Goal: Task Accomplishment & Management: Manage account settings

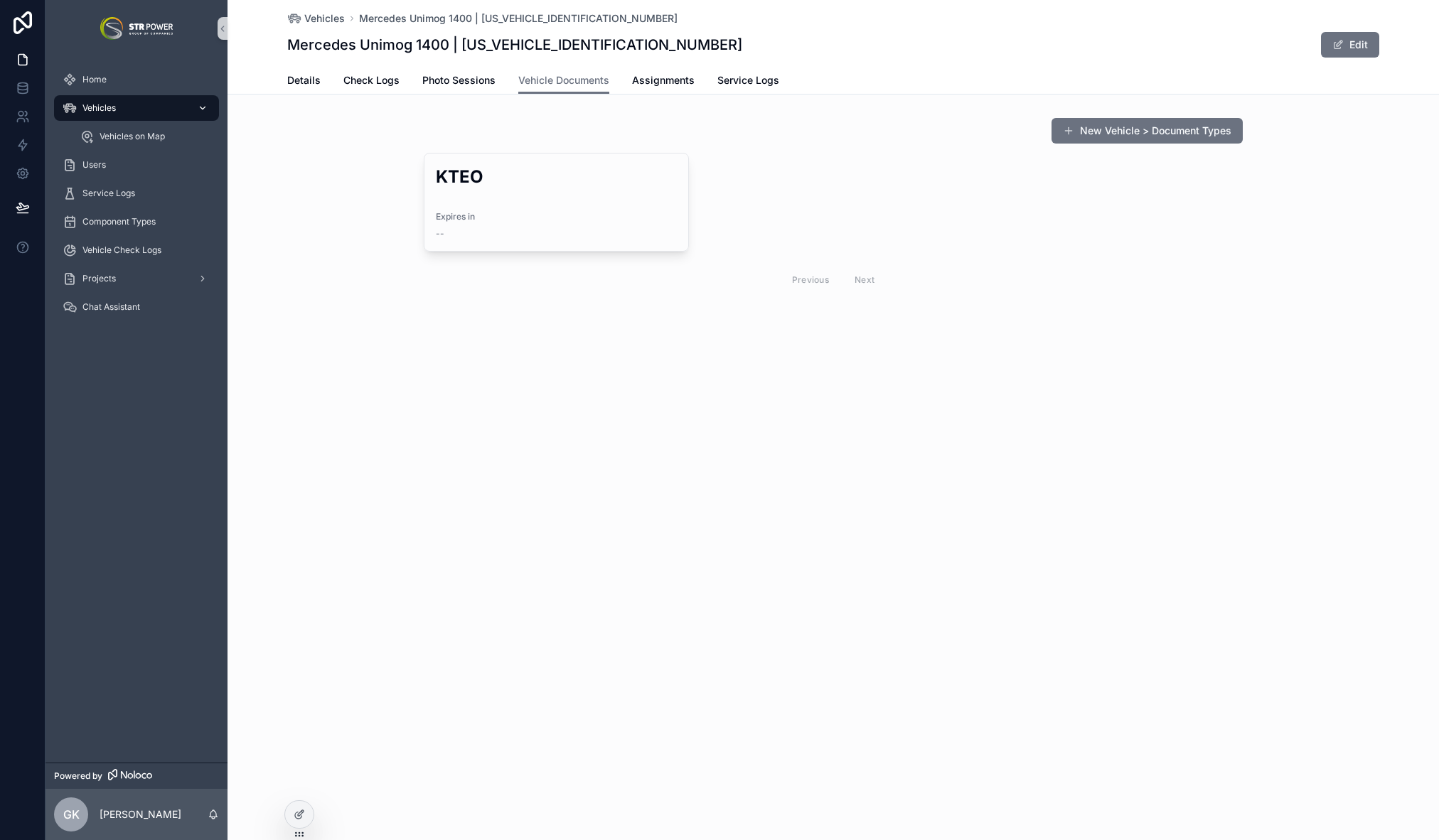
click at [97, 109] on span "Vehicles" at bounding box center [99, 108] width 33 height 11
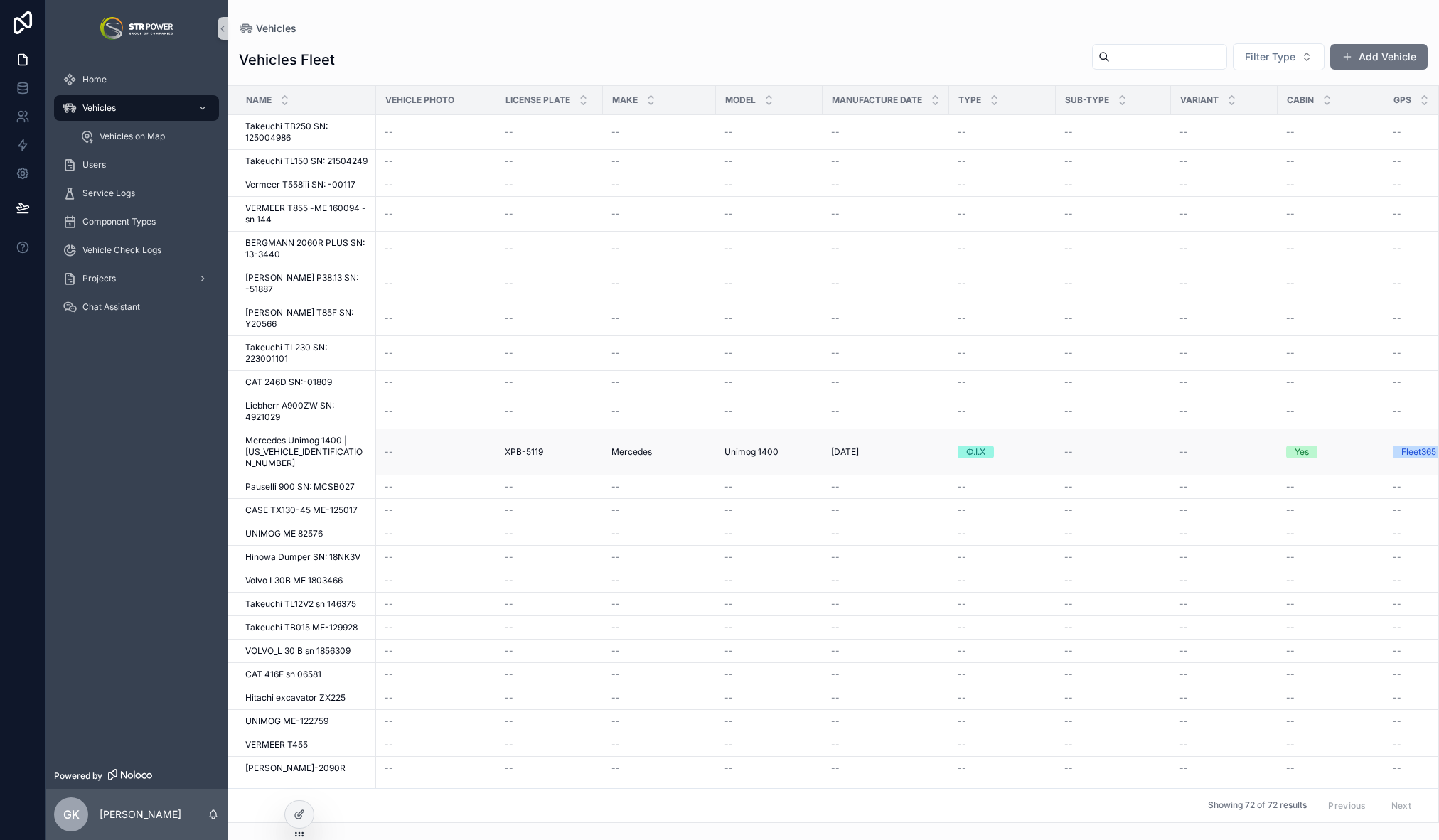
click at [487, 446] on div "--" at bounding box center [437, 452] width 103 height 11
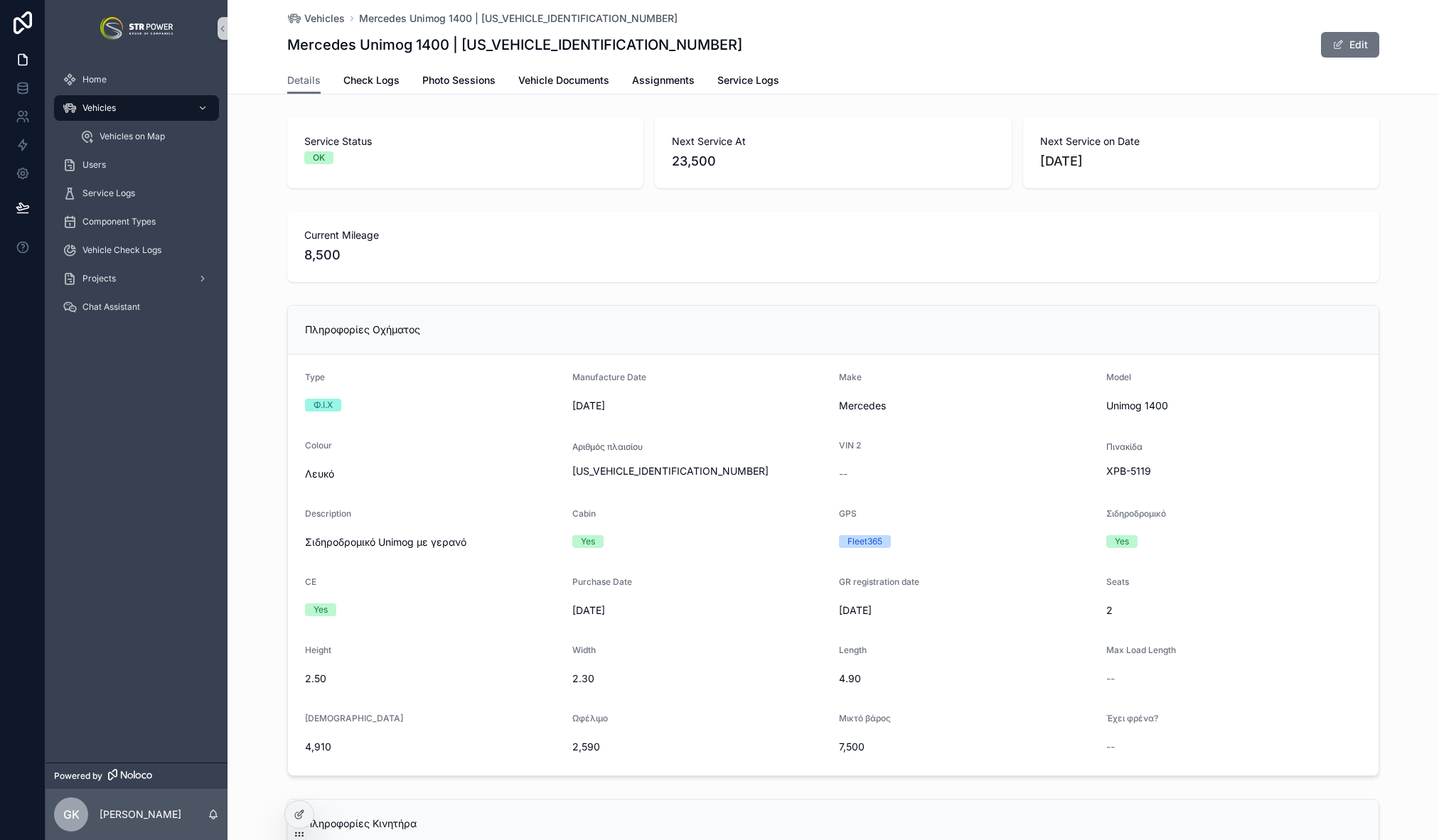
scroll to position [2, 0]
click at [1409, 228] on div "Current Mileage 8,500" at bounding box center [832, 246] width 1211 height 82
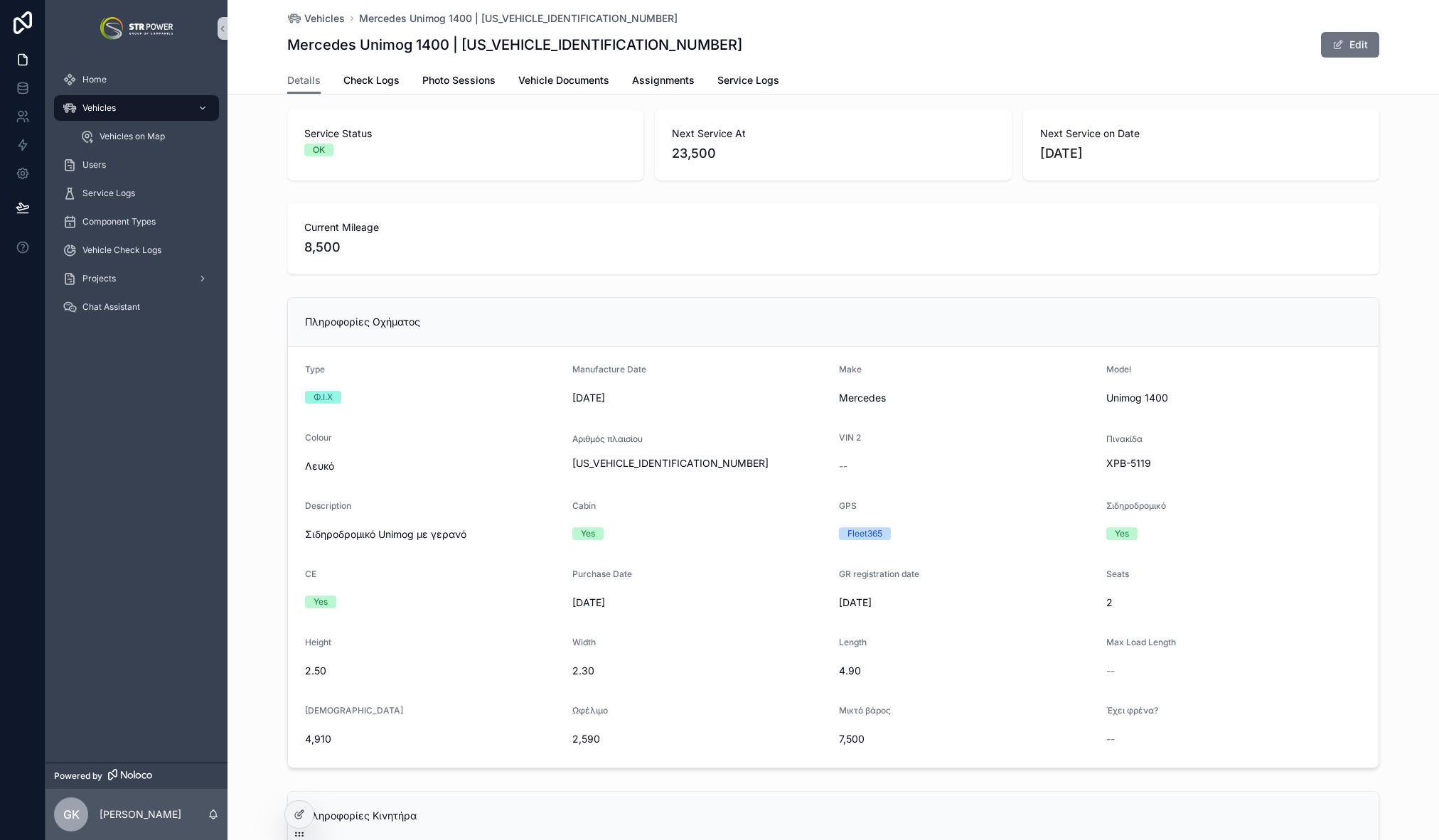
scroll to position [0, 0]
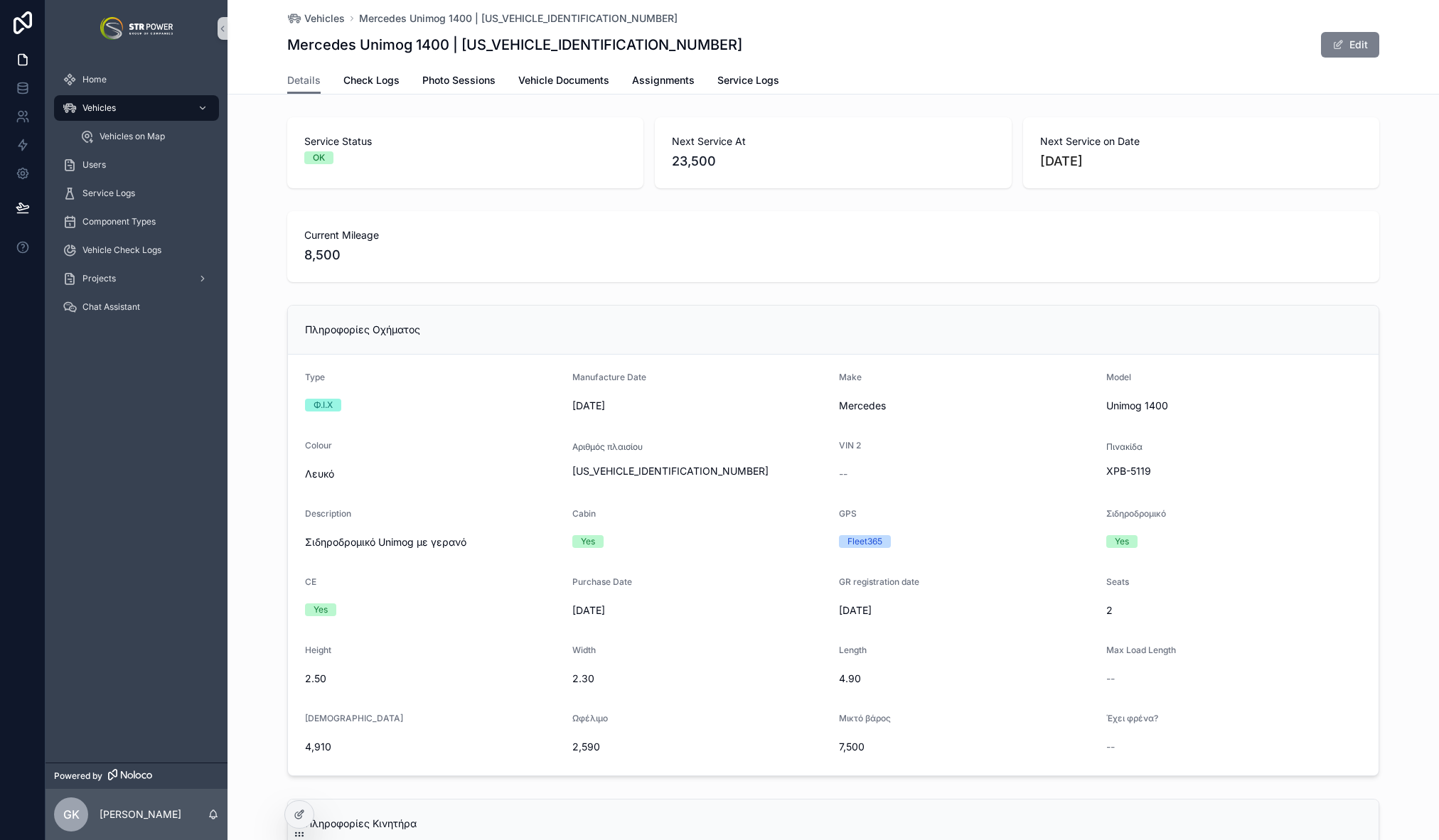
click at [1354, 47] on button "Edit" at bounding box center [1350, 44] width 58 height 25
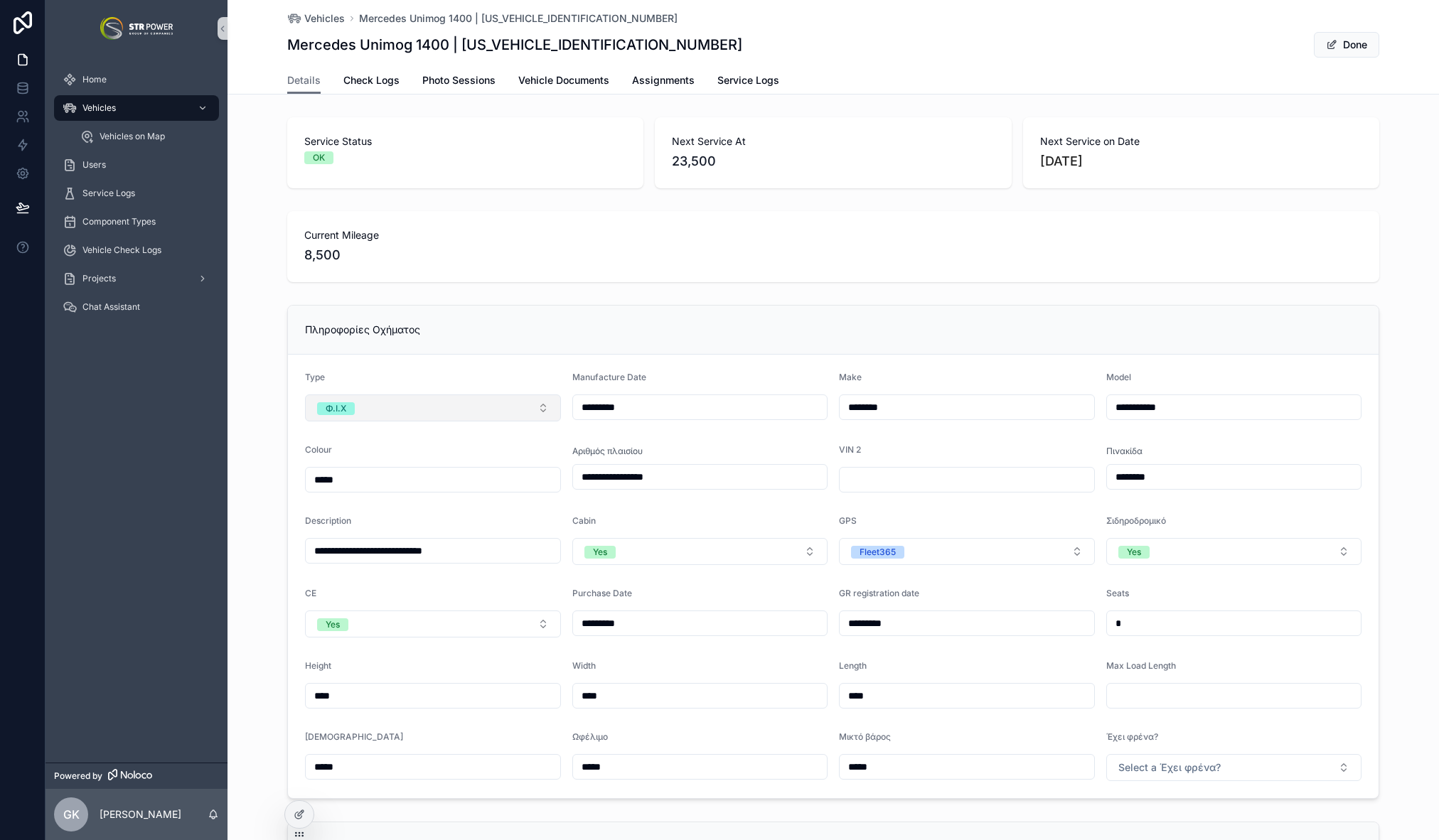
click at [452, 411] on button "Φ.Ι.Χ" at bounding box center [433, 408] width 256 height 27
click at [395, 525] on div "Μ.Ε." at bounding box center [428, 529] width 249 height 21
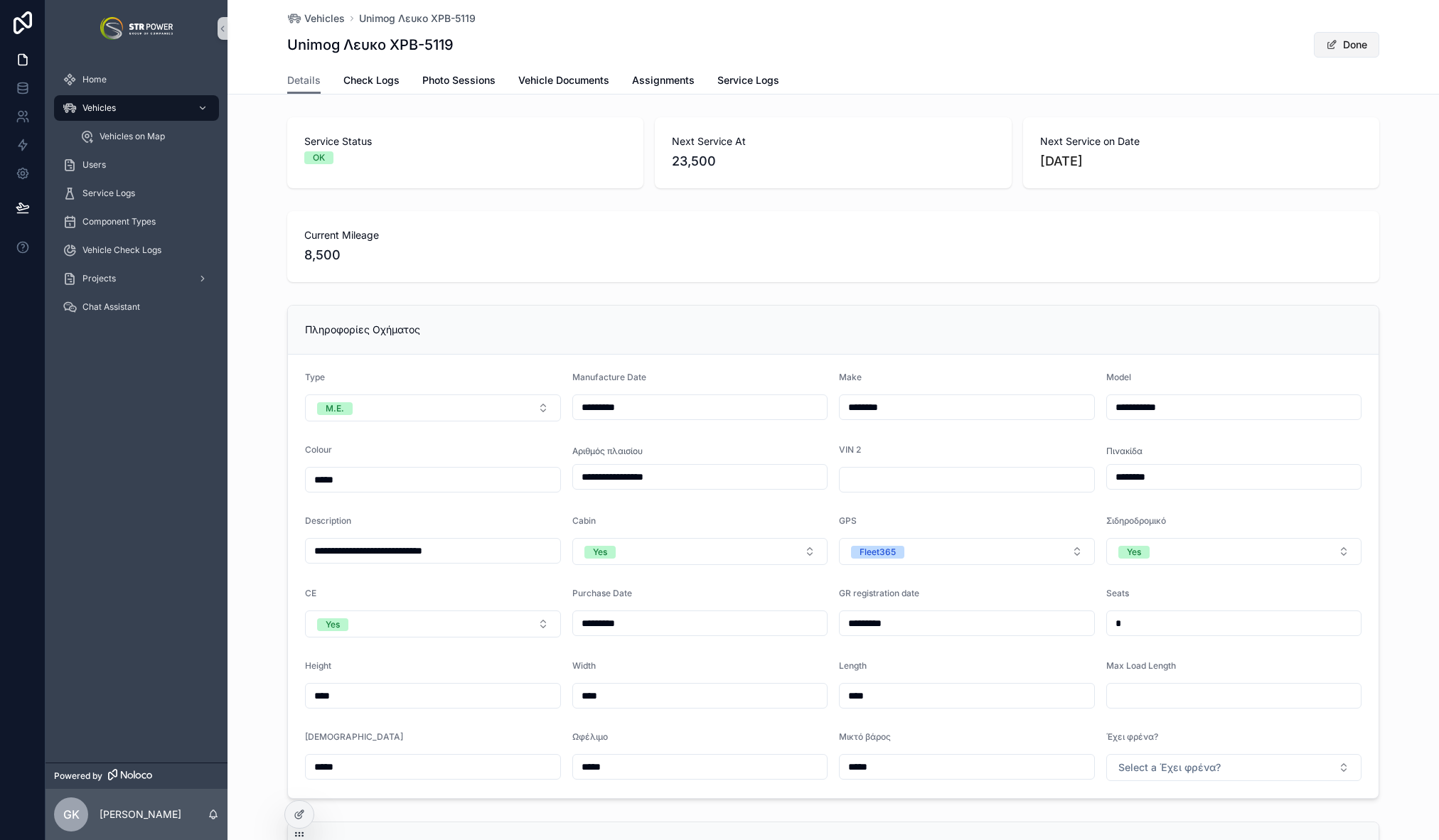
click at [1350, 43] on button "Done" at bounding box center [1346, 44] width 66 height 25
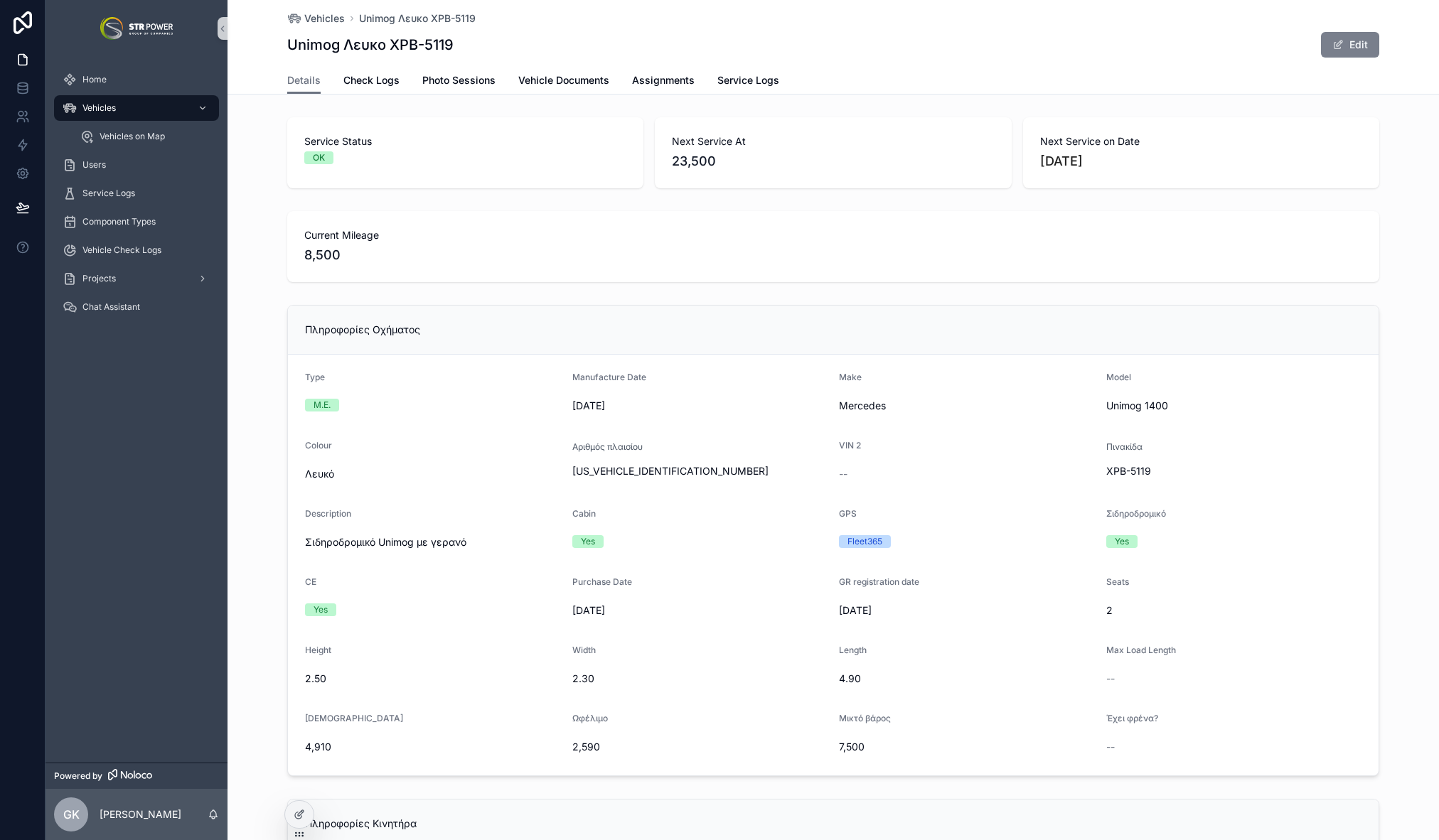
click at [1354, 46] on button "Edit" at bounding box center [1350, 44] width 58 height 25
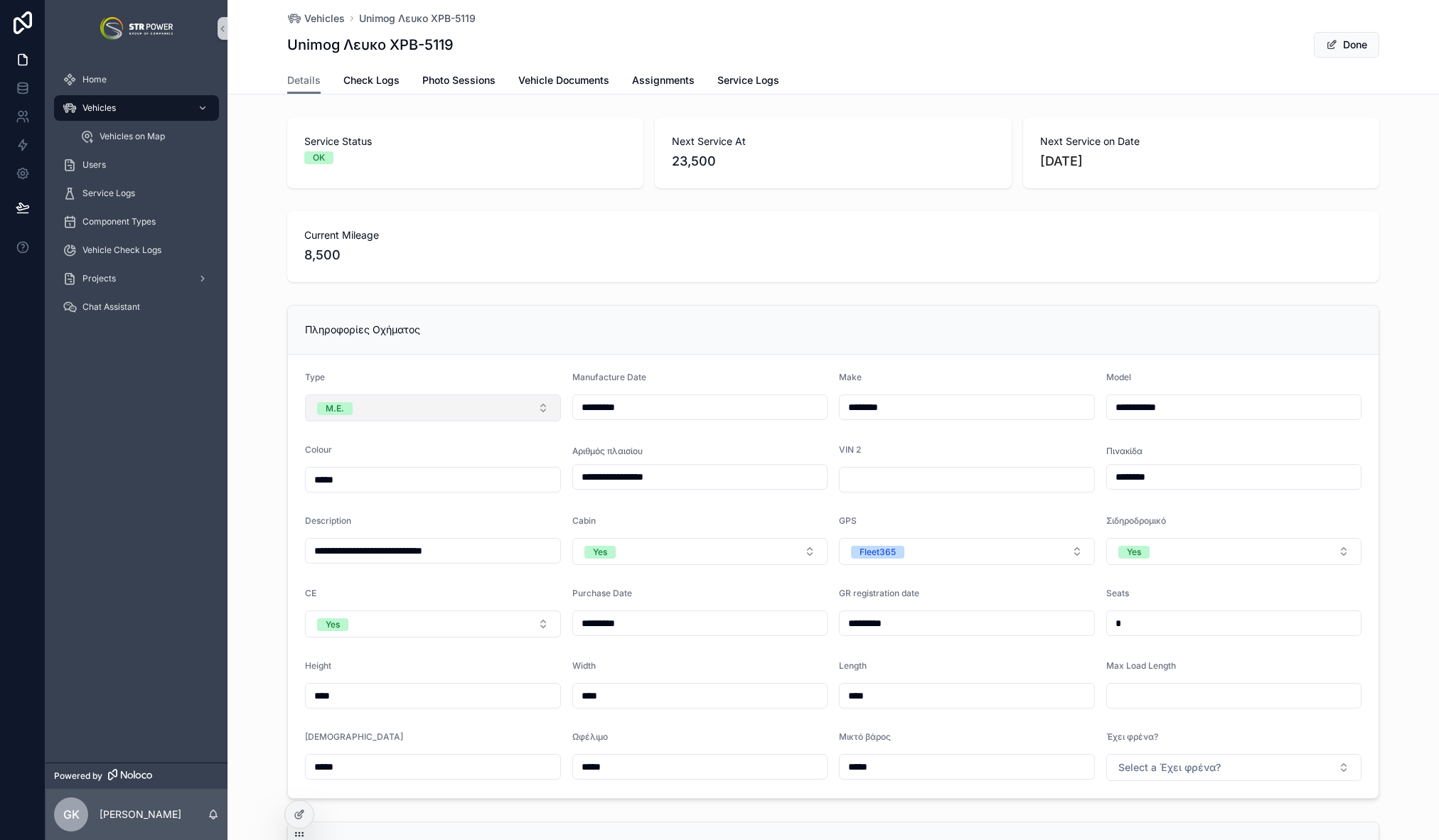
click at [400, 411] on button "Μ.Ε." at bounding box center [433, 408] width 256 height 27
click at [346, 509] on div "Φ.Ι.Χ" at bounding box center [428, 508] width 249 height 21
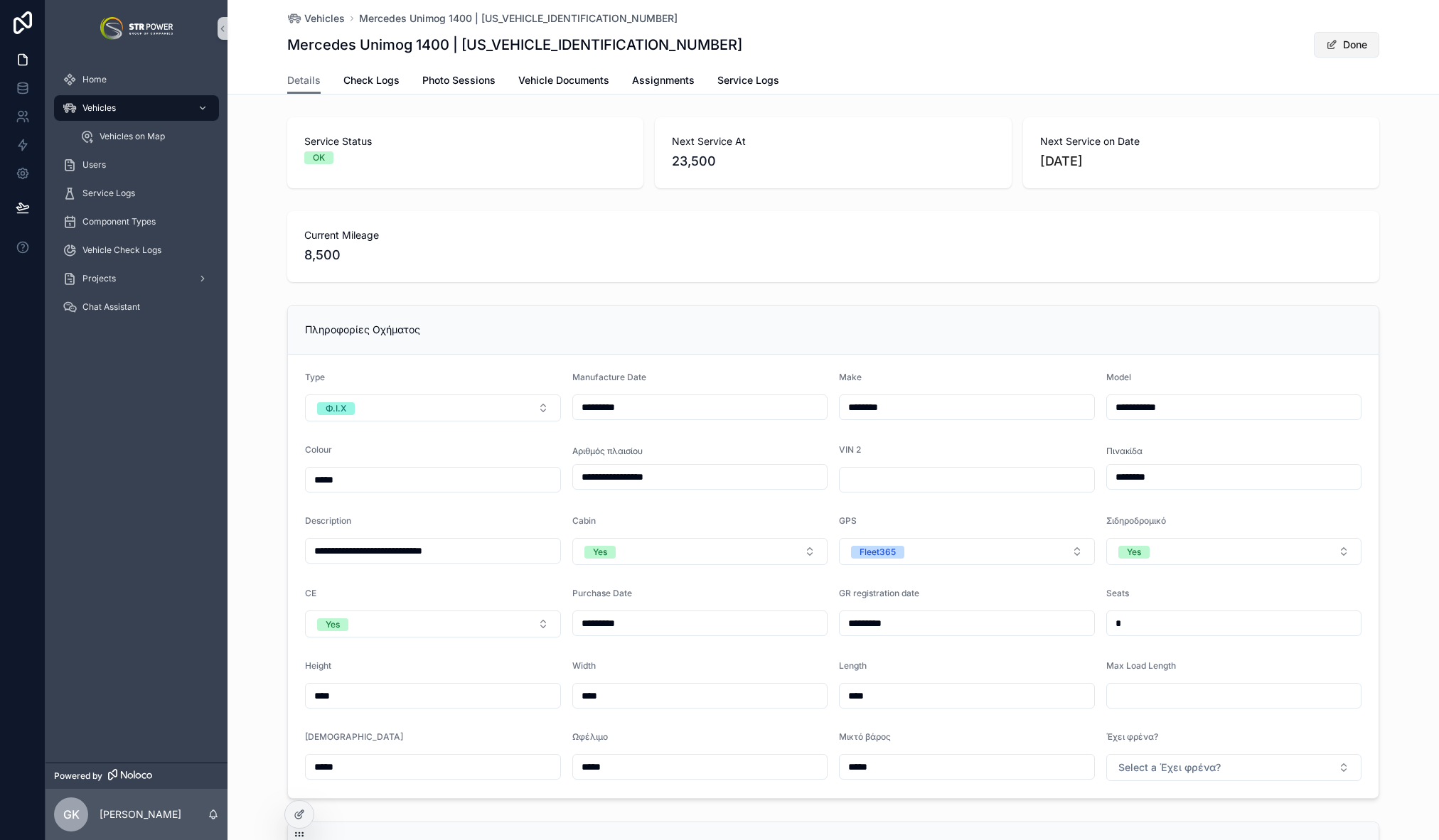
click at [1356, 50] on button "Done" at bounding box center [1346, 44] width 66 height 25
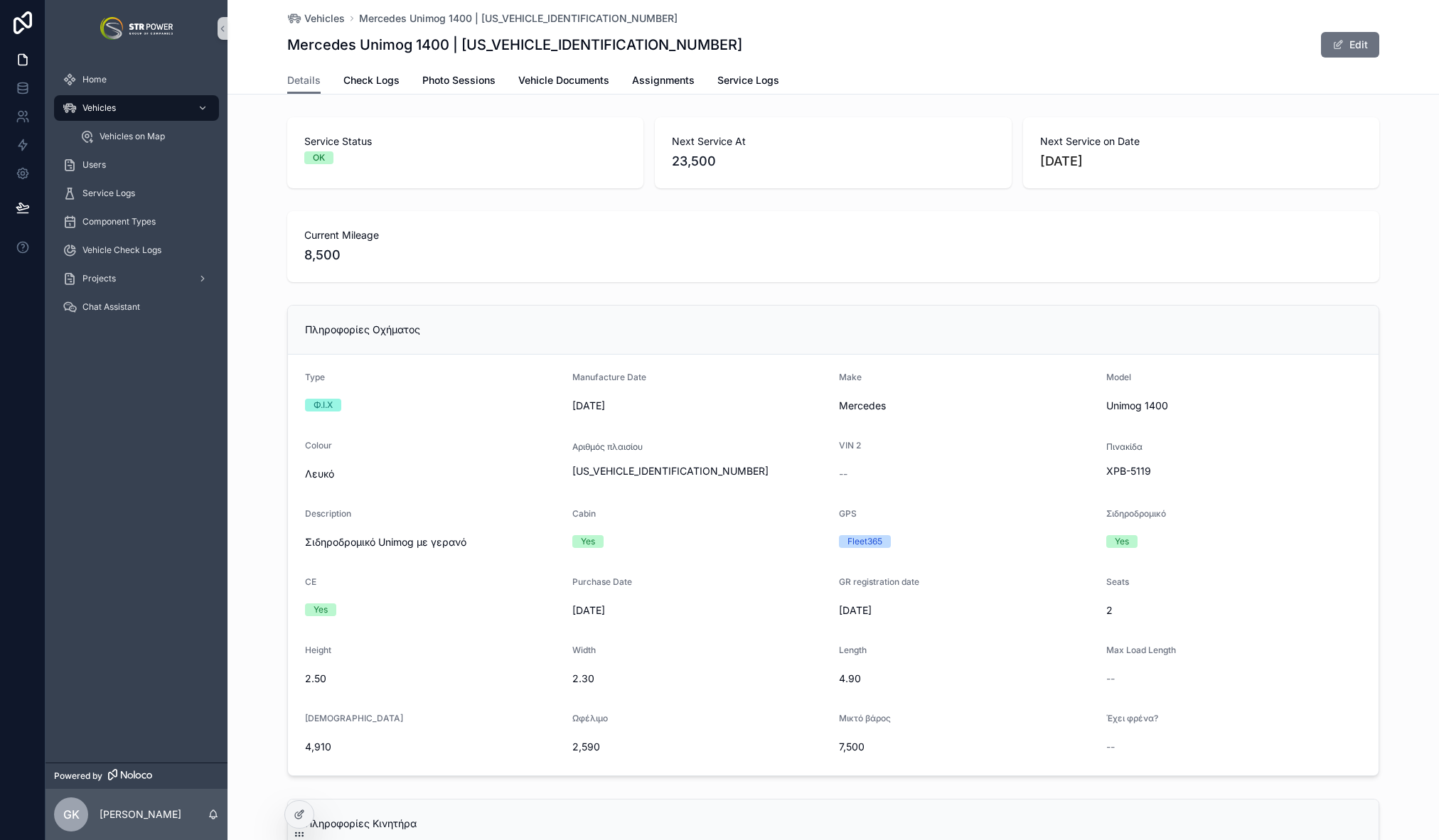
click at [1369, 281] on div "Current Mileage 8,500" at bounding box center [833, 246] width 1092 height 71
click at [581, 80] on span "Vehicle Documents" at bounding box center [564, 81] width 91 height 14
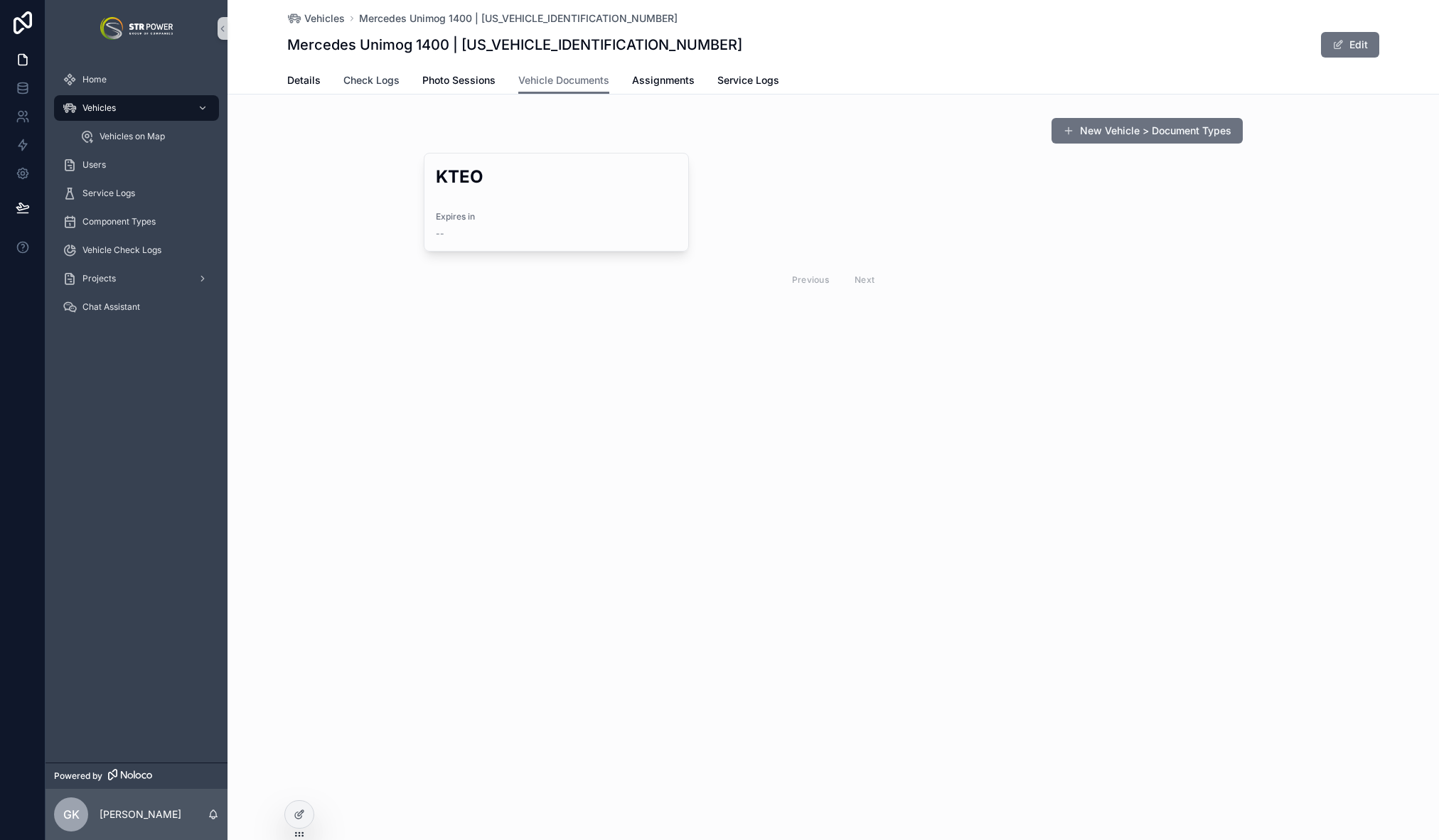
click at [367, 82] on span "Check Logs" at bounding box center [372, 81] width 56 height 14
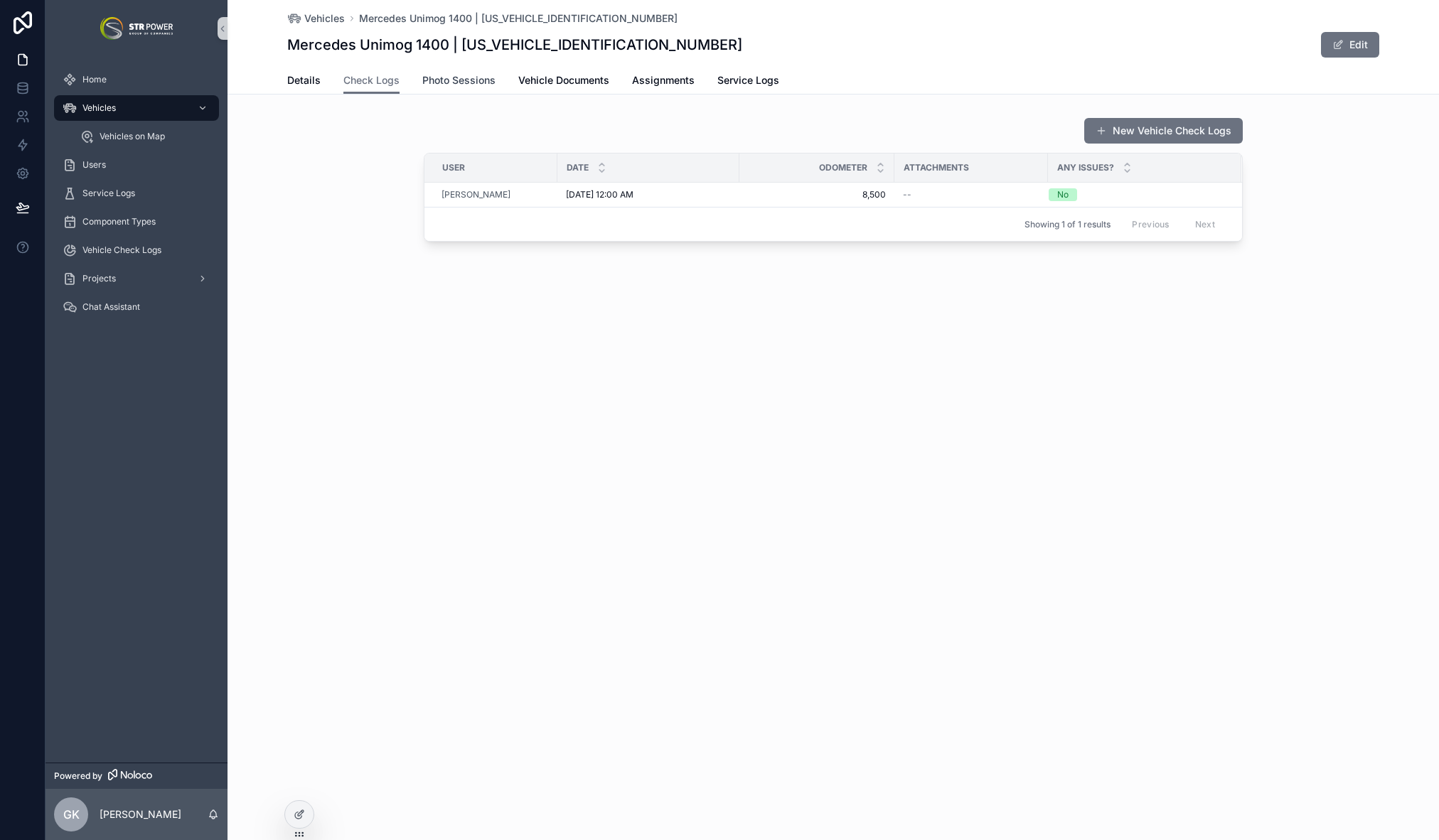
click at [456, 78] on span "Photo Sessions" at bounding box center [459, 81] width 74 height 14
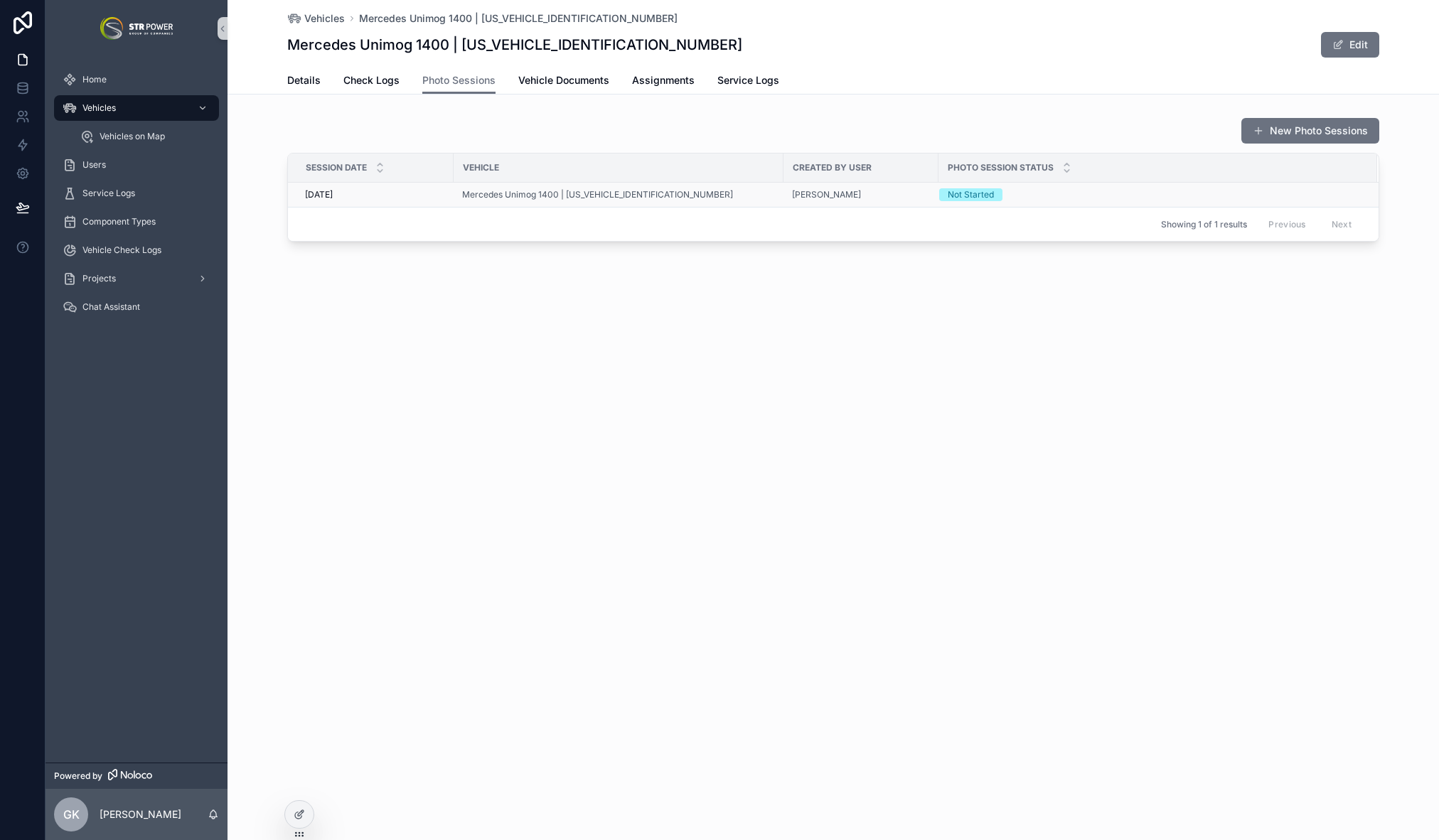
click at [696, 195] on div "Mercedes Unimog 1400 | [US_VEHICLE_IDENTIFICATION_NUMBER]" at bounding box center [618, 195] width 313 height 11
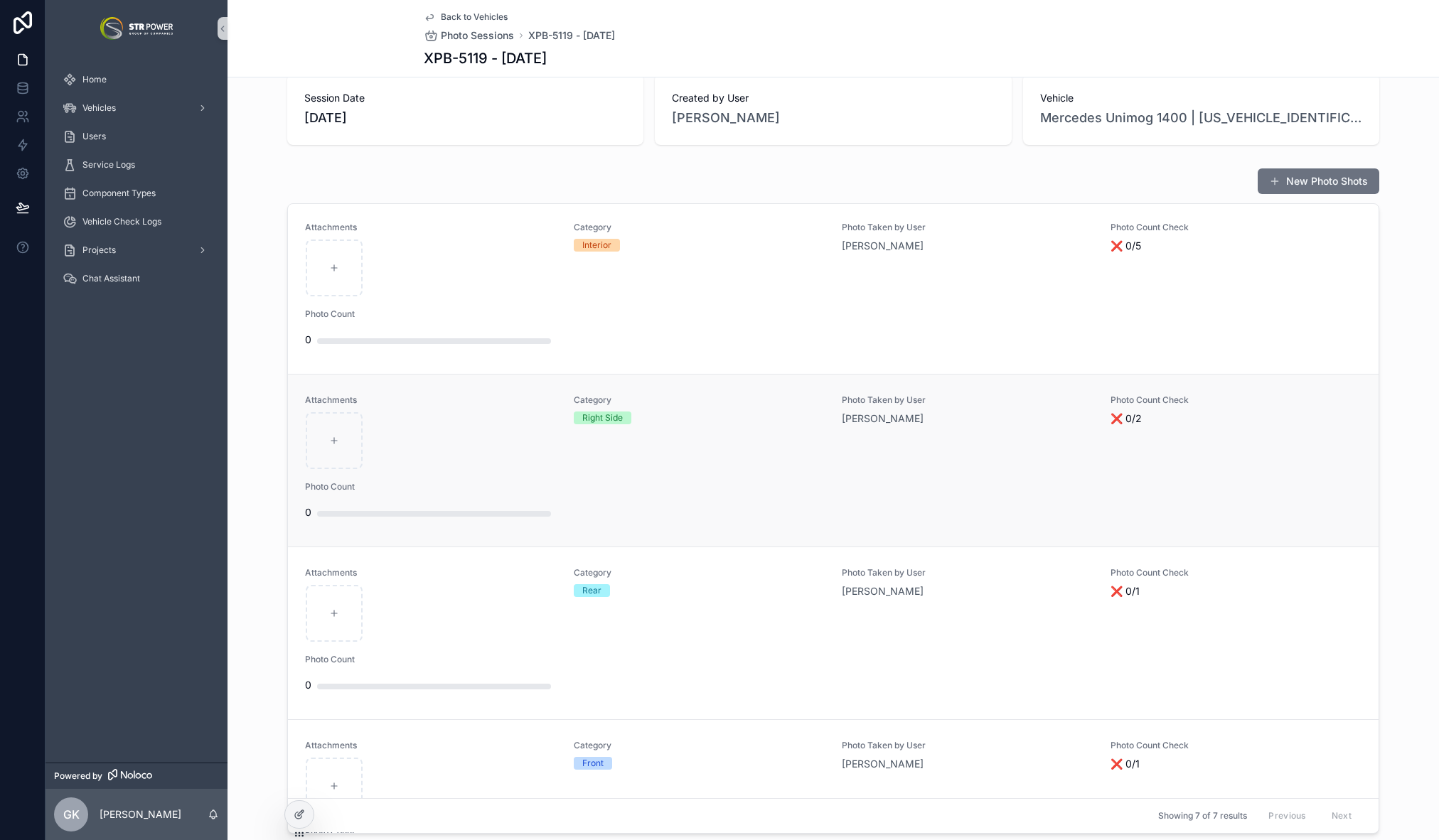
scroll to position [411, 0]
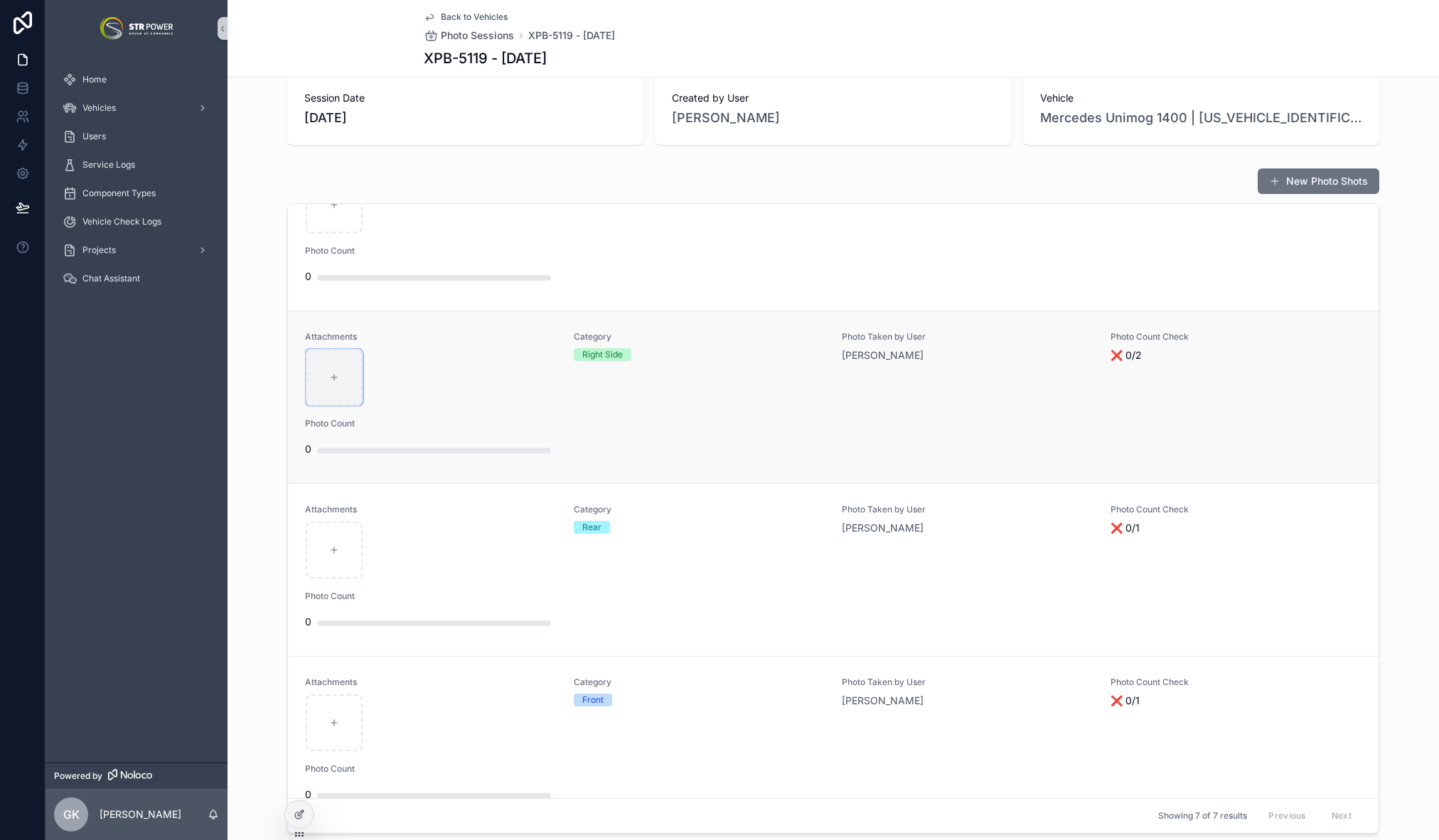
click at [330, 373] on icon "scrollable content" at bounding box center [333, 377] width 10 height 10
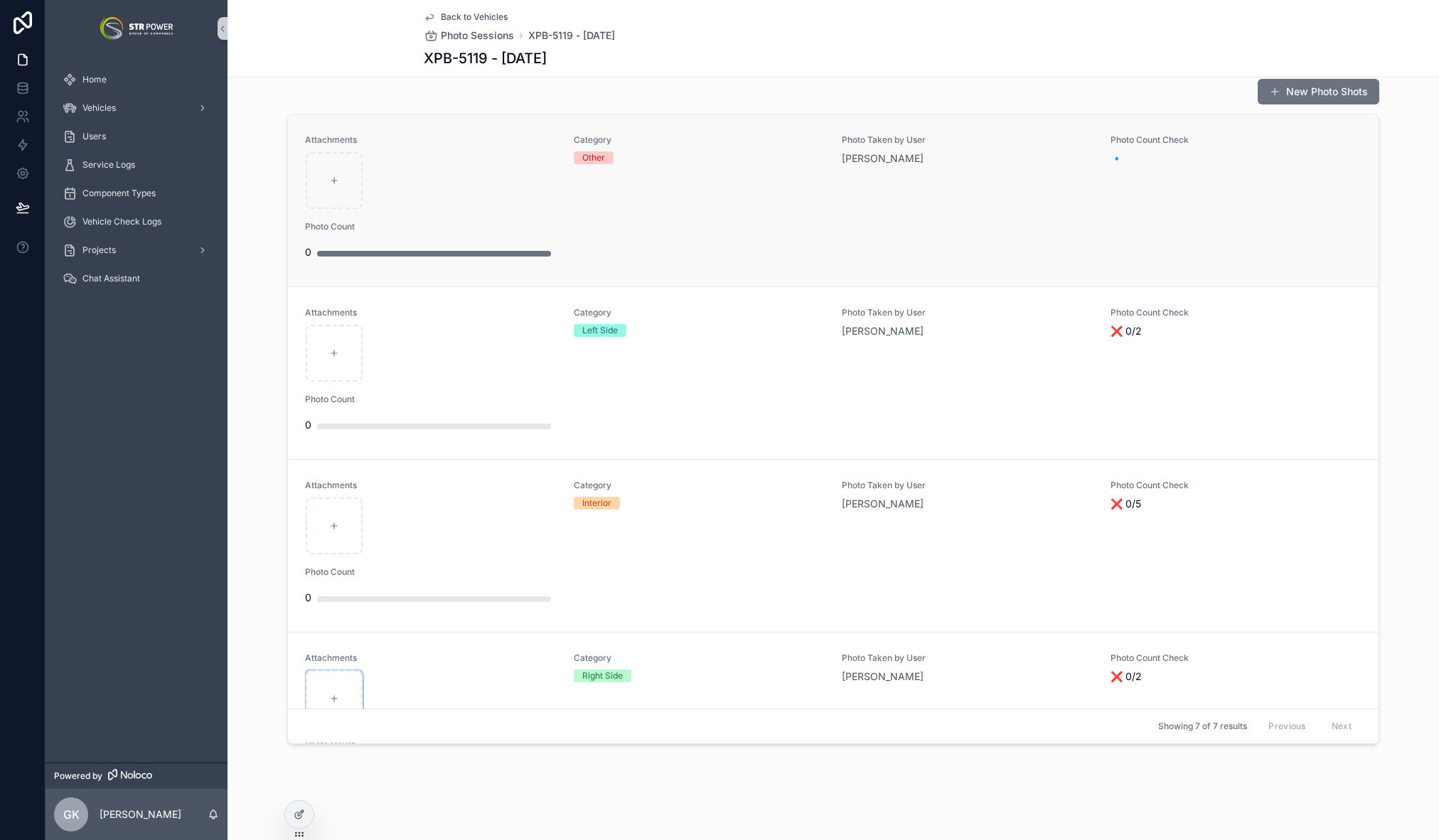
scroll to position [0, 0]
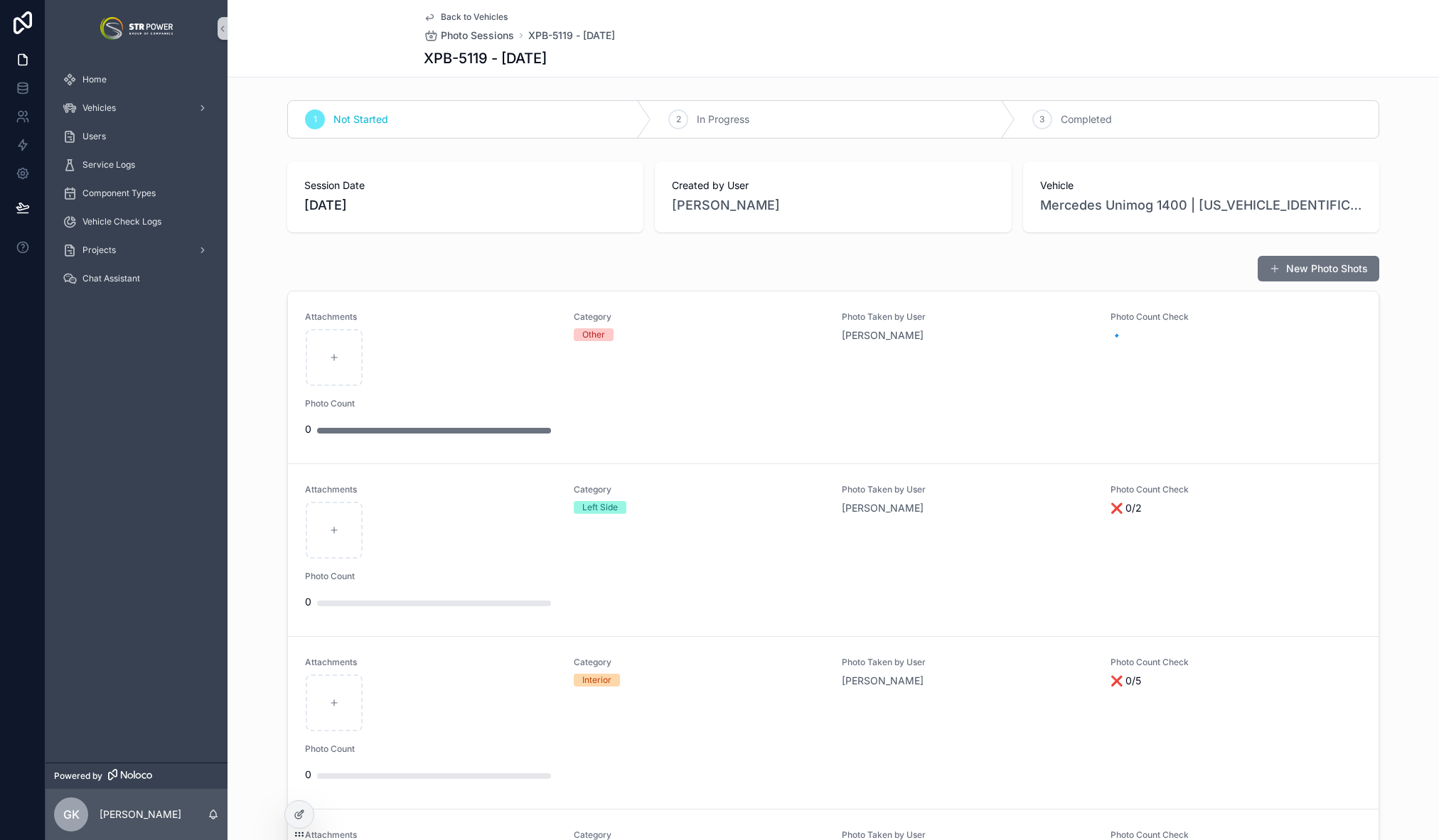
click at [460, 13] on span "Back to Vehicles" at bounding box center [474, 17] width 67 height 11
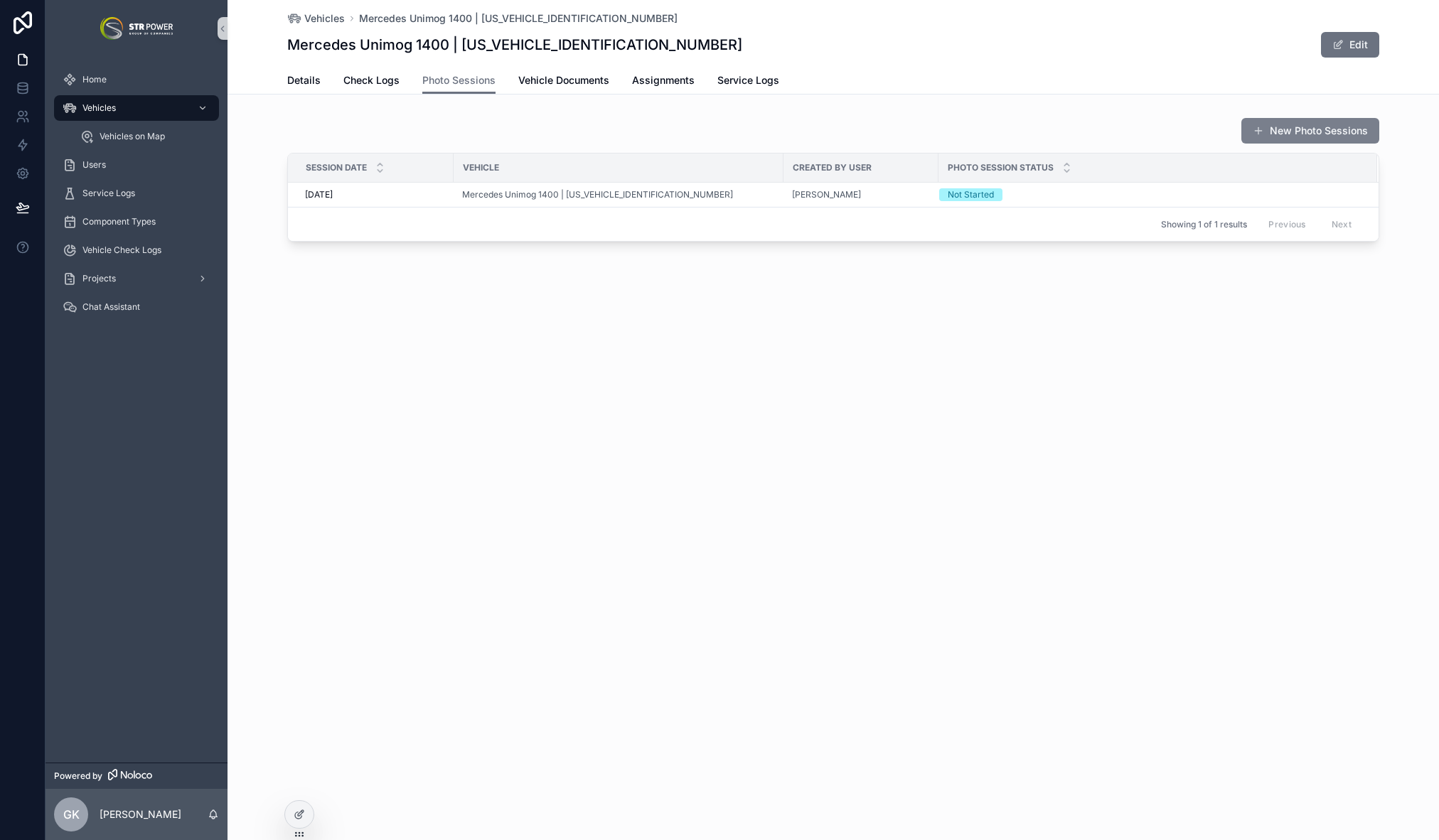
click at [1323, 139] on button "New Photo Sessions" at bounding box center [1310, 131] width 138 height 25
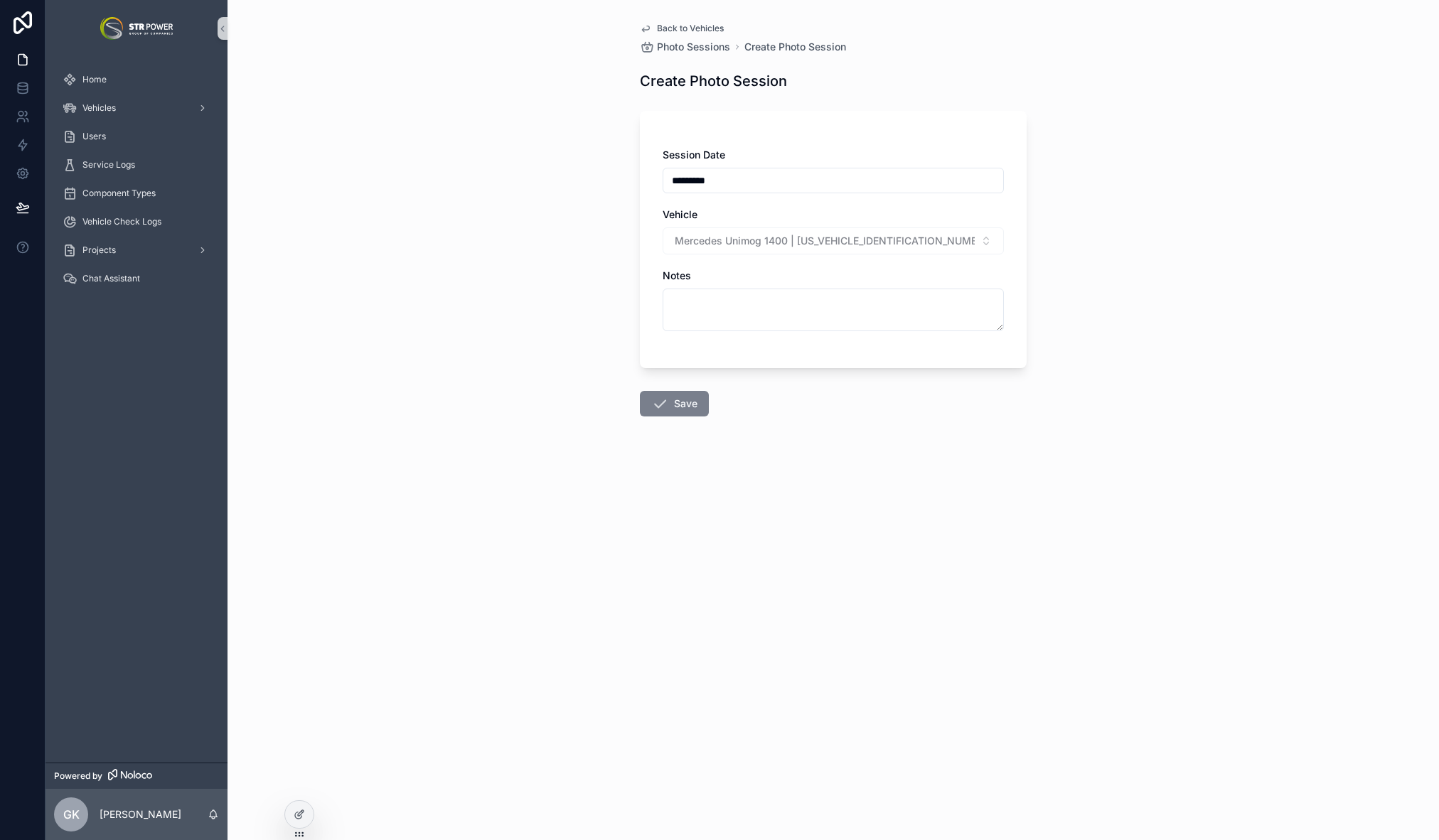
click at [682, 401] on button "Save" at bounding box center [674, 403] width 69 height 25
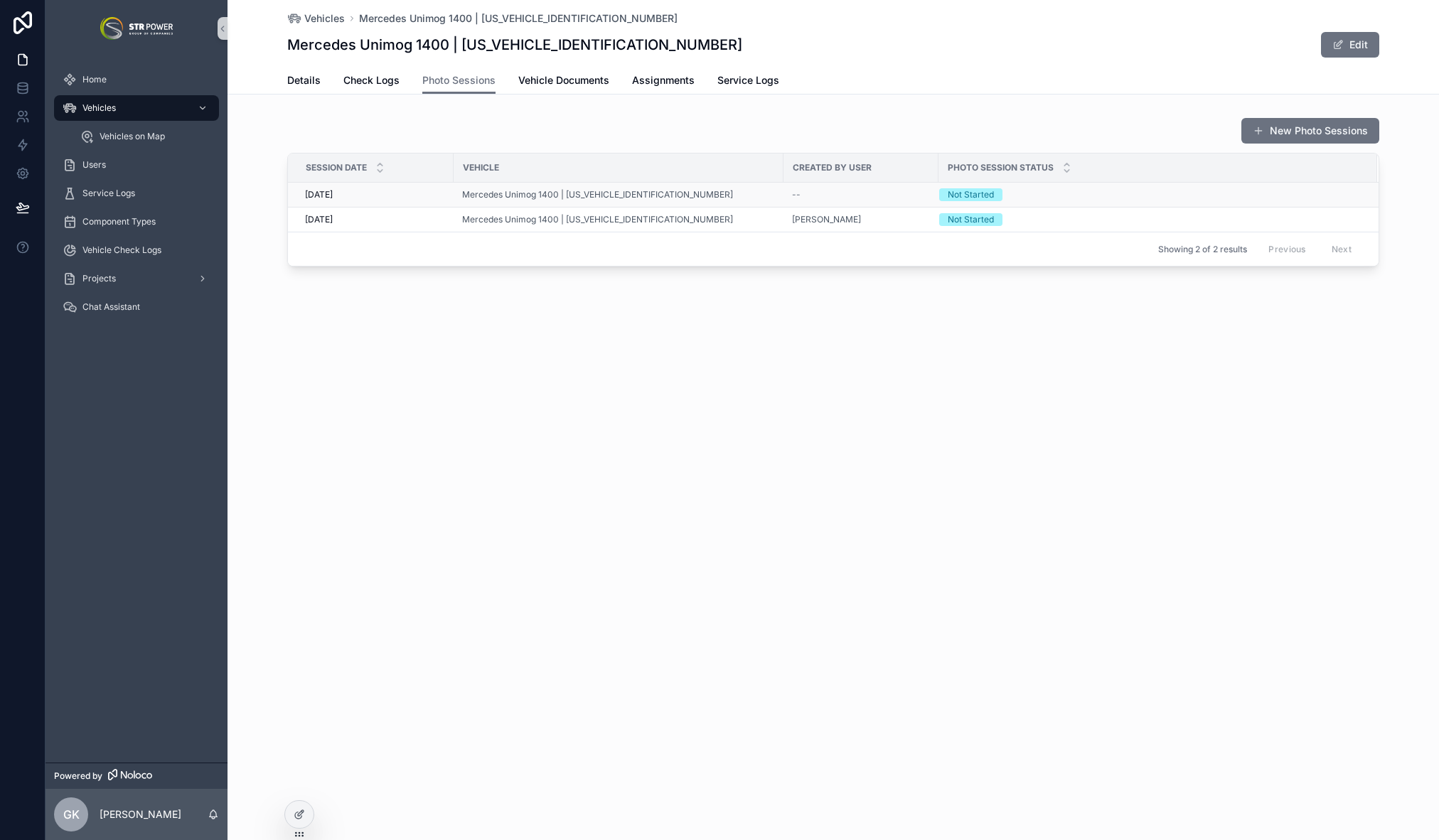
click at [729, 196] on div "Mercedes Unimog 1400 | [US_VEHICLE_IDENTIFICATION_NUMBER]" at bounding box center [618, 195] width 313 height 11
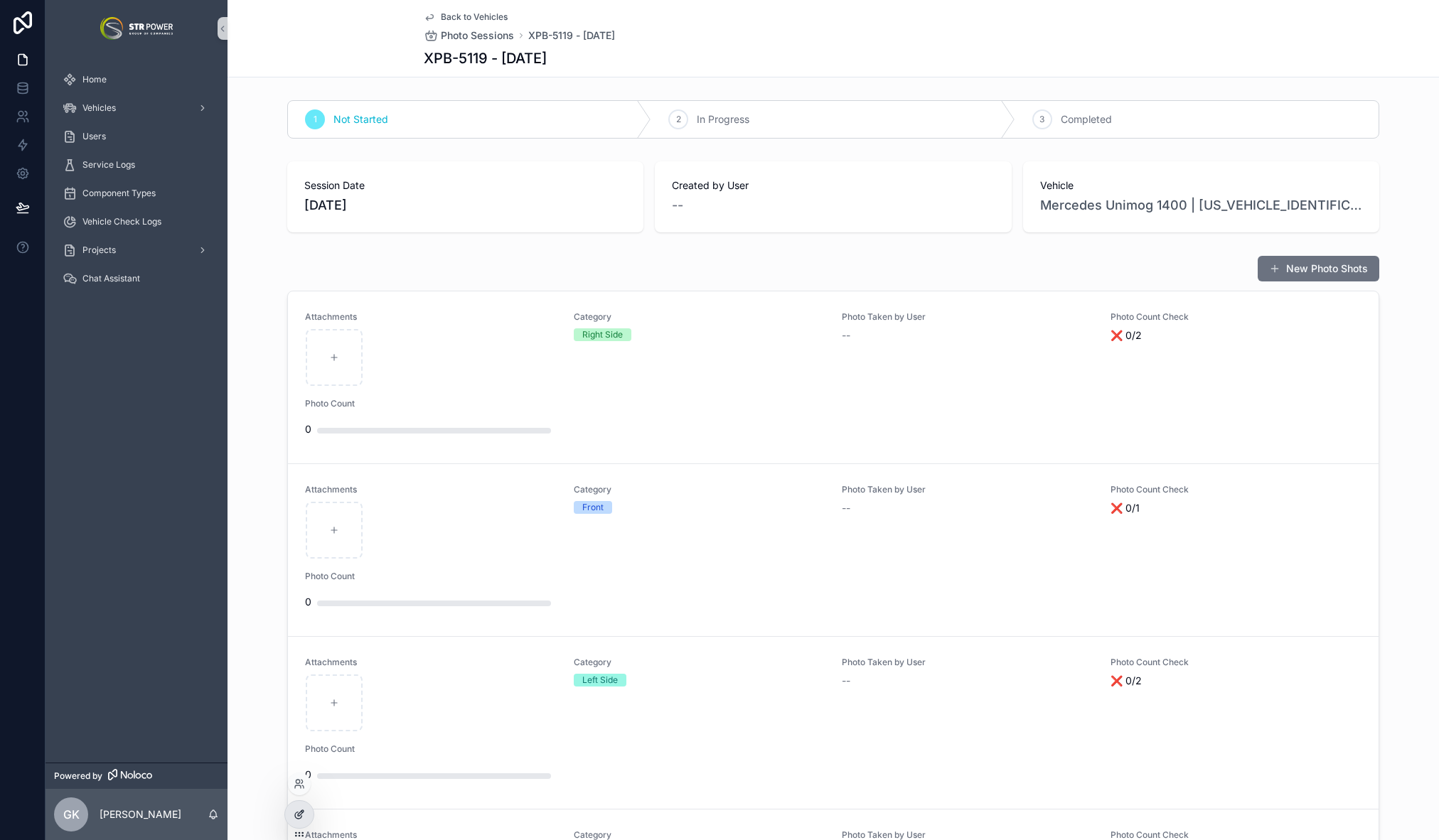
click at [298, 821] on div at bounding box center [299, 815] width 28 height 27
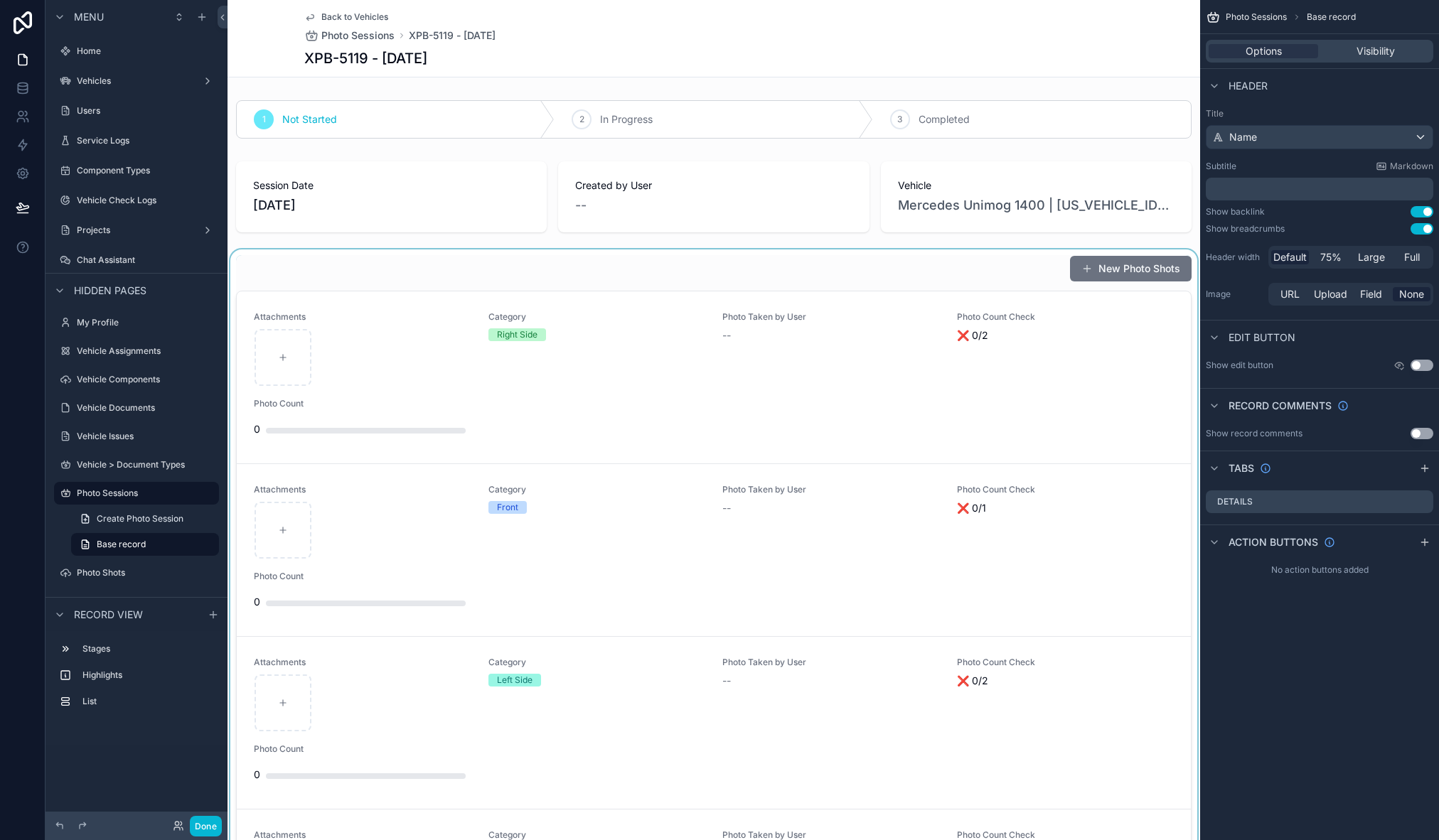
click at [813, 262] on div "scrollable content" at bounding box center [713, 588] width 972 height 678
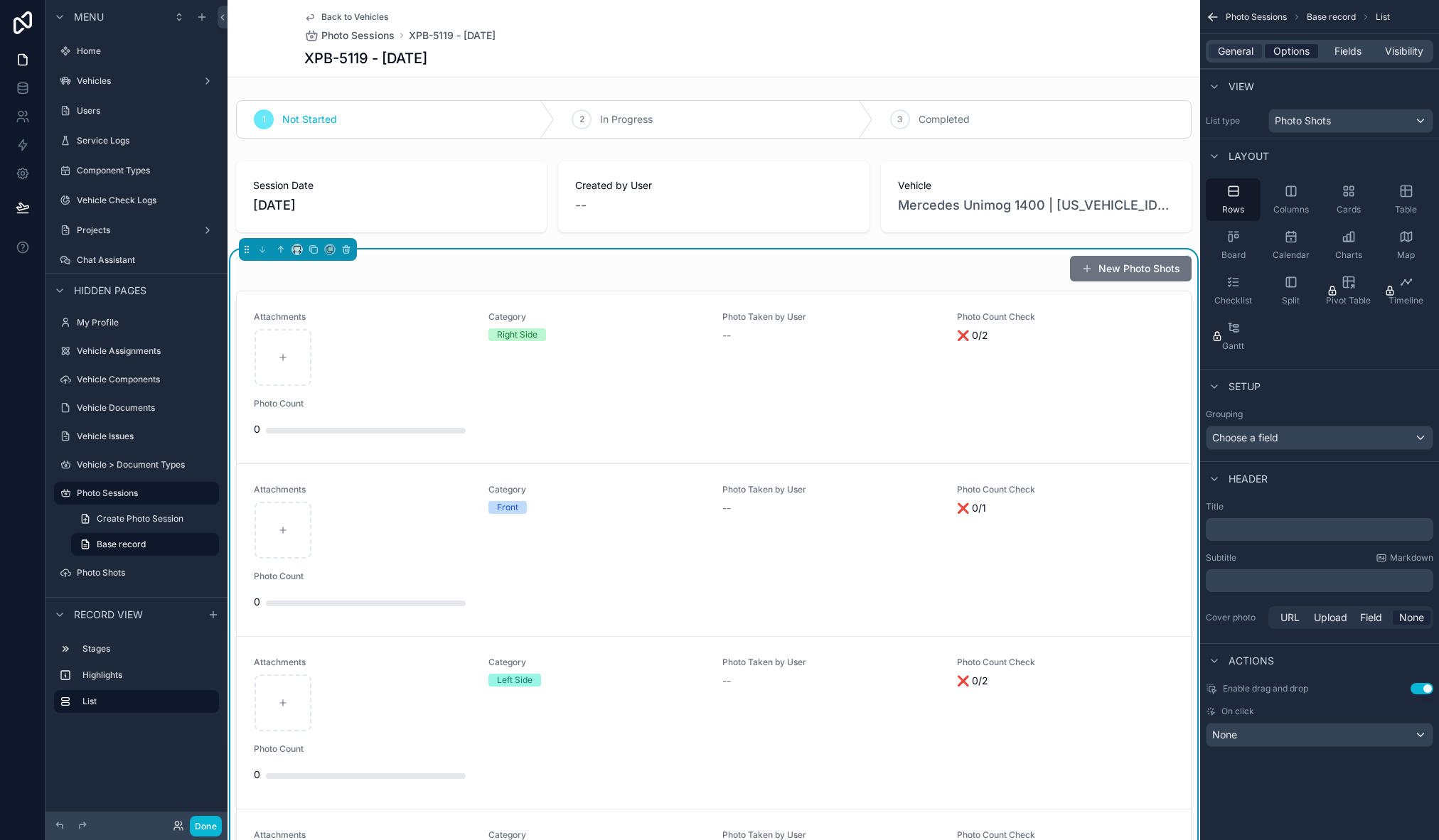
click at [1307, 56] on span "Options" at bounding box center [1291, 51] width 36 height 14
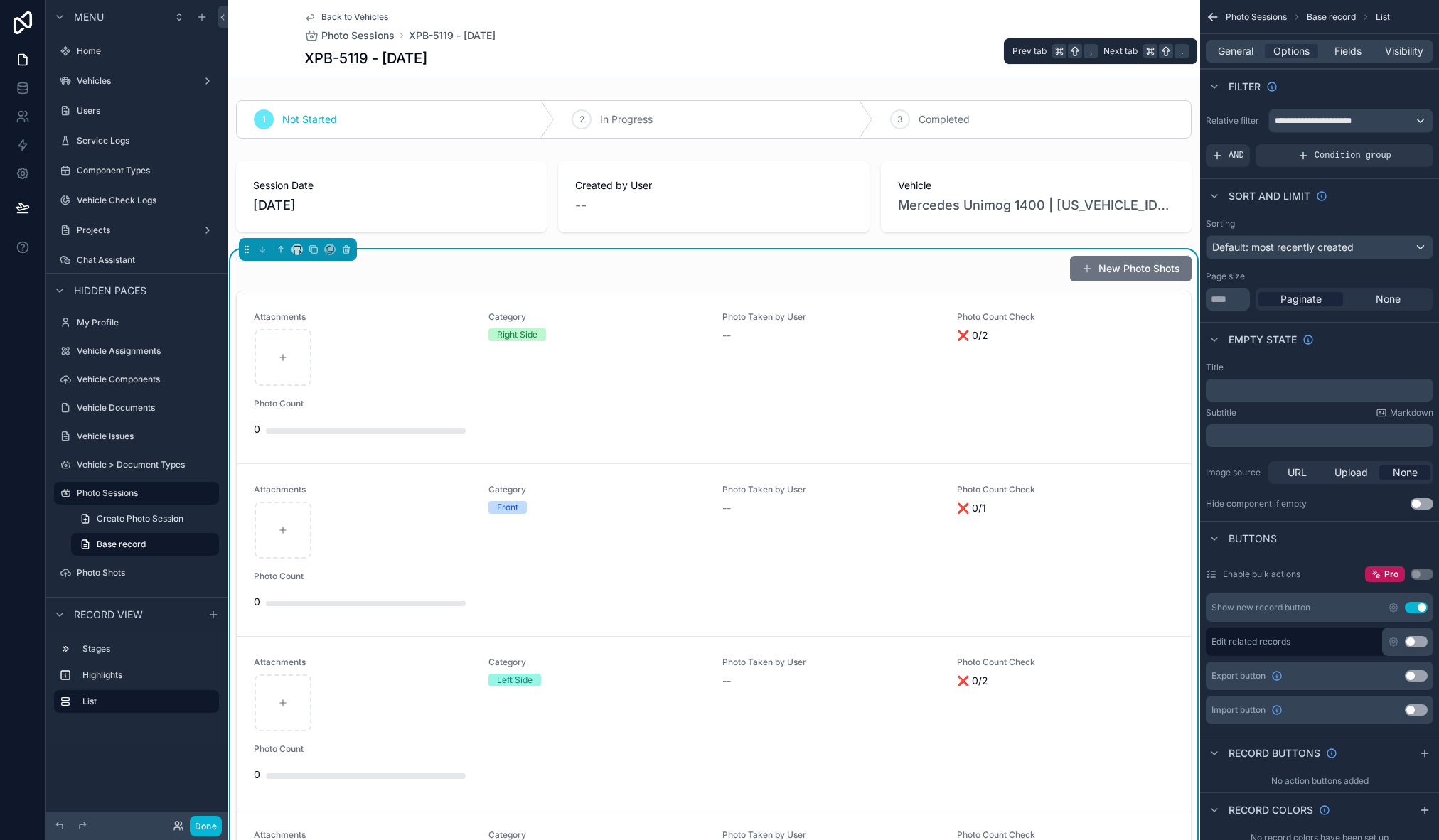
click at [1264, 48] on div "General Options Fields Visibility" at bounding box center [1319, 51] width 227 height 23
click at [1242, 52] on span "General" at bounding box center [1236, 51] width 36 height 14
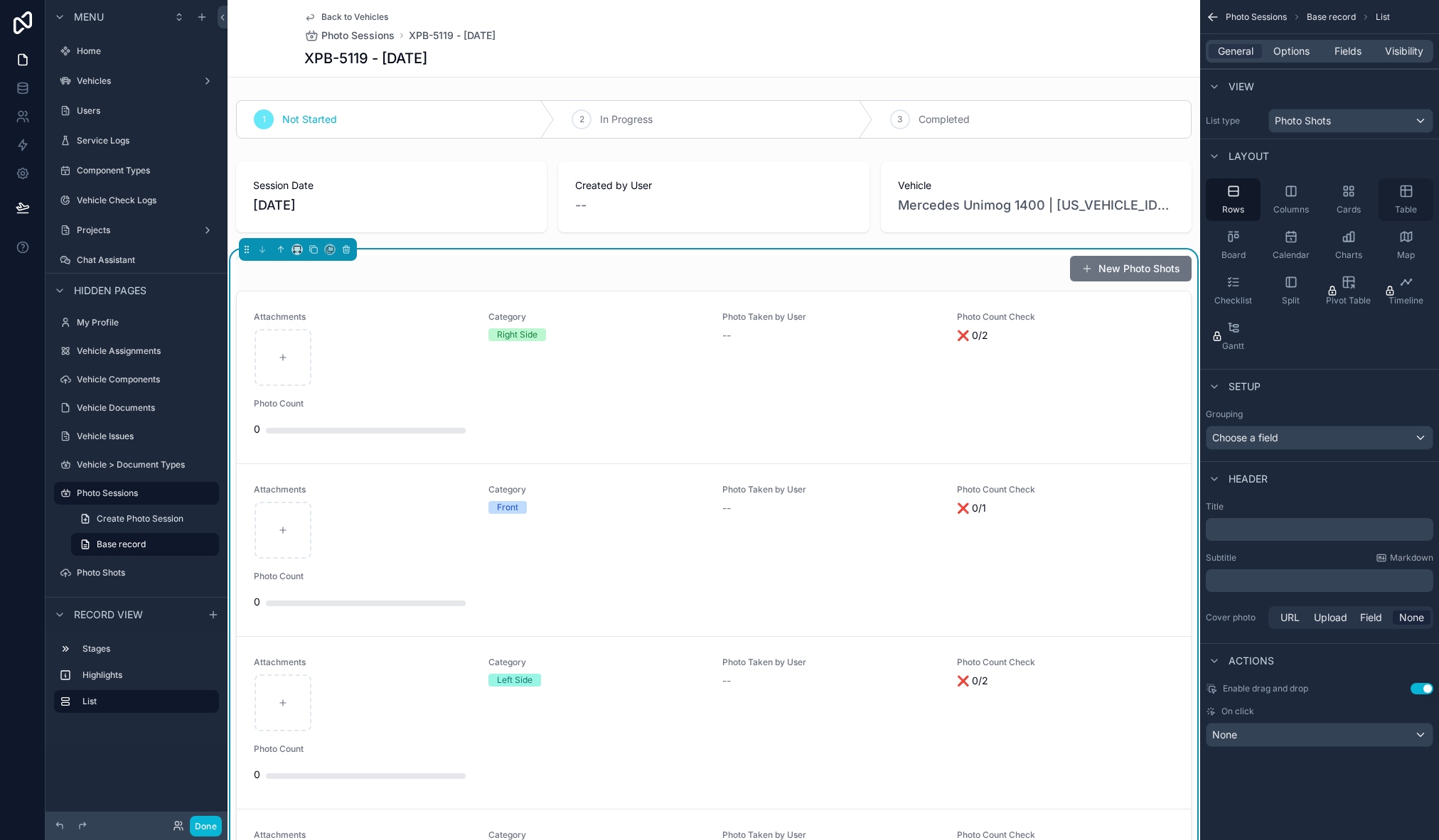
click at [1414, 204] on span "Table" at bounding box center [1406, 210] width 22 height 11
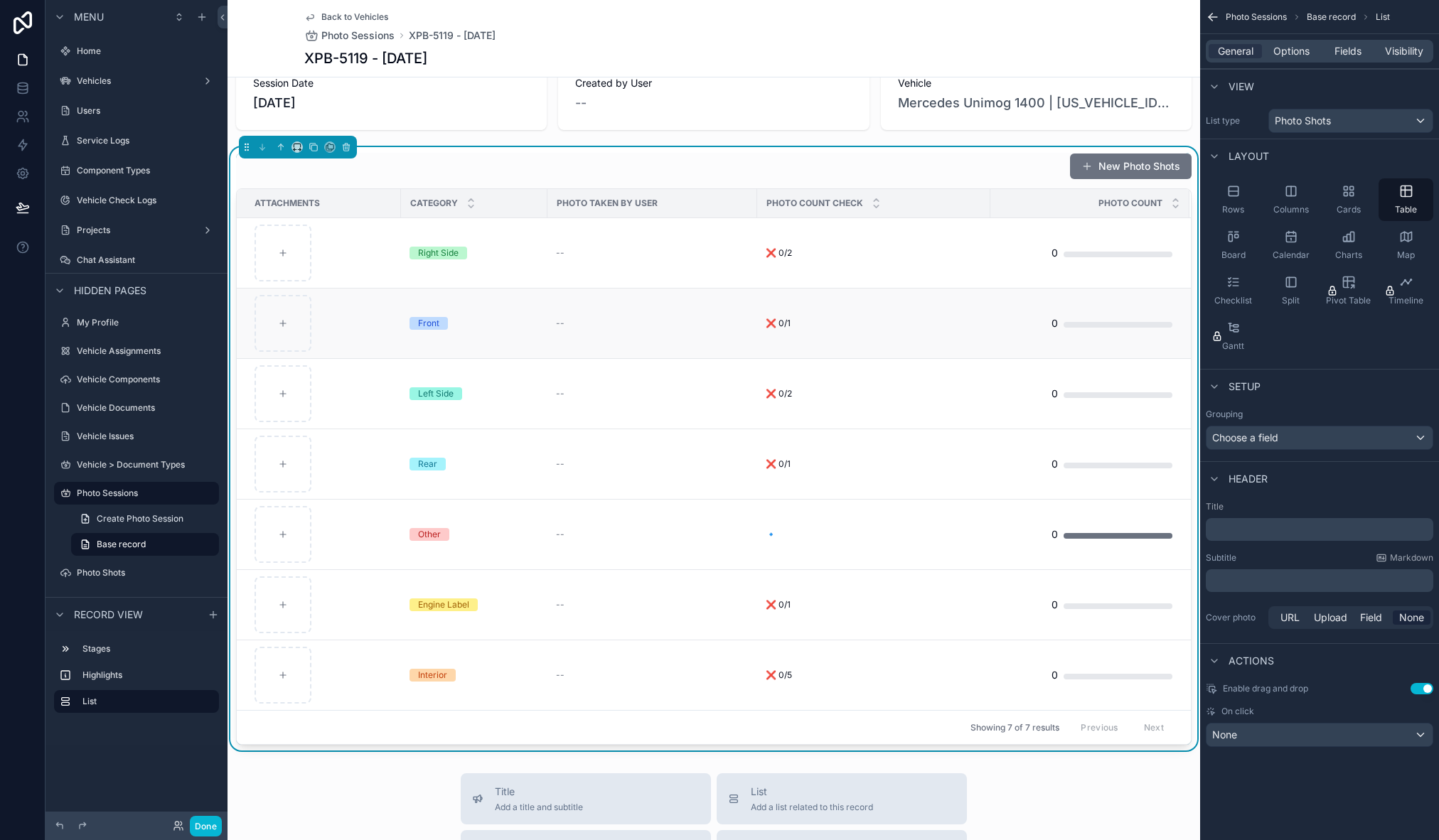
scroll to position [98, 0]
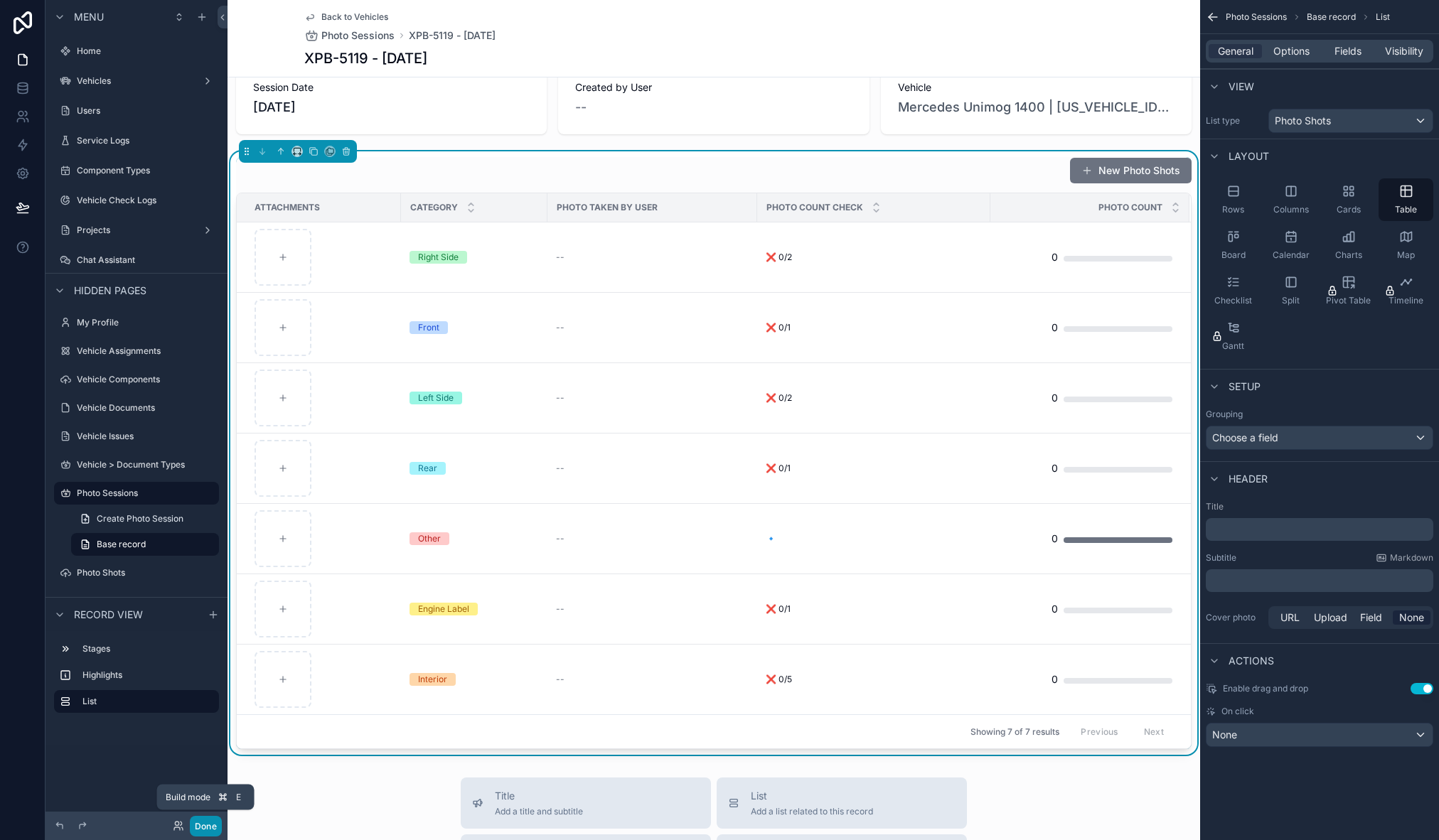
click at [197, 826] on button "Done" at bounding box center [205, 827] width 32 height 21
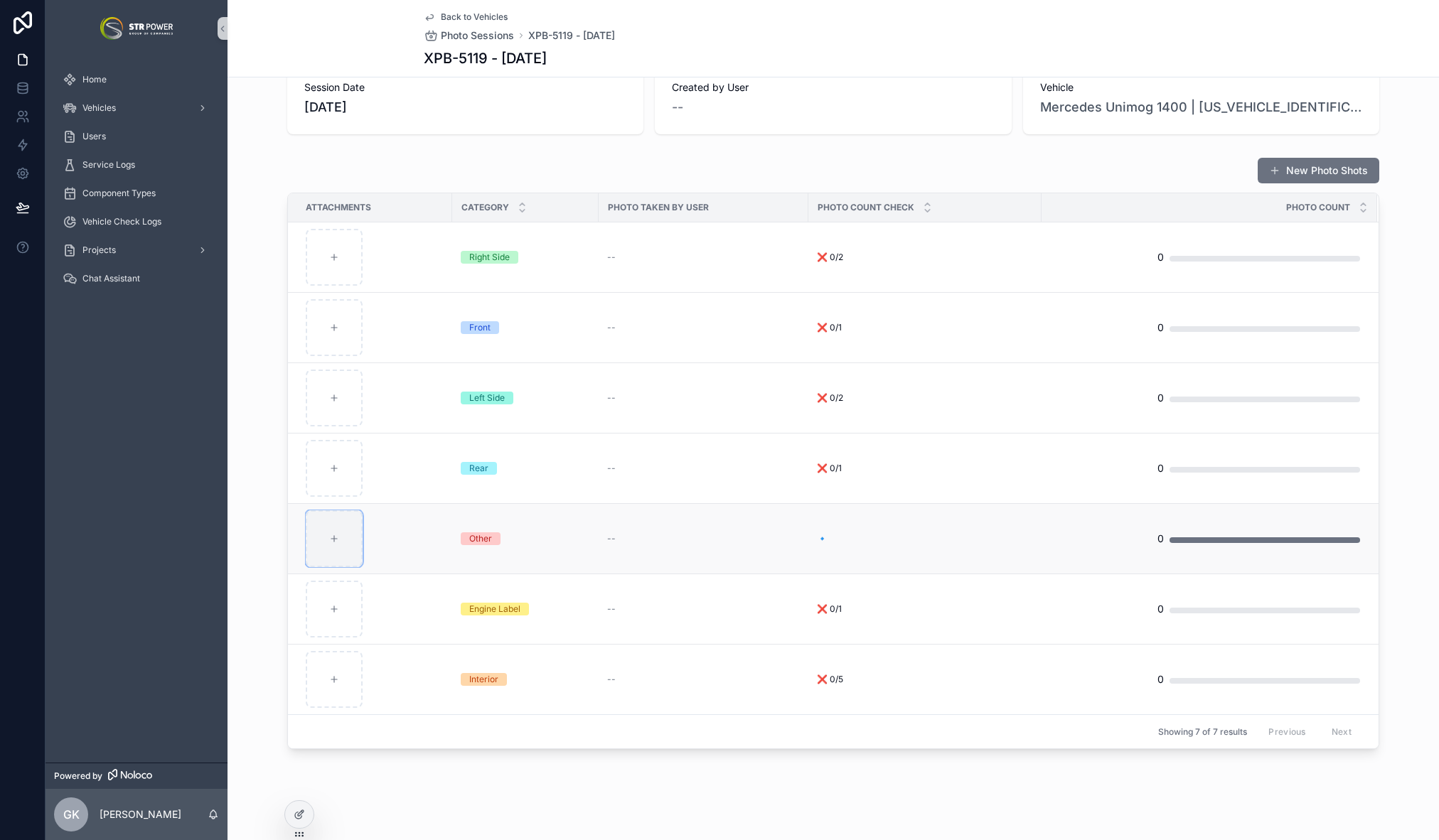
click at [345, 546] on div "scrollable content" at bounding box center [334, 538] width 57 height 57
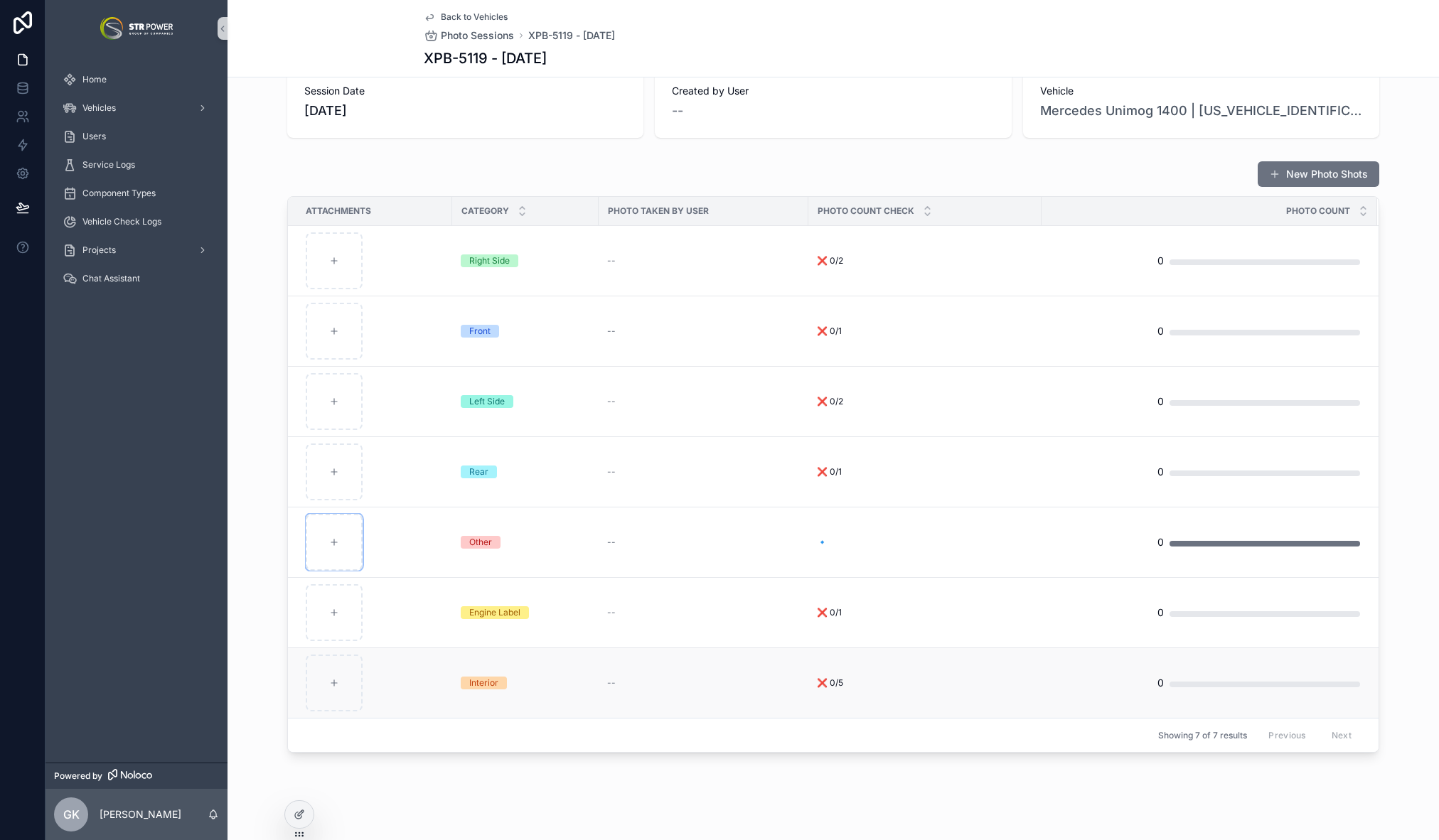
scroll to position [0, 0]
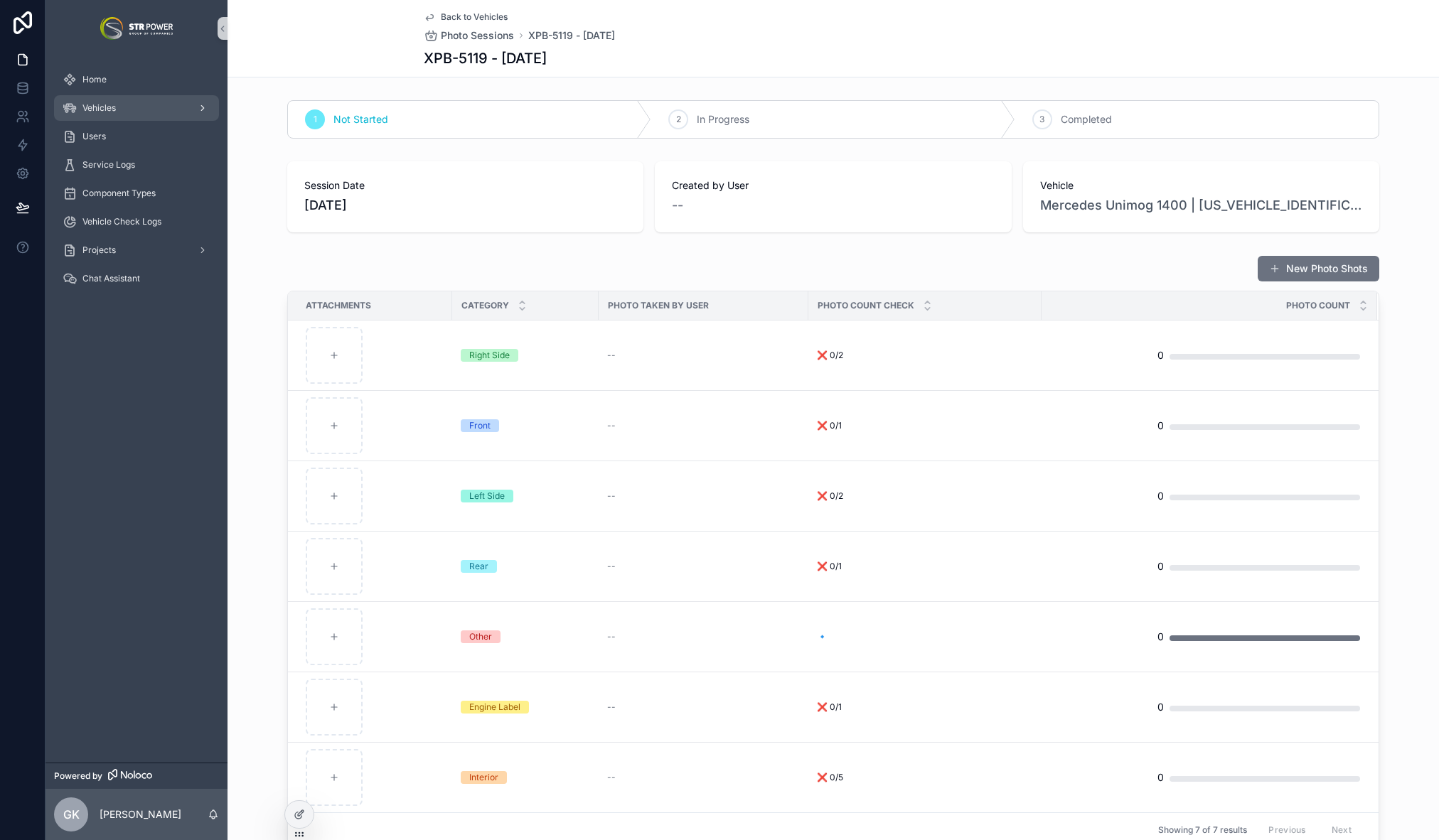
click at [137, 106] on div "Vehicles" at bounding box center [136, 108] width 148 height 23
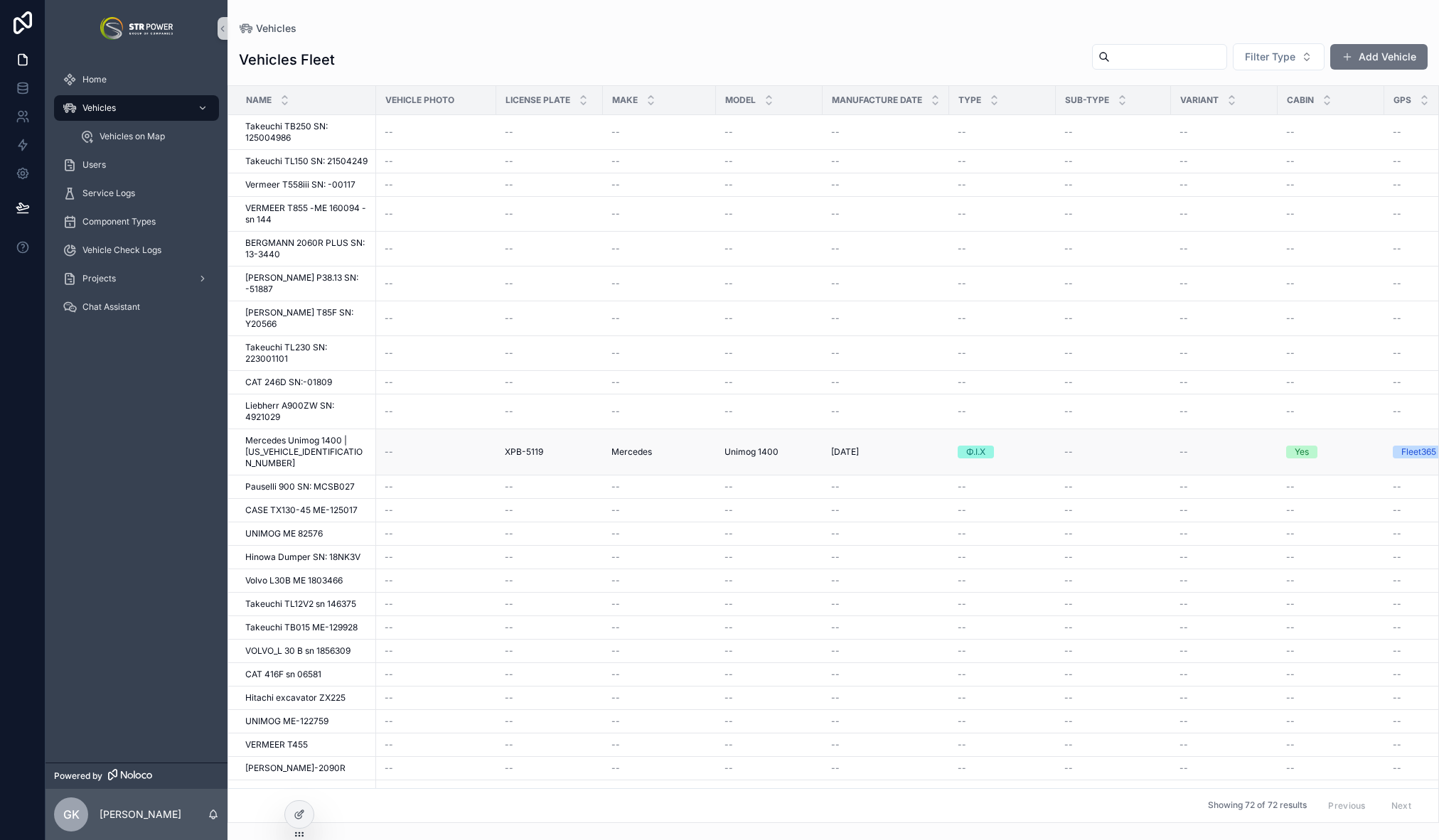
click at [509, 446] on span "XPB-5119" at bounding box center [524, 452] width 39 height 11
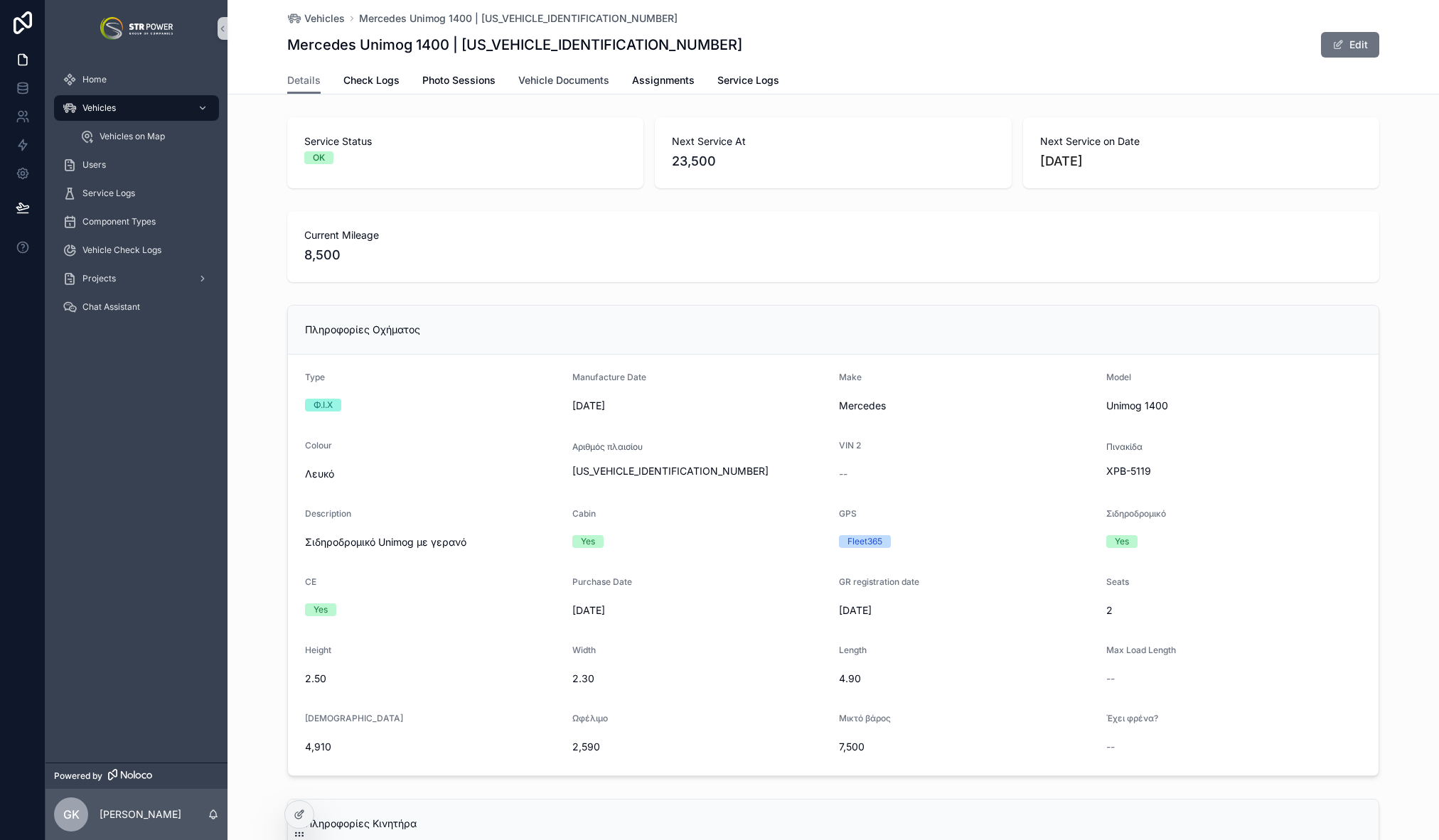
click at [550, 82] on span "Vehicle Documents" at bounding box center [564, 81] width 91 height 14
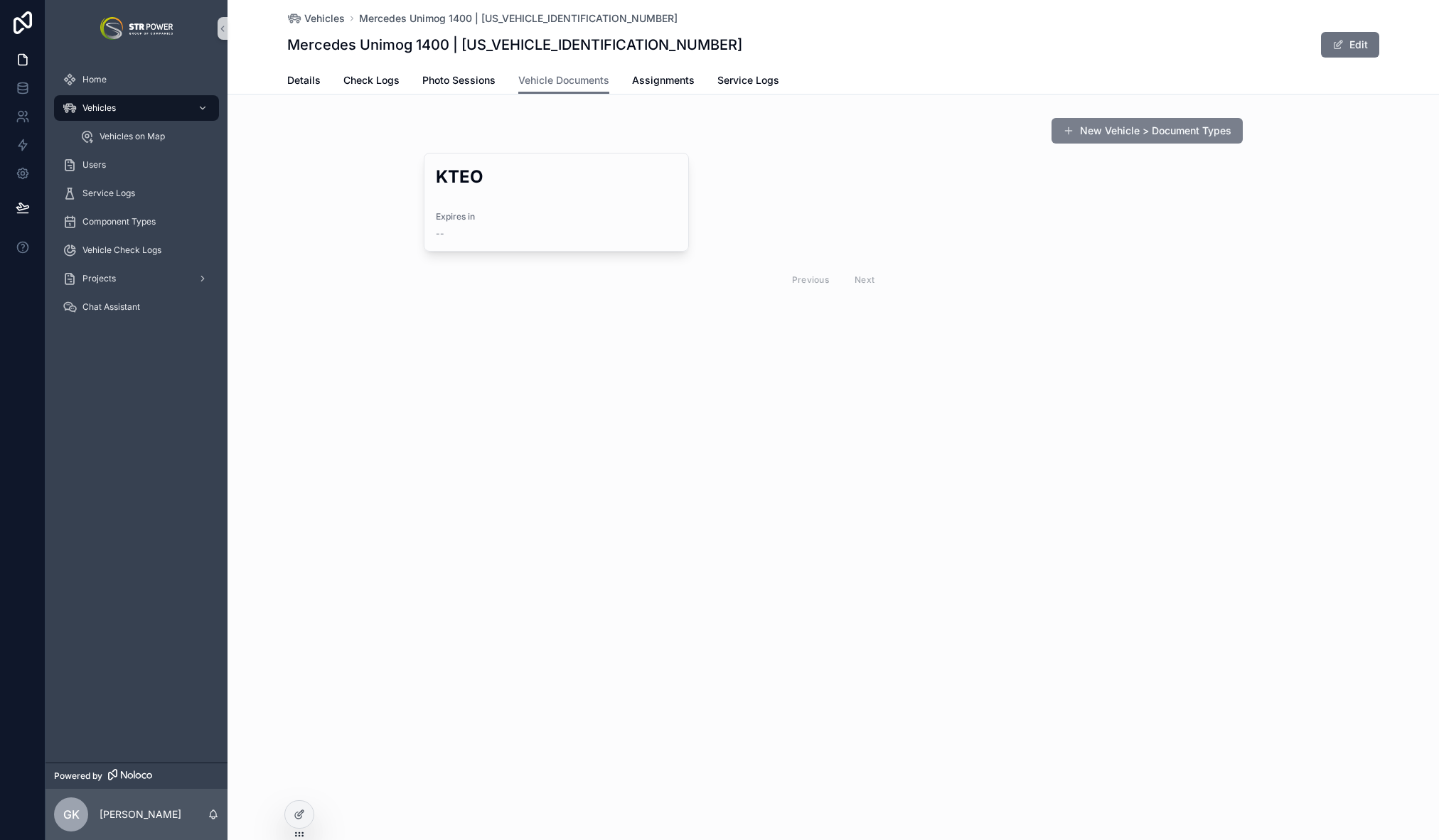
click at [1170, 127] on button "New Vehicle > Document Types" at bounding box center [1147, 131] width 191 height 25
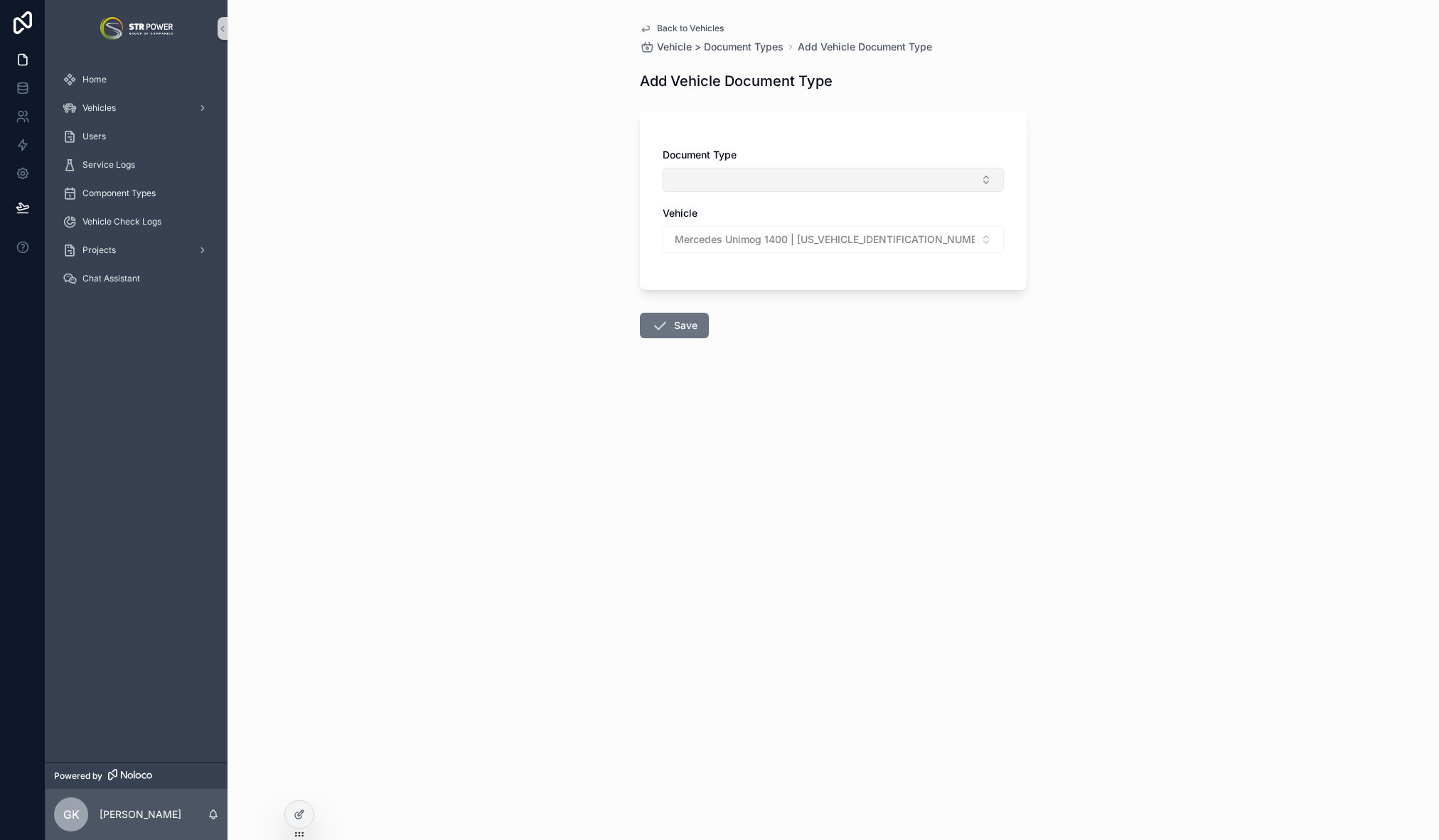
click at [761, 178] on button "Select Button" at bounding box center [833, 180] width 341 height 25
click at [738, 236] on div "Ασφάλεια" at bounding box center [833, 236] width 334 height 23
click at [686, 326] on button "Save" at bounding box center [674, 328] width 69 height 25
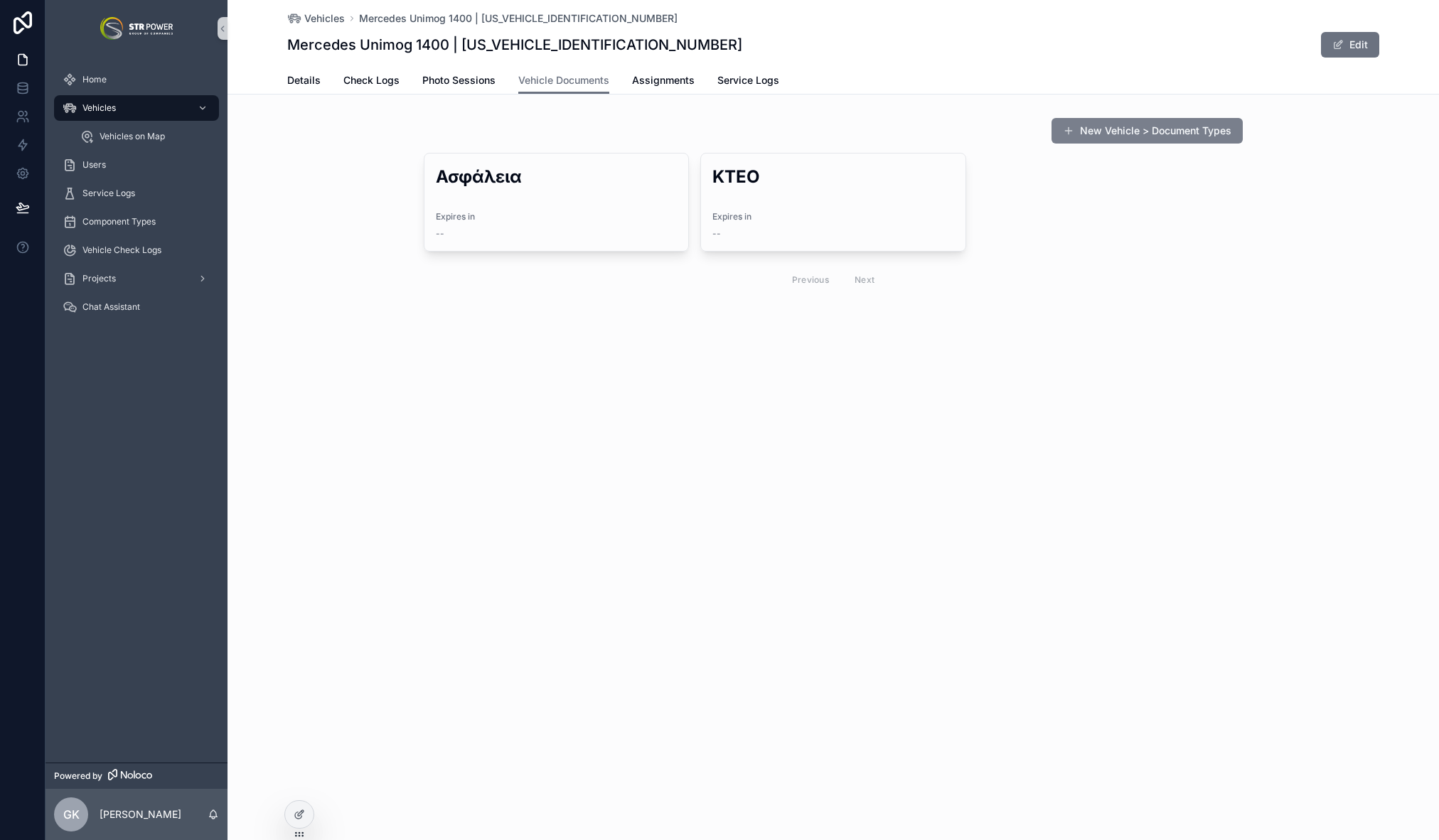
click at [1114, 126] on button "New Vehicle > Document Types" at bounding box center [1147, 131] width 191 height 25
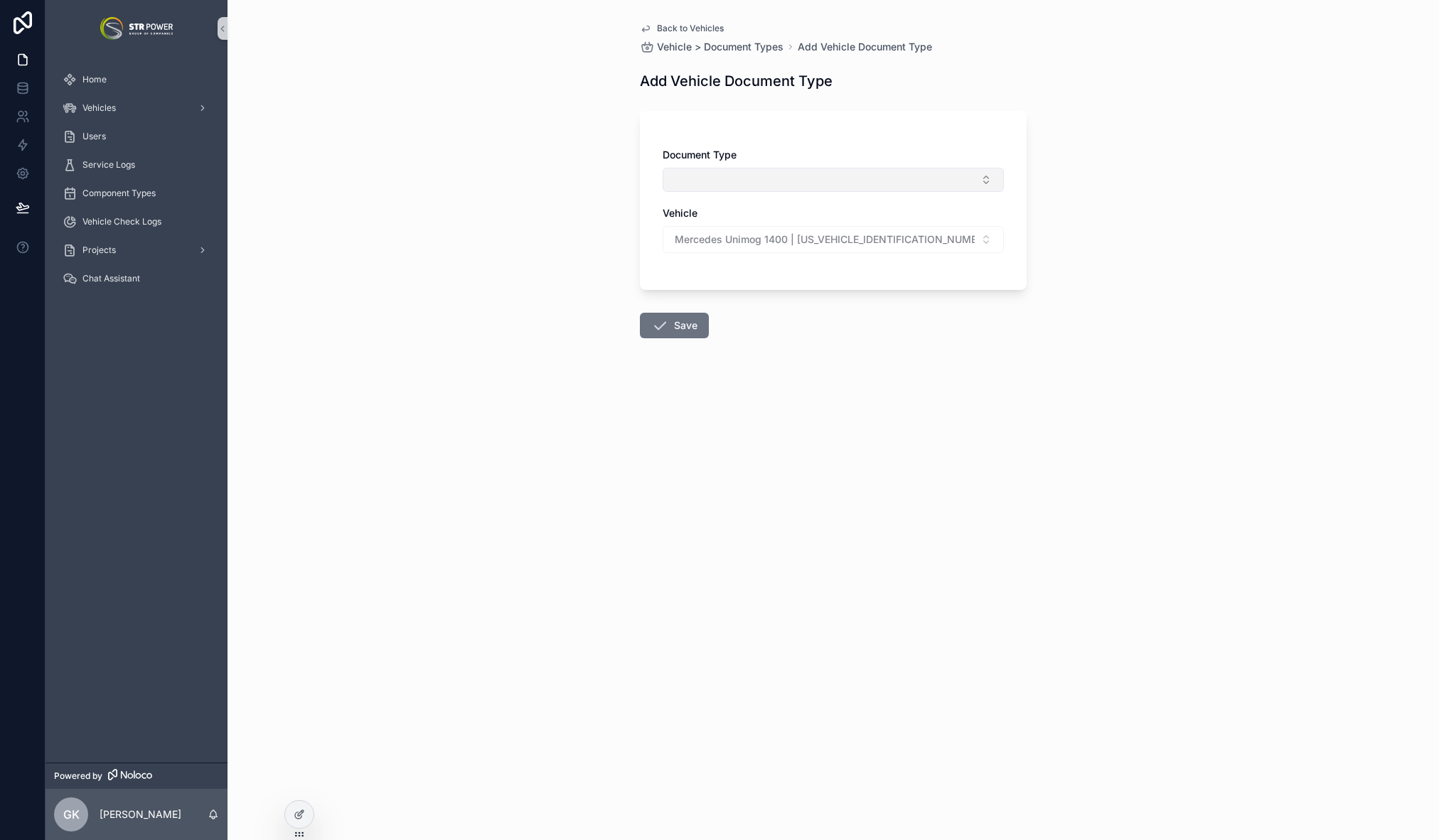
click at [787, 189] on button "Select Button" at bounding box center [833, 180] width 341 height 25
click at [742, 279] on span "Κάρτα Καυσαερίων" at bounding box center [717, 281] width 92 height 14
drag, startPoint x: 676, startPoint y: 332, endPoint x: 697, endPoint y: 333, distance: 21.0
click at [676, 332] on button "Save" at bounding box center [674, 328] width 69 height 25
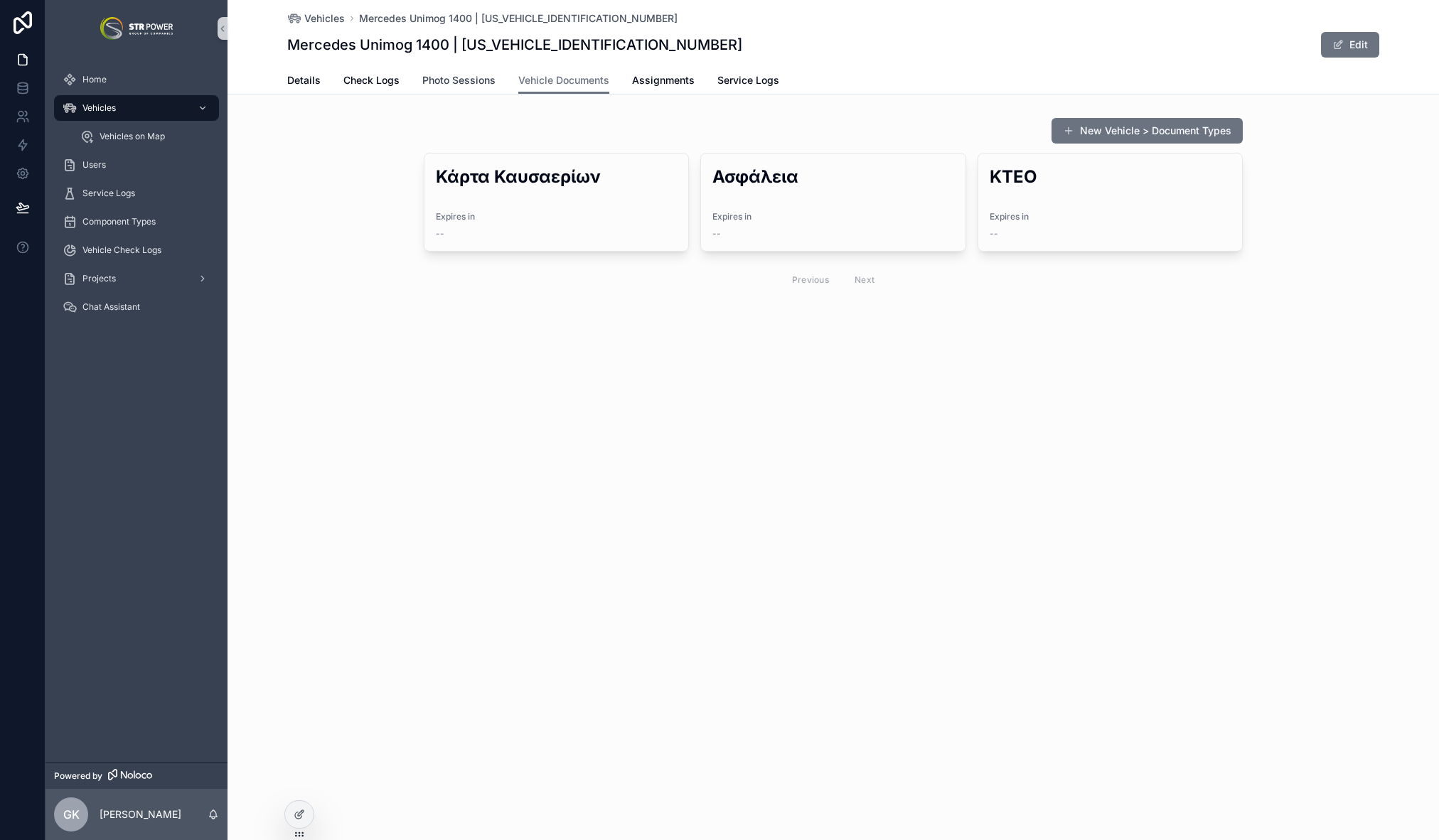
click at [479, 74] on span "Photo Sessions" at bounding box center [459, 81] width 74 height 14
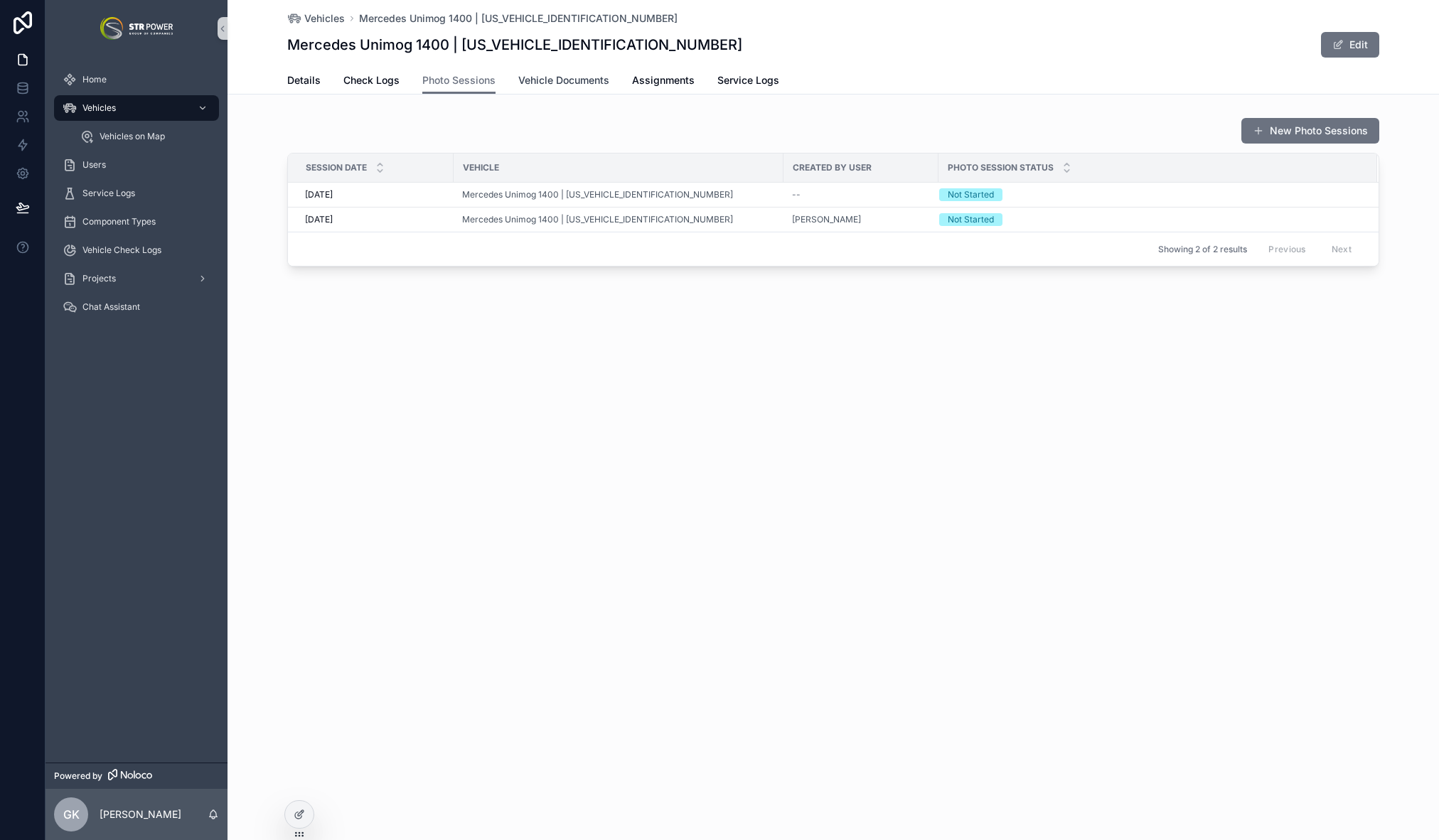
click at [566, 84] on span "Vehicle Documents" at bounding box center [564, 81] width 91 height 14
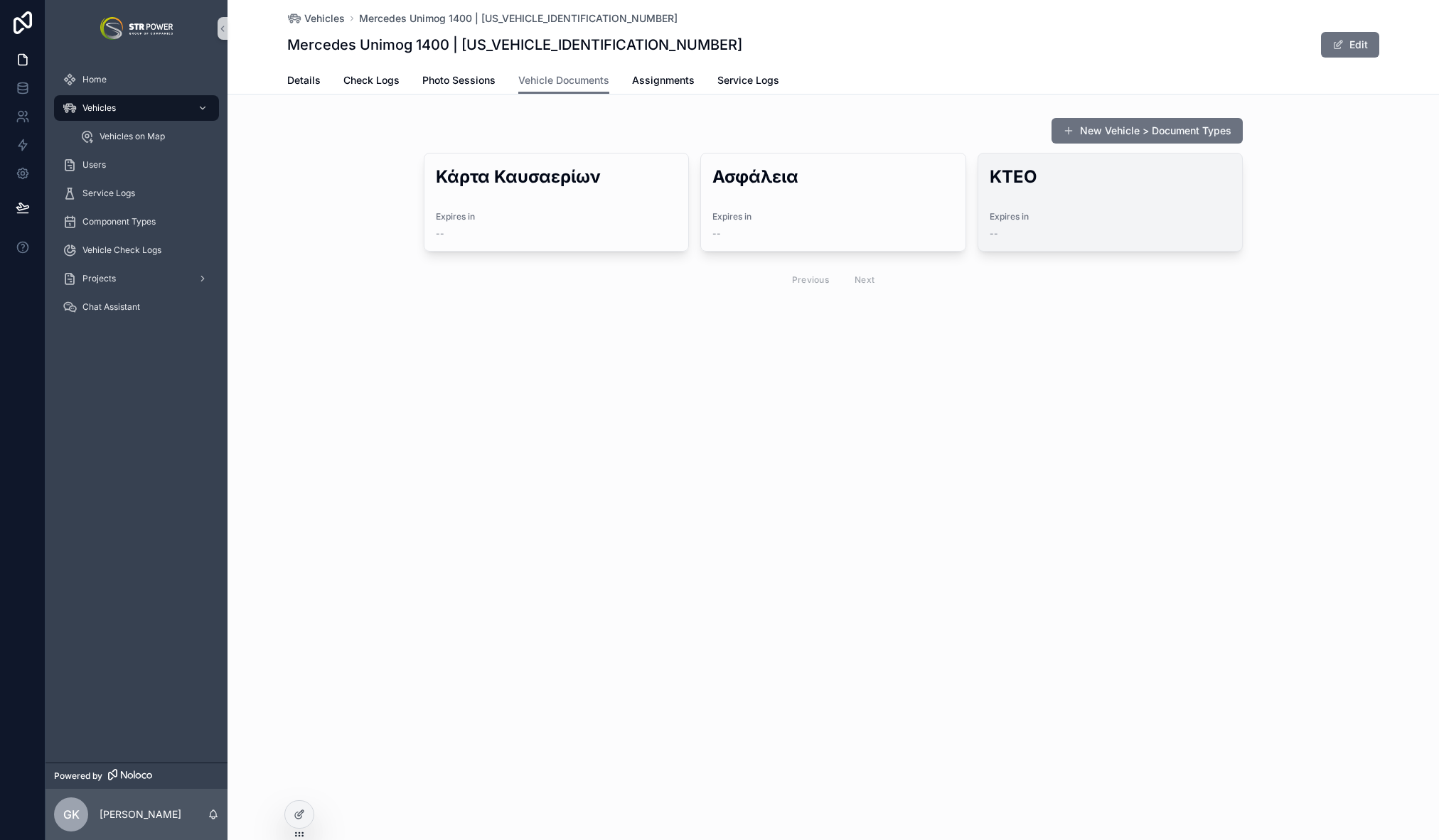
click at [1065, 213] on span "Expires in" at bounding box center [1110, 217] width 241 height 11
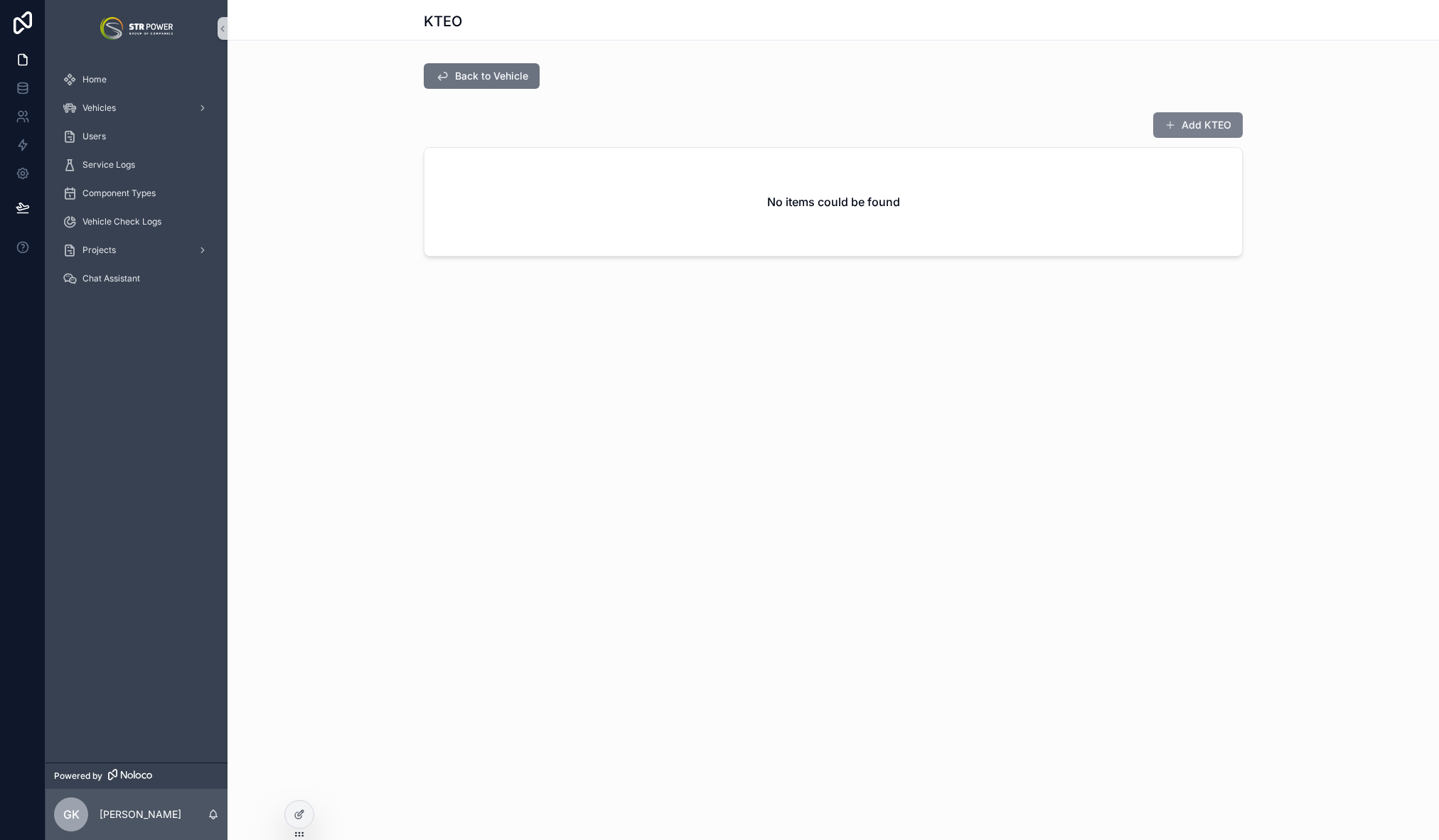
click at [1196, 120] on button "Add ΚΤΕΟ" at bounding box center [1198, 125] width 89 height 25
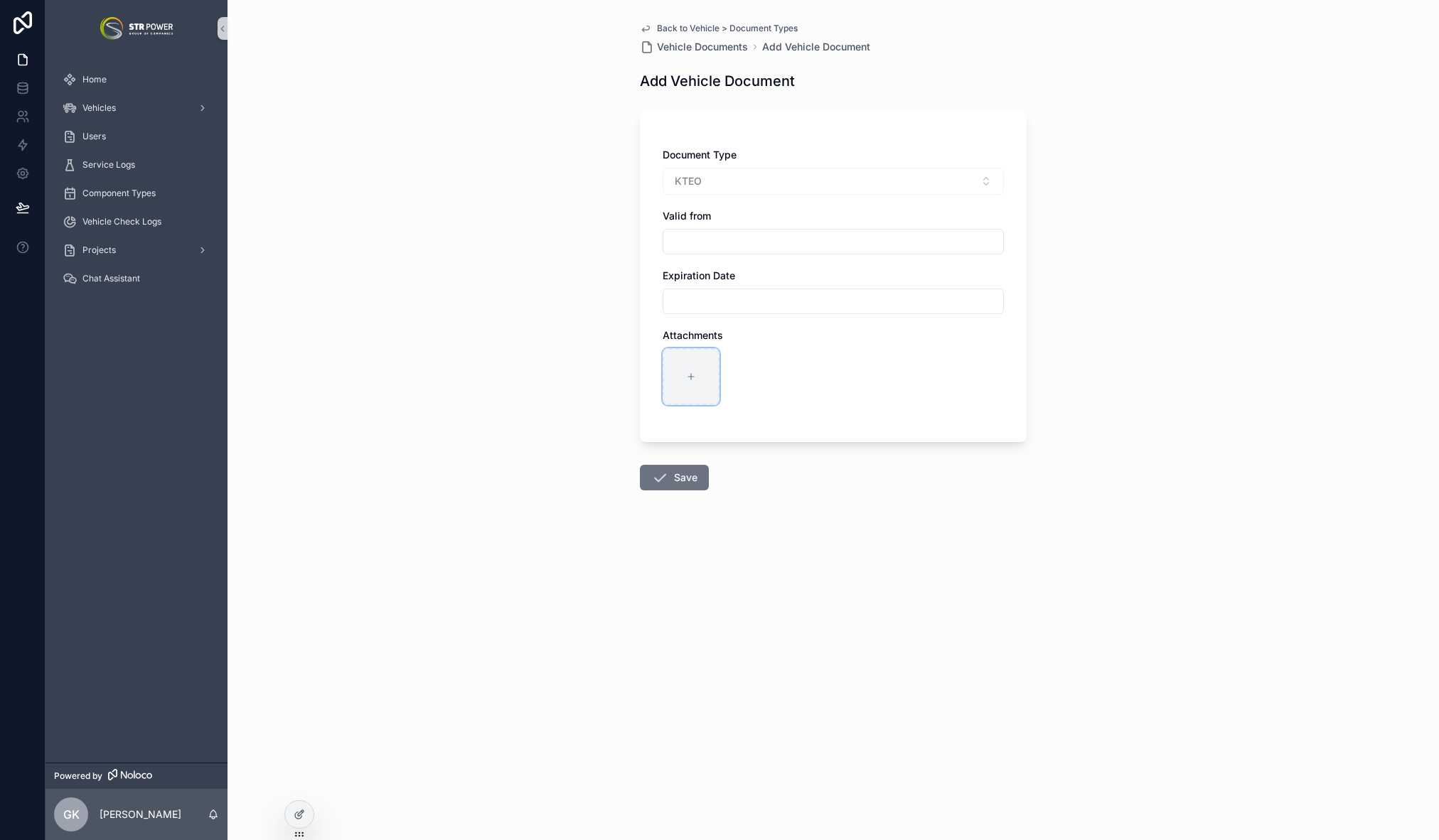
click at [695, 369] on div "scrollable content" at bounding box center [691, 376] width 57 height 57
click at [686, 471] on button "Save" at bounding box center [674, 477] width 69 height 25
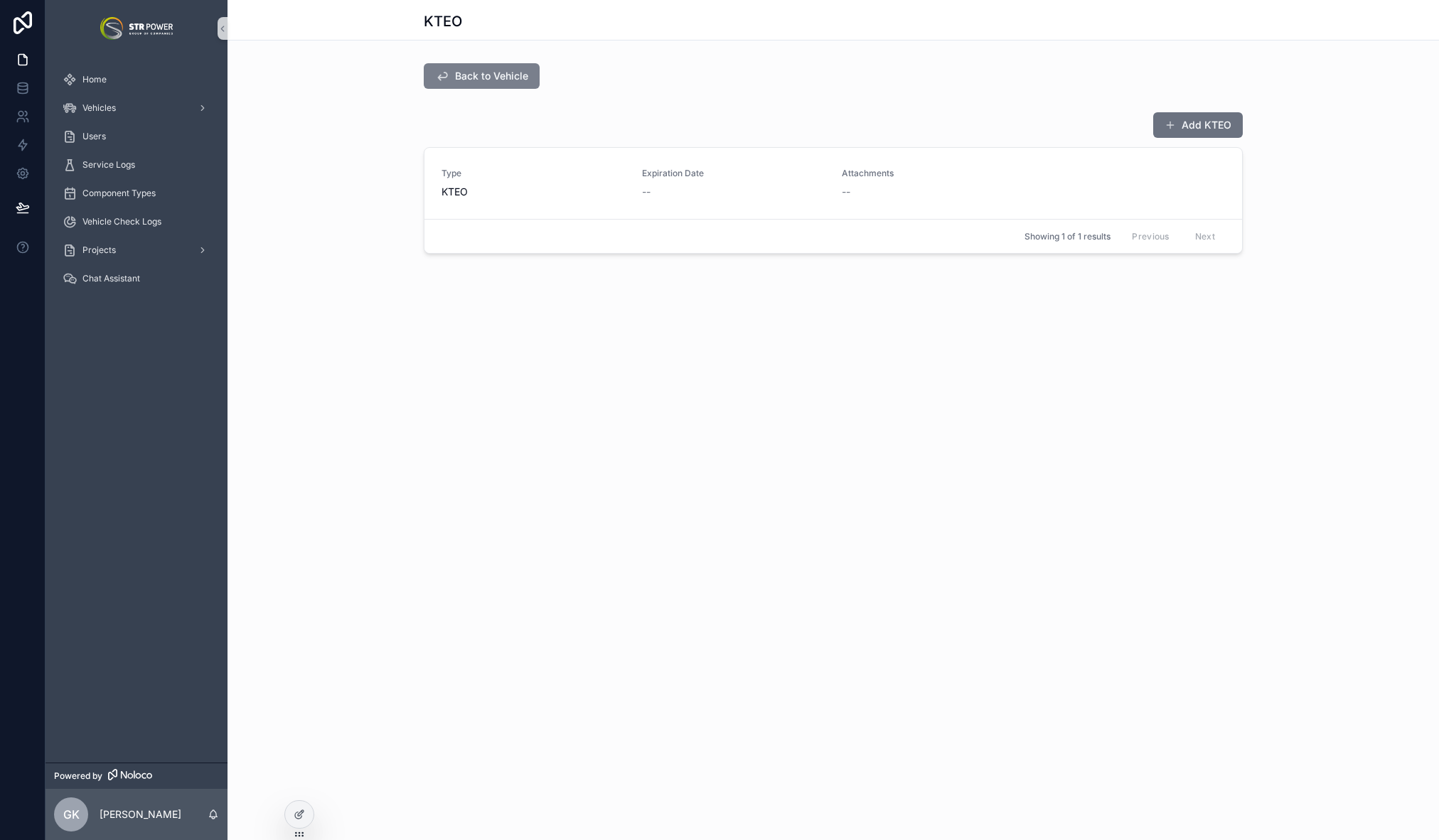
click at [498, 78] on span "Back to Vehicle" at bounding box center [492, 76] width 74 height 14
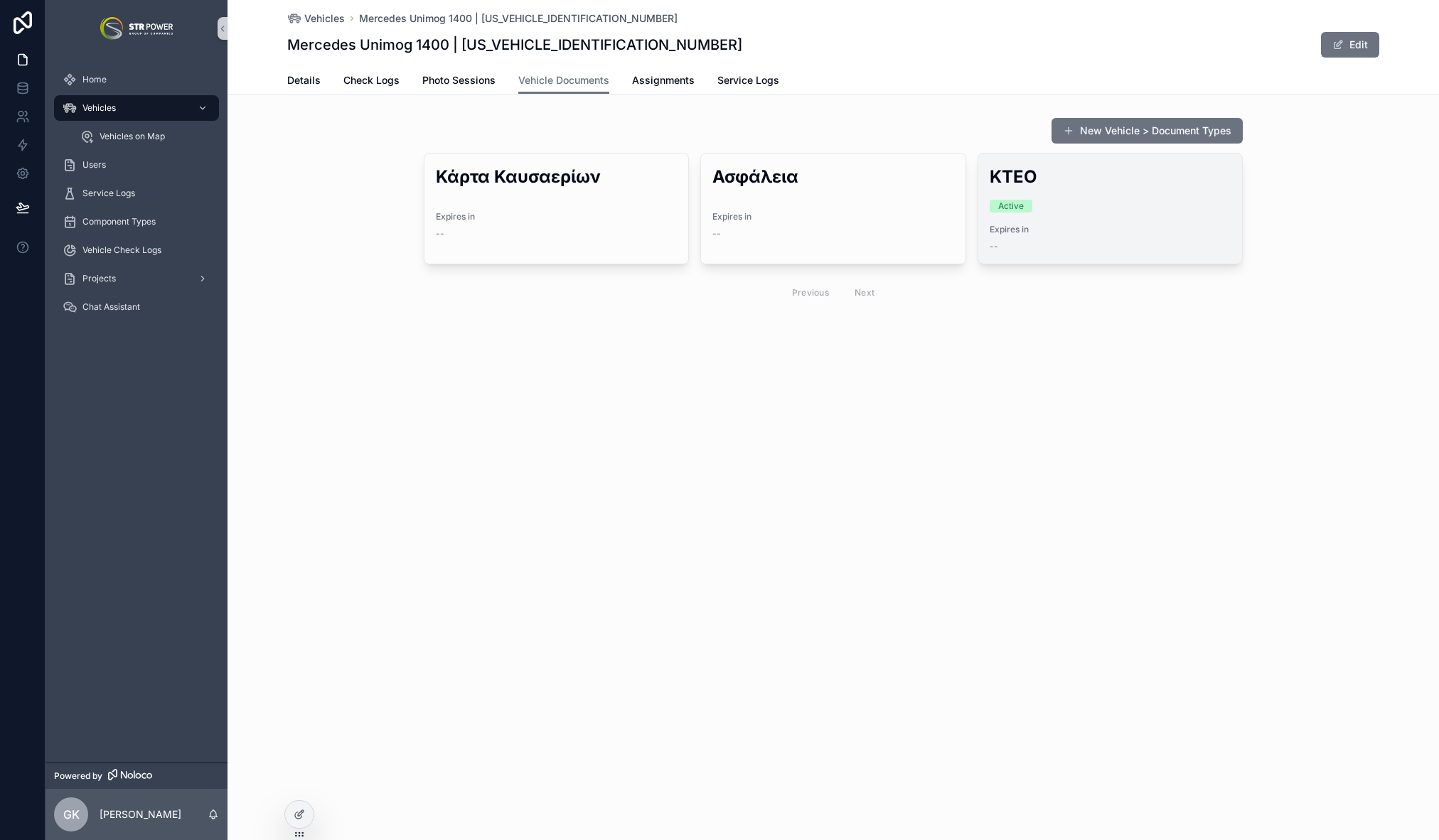
click at [1103, 198] on div "ΚΤΕΟ Active Expires in --" at bounding box center [1110, 209] width 264 height 110
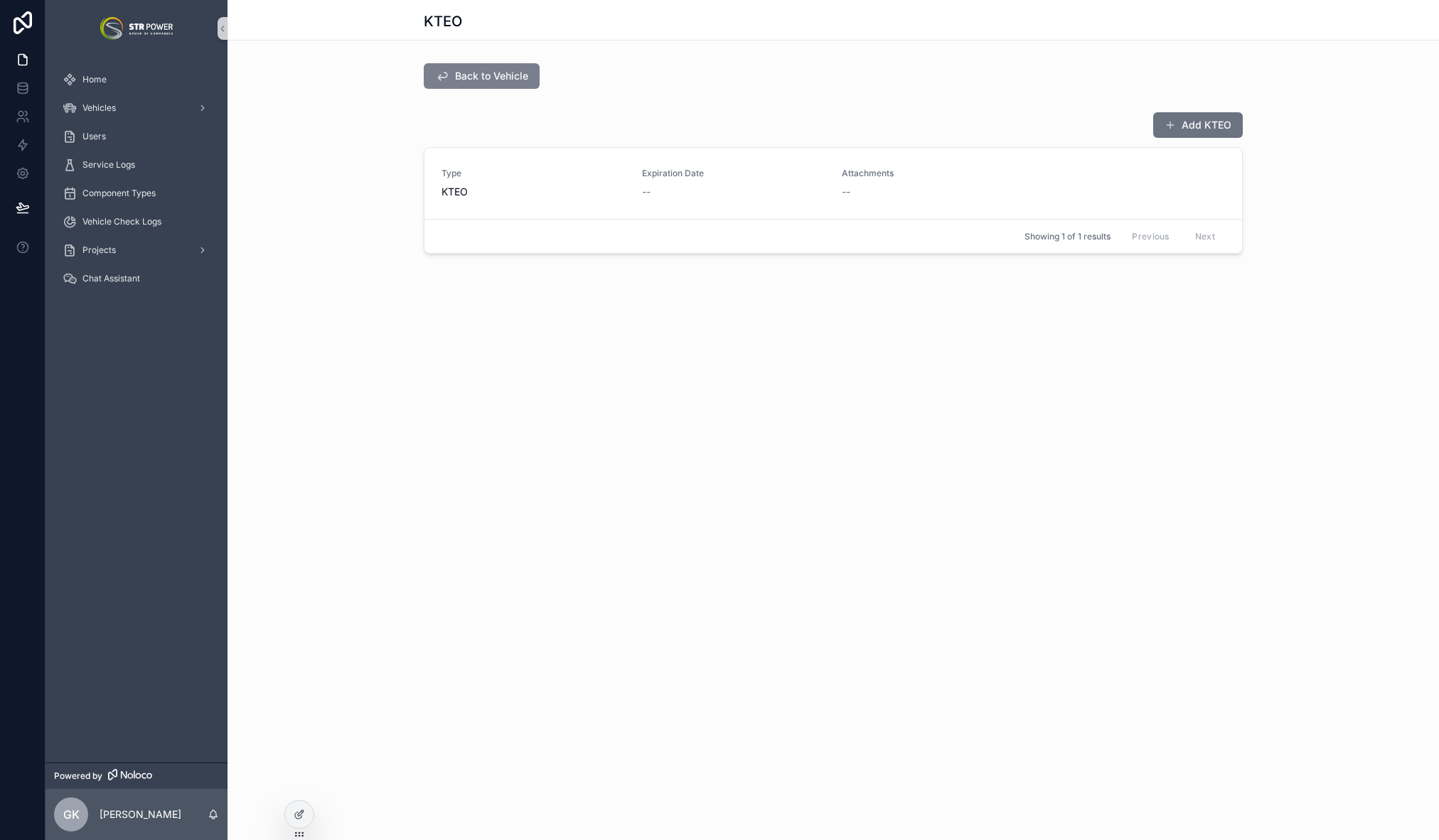
click at [522, 82] on span "Back to Vehicle" at bounding box center [492, 76] width 74 height 14
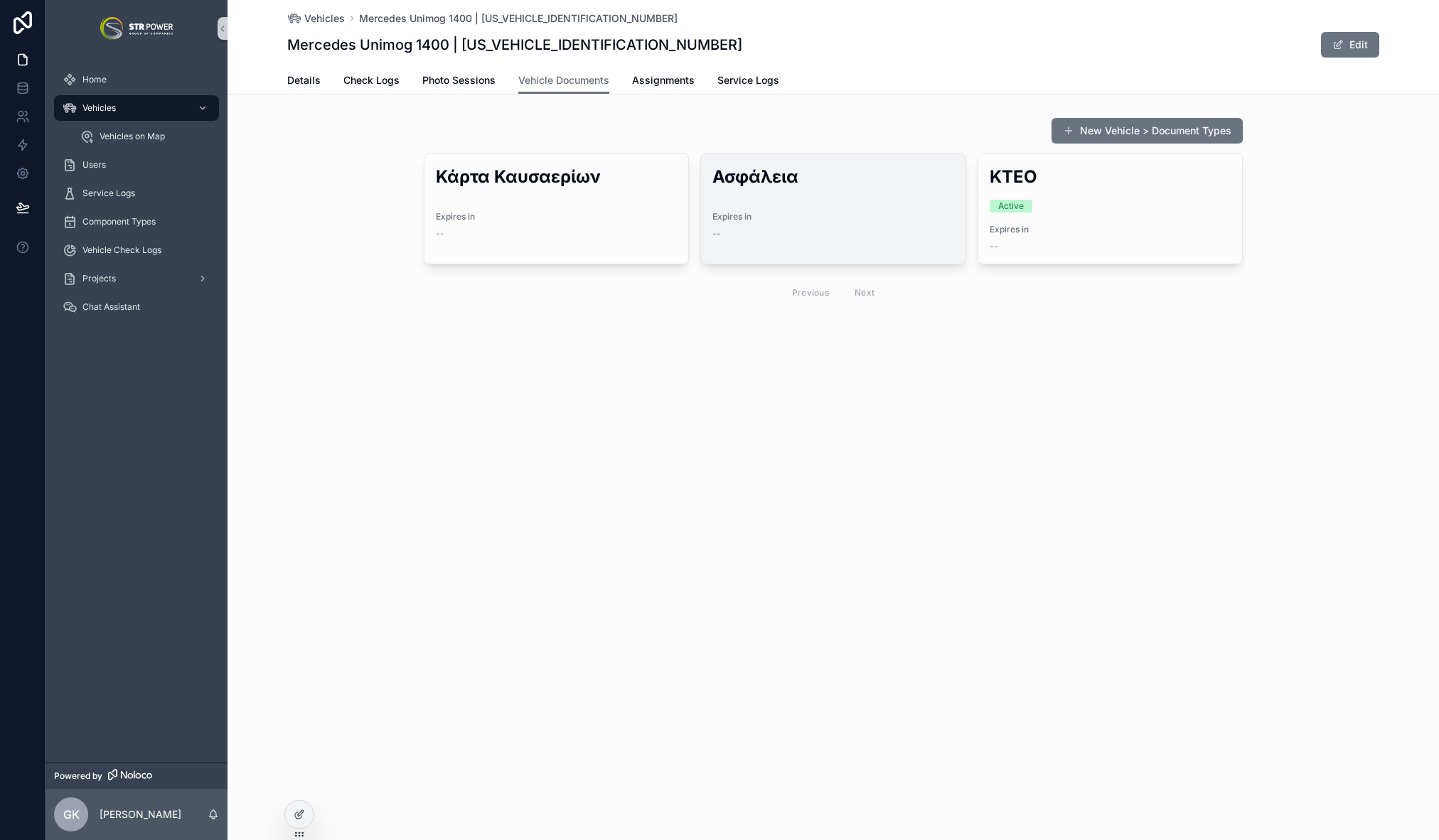
click at [865, 239] on div "Ασφάλεια Expires in --" at bounding box center [832, 202] width 264 height 97
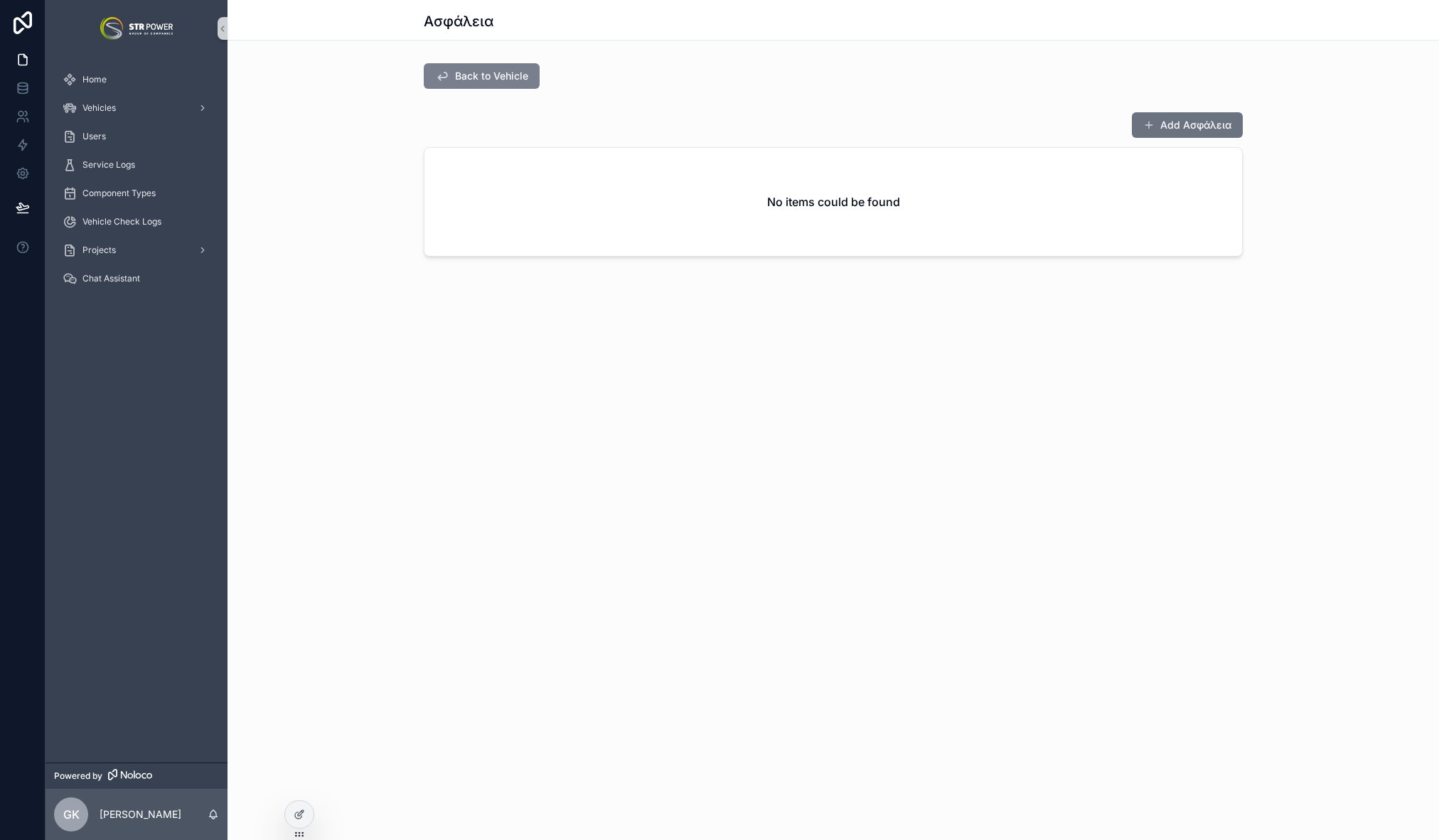
click at [488, 69] on span "Back to Vehicle" at bounding box center [492, 76] width 74 height 14
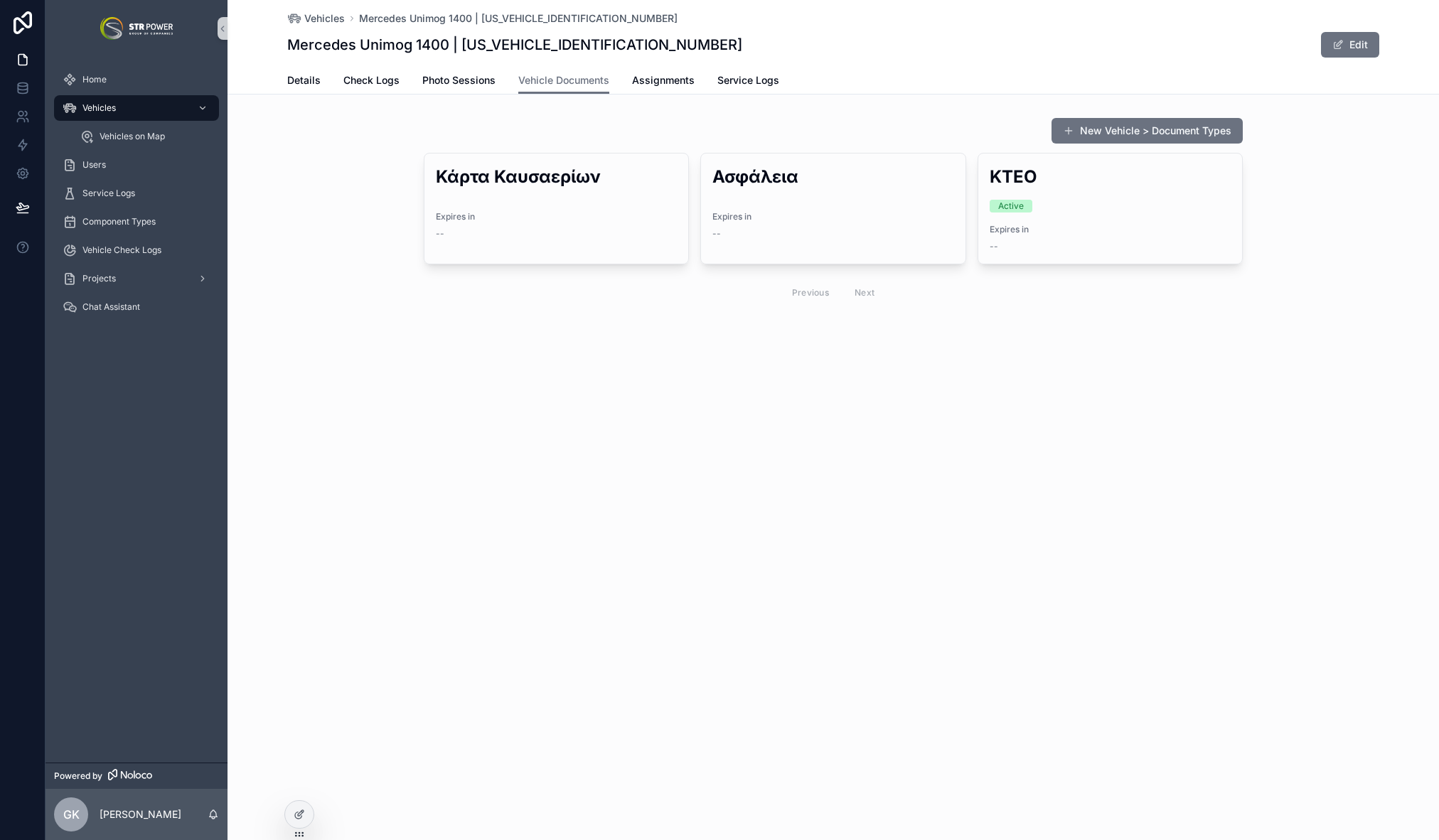
click at [729, 472] on div "Vehicles Mercedes Unimog 1400 | [US_VEHICLE_IDENTIFICATION_NUMBER] Mercedes Uni…" at bounding box center [832, 420] width 1211 height 840
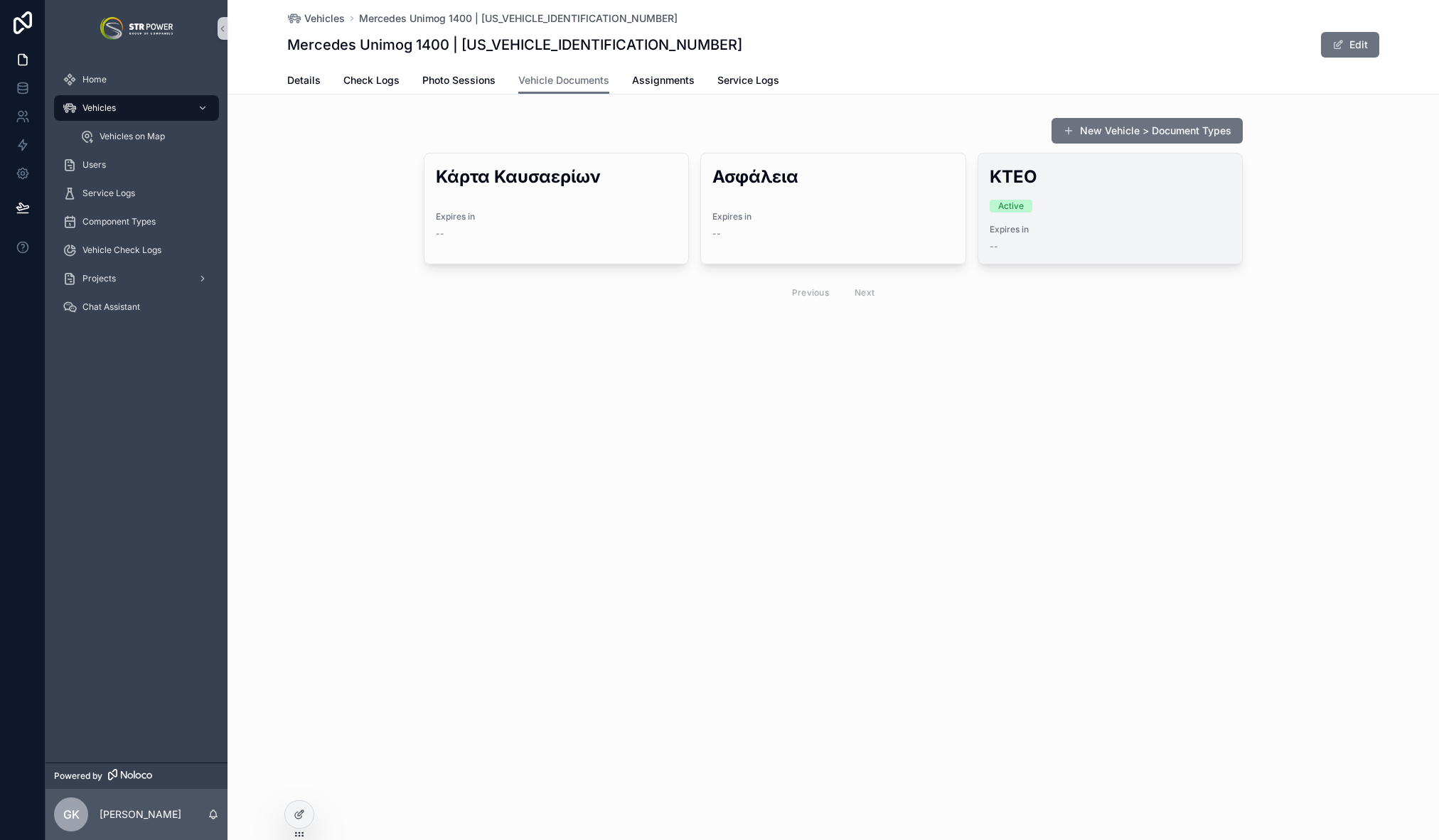
click at [1047, 197] on div "ΚΤΕΟ Active Expires in --" at bounding box center [1110, 209] width 264 height 110
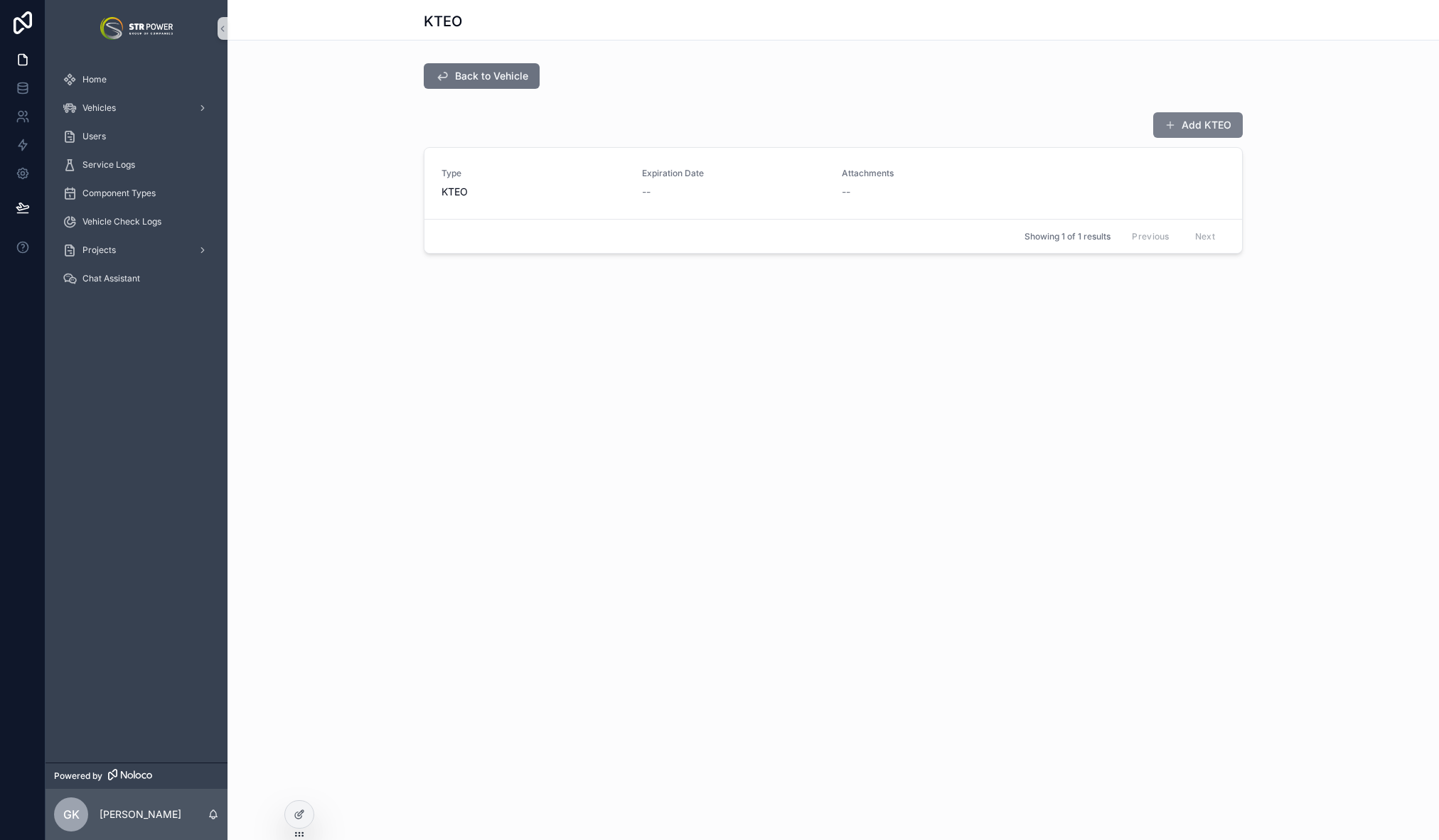
click at [1196, 129] on button "Add ΚΤΕΟ" at bounding box center [1198, 125] width 89 height 25
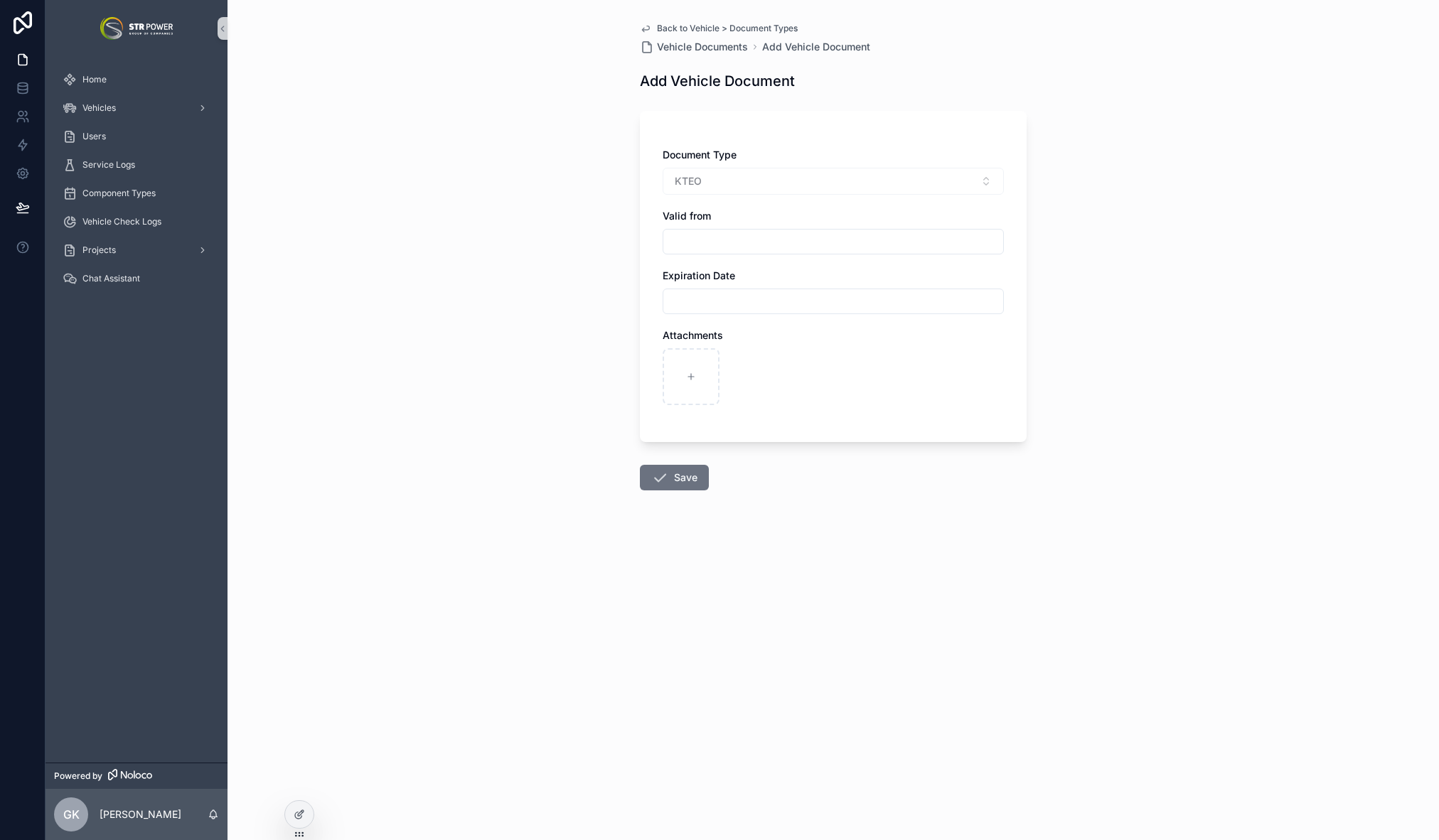
click at [701, 28] on span "Back to Vehicle > Document Types" at bounding box center [727, 28] width 141 height 11
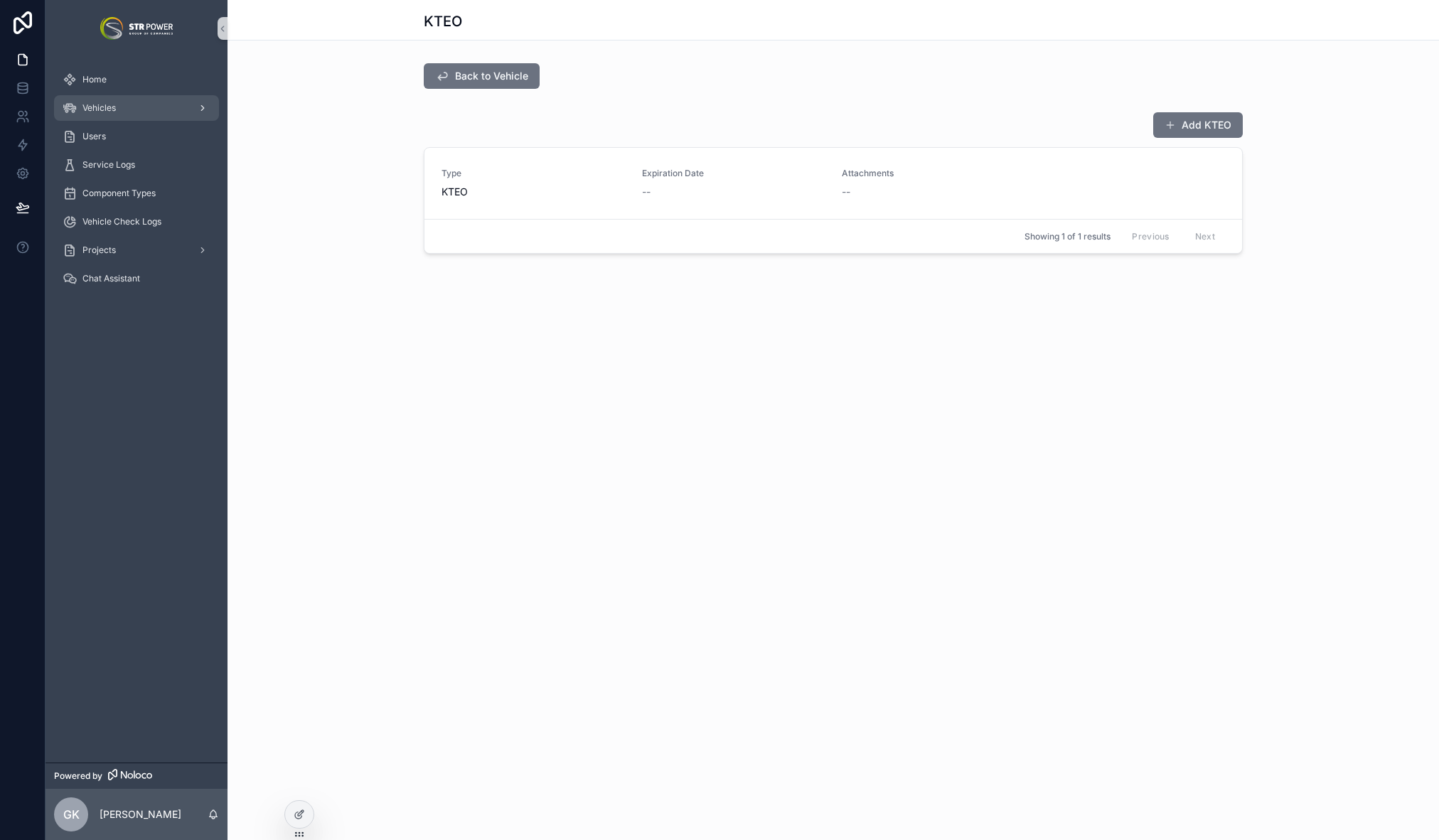
click at [114, 111] on span "Vehicles" at bounding box center [99, 108] width 33 height 11
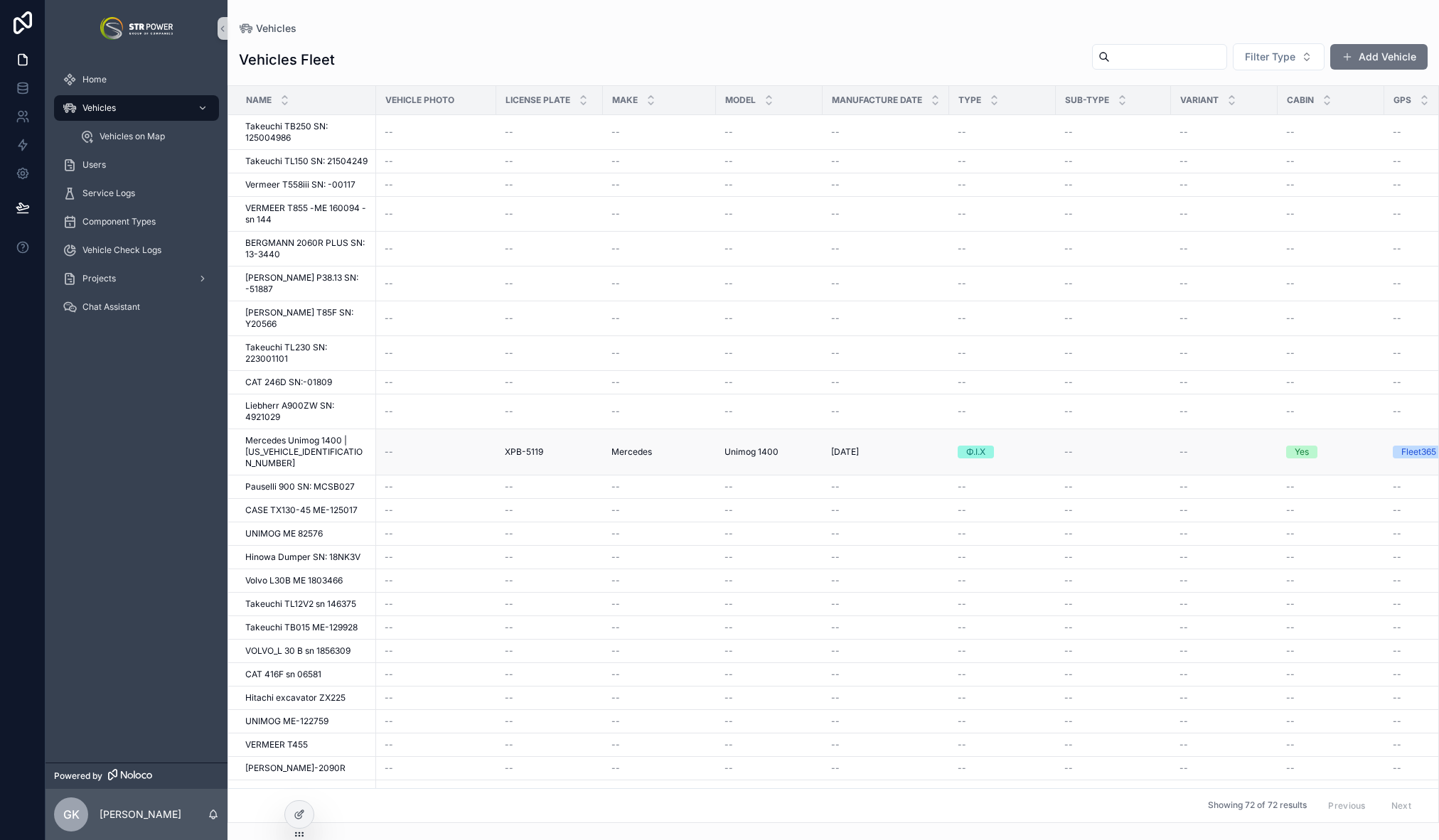
click at [483, 430] on td "--" at bounding box center [436, 452] width 120 height 46
click at [488, 430] on td "--" at bounding box center [436, 452] width 120 height 46
click at [543, 446] on div "XPB-5119 XPB-5119" at bounding box center [550, 452] width 89 height 11
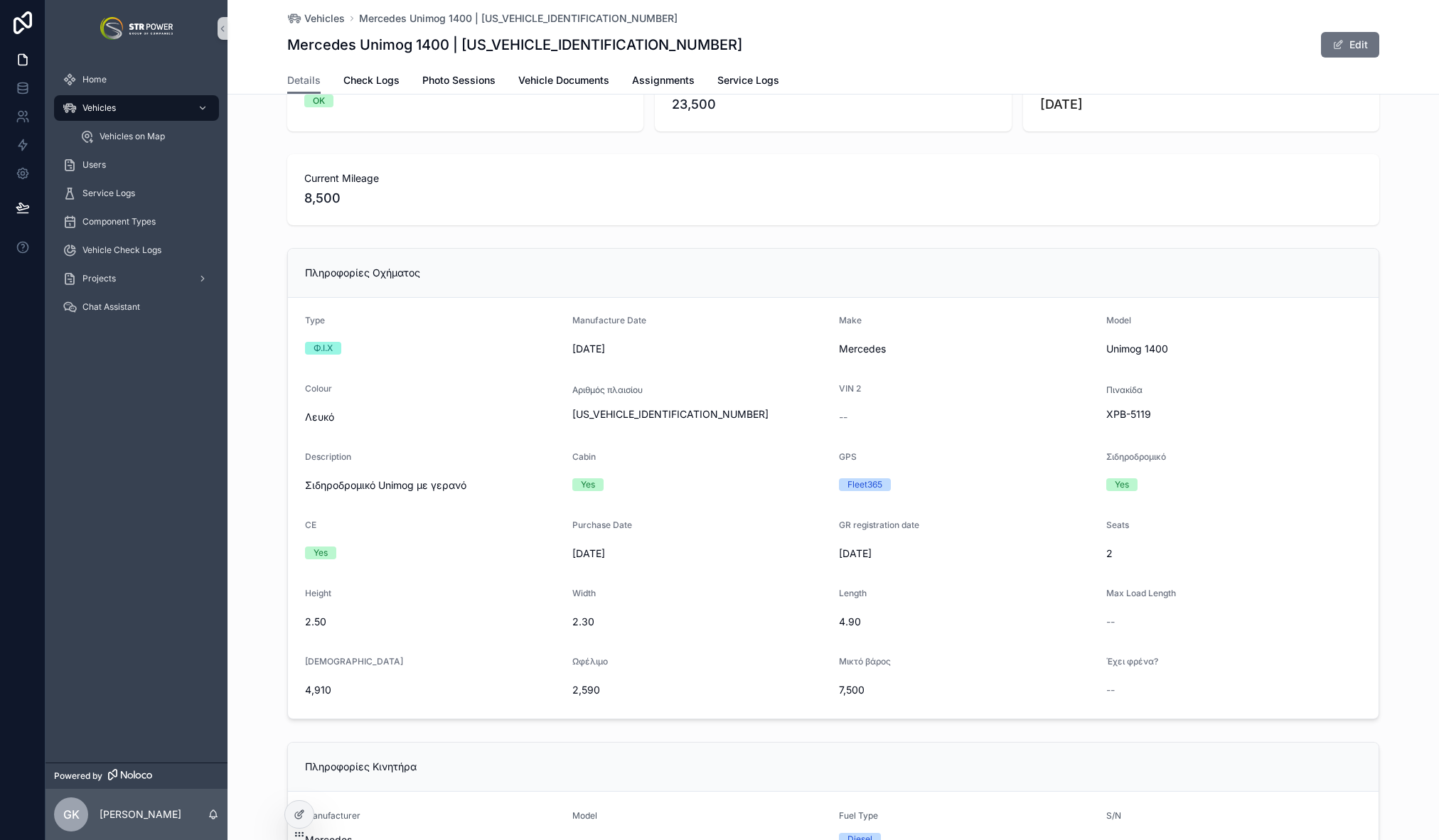
scroll to position [50, 0]
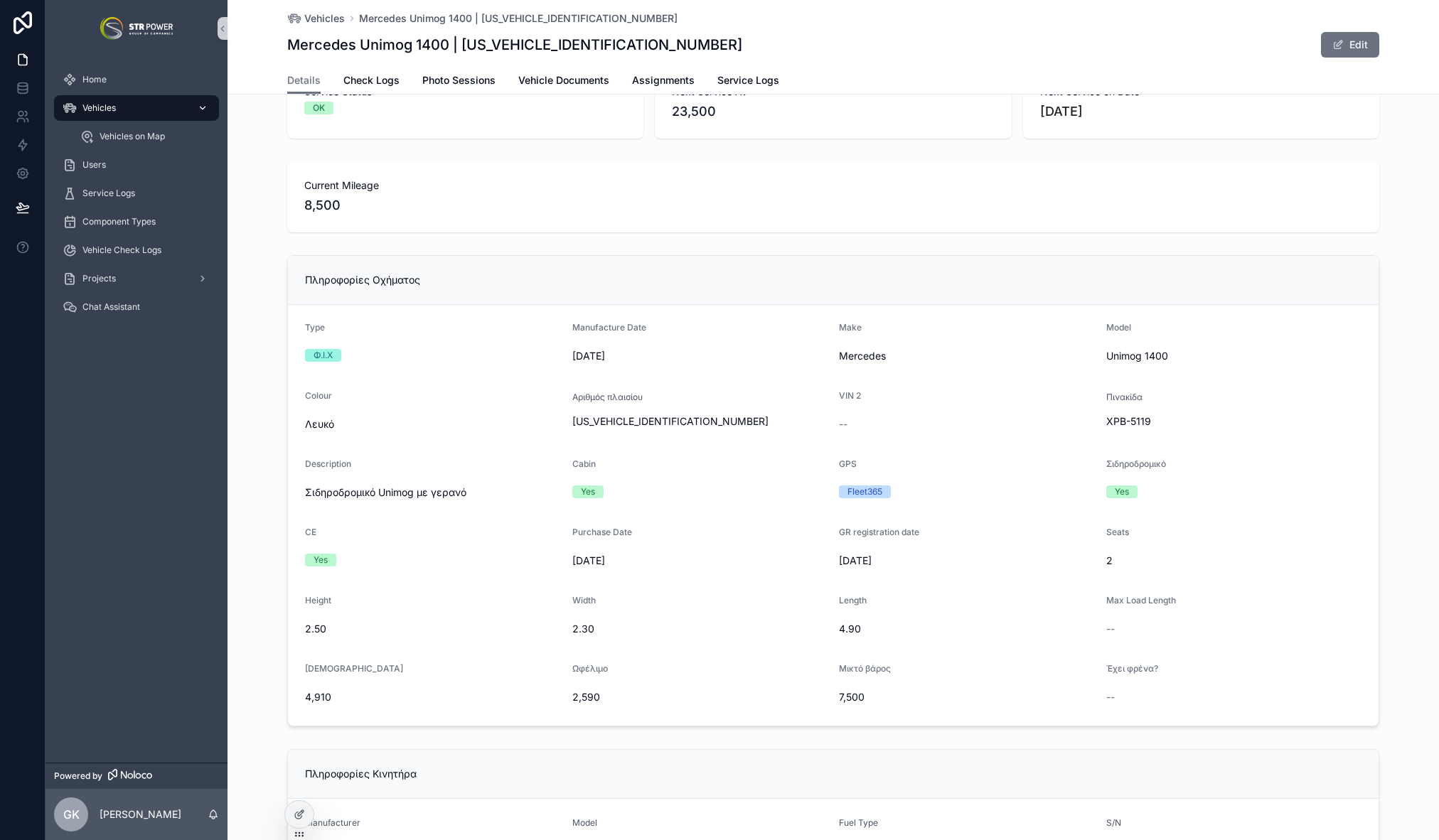
click at [125, 106] on div "Vehicles" at bounding box center [136, 108] width 148 height 23
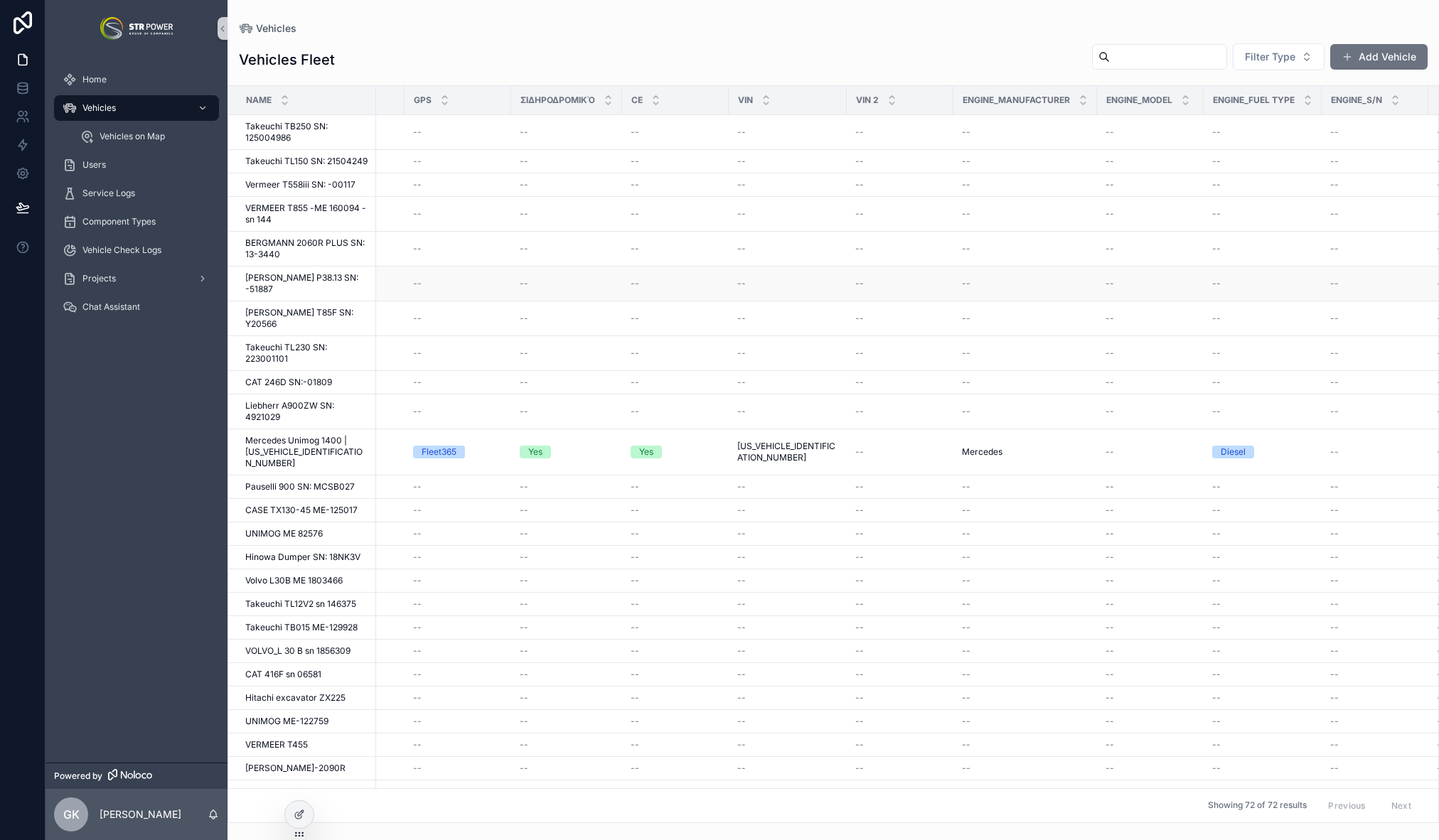
scroll to position [0, 1160]
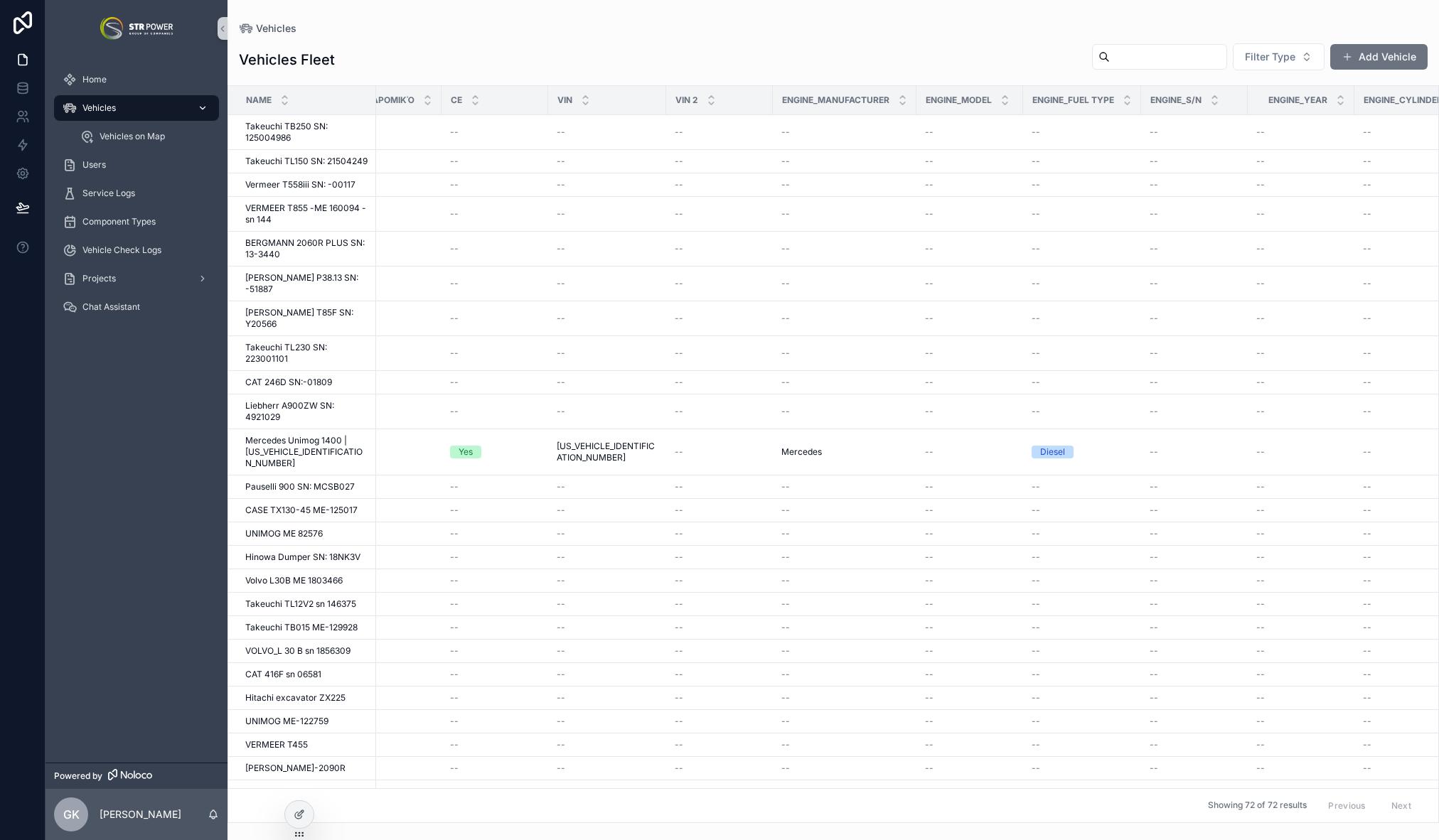
click at [133, 117] on div "Vehicles" at bounding box center [136, 108] width 148 height 23
click at [624, 441] on span "[US_VEHICLE_IDENTIFICATION_NUMBER]" at bounding box center [607, 452] width 101 height 23
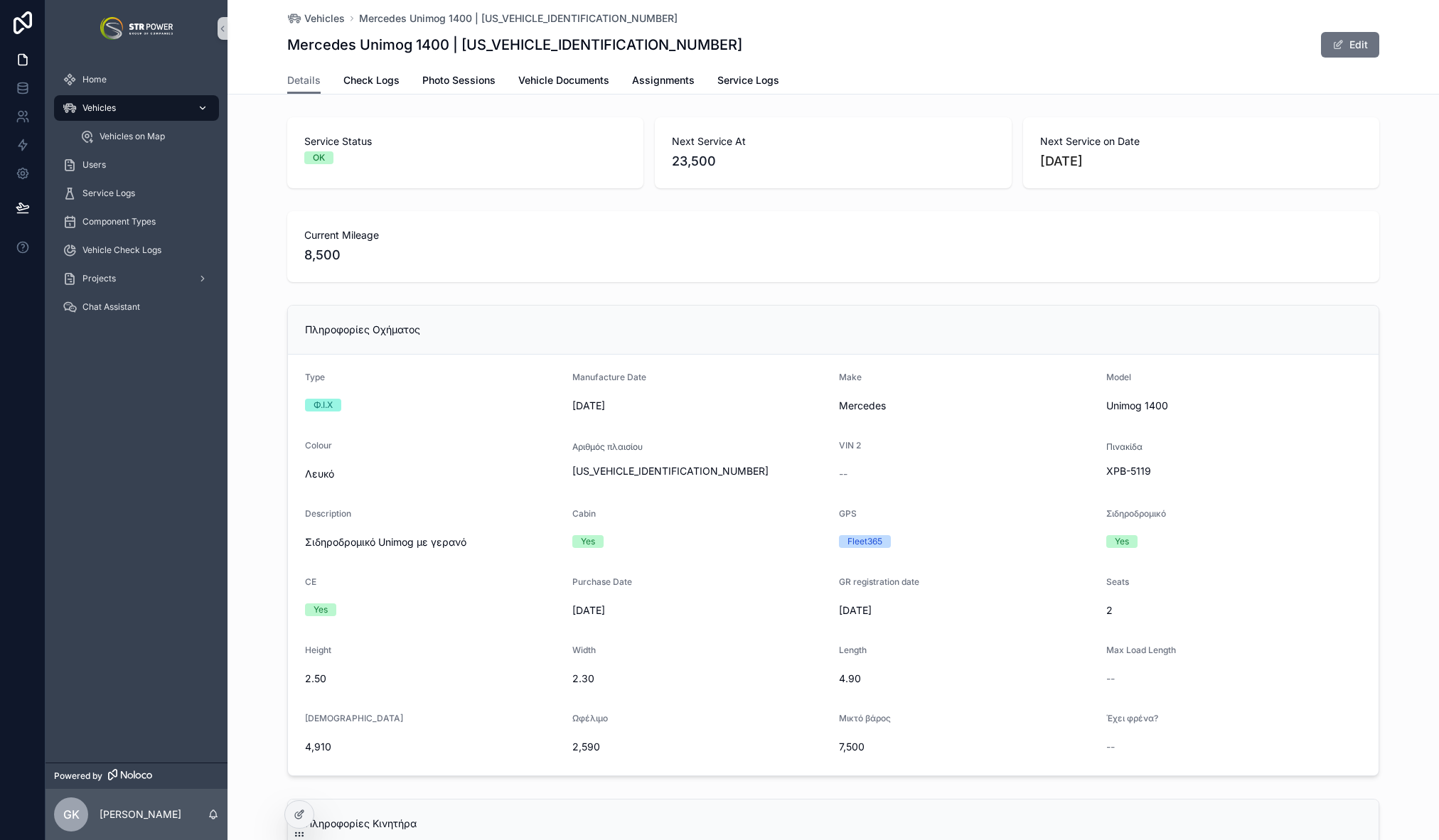
click at [133, 109] on div "Vehicles" at bounding box center [136, 108] width 148 height 23
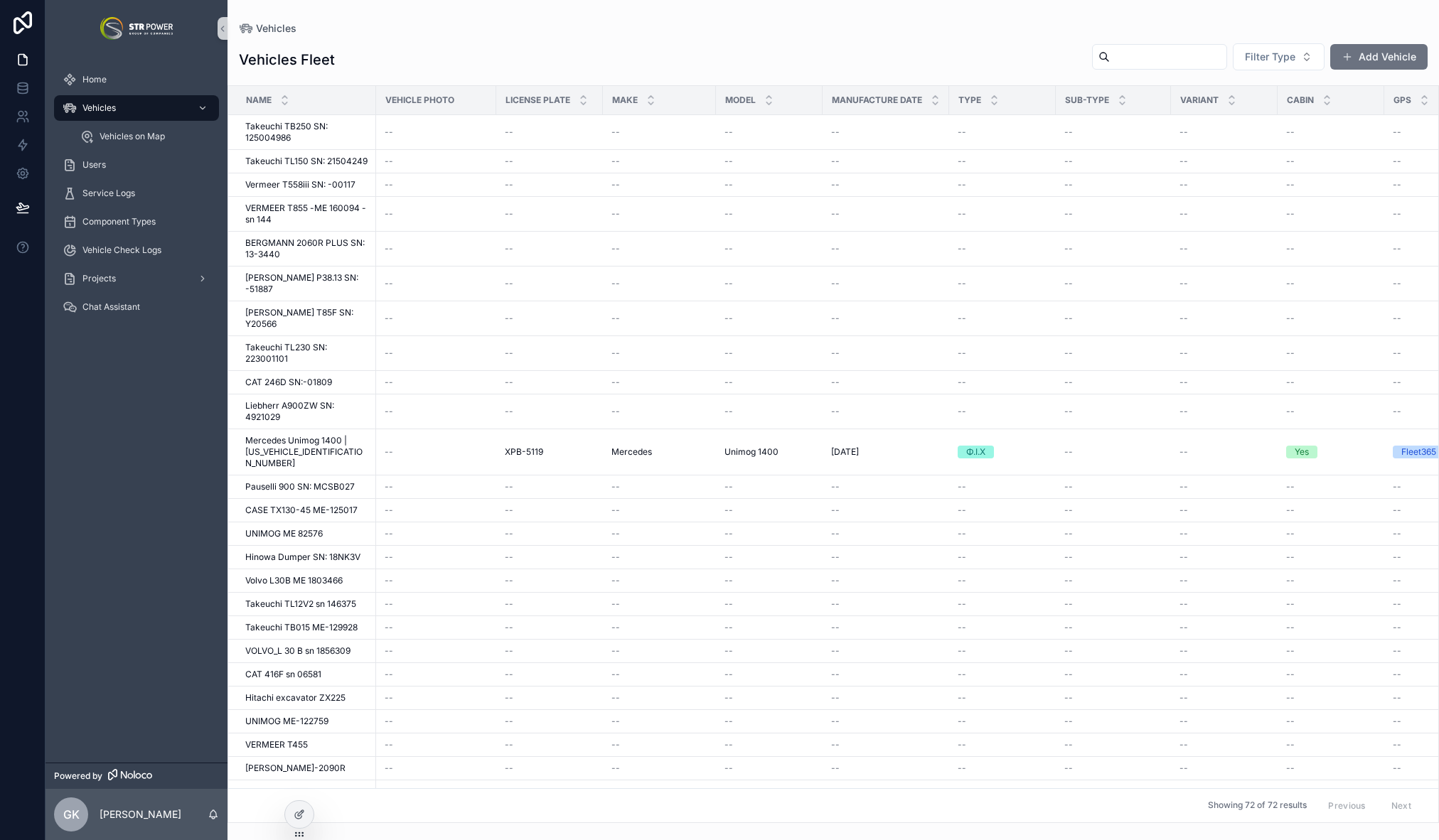
click at [151, 370] on div "Home Vehicles Vehicles on Map Users Service Logs Component Types Vehicle Check …" at bounding box center [137, 409] width 182 height 706
click at [539, 446] on span "XPB-5119" at bounding box center [524, 452] width 39 height 11
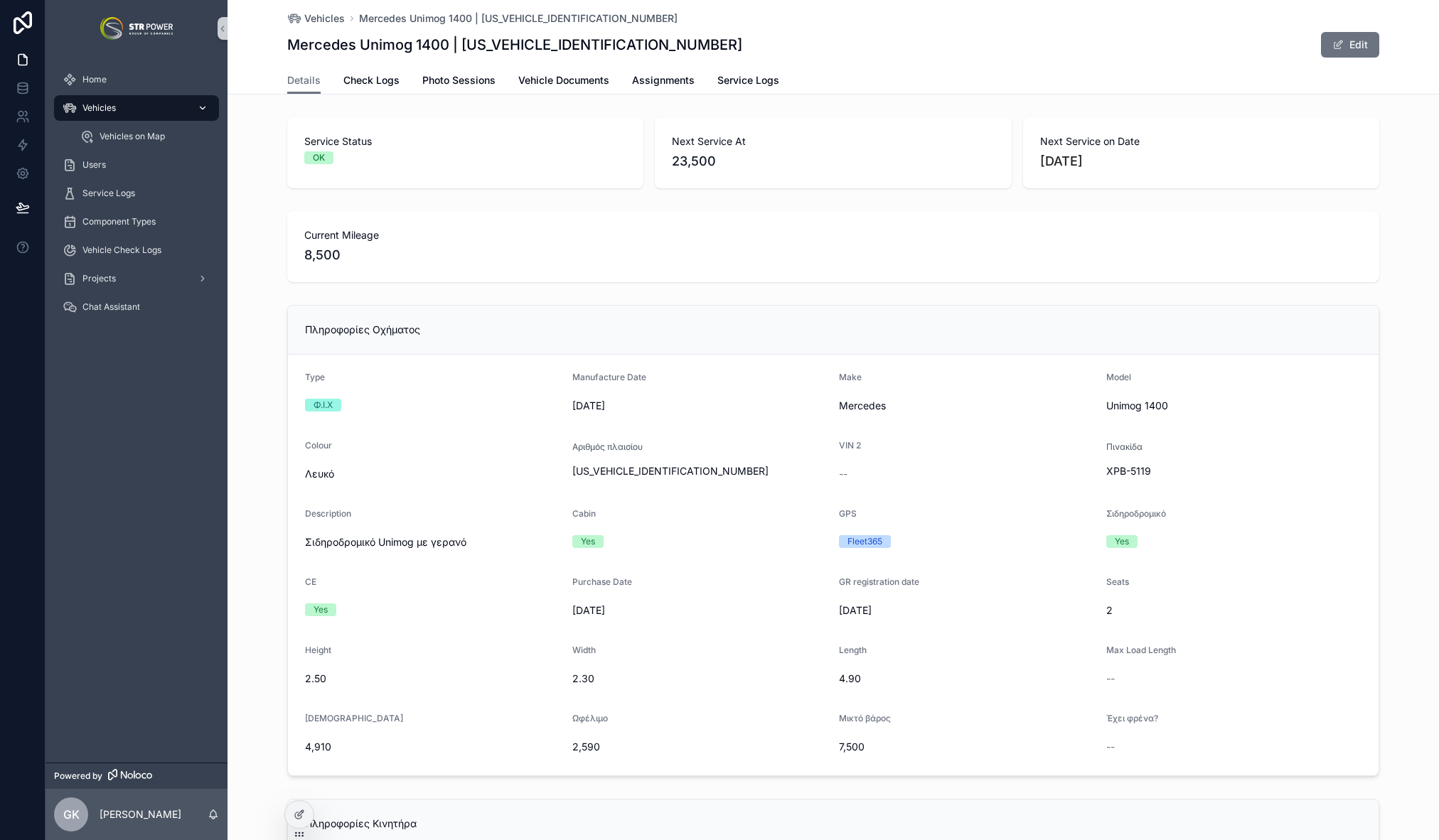
click at [137, 106] on div "Vehicles" at bounding box center [136, 108] width 148 height 23
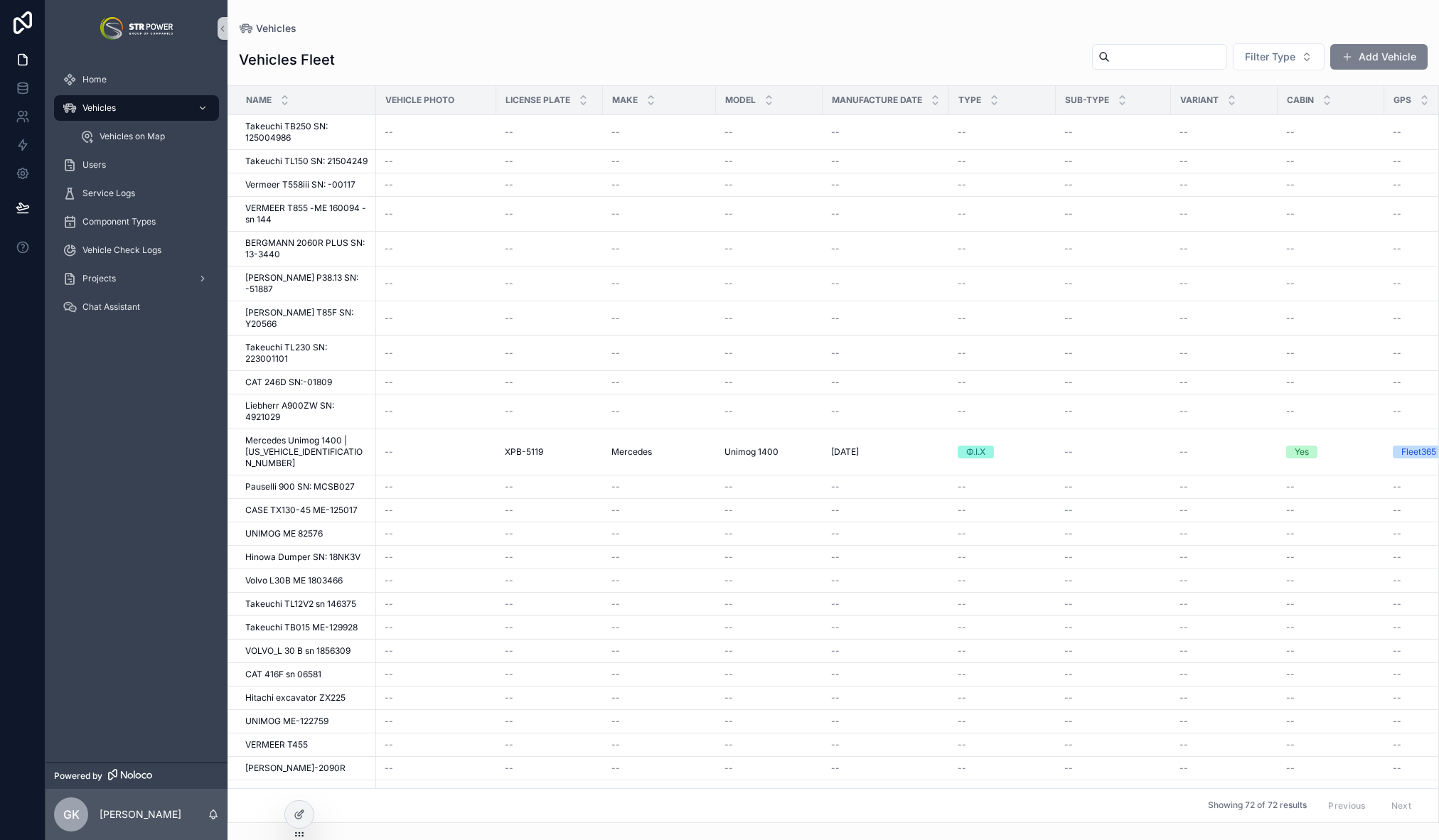
click at [1383, 49] on button "Add Vehicle" at bounding box center [1378, 56] width 97 height 25
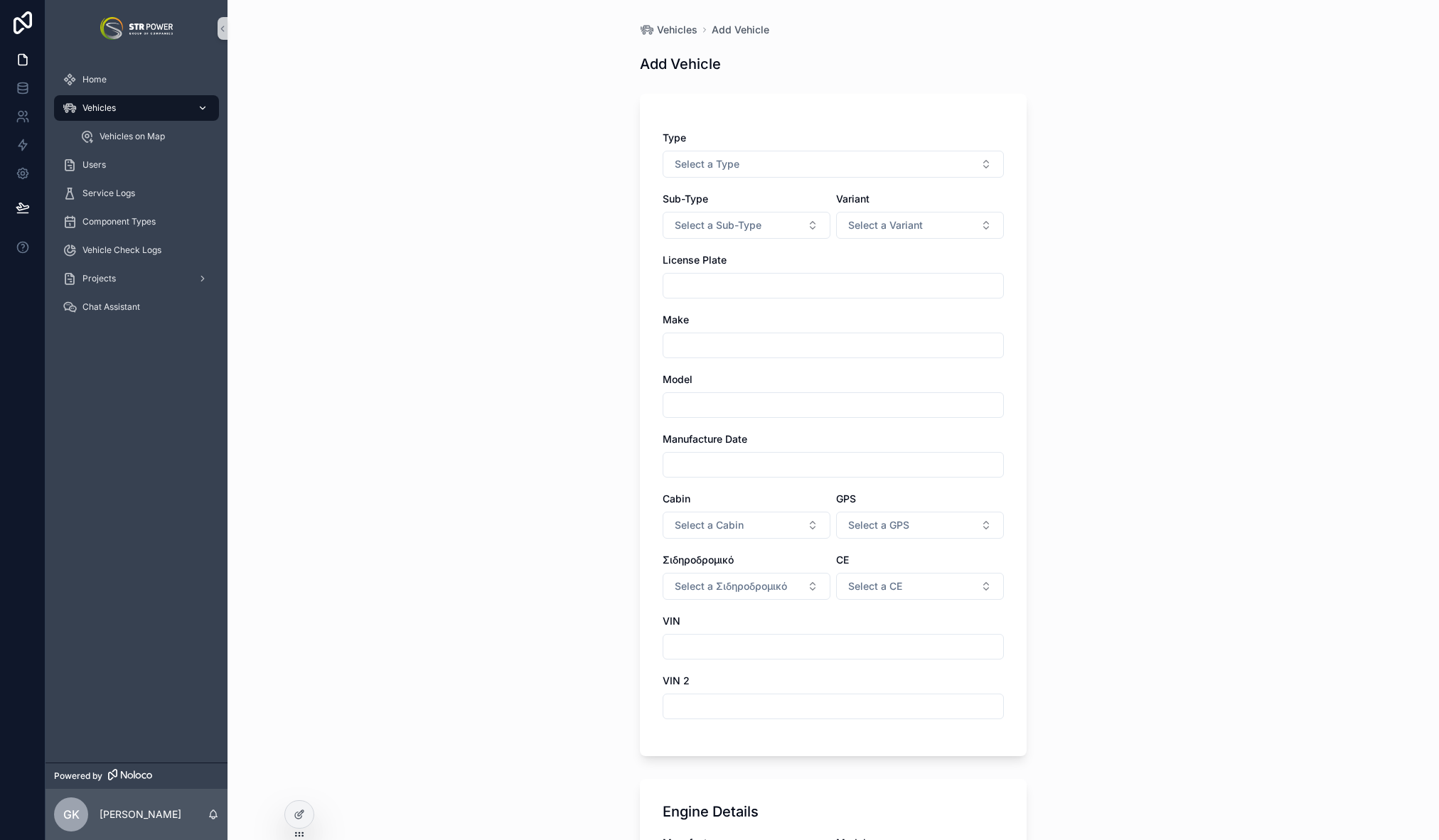
click at [104, 103] on span "Vehicles" at bounding box center [99, 108] width 33 height 11
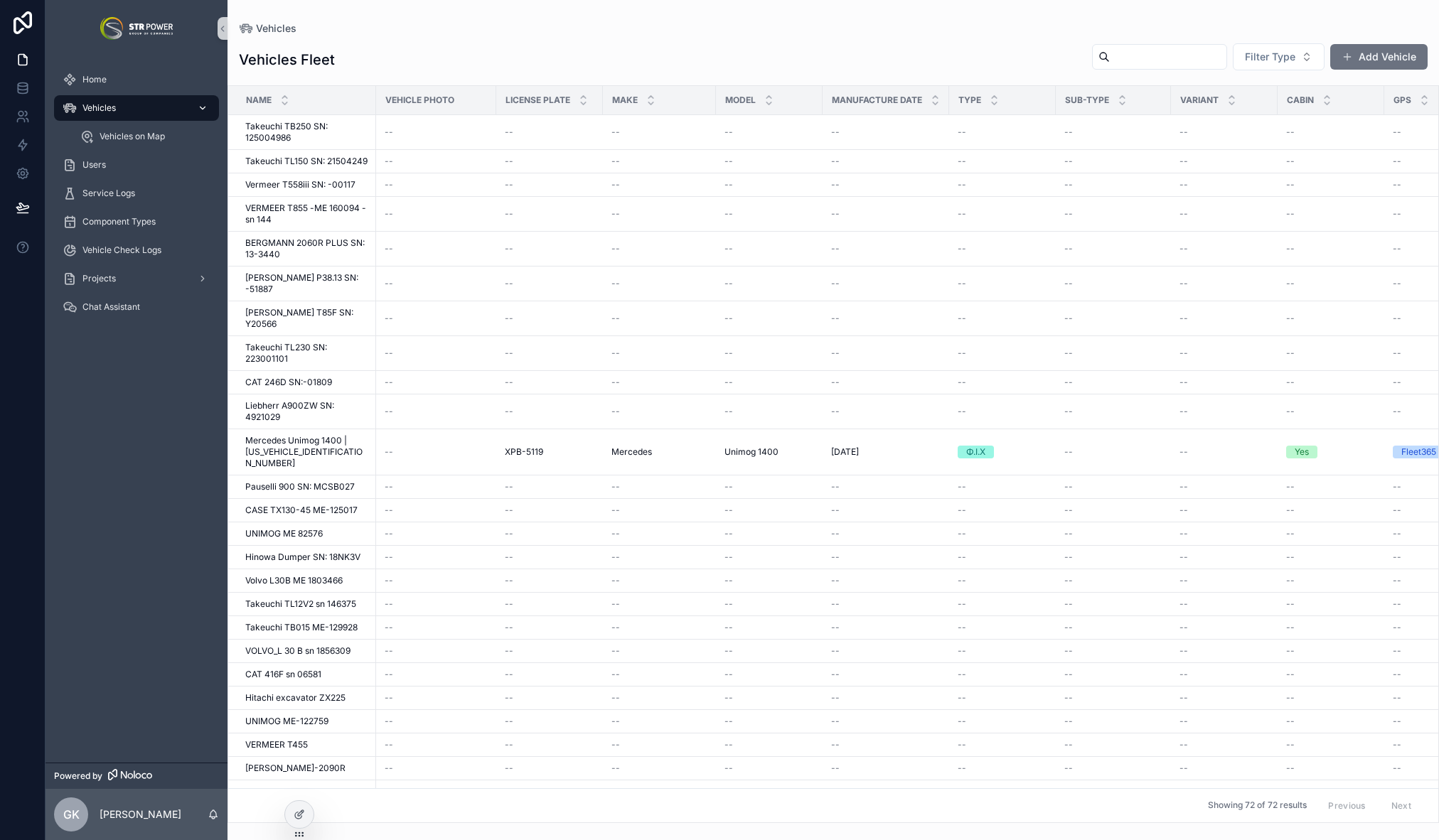
click at [124, 106] on div "Vehicles" at bounding box center [136, 108] width 148 height 23
click at [539, 446] on span "XPB-5119" at bounding box center [524, 452] width 39 height 11
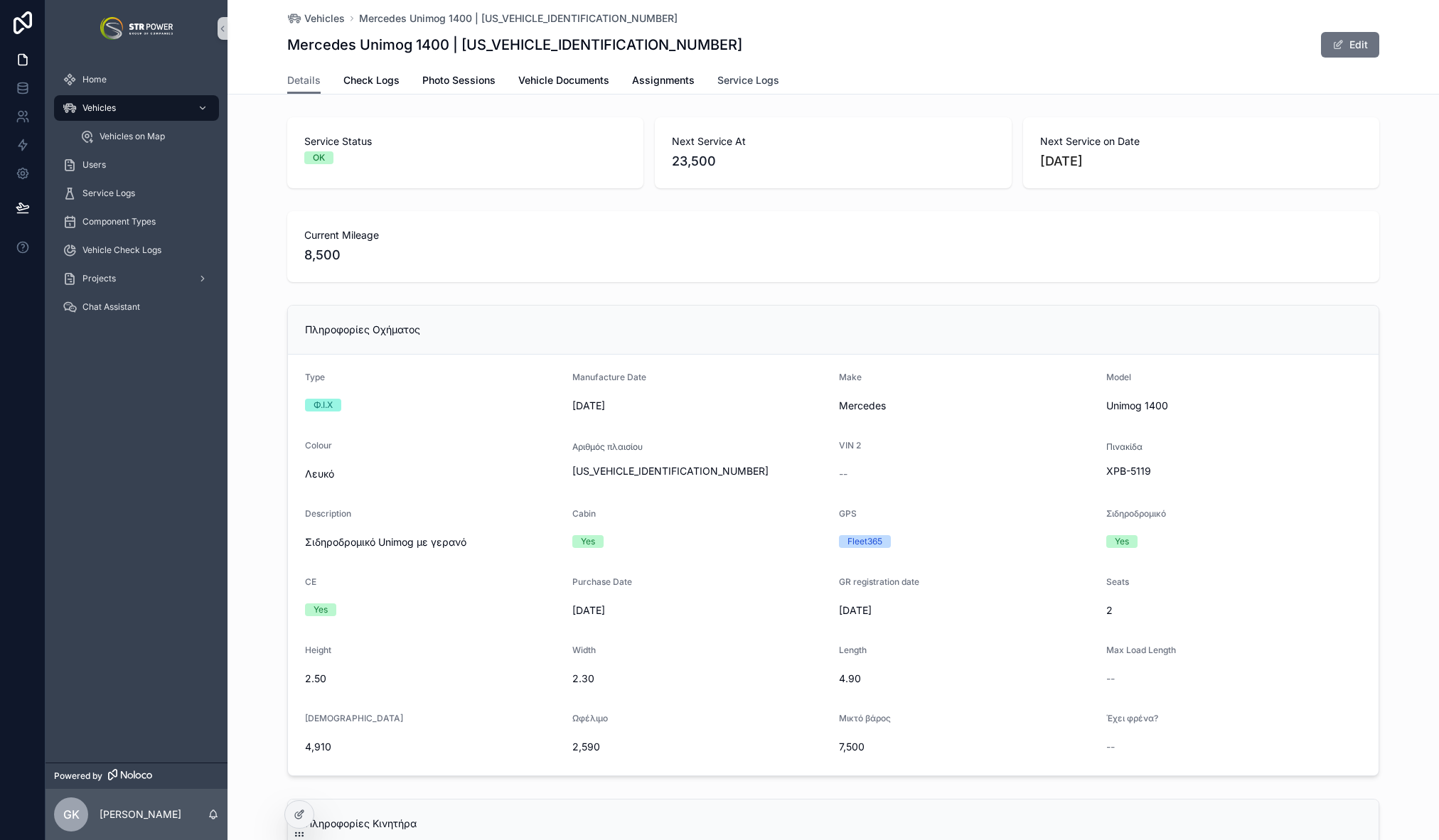
click at [727, 81] on span "Service Logs" at bounding box center [748, 81] width 62 height 14
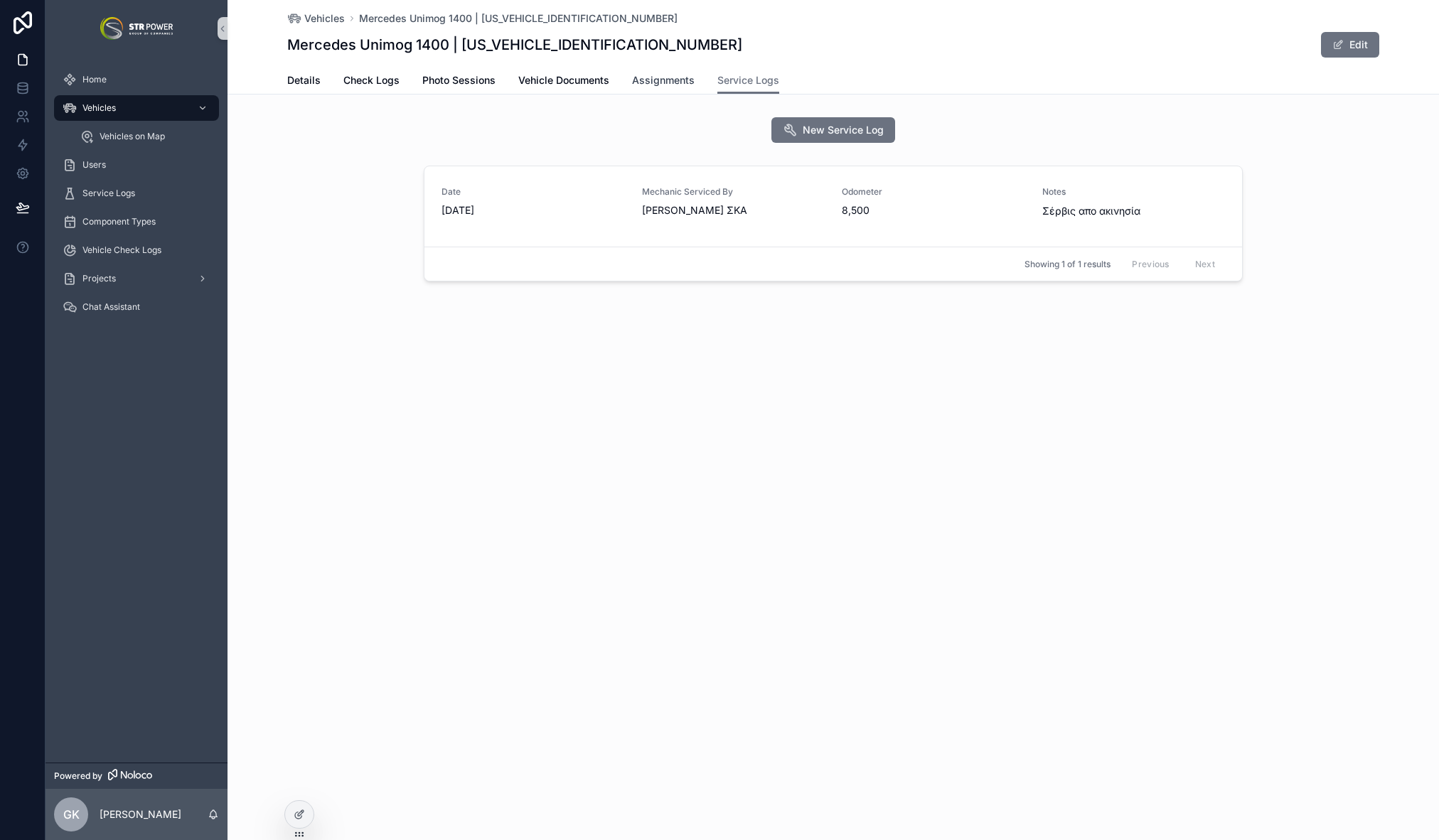
click at [668, 86] on span "Assignments" at bounding box center [663, 81] width 62 height 14
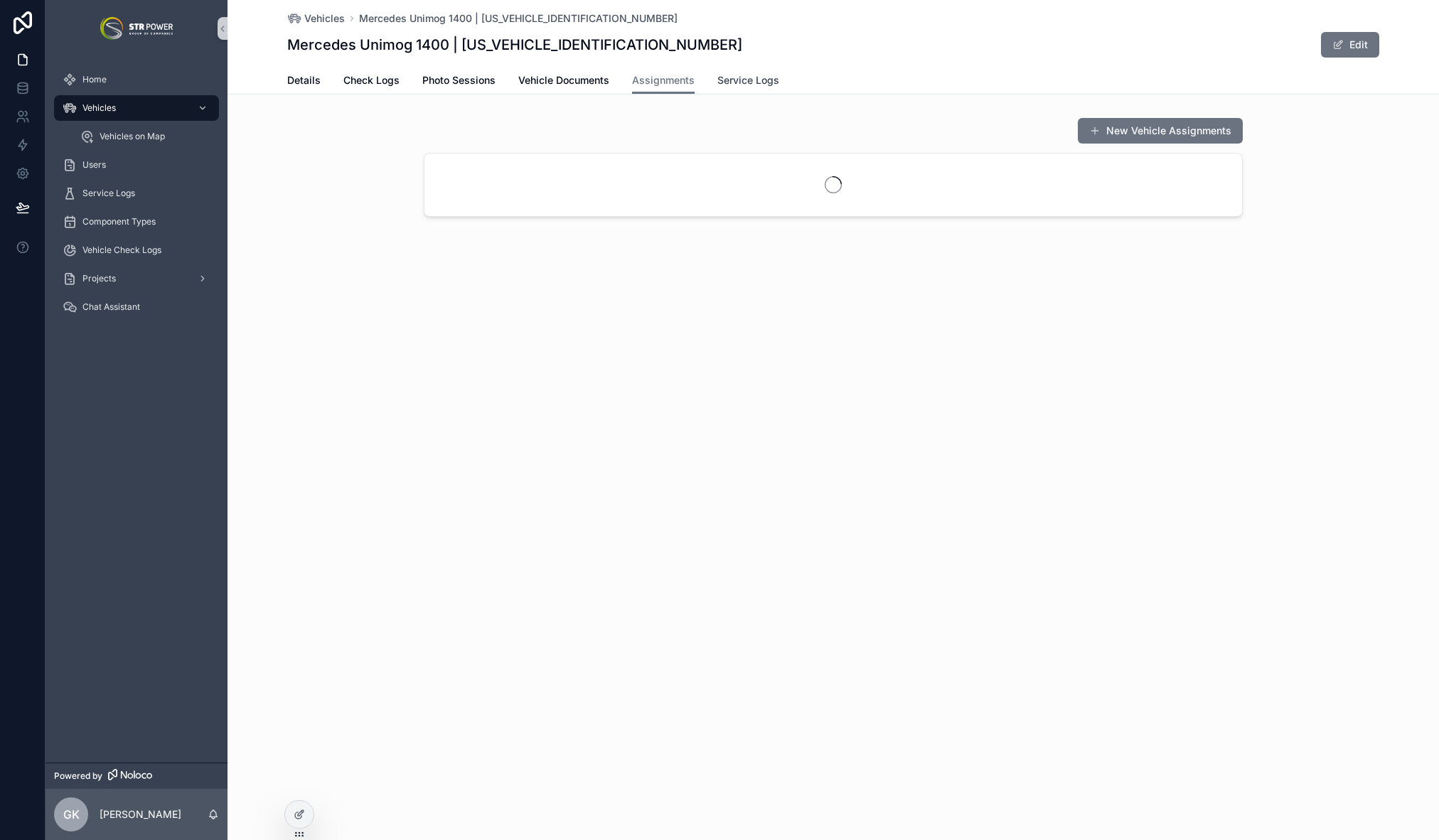
click at [736, 81] on span "Service Logs" at bounding box center [748, 81] width 62 height 14
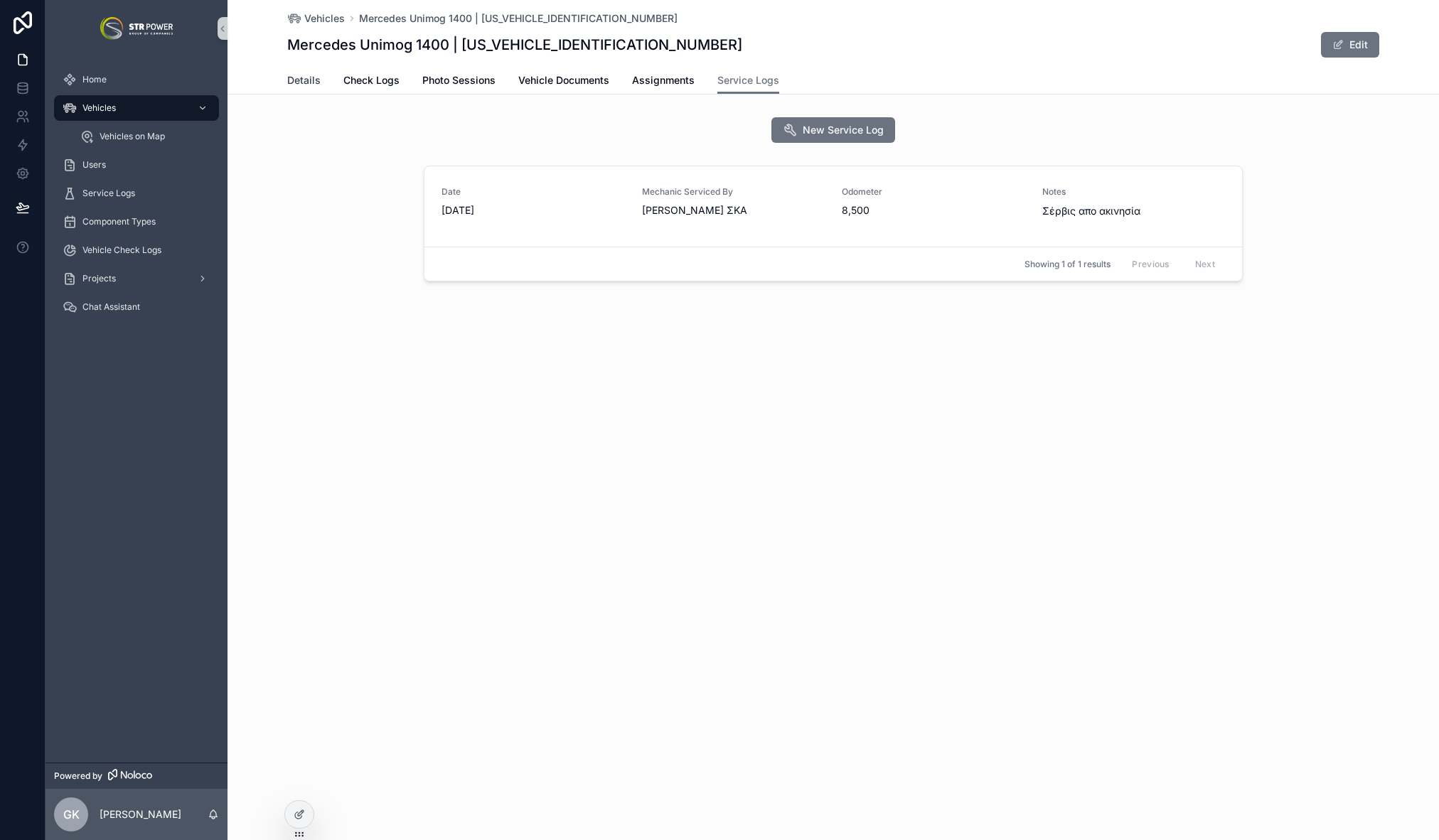
drag, startPoint x: 308, startPoint y: 81, endPoint x: 403, endPoint y: 105, distance: 98.0
click at [308, 81] on span "Details" at bounding box center [304, 81] width 33 height 14
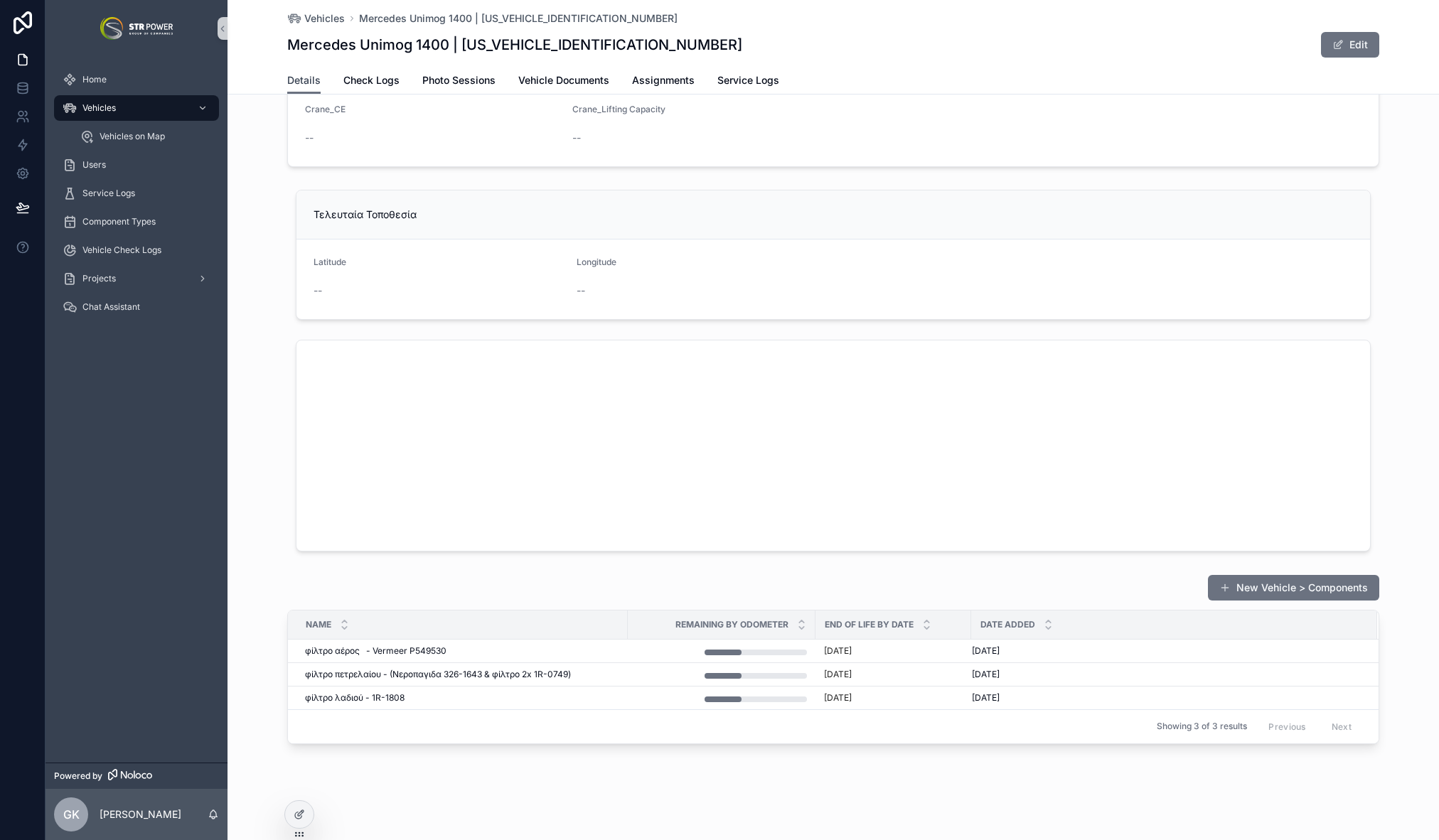
scroll to position [1399, 0]
click at [1286, 589] on button "New Vehicle > Components" at bounding box center [1293, 588] width 171 height 25
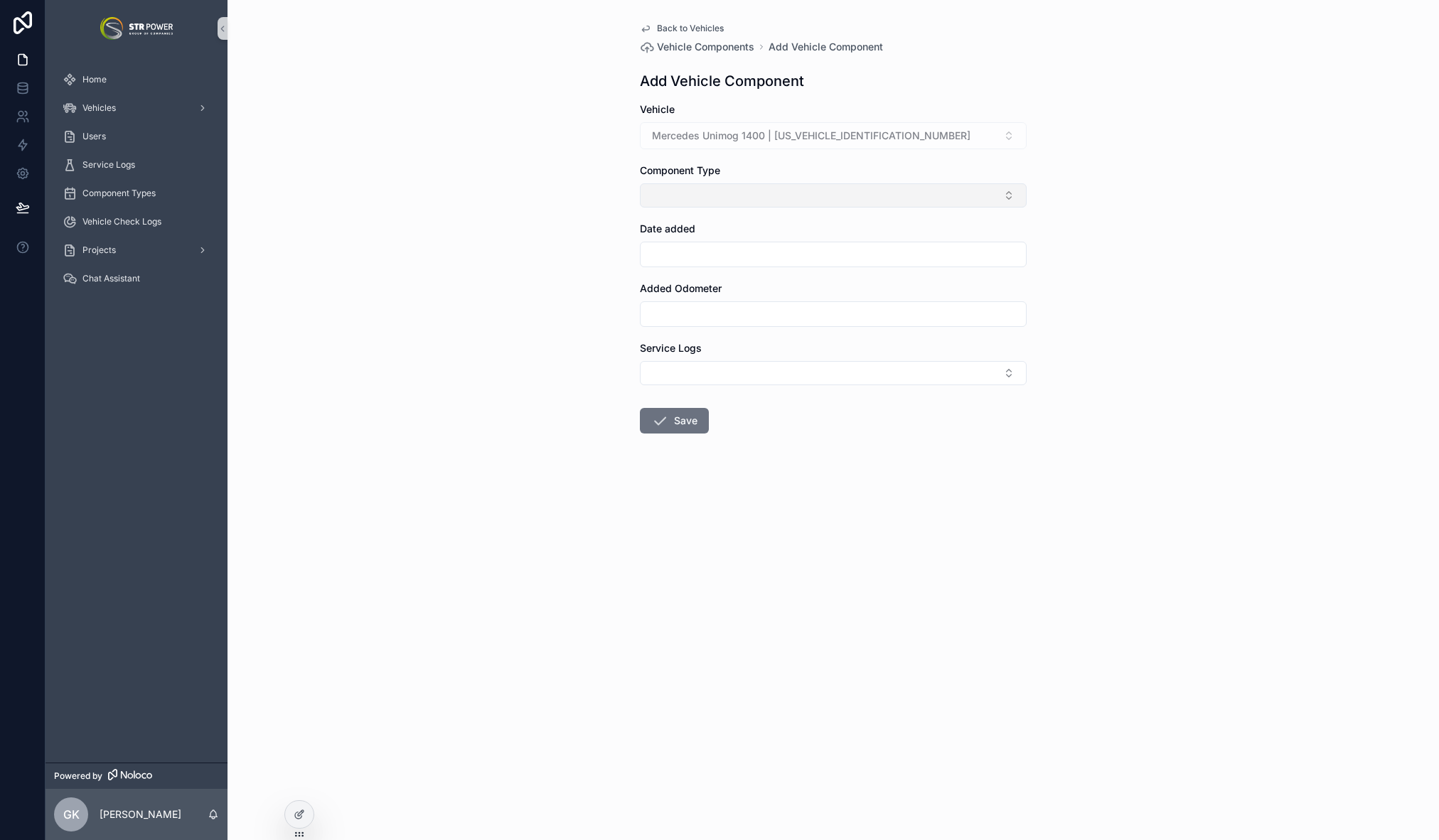
click at [734, 183] on button "Select Button" at bounding box center [833, 196] width 387 height 25
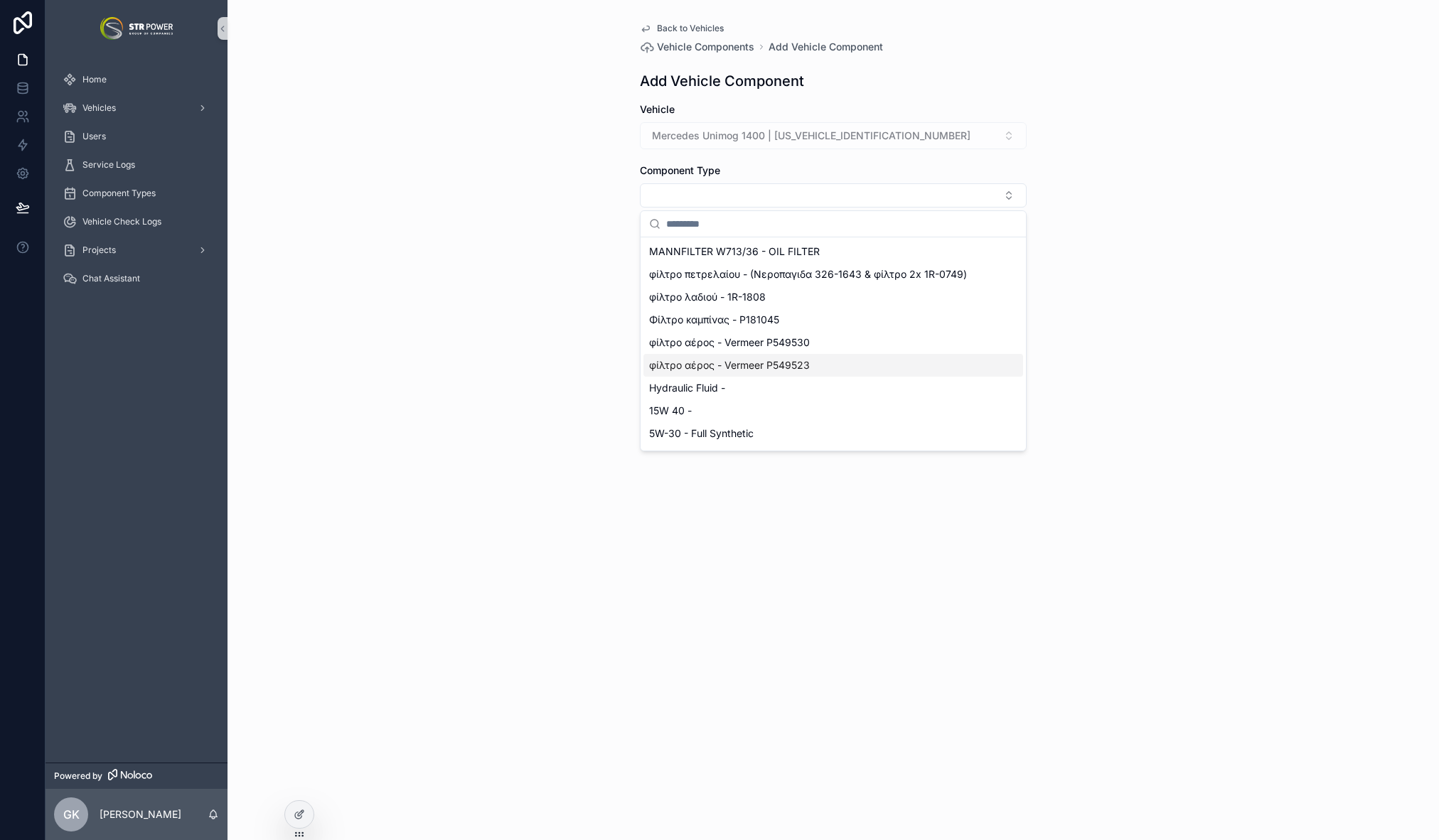
click at [597, 294] on div "Back to Vehicles Vehicle Components Add Vehicle Component Add Vehicle Component…" at bounding box center [832, 420] width 1211 height 840
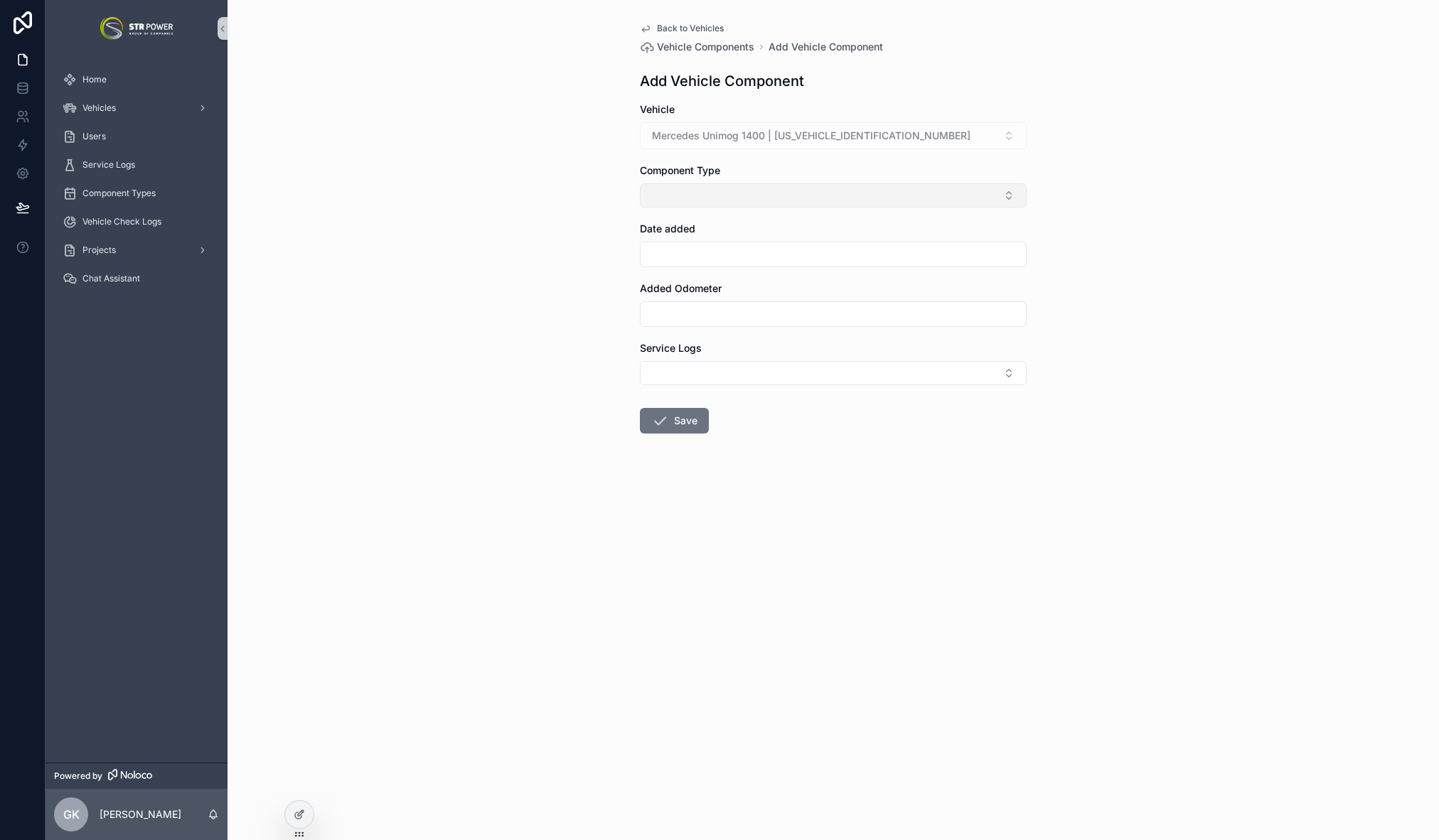
click at [798, 192] on button "Select Button" at bounding box center [833, 196] width 387 height 25
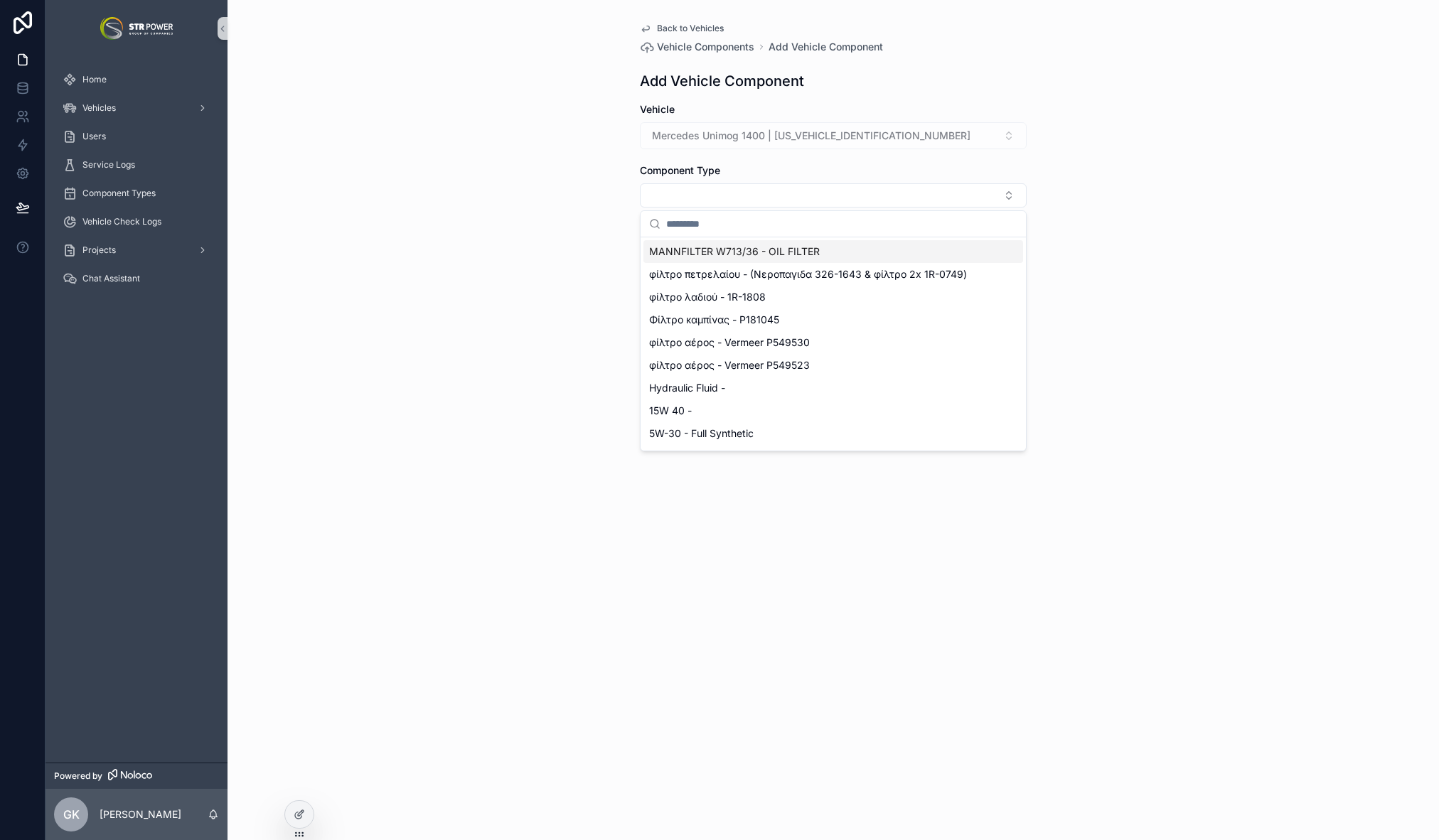
click at [573, 247] on div "Back to Vehicles Vehicle Components Add Vehicle Component Add Vehicle Component…" at bounding box center [832, 420] width 1211 height 840
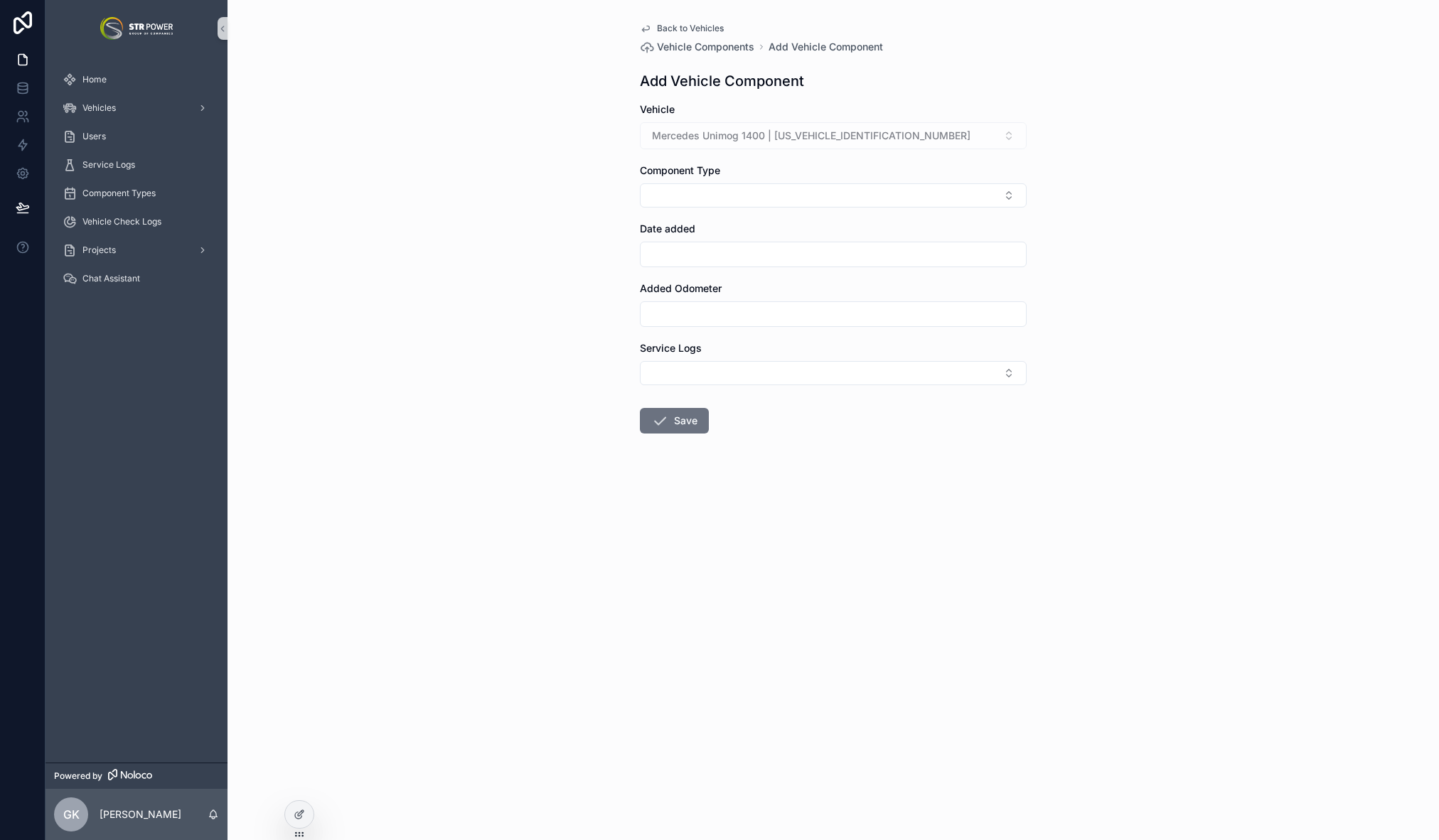
click at [728, 260] on input "scrollable content" at bounding box center [832, 254] width 385 height 20
click at [608, 331] on div "Back to Vehicles Vehicle Components Add Vehicle Component Add Vehicle Component…" at bounding box center [832, 420] width 1211 height 840
click at [658, 371] on button "Select Button" at bounding box center [833, 374] width 387 height 25
click at [553, 388] on div "Back to Vehicles Vehicle Components Add Vehicle Component Add Vehicle Component…" at bounding box center [832, 420] width 1211 height 840
click at [134, 193] on span "Component Types" at bounding box center [119, 193] width 74 height 11
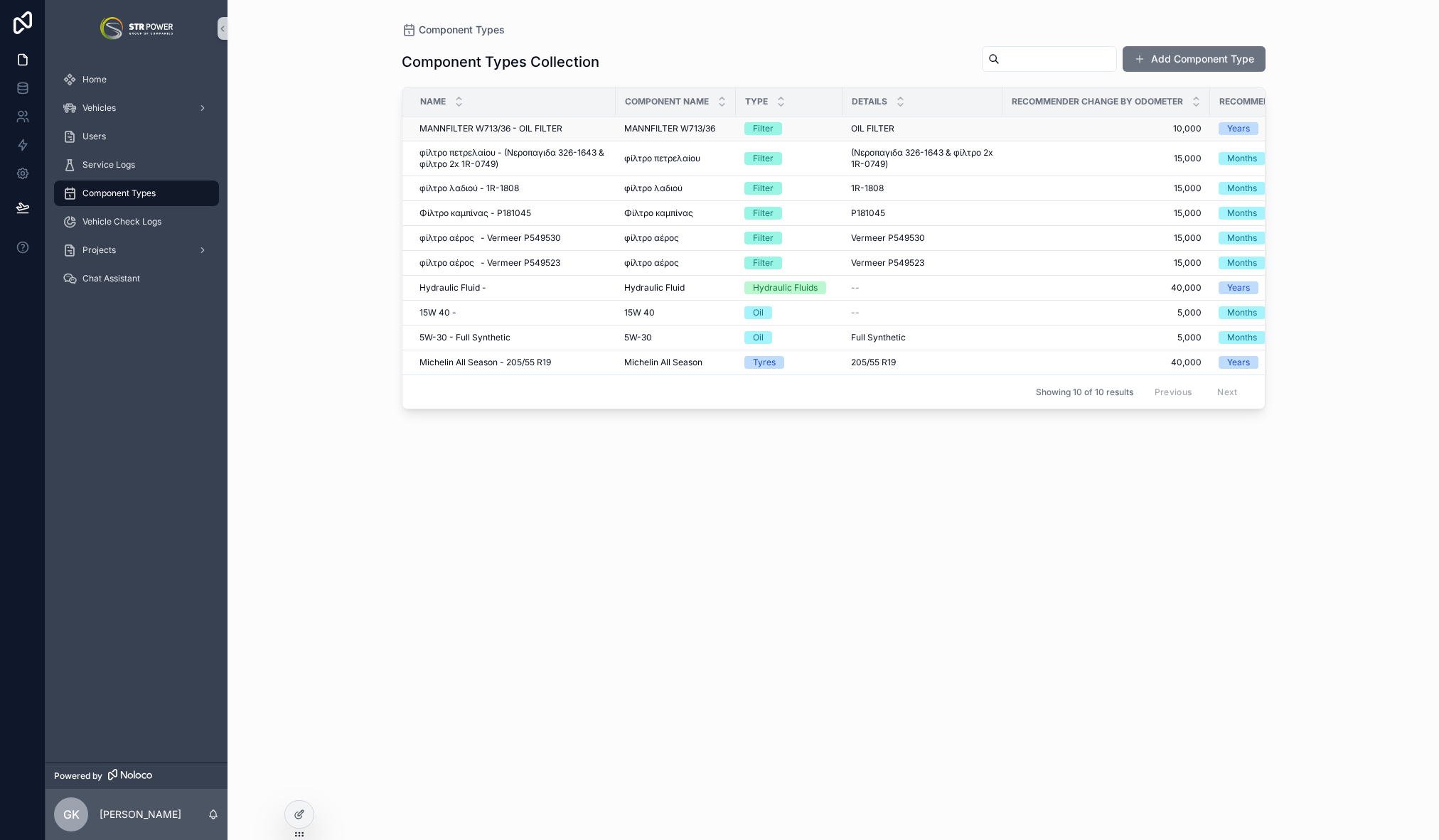
click at [566, 129] on div "MANNFILTER W713/36 - OIL FILTER MANNFILTER W713/36 - OIL FILTER" at bounding box center [513, 128] width 188 height 11
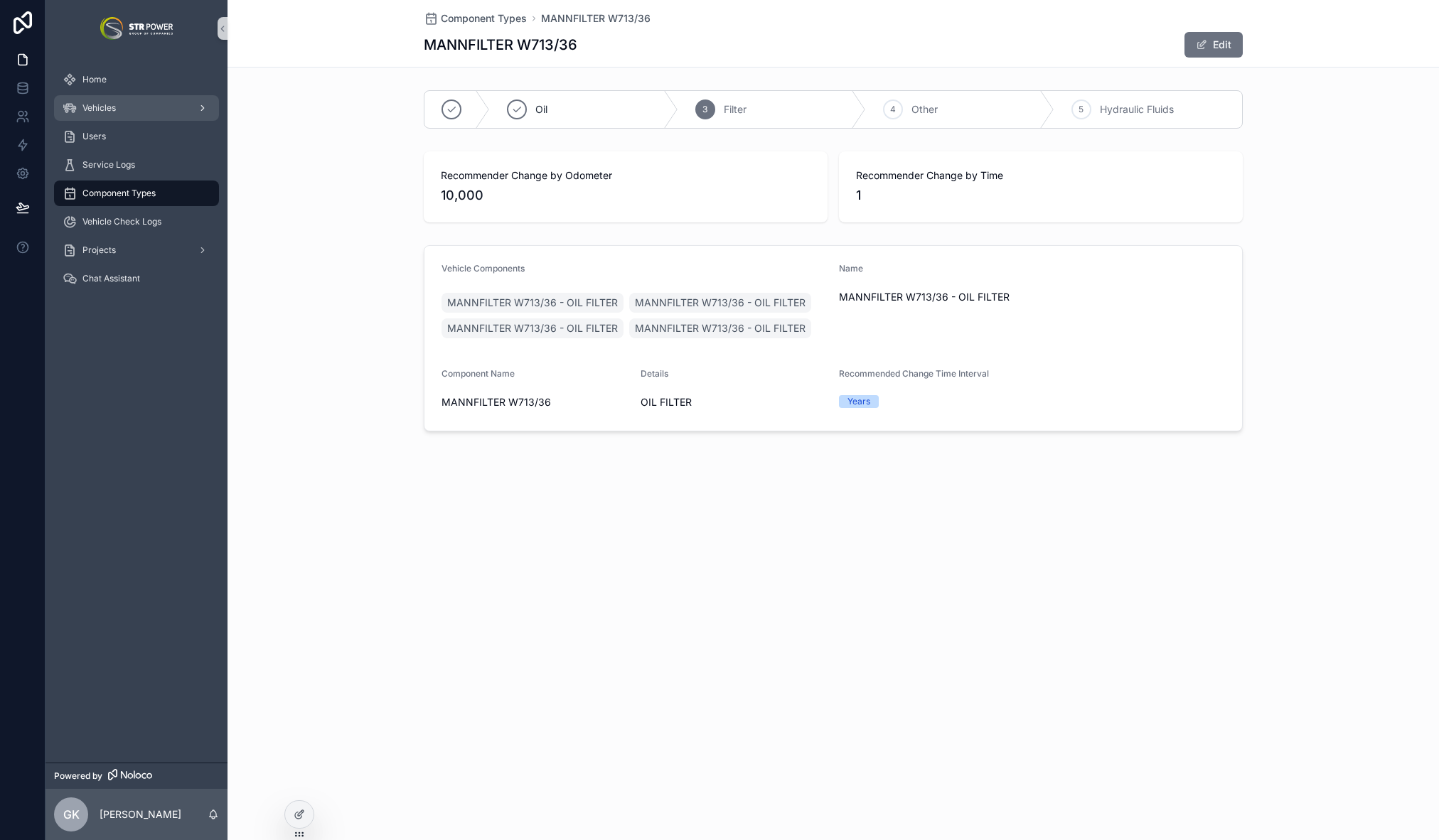
click at [109, 114] on div "Vehicles" at bounding box center [136, 108] width 148 height 23
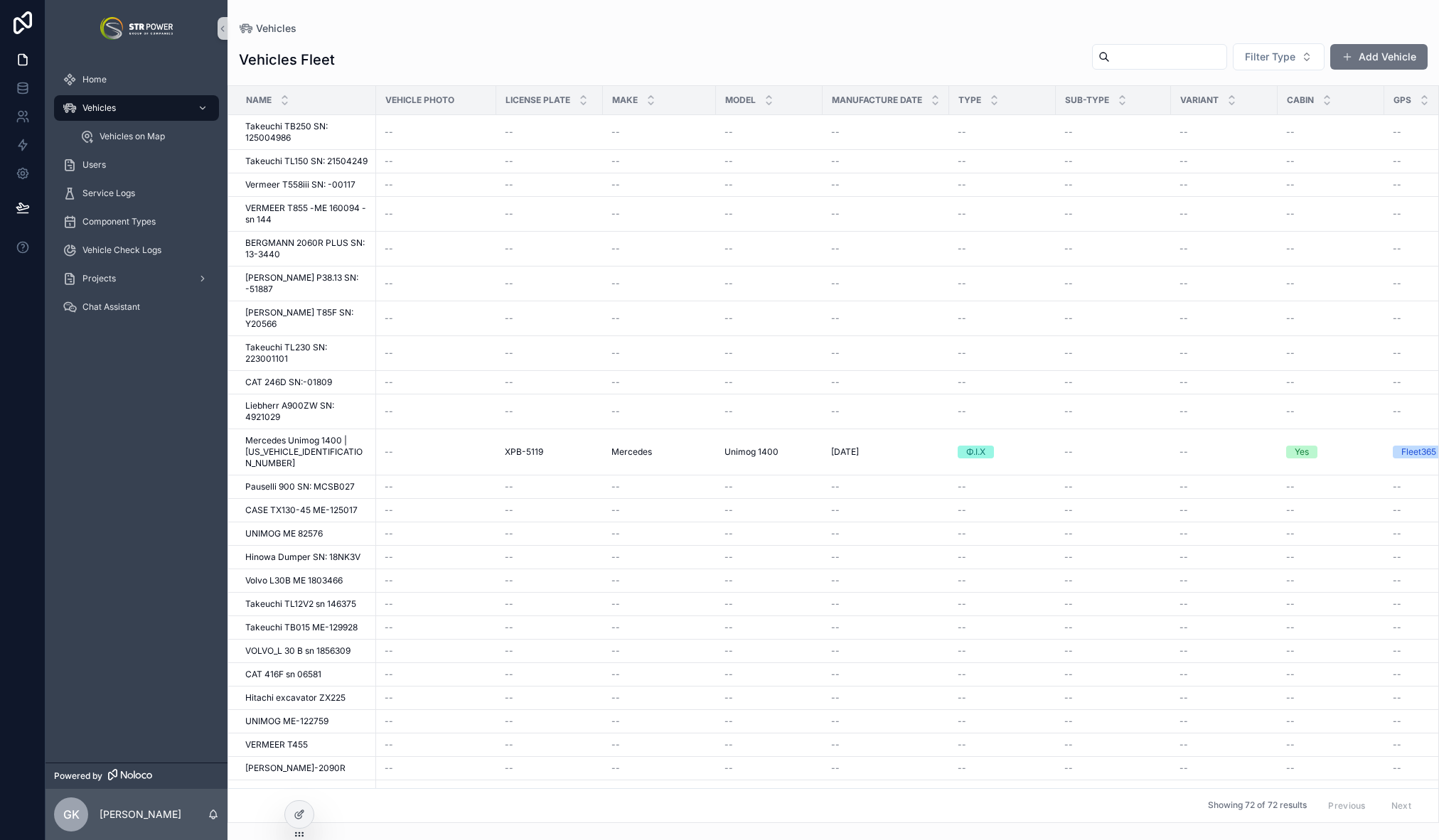
click at [588, 61] on div "Vehicles Fleet Filter Type Add Vehicle" at bounding box center [833, 60] width 1189 height 34
click at [560, 446] on div "XPB-5119 XPB-5119" at bounding box center [550, 452] width 89 height 11
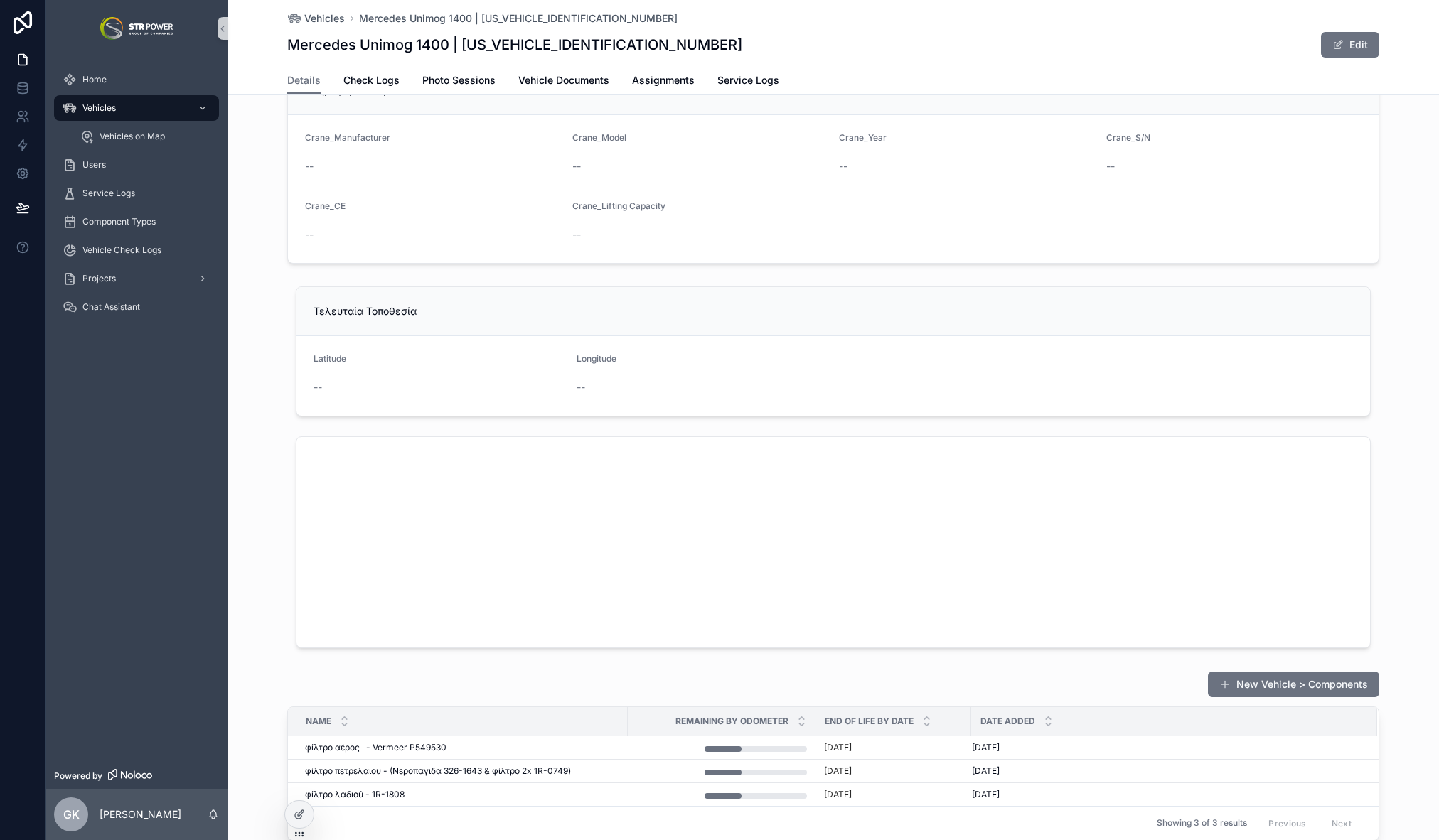
scroll to position [1400, 0]
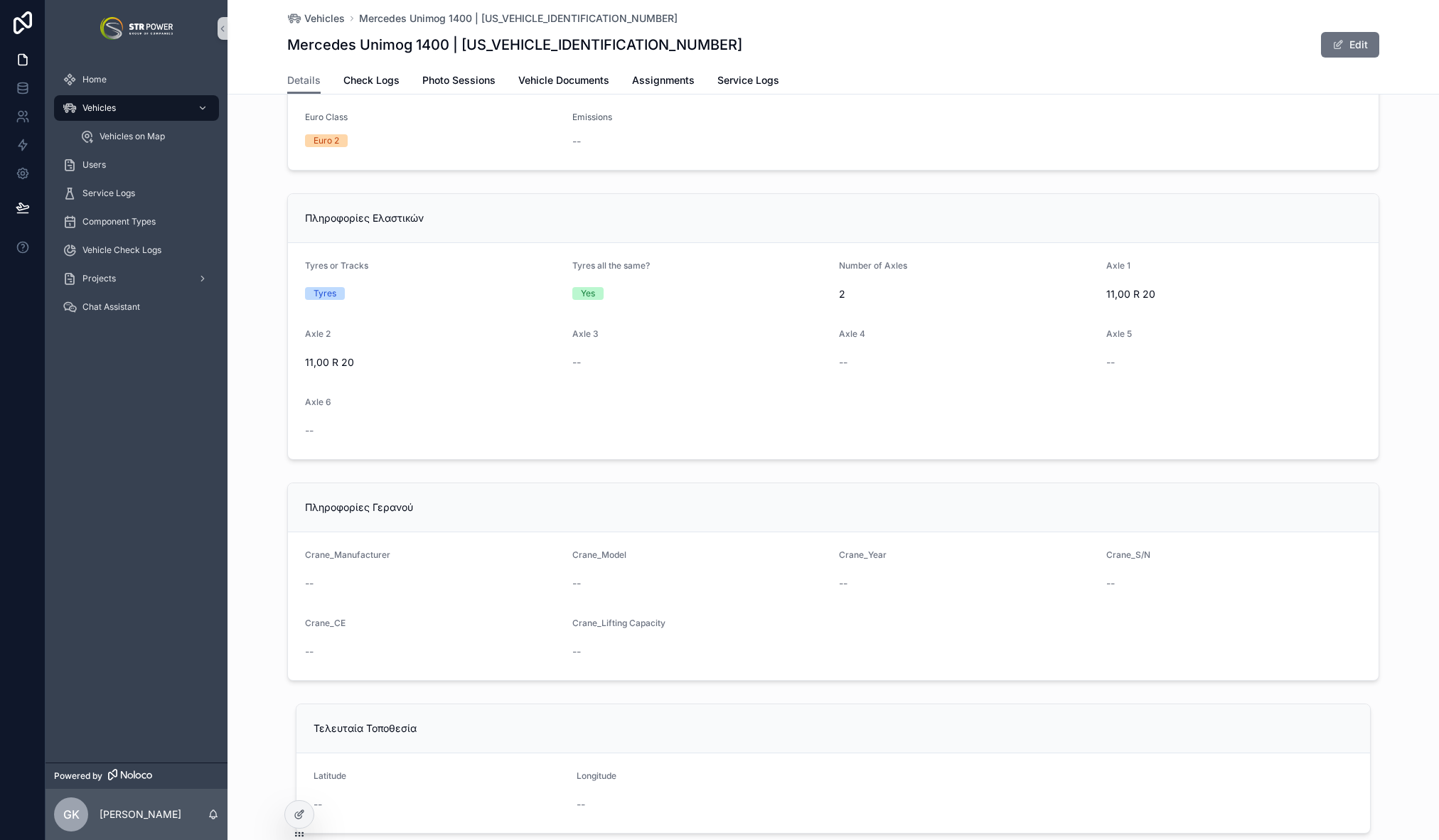
scroll to position [0, 0]
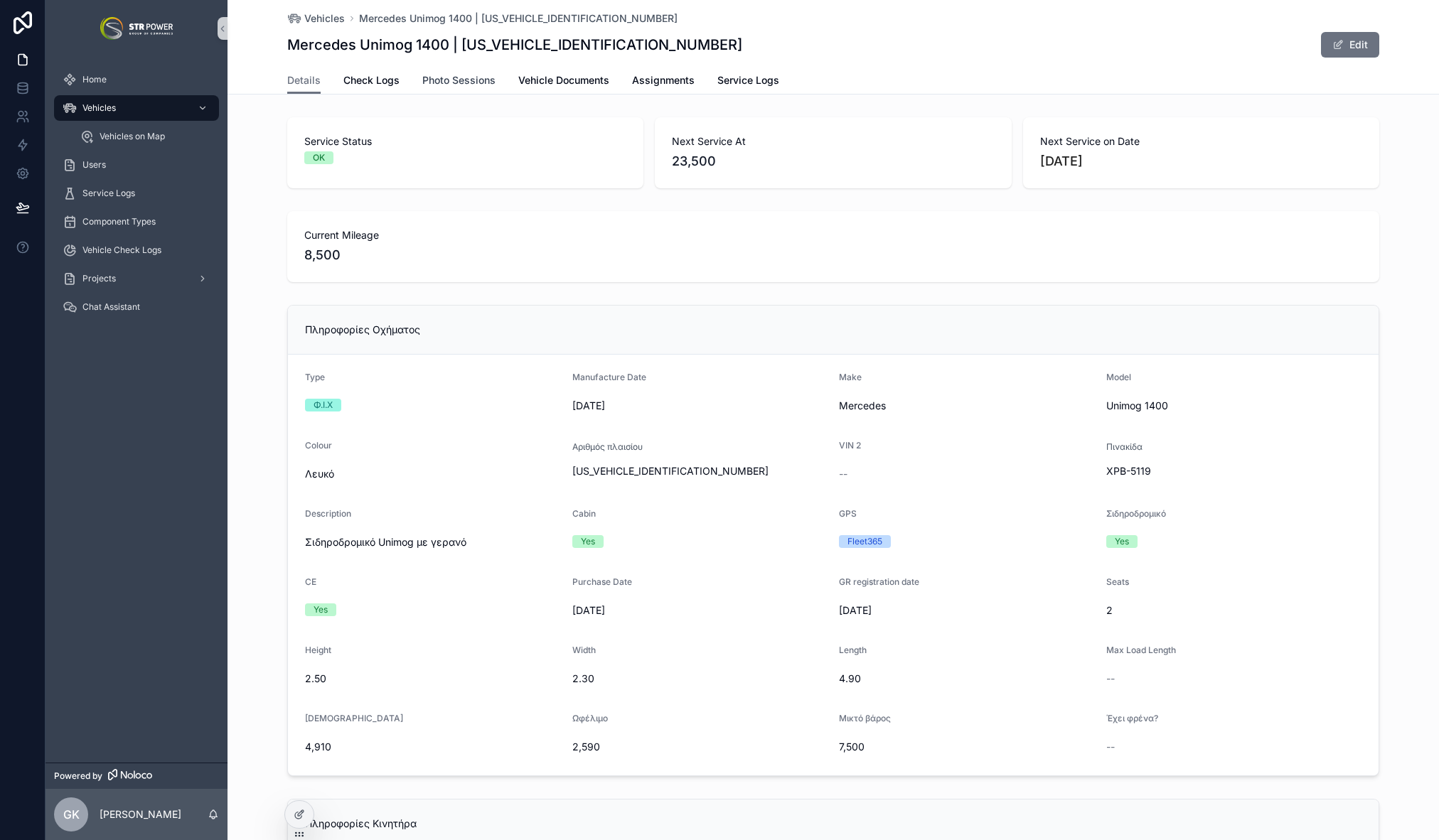
click at [468, 81] on span "Photo Sessions" at bounding box center [459, 81] width 74 height 14
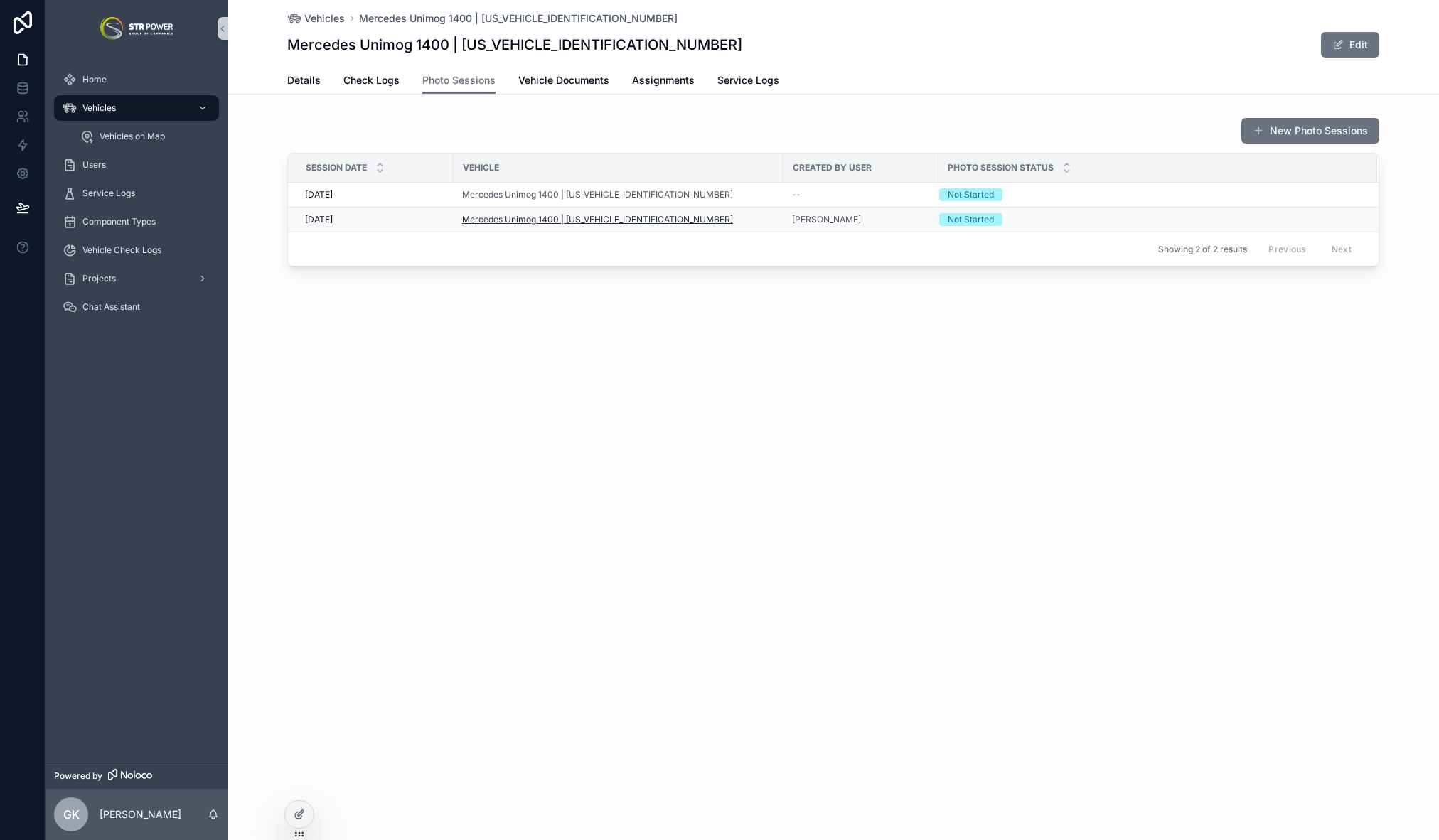
click at [570, 224] on span "Mercedes Unimog 1400 | [US_VEHICLE_IDENTIFICATION_NUMBER]" at bounding box center [597, 219] width 271 height 11
click at [420, 218] on div "[DATE] [DATE]" at bounding box center [375, 219] width 140 height 11
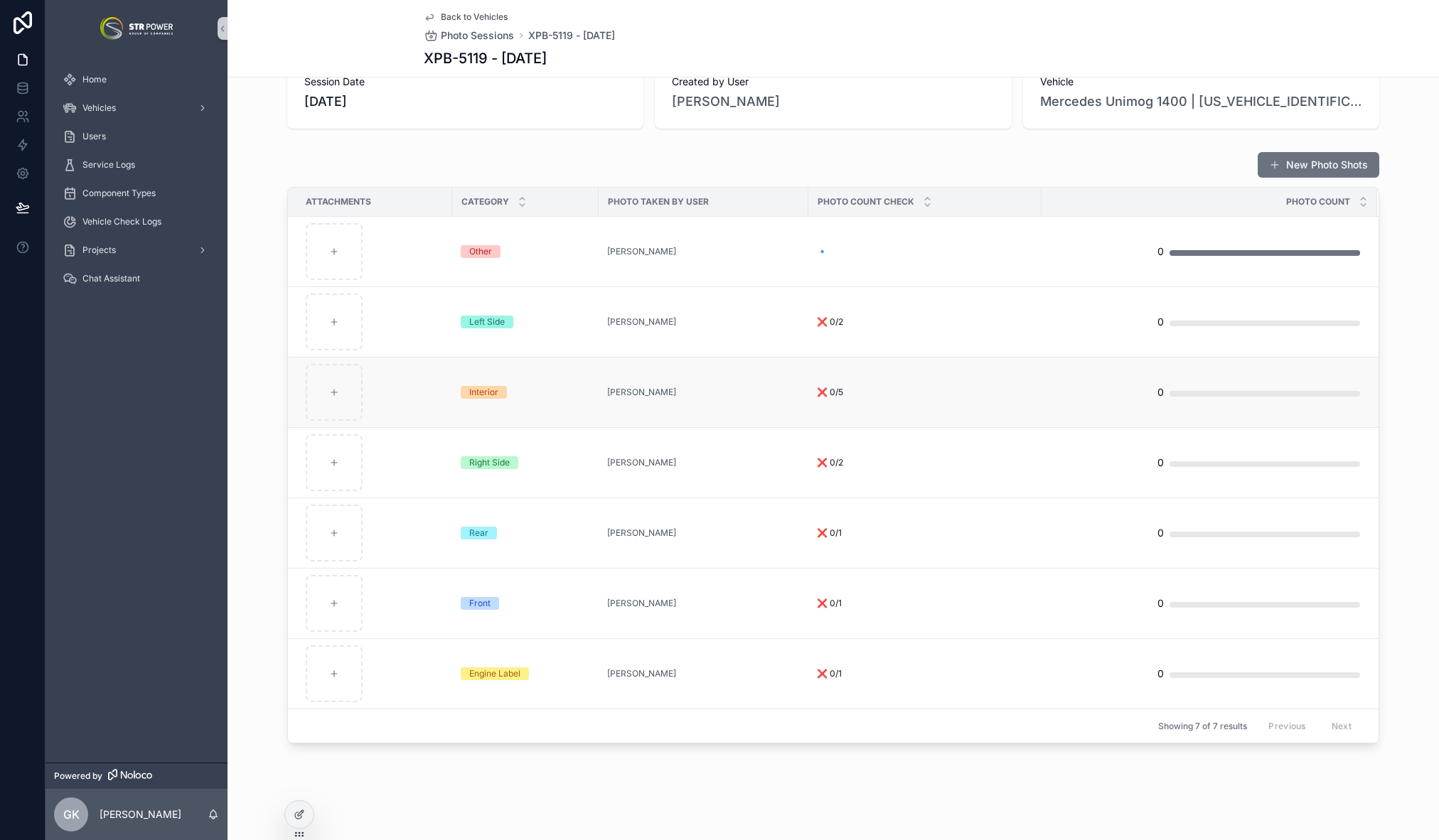
scroll to position [68, 0]
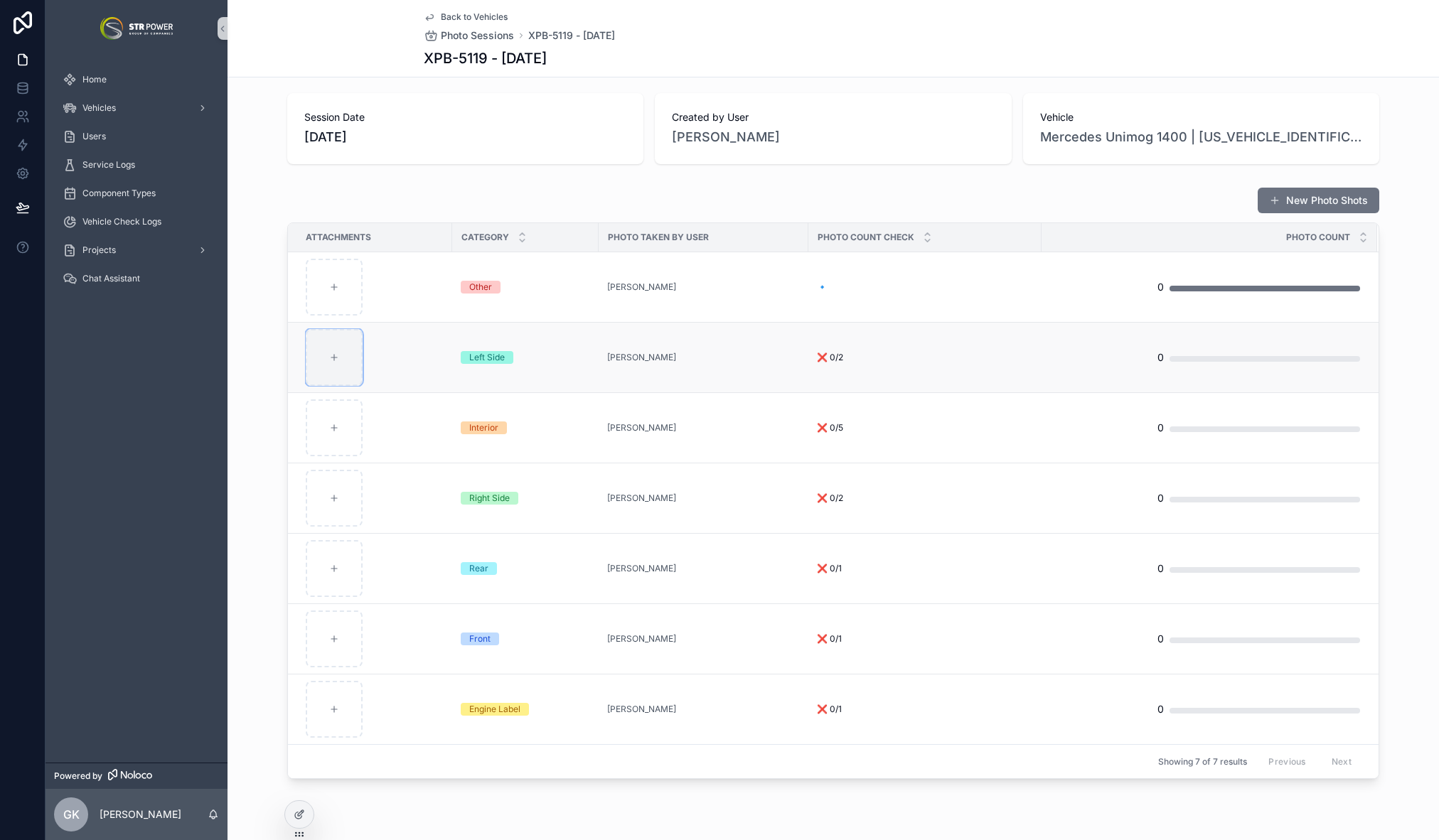
click at [331, 359] on icon "scrollable content" at bounding box center [333, 357] width 10 height 10
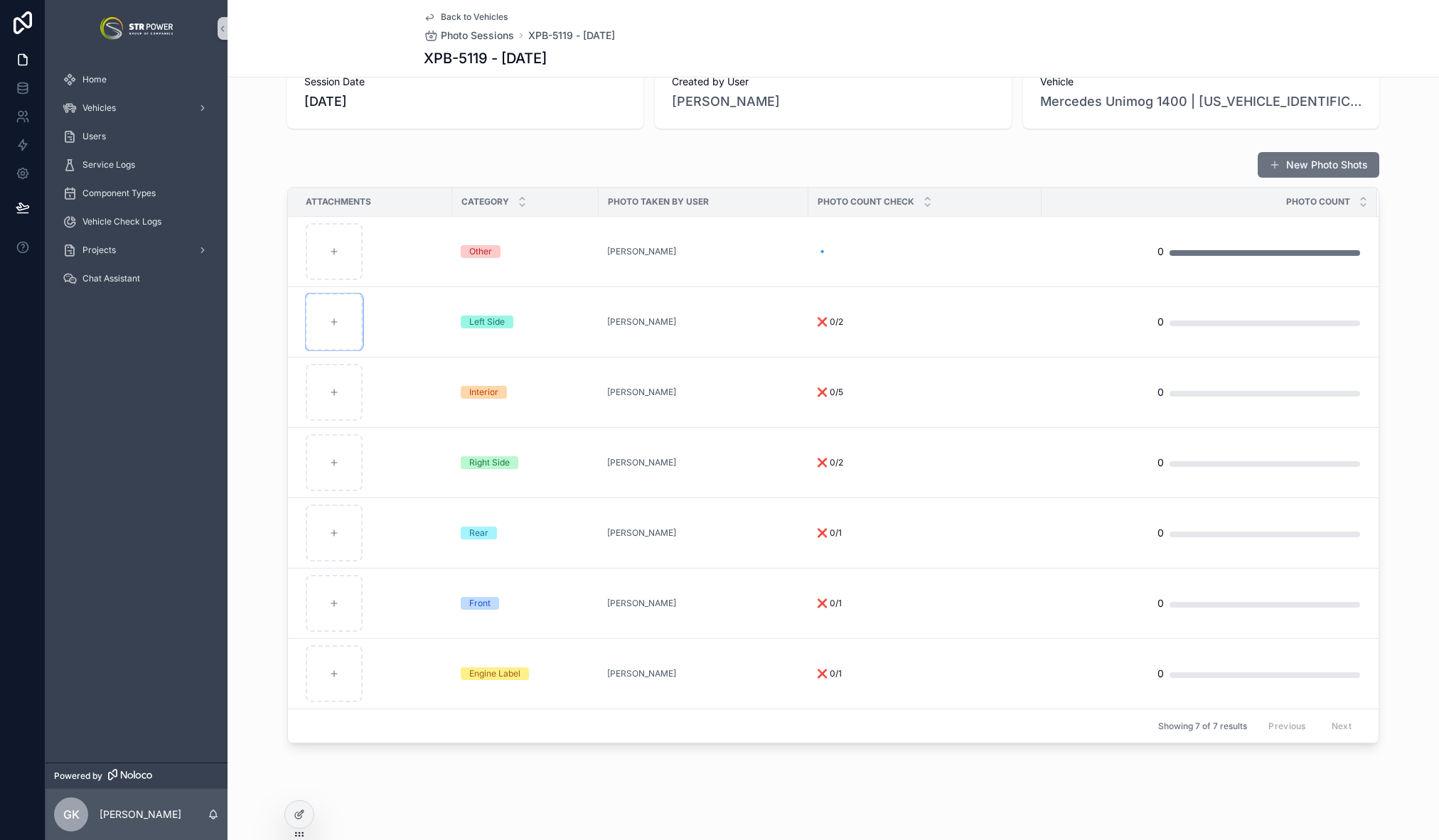
scroll to position [0, 0]
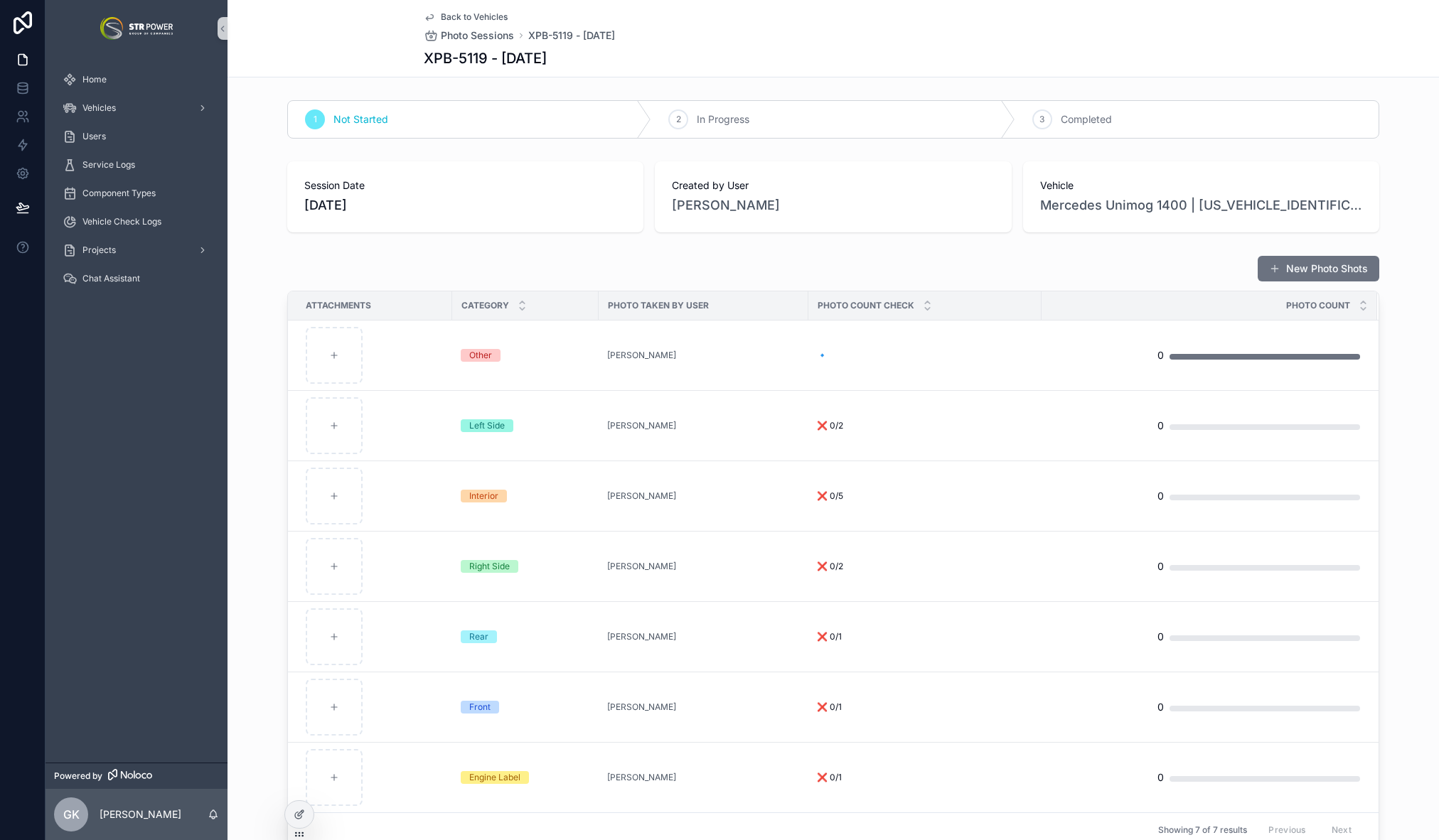
click at [460, 13] on span "Back to Vehicles" at bounding box center [474, 17] width 67 height 11
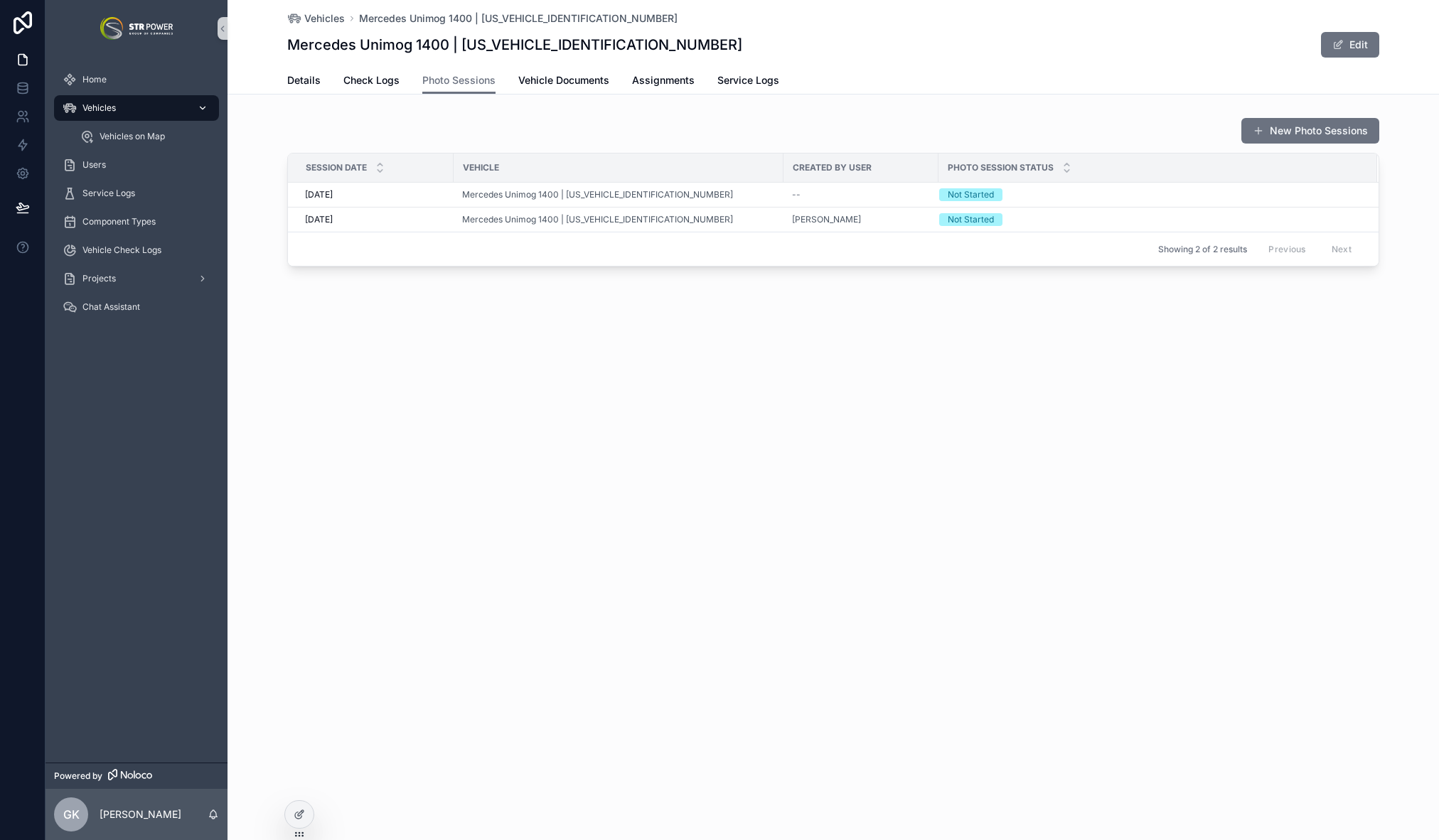
click at [139, 103] on div "Vehicles" at bounding box center [136, 108] width 148 height 23
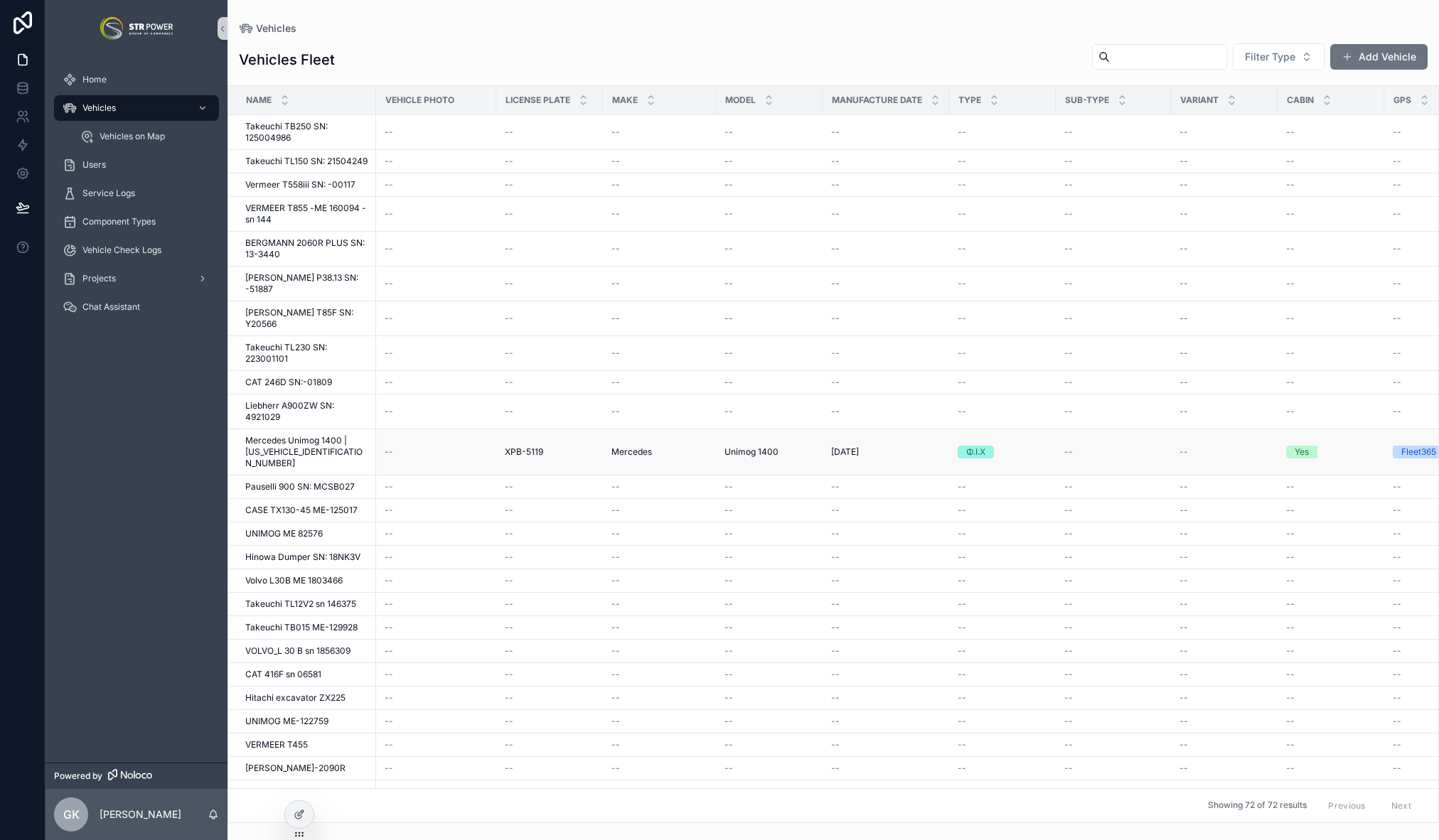
click at [475, 446] on div "--" at bounding box center [437, 452] width 103 height 11
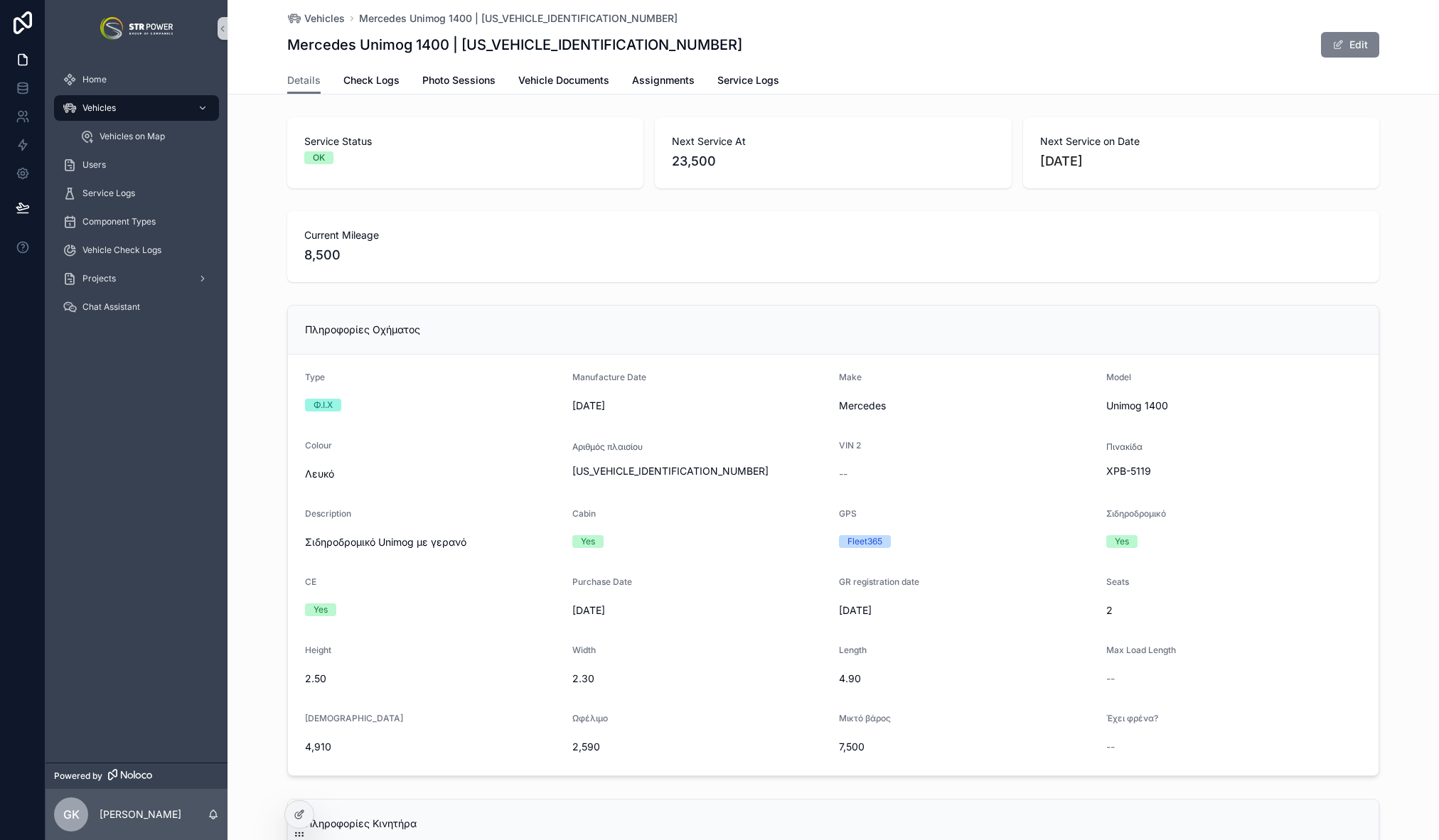
click at [1343, 51] on button "Edit" at bounding box center [1350, 44] width 58 height 25
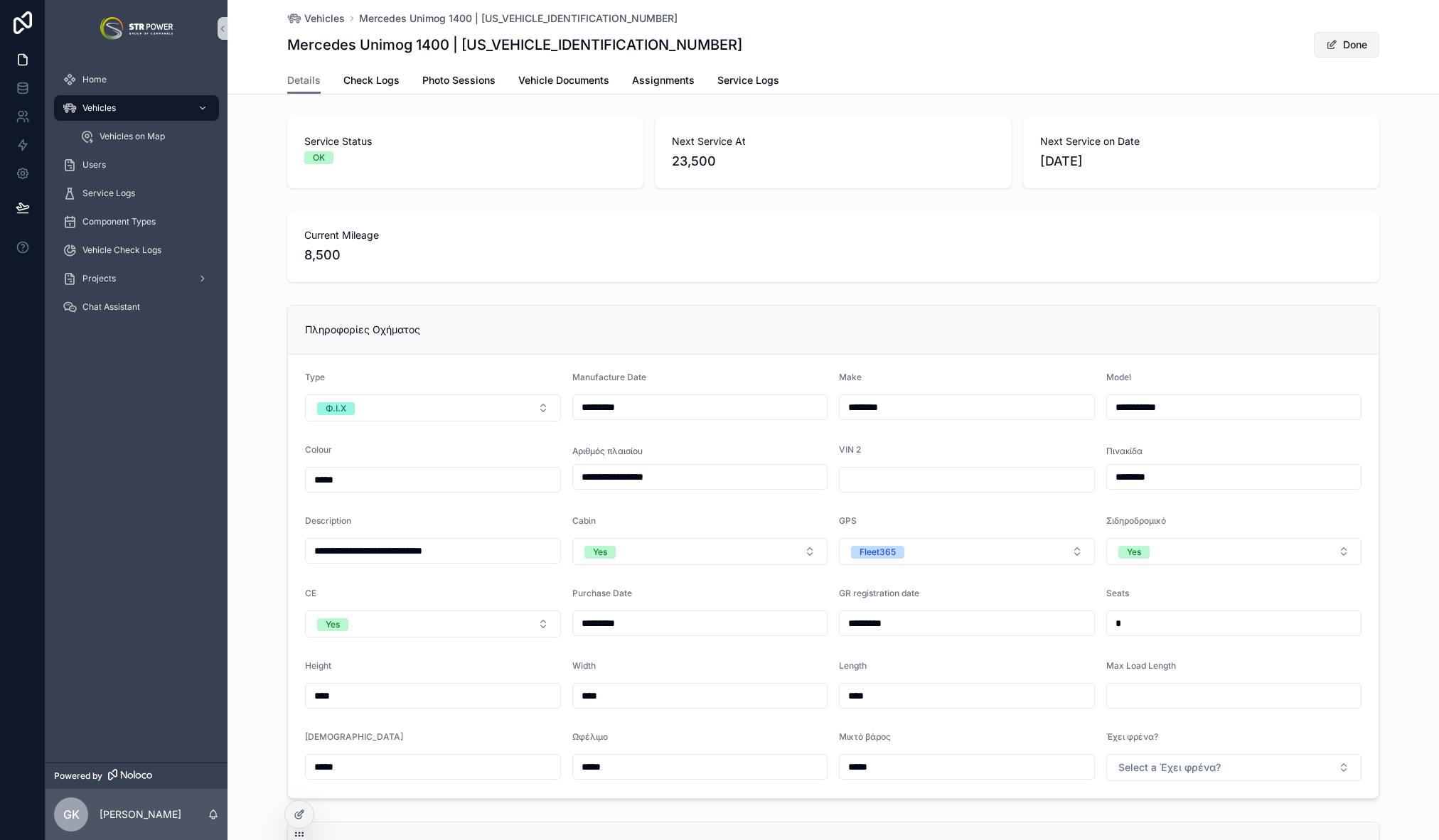
click at [1343, 36] on button "Done" at bounding box center [1346, 44] width 66 height 25
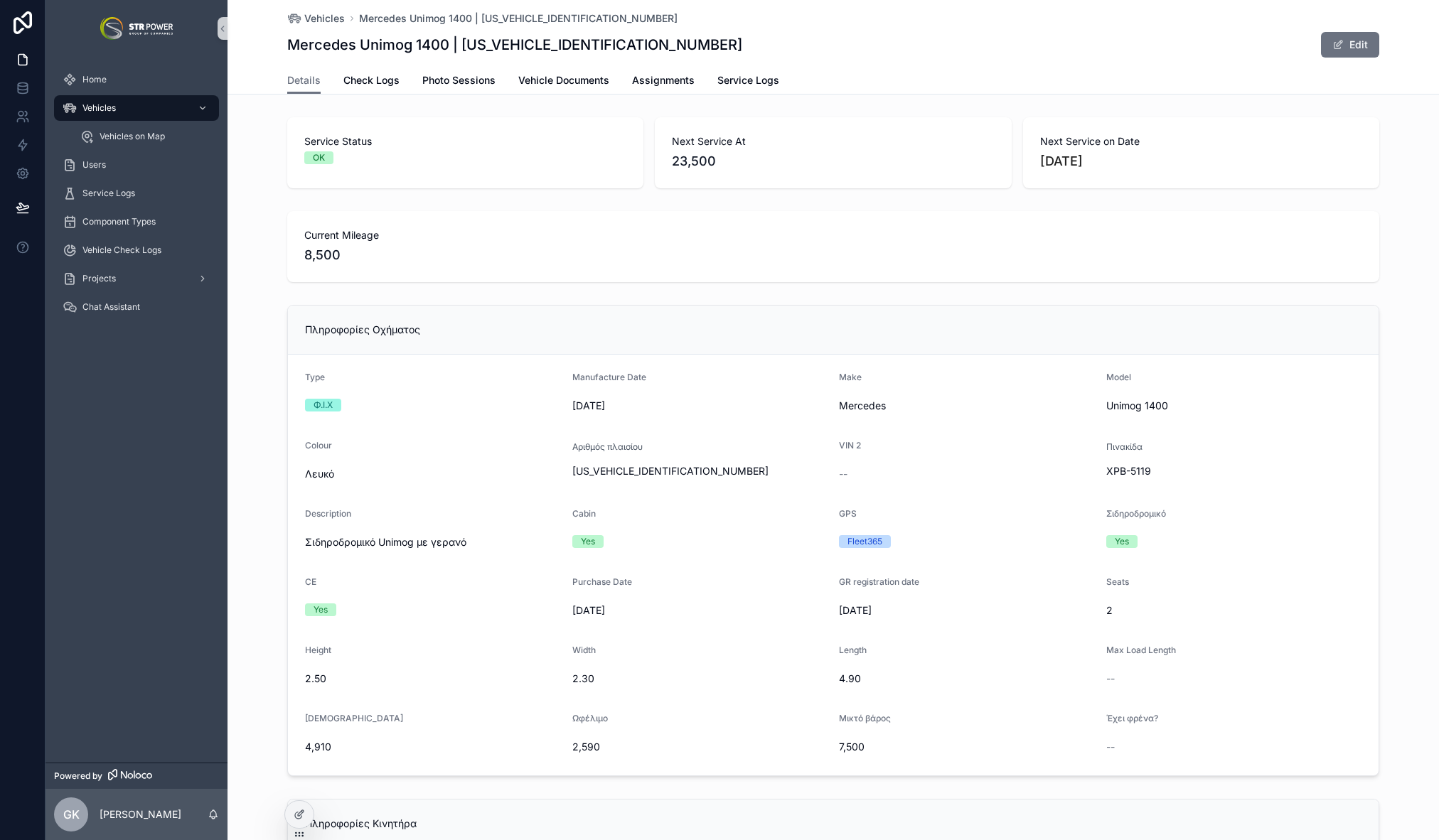
click at [288, 816] on div "Πληροφορίες Κινητήρα" at bounding box center [833, 824] width 1091 height 49
click at [303, 813] on icon at bounding box center [299, 815] width 11 height 11
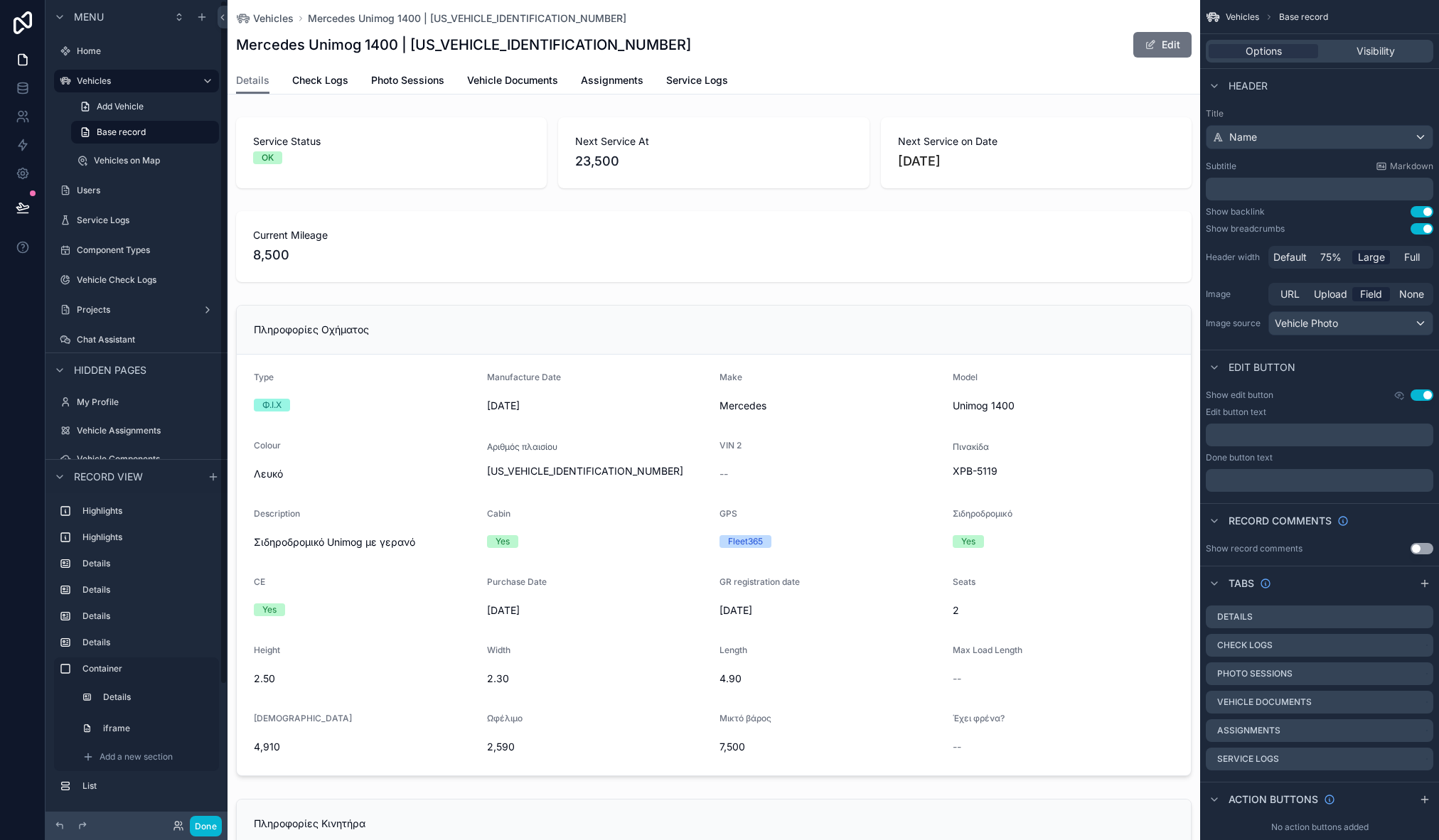
click at [704, 21] on div "Vehicles Mercedes Unimog 1400 | [US_VEHICLE_IDENTIFICATION_NUMBER]" at bounding box center [714, 18] width 956 height 14
click at [686, 42] on div "Mercedes Unimog 1400 | [US_VEHICLE_IDENTIFICATION_NUMBER] Edit" at bounding box center [714, 45] width 956 height 27
click at [405, 348] on div "scrollable content" at bounding box center [713, 540] width 972 height 482
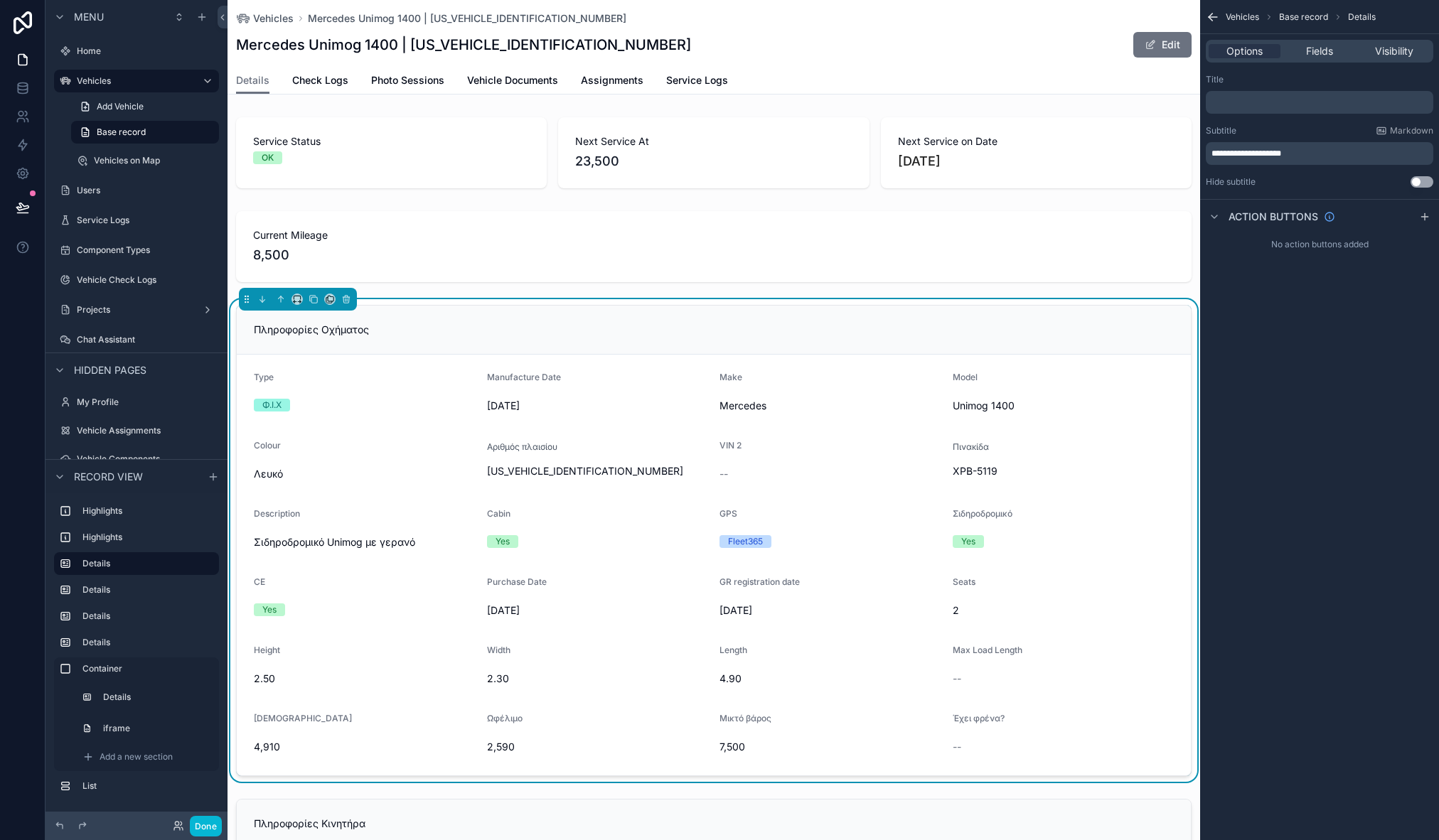
click at [362, 388] on div "Type" at bounding box center [364, 380] width 222 height 17
click at [408, 363] on form "Type Φ.Ι.Χ Manufacture Date [DATE] Make Mercedes Model Unimog 1400 Colour Λευκό…" at bounding box center [714, 566] width 954 height 421
click at [1316, 54] on span "Fields" at bounding box center [1319, 51] width 27 height 14
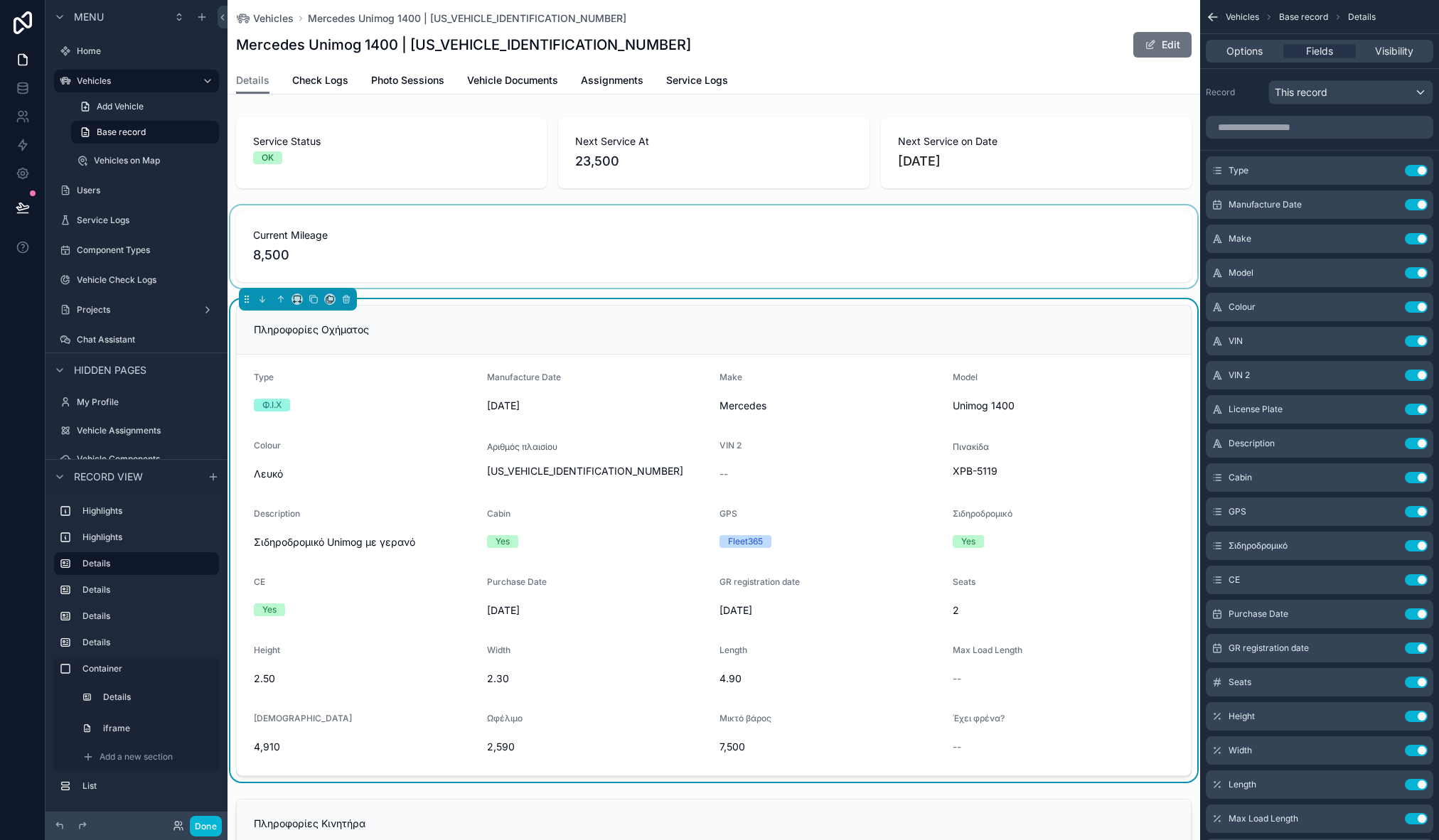
click at [553, 246] on div "scrollable content" at bounding box center [713, 246] width 972 height 82
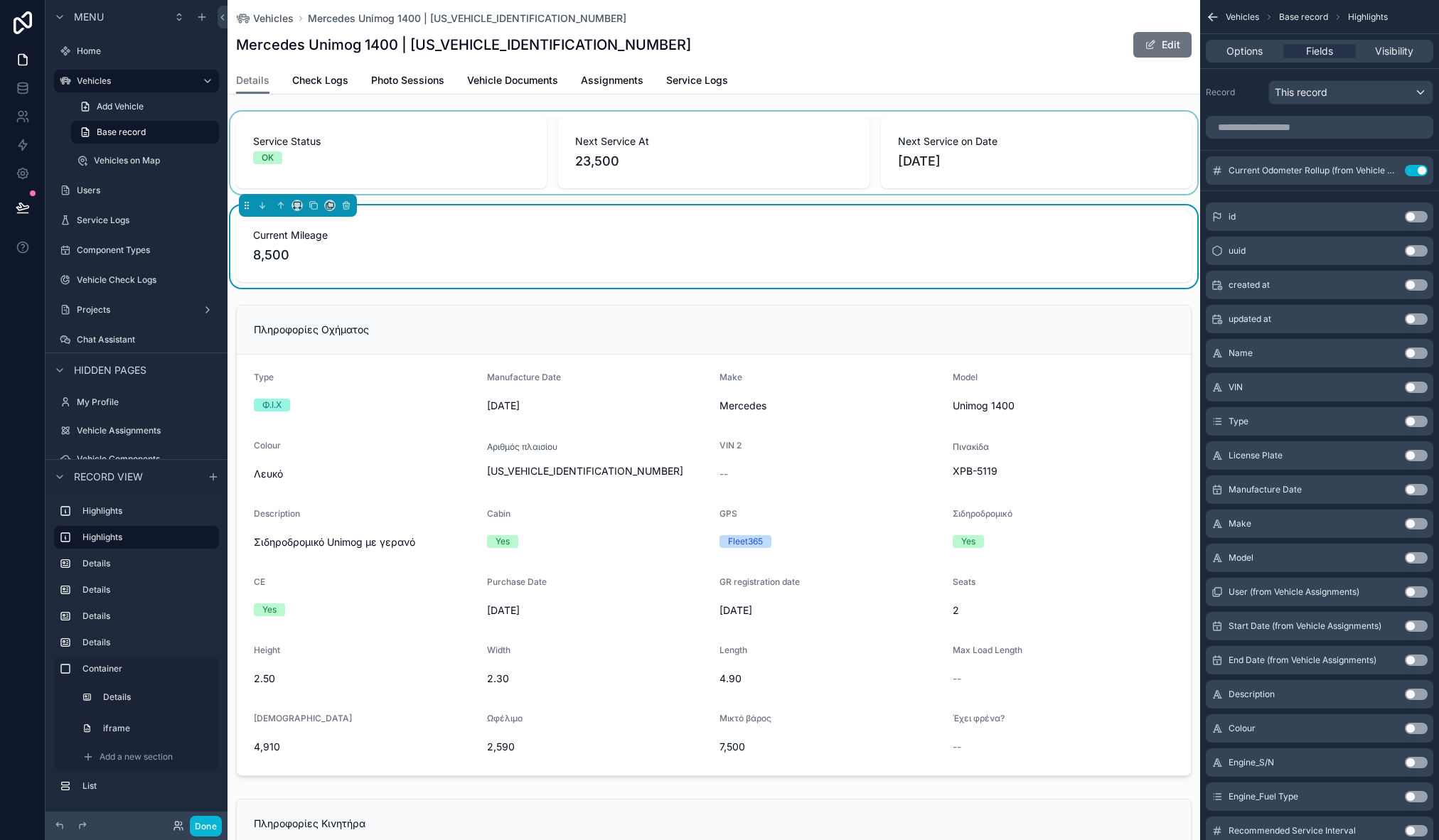
click at [385, 181] on div "scrollable content" at bounding box center [713, 153] width 972 height 82
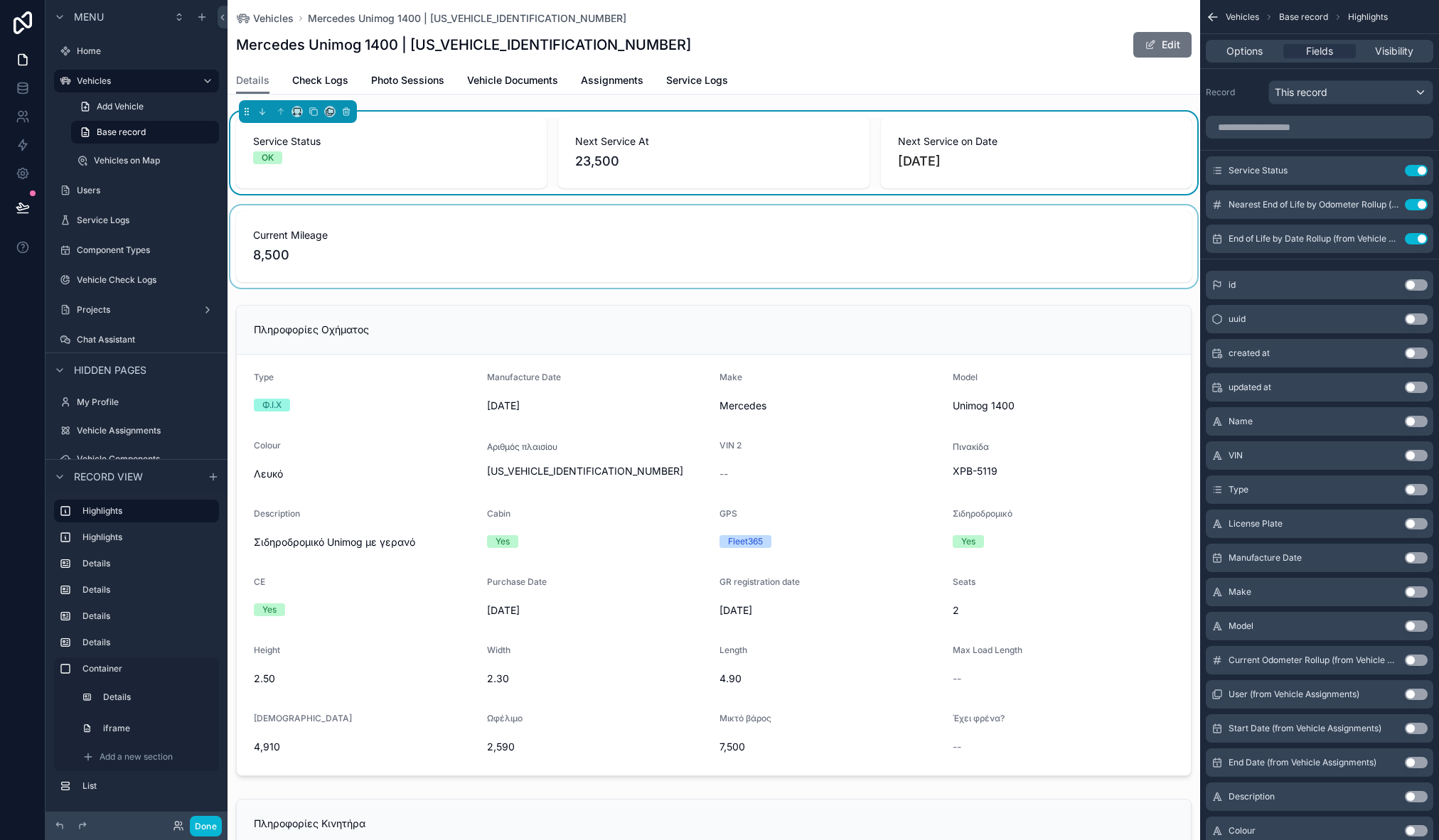
click at [617, 156] on span "23,500" at bounding box center [713, 161] width 276 height 20
click at [1343, 135] on input "scrollable content" at bounding box center [1319, 127] width 227 height 23
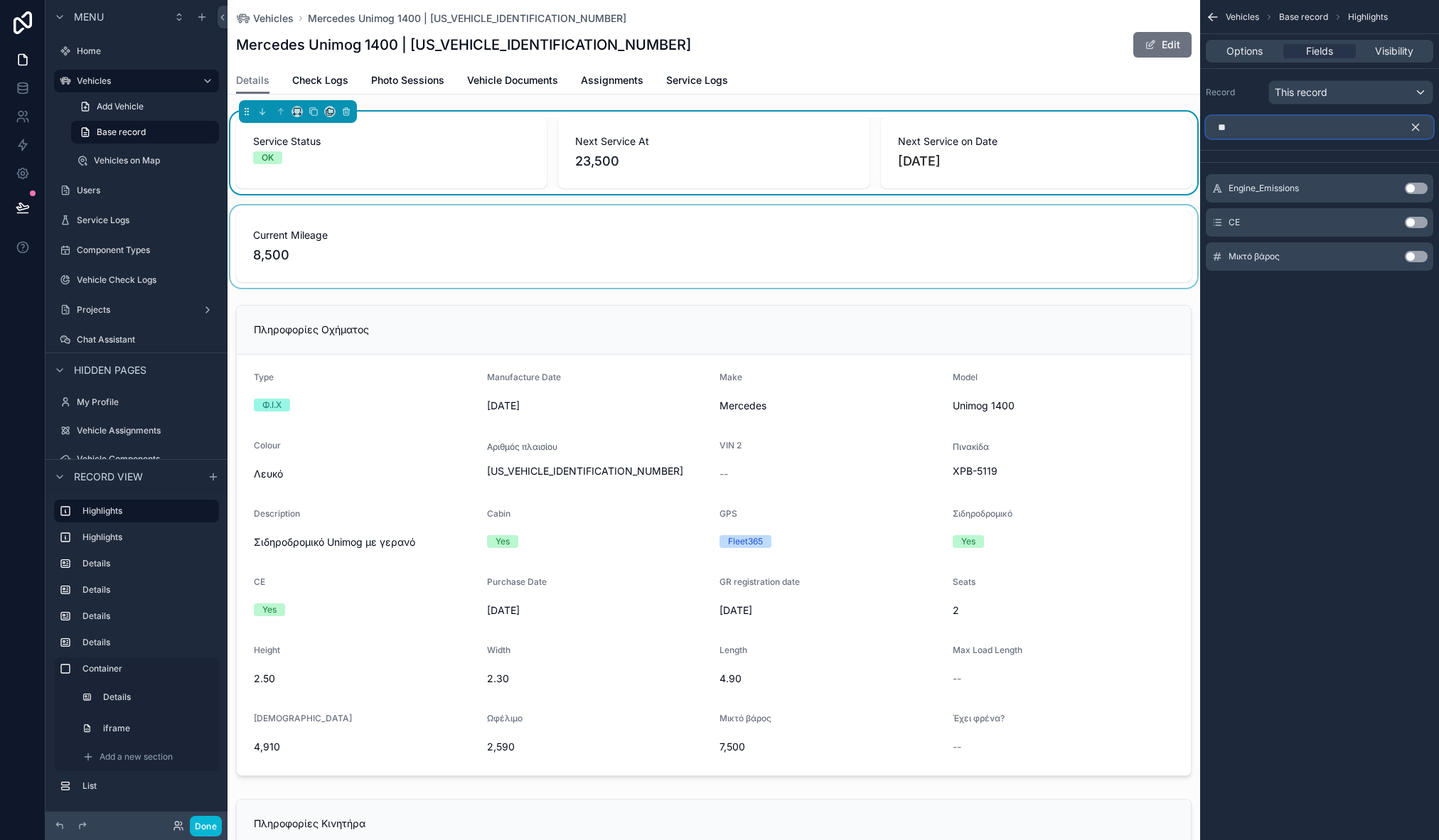
type input "*"
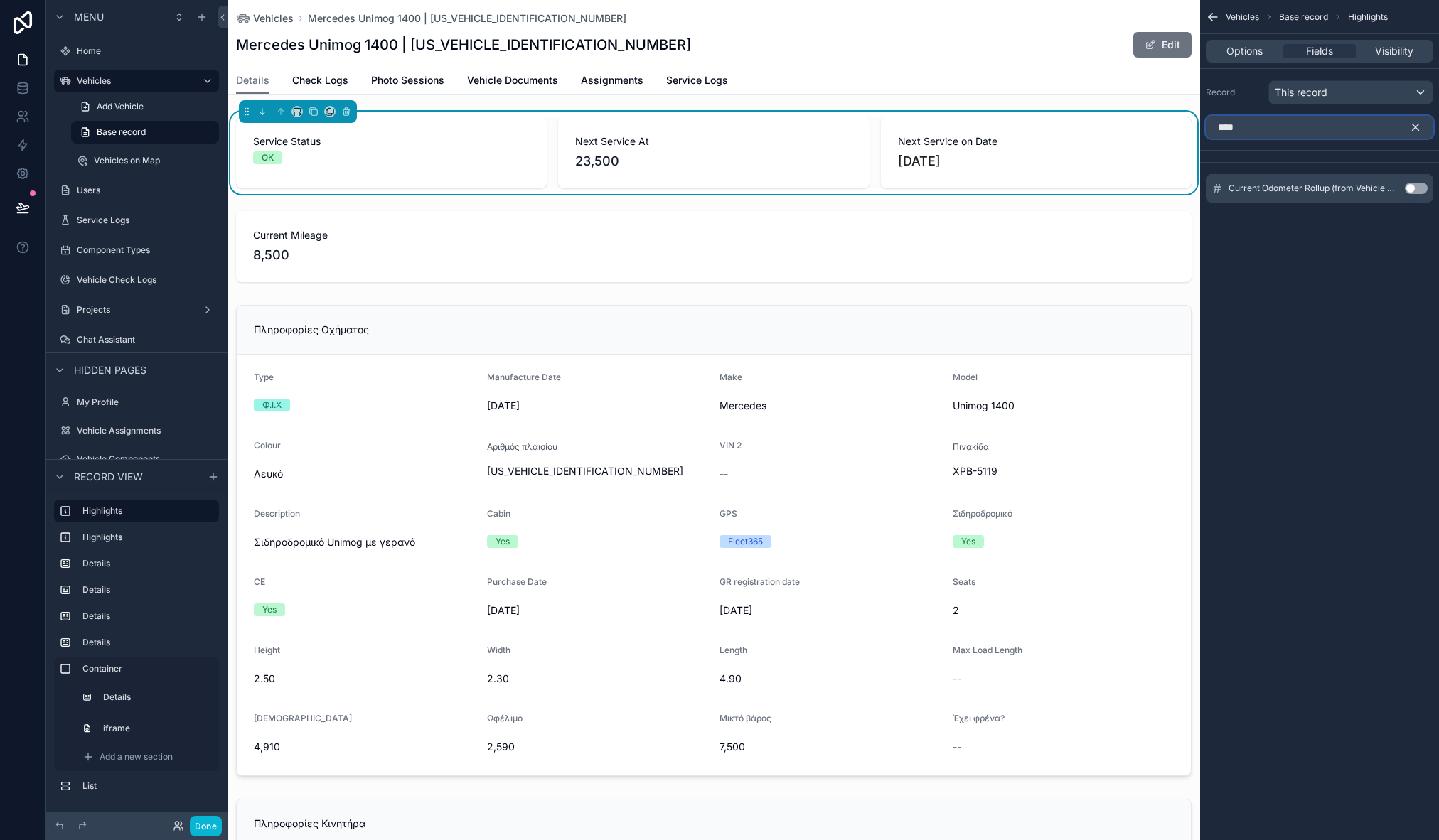
type input "****"
click at [1411, 189] on button "Use setting" at bounding box center [1416, 188] width 23 height 11
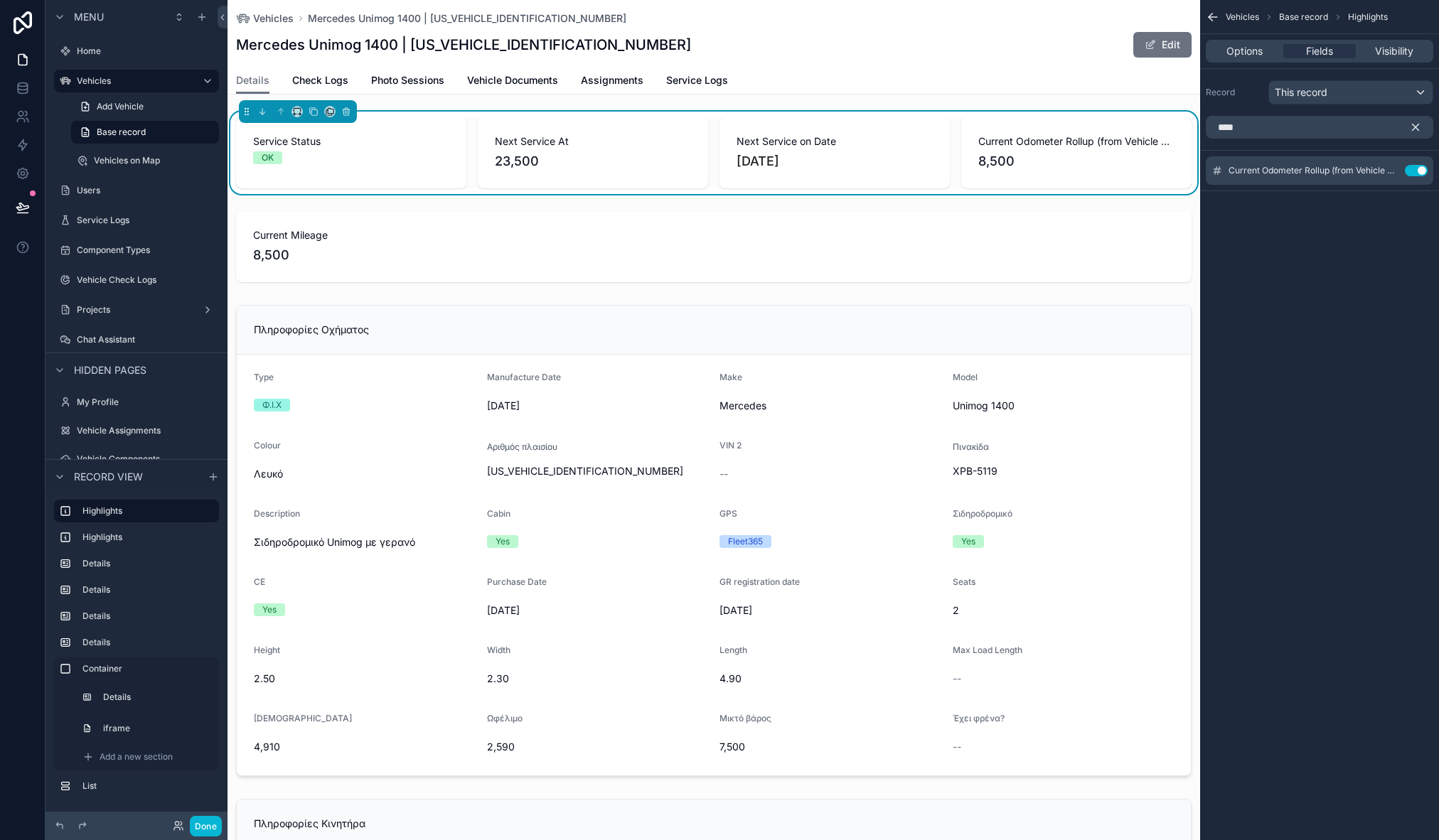
click at [1418, 129] on icon "scrollable content" at bounding box center [1415, 127] width 13 height 13
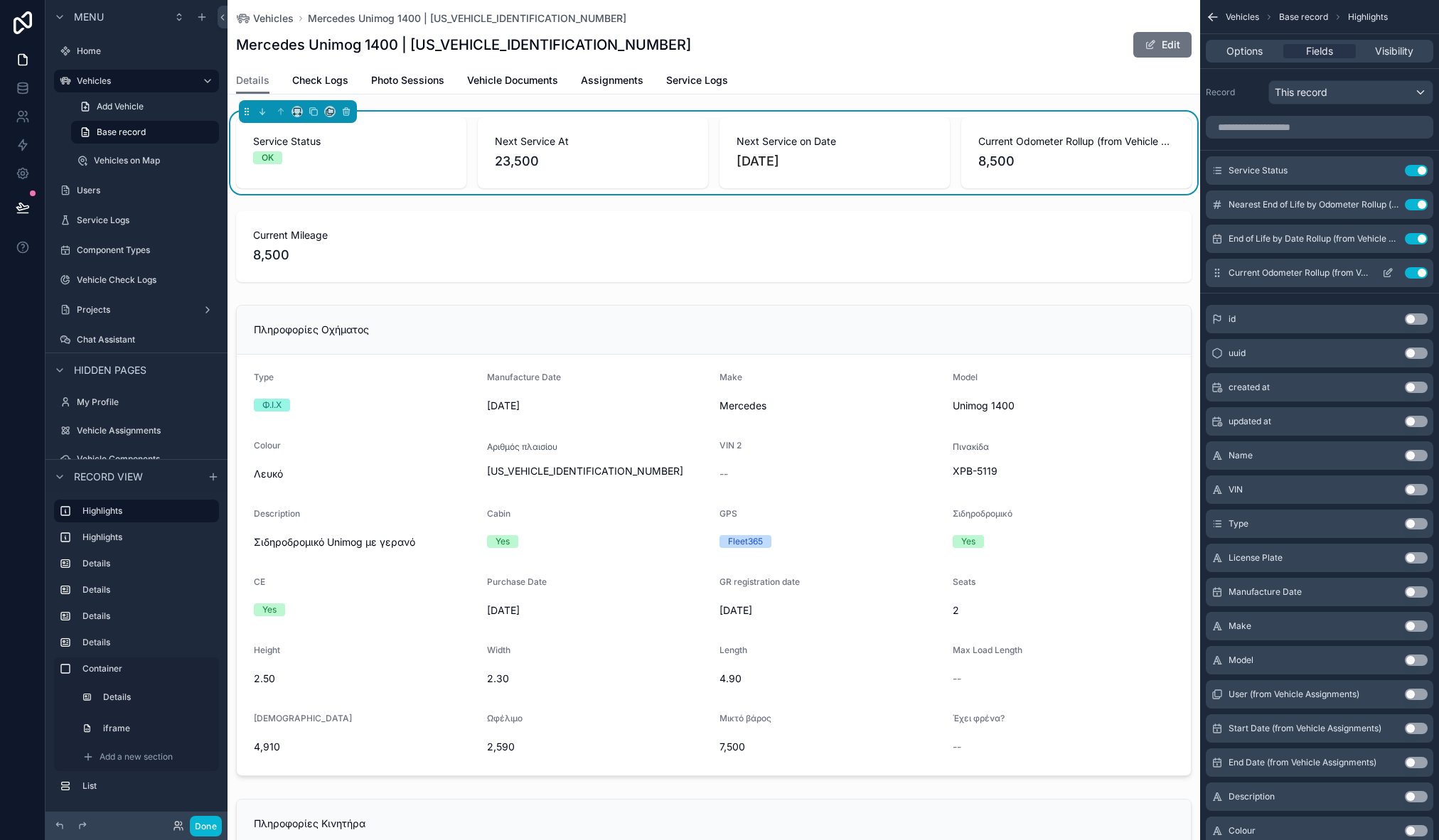
click at [1388, 272] on icon "scrollable content" at bounding box center [1387, 273] width 11 height 11
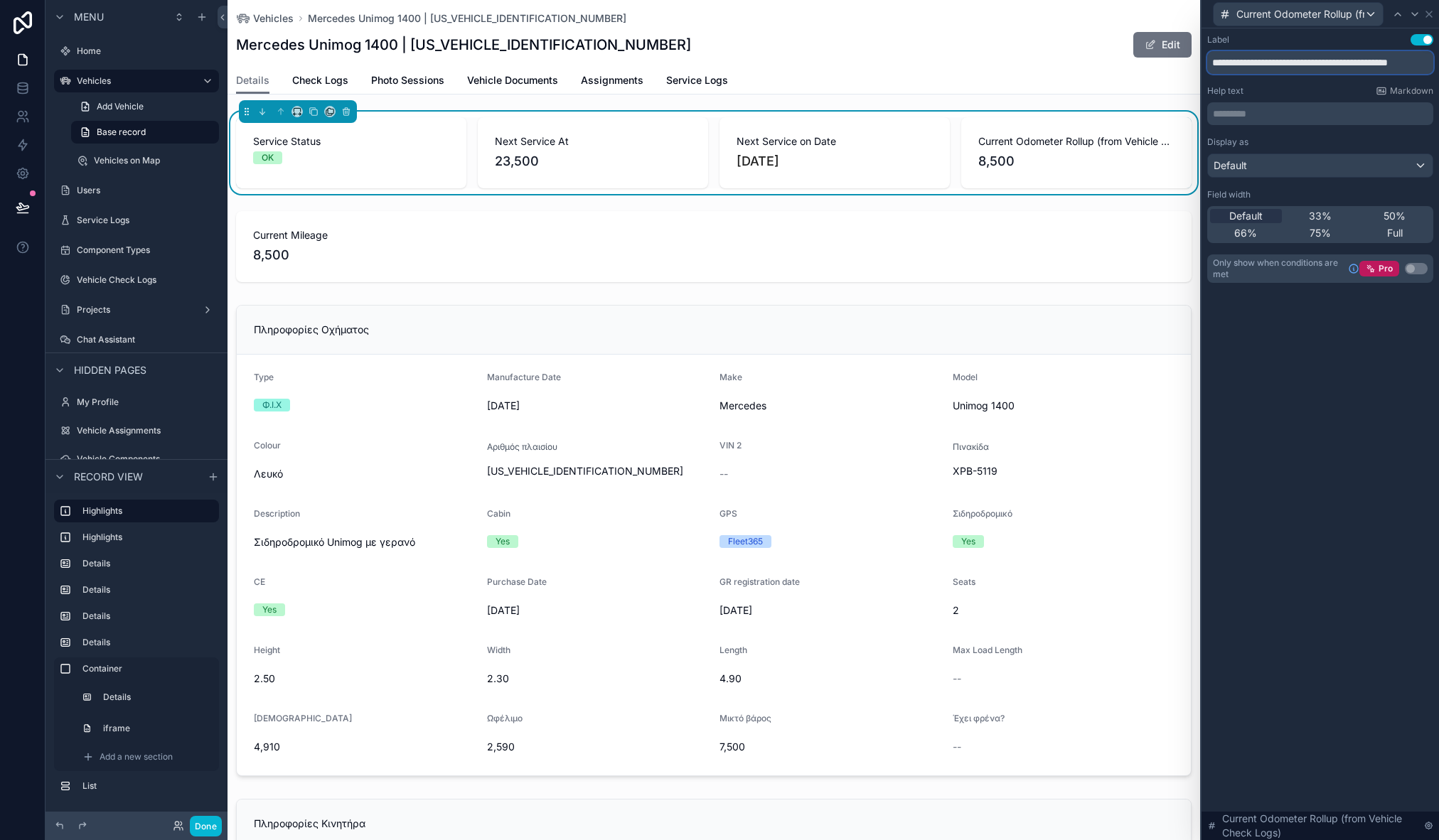
click at [1243, 63] on input "**********" at bounding box center [1321, 62] width 226 height 23
drag, startPoint x: 1252, startPoint y: 61, endPoint x: 1474, endPoint y: 66, distance: 222.1
click at [1438, 66] on html "**********" at bounding box center [719, 420] width 1439 height 840
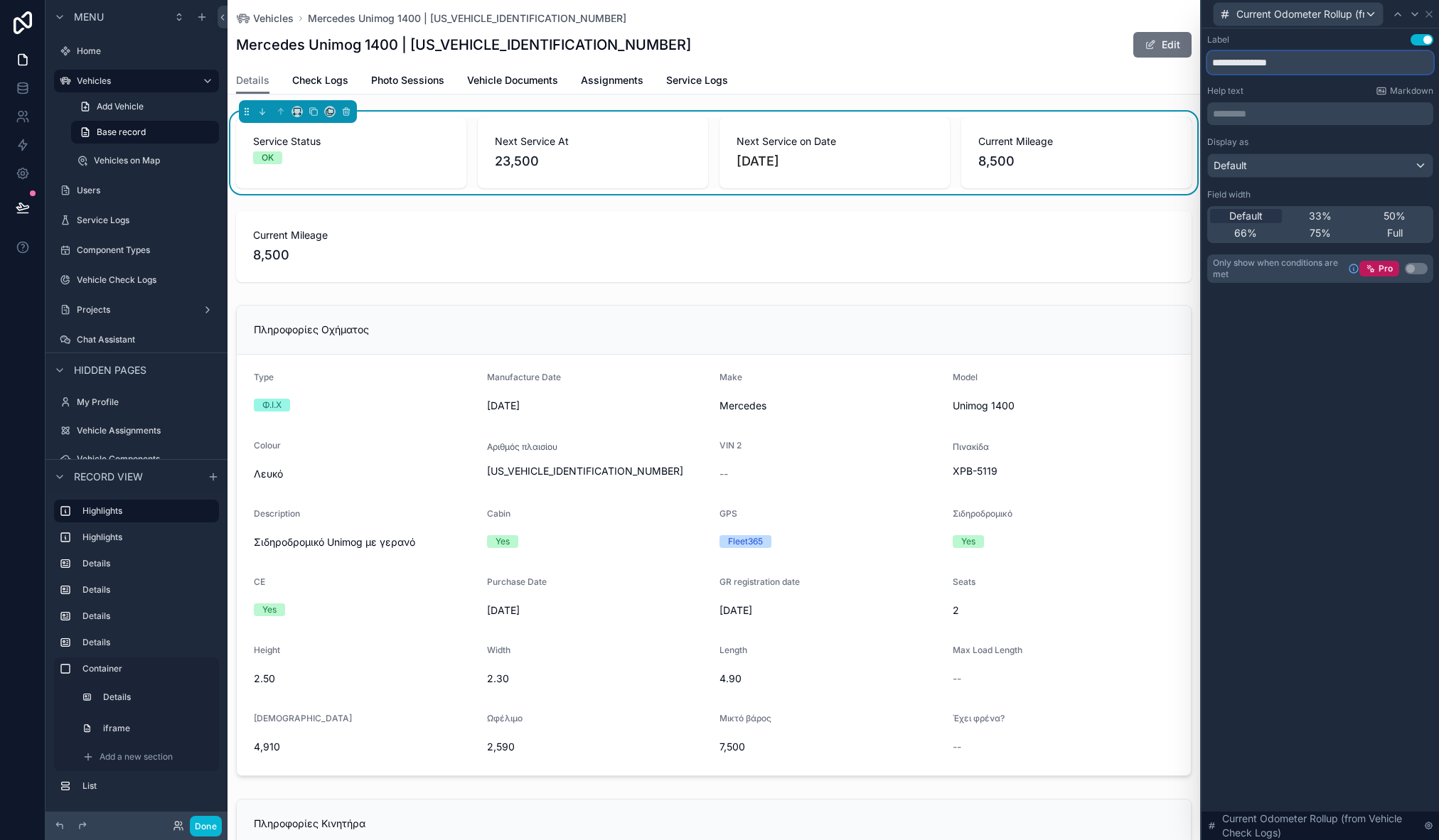
type input "**********"
click at [1371, 481] on div "**********" at bounding box center [1320, 434] width 238 height 812
click at [1006, 77] on div "Details Check Logs Photo Sessions Vehicle Documents Assignments Service Logs" at bounding box center [714, 80] width 956 height 27
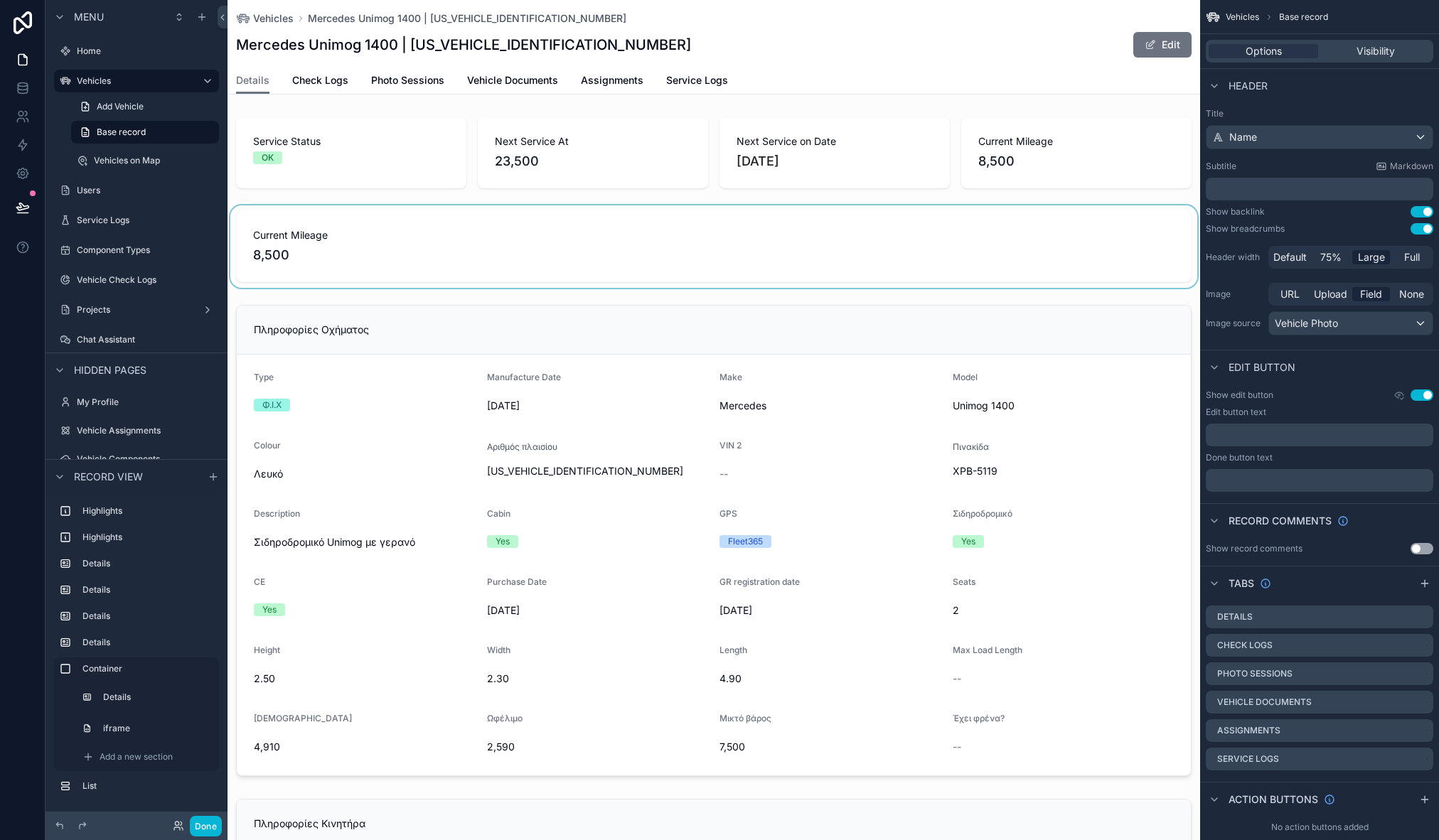
click at [346, 273] on div "scrollable content" at bounding box center [713, 246] width 972 height 82
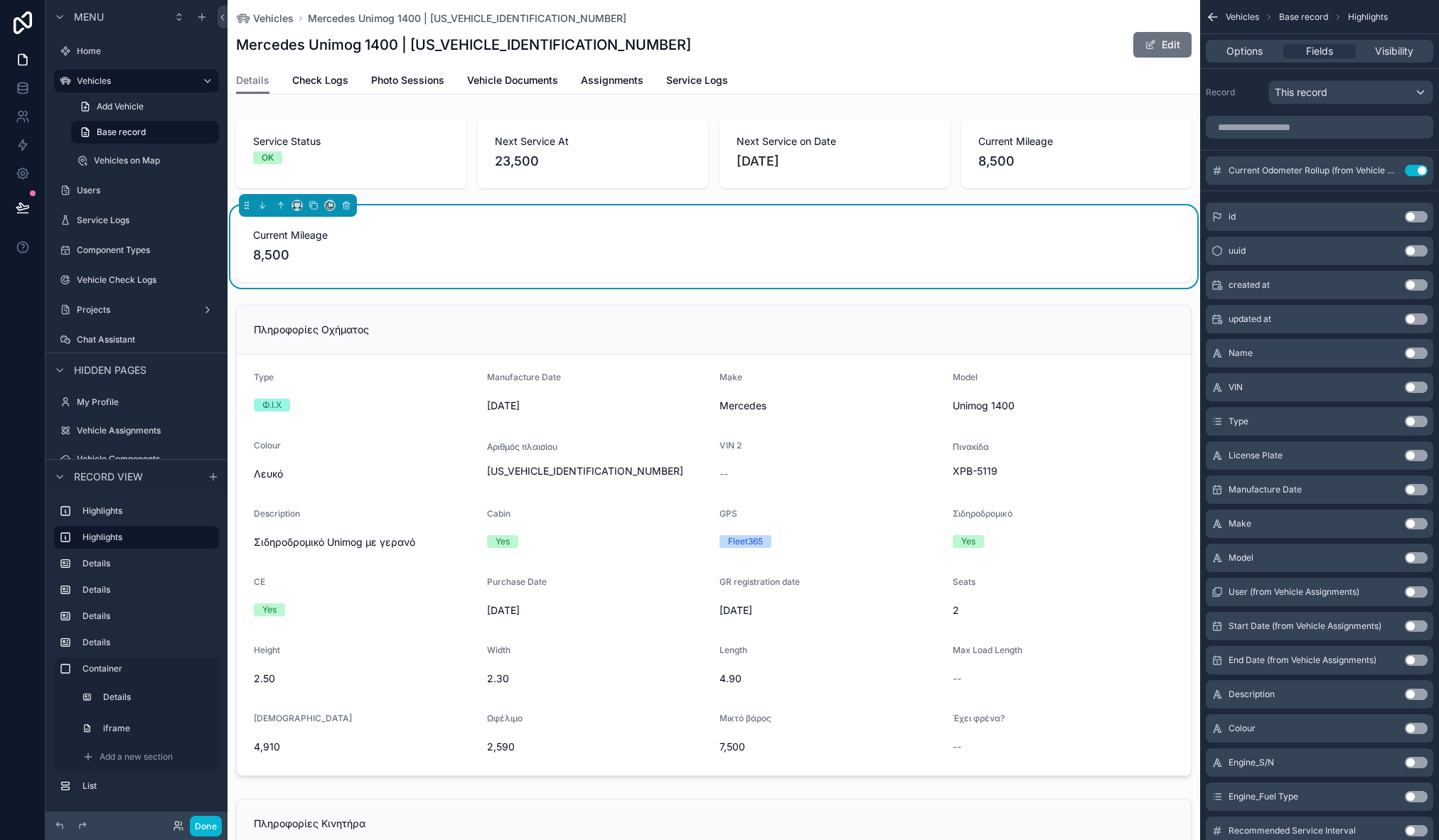
click at [491, 239] on span "Current Mileage" at bounding box center [714, 235] width 922 height 14
click at [1309, 130] on input "scrollable content" at bounding box center [1319, 127] width 227 height 23
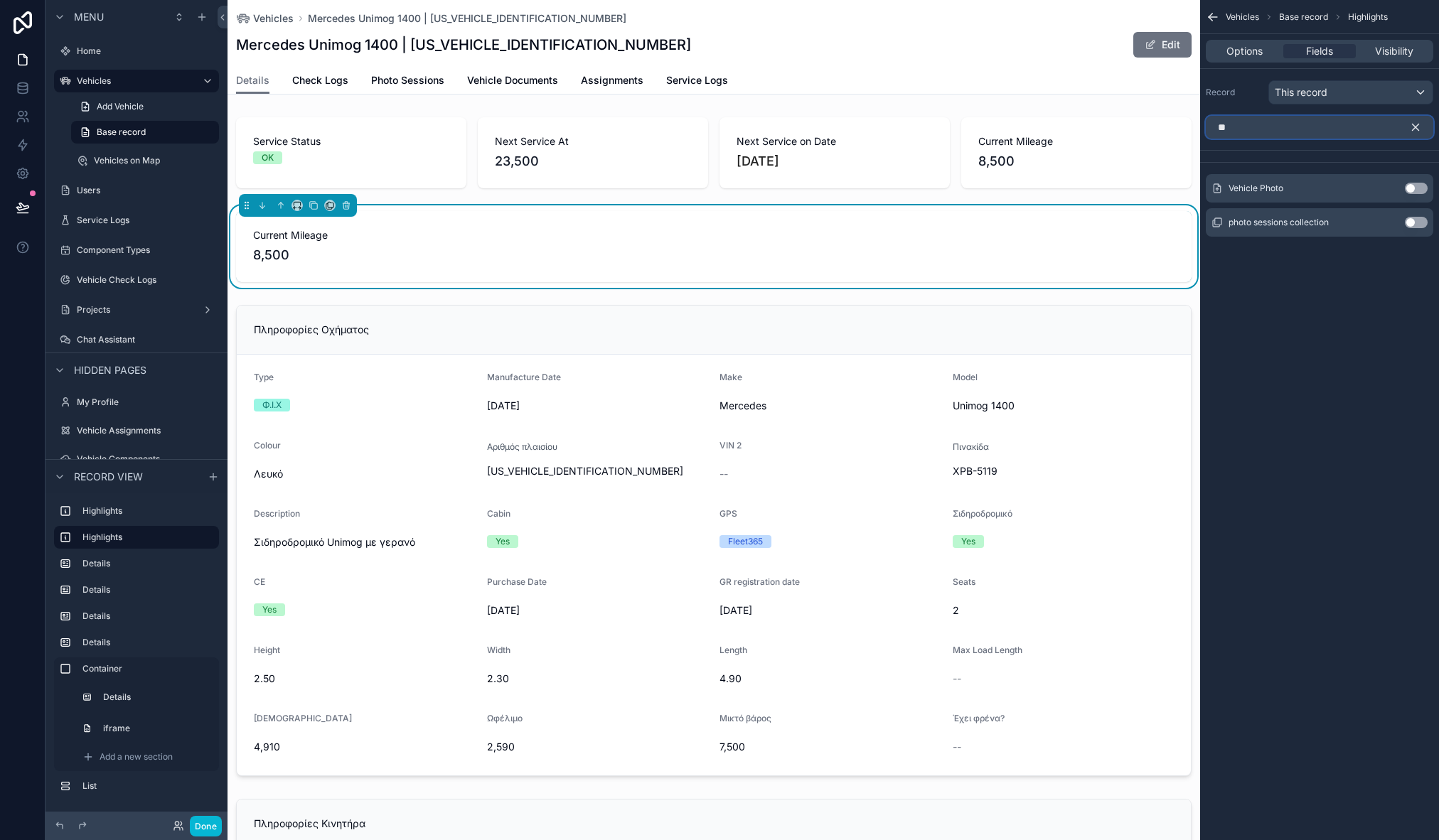
type input "**"
click at [1413, 186] on button "Use setting" at bounding box center [1416, 188] width 23 height 11
click at [1232, 49] on span "Options" at bounding box center [1244, 51] width 36 height 14
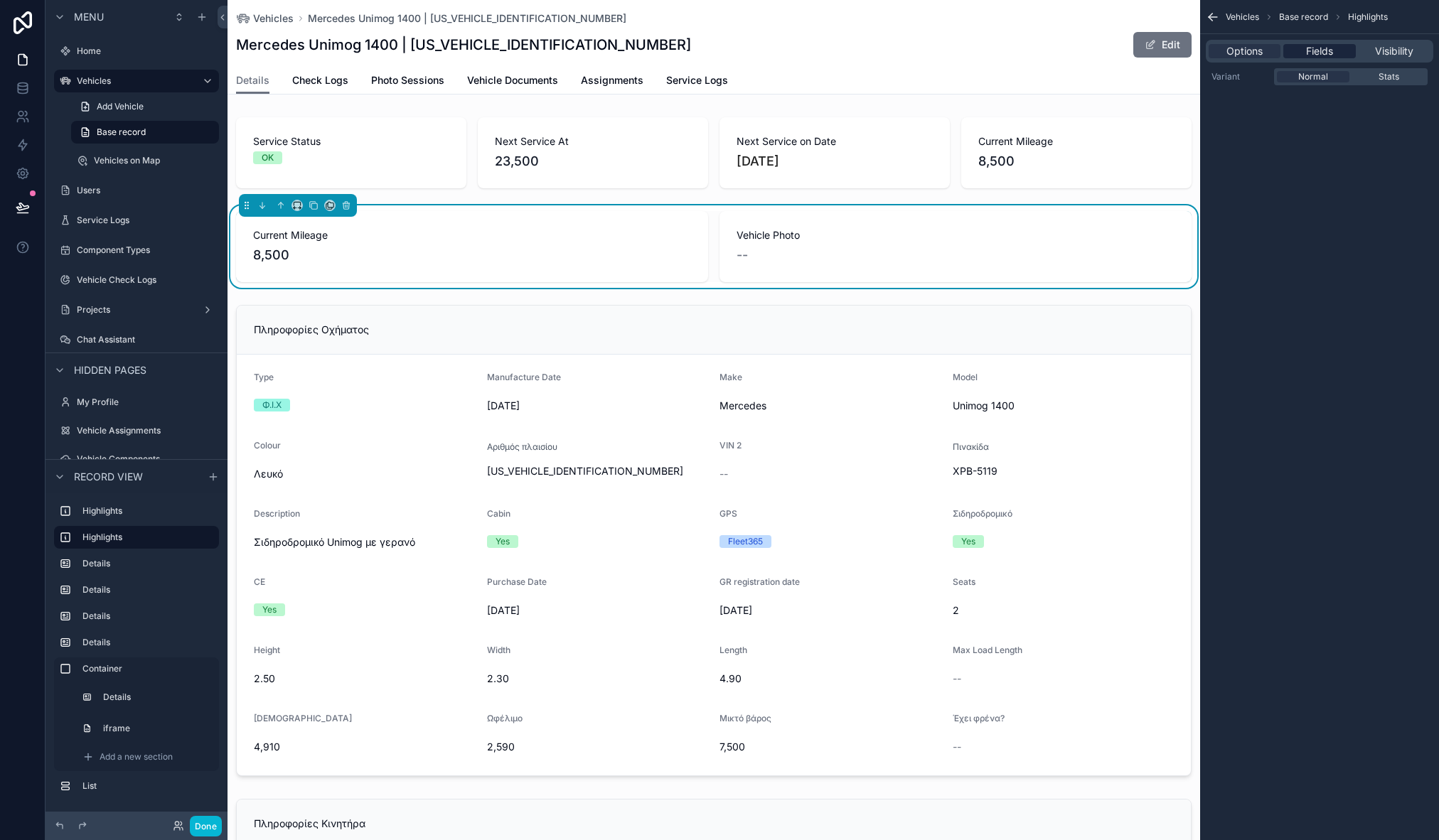
click at [1309, 52] on span "Fields" at bounding box center [1319, 51] width 27 height 14
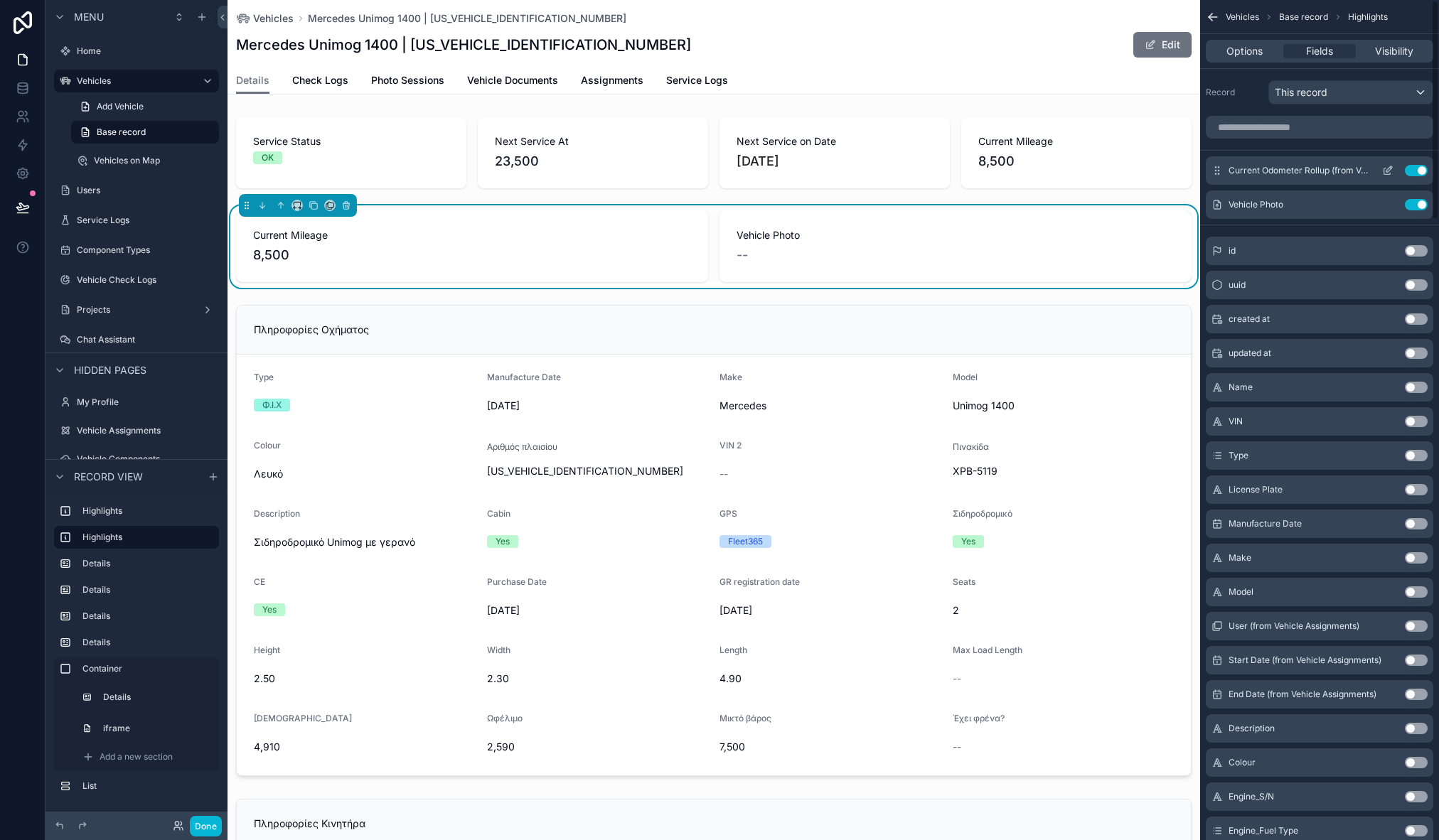
click at [1411, 173] on button "Use setting" at bounding box center [1416, 170] width 23 height 11
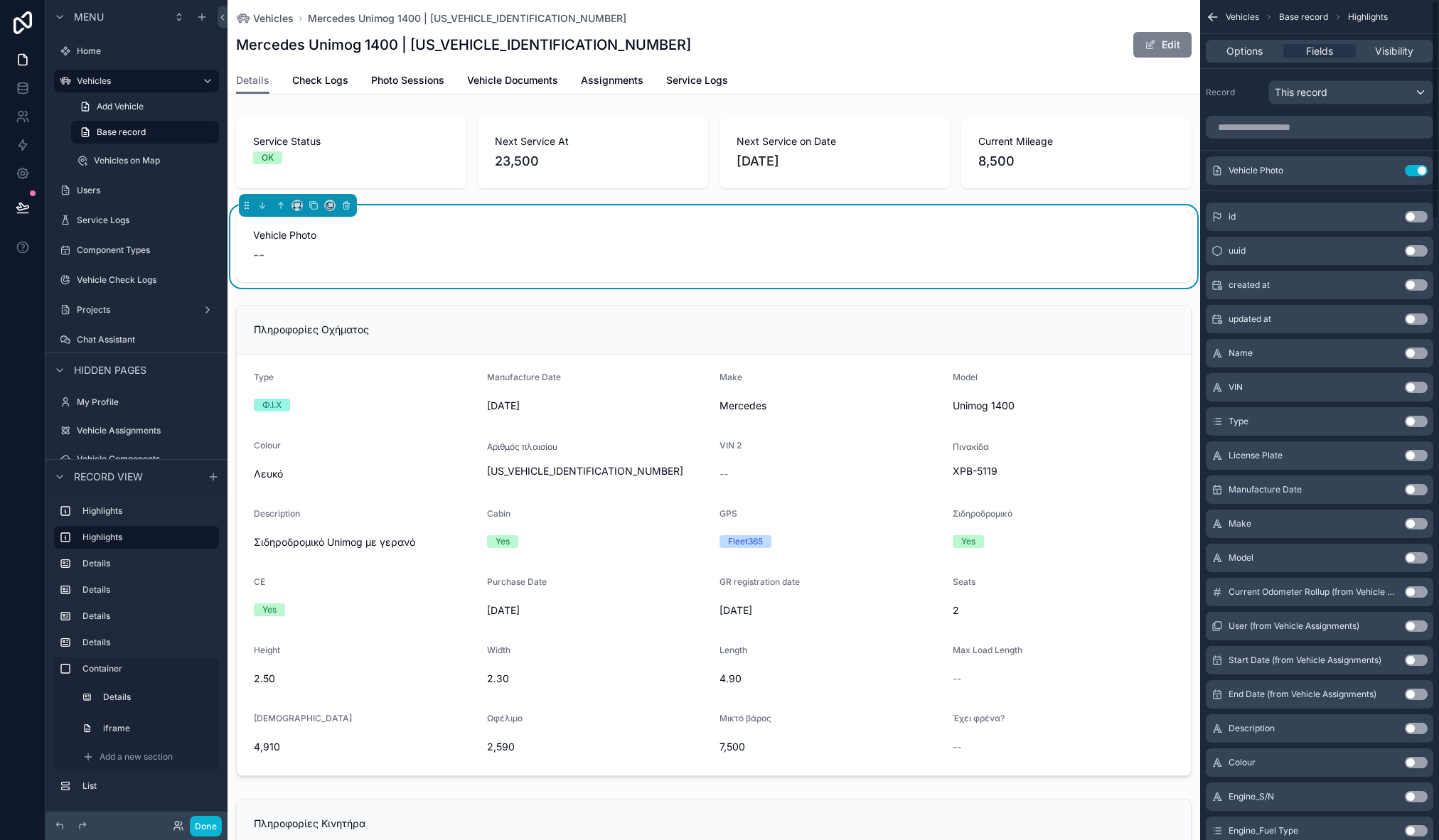
click at [1162, 50] on button "Edit" at bounding box center [1162, 44] width 58 height 25
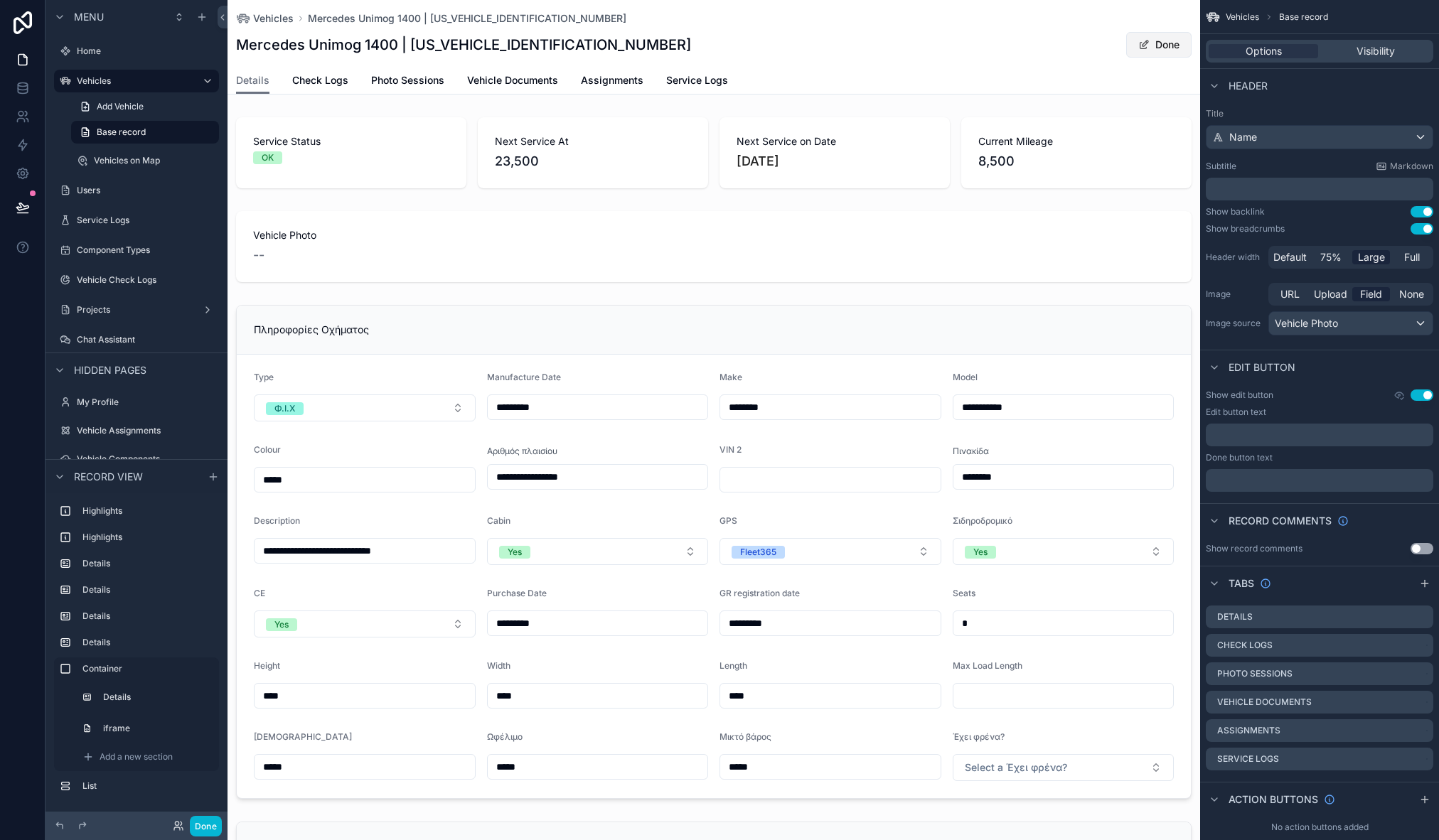
click at [1160, 47] on button "Done" at bounding box center [1158, 44] width 66 height 25
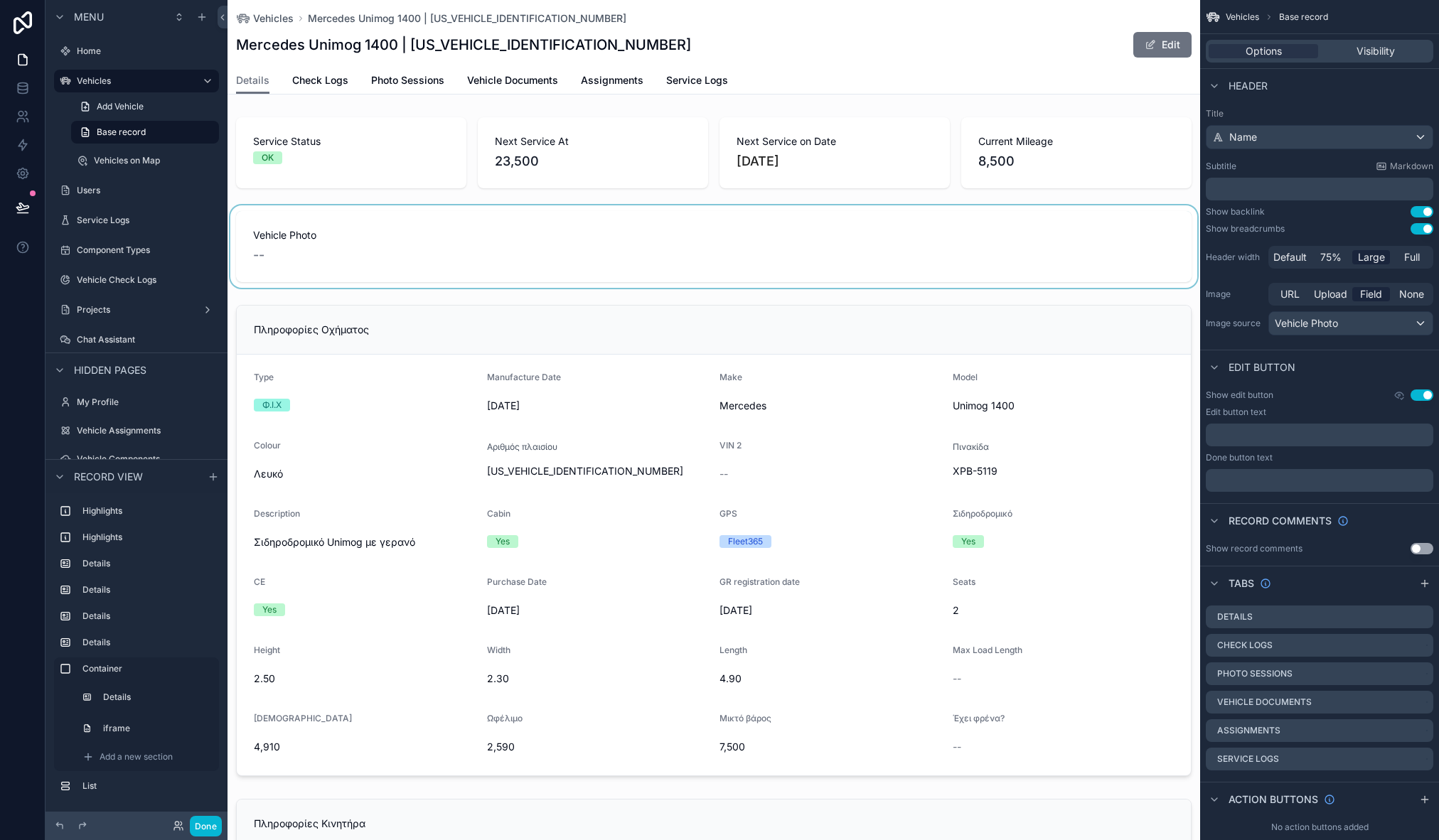
click at [858, 260] on div "scrollable content" at bounding box center [713, 246] width 972 height 82
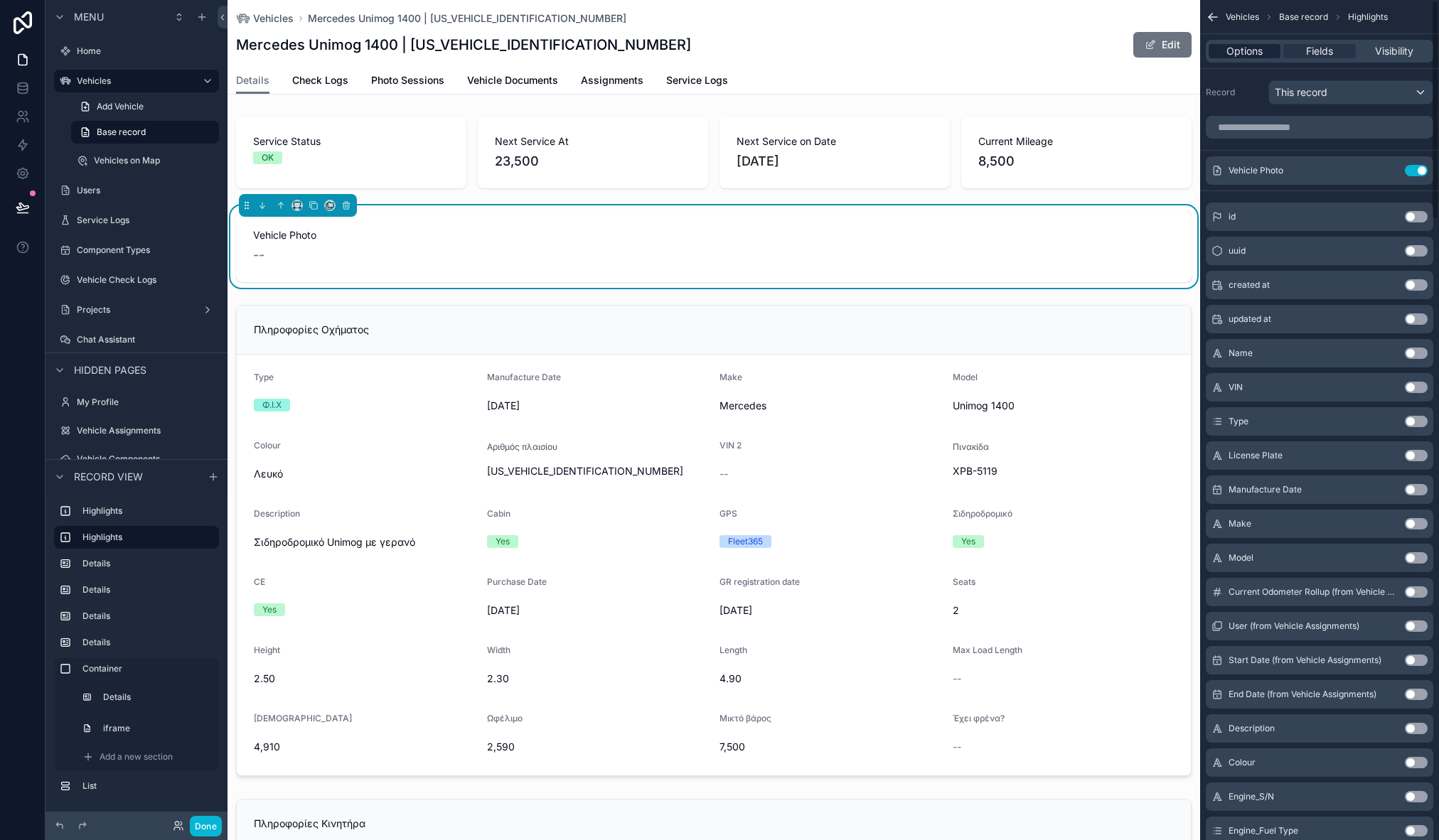
click at [1252, 51] on span "Options" at bounding box center [1244, 51] width 36 height 14
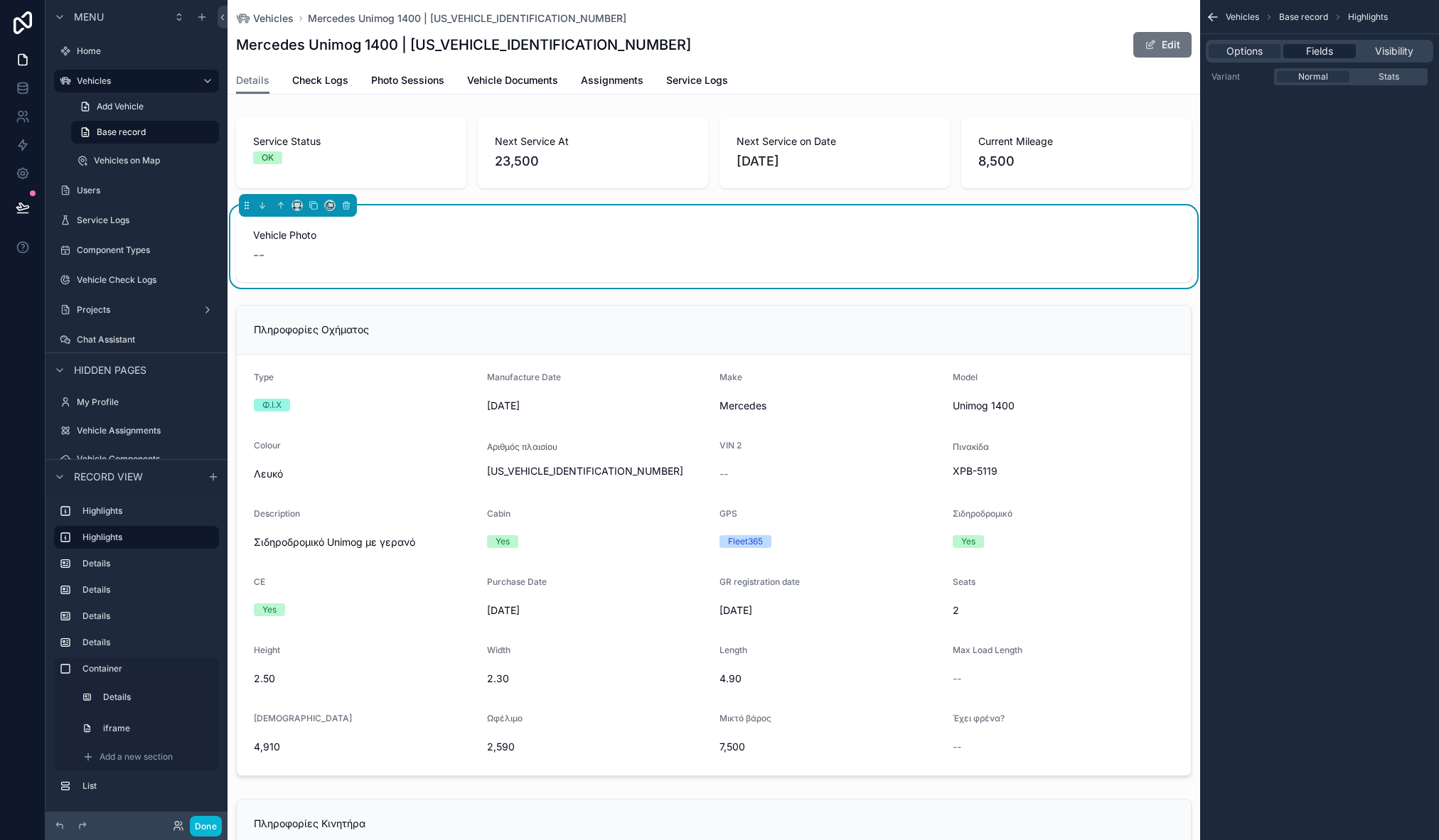
click at [1320, 49] on span "Fields" at bounding box center [1319, 51] width 27 height 14
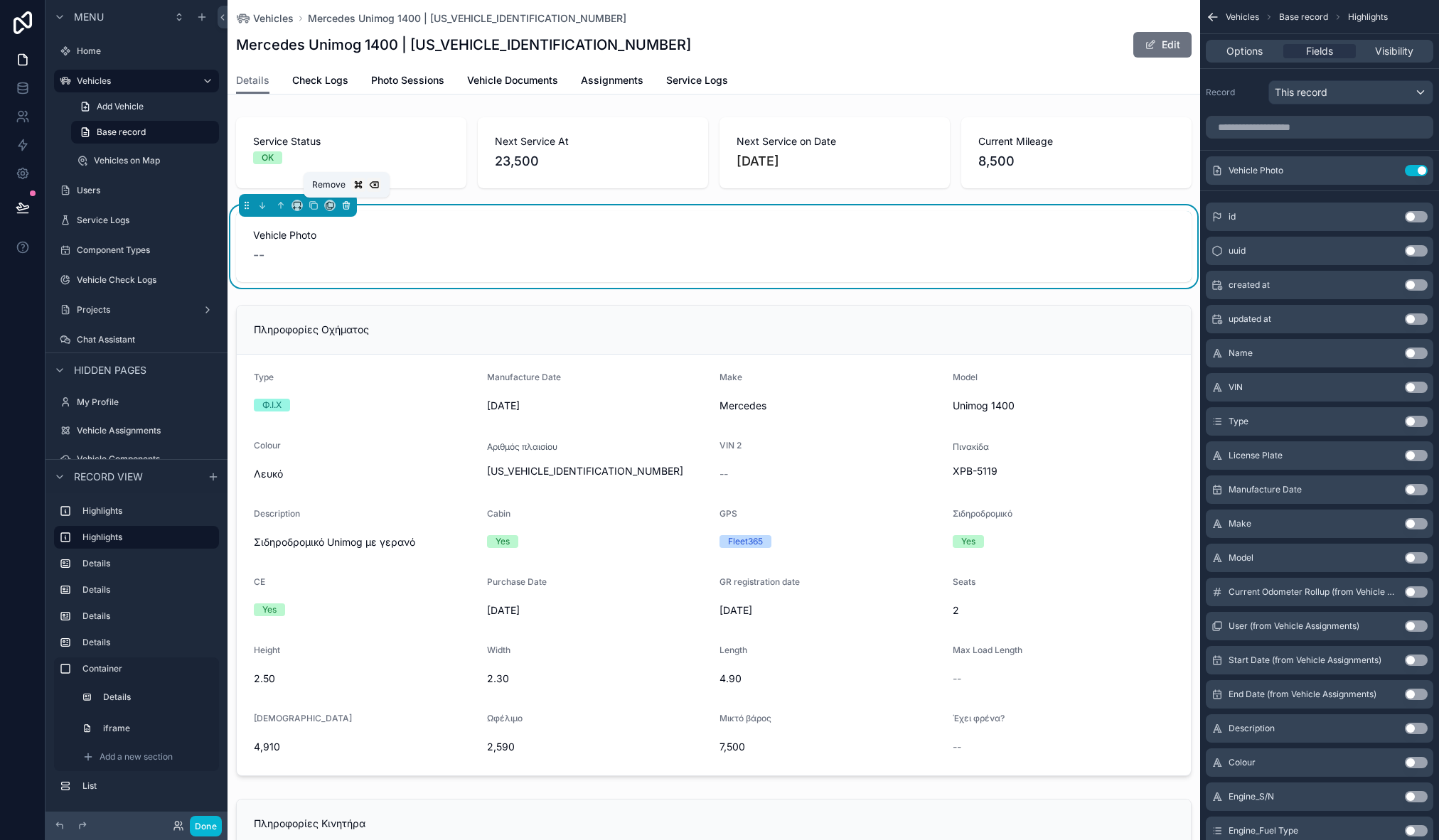
click at [349, 207] on icon "scrollable content" at bounding box center [346, 205] width 10 height 10
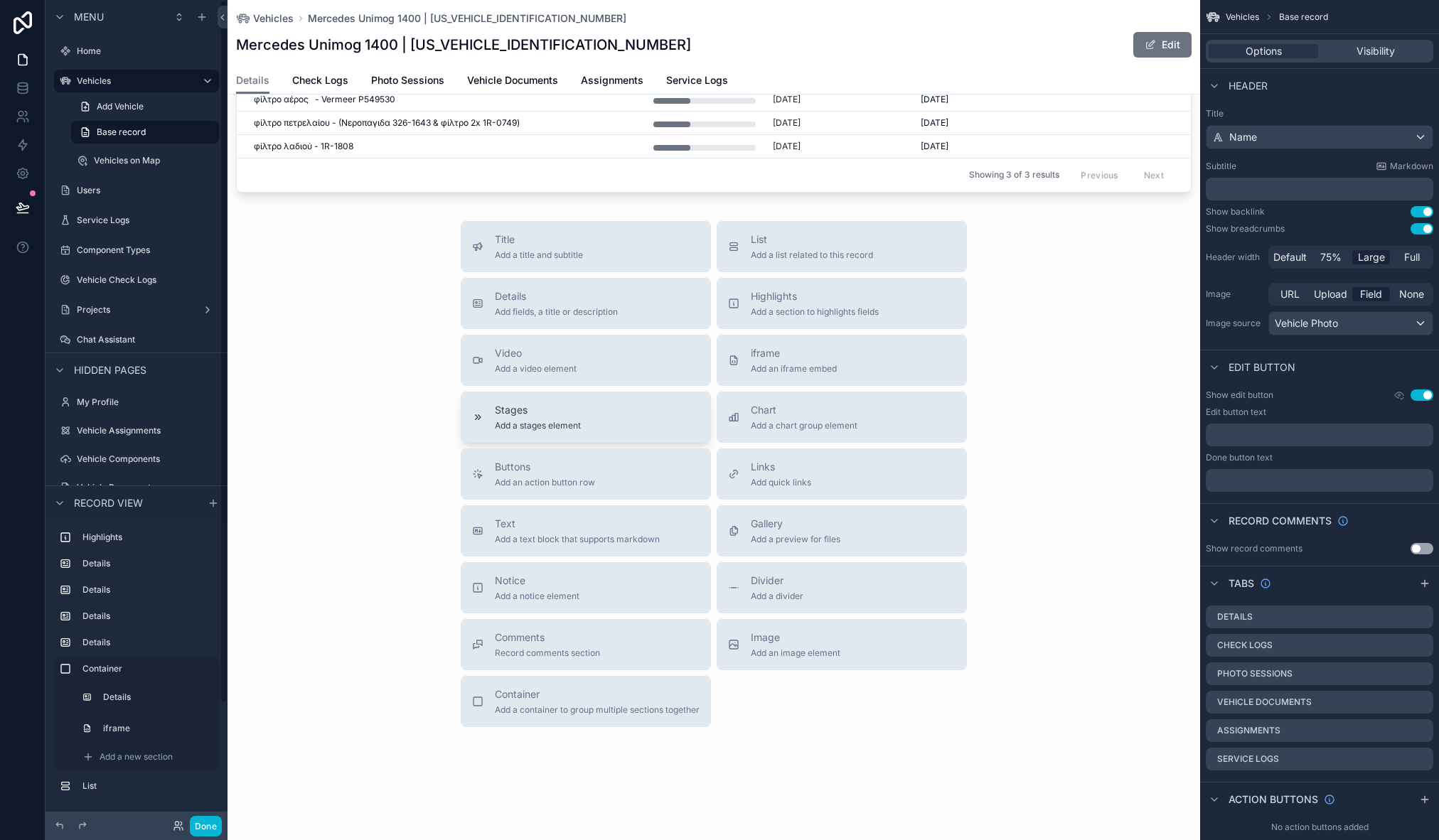
scroll to position [1767, 0]
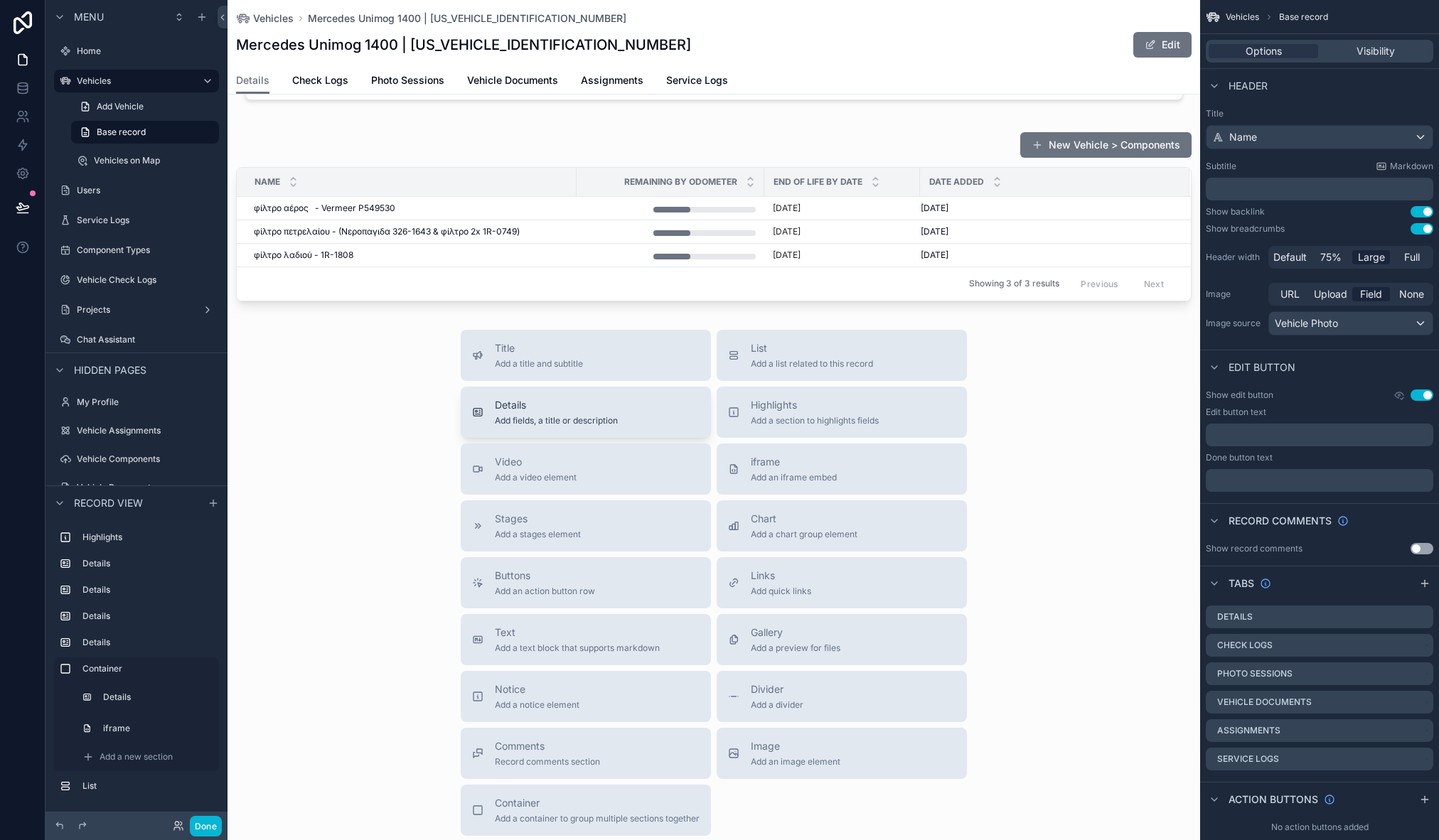
click at [532, 406] on span "Details" at bounding box center [556, 405] width 123 height 14
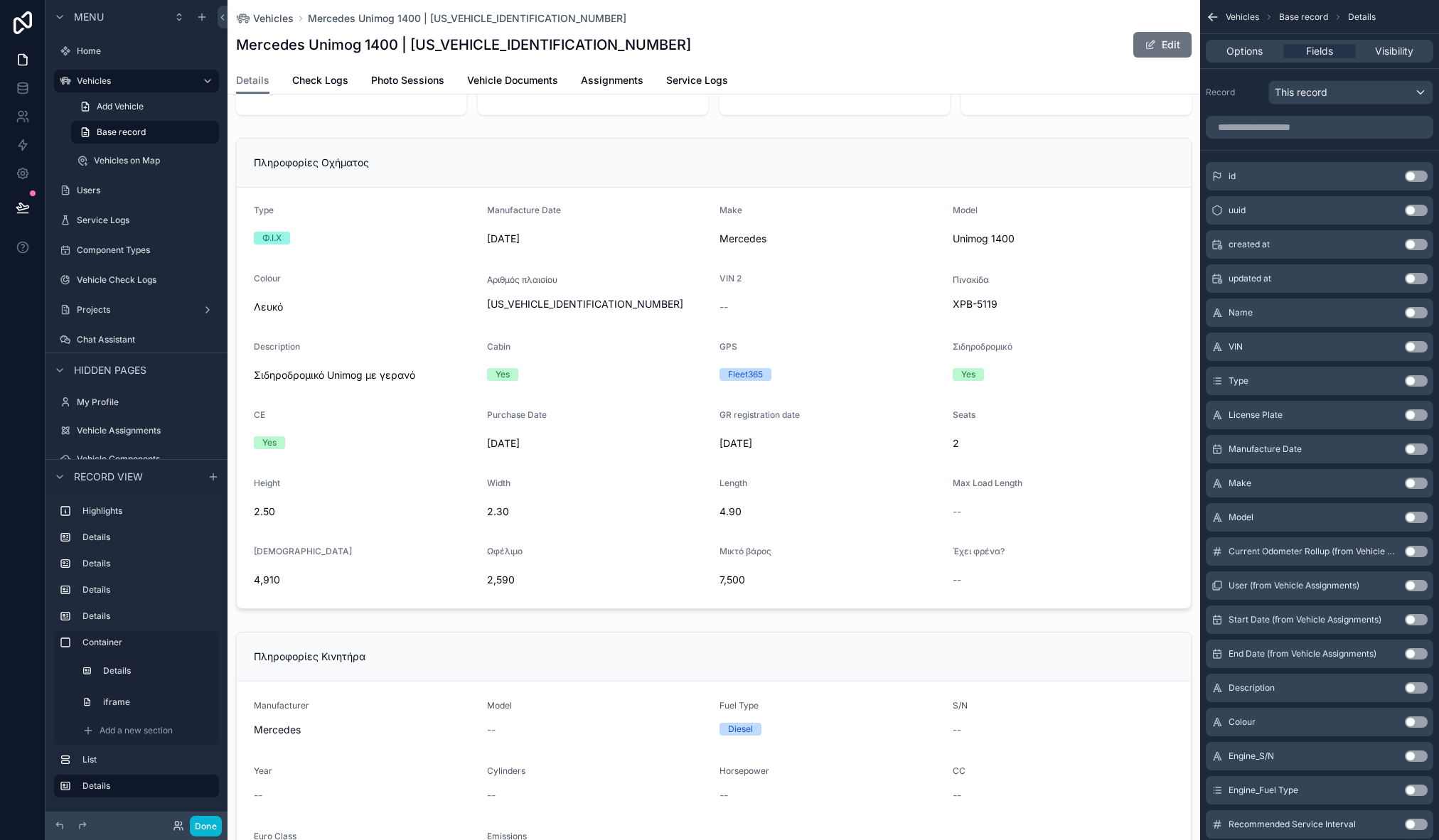
scroll to position [0, 0]
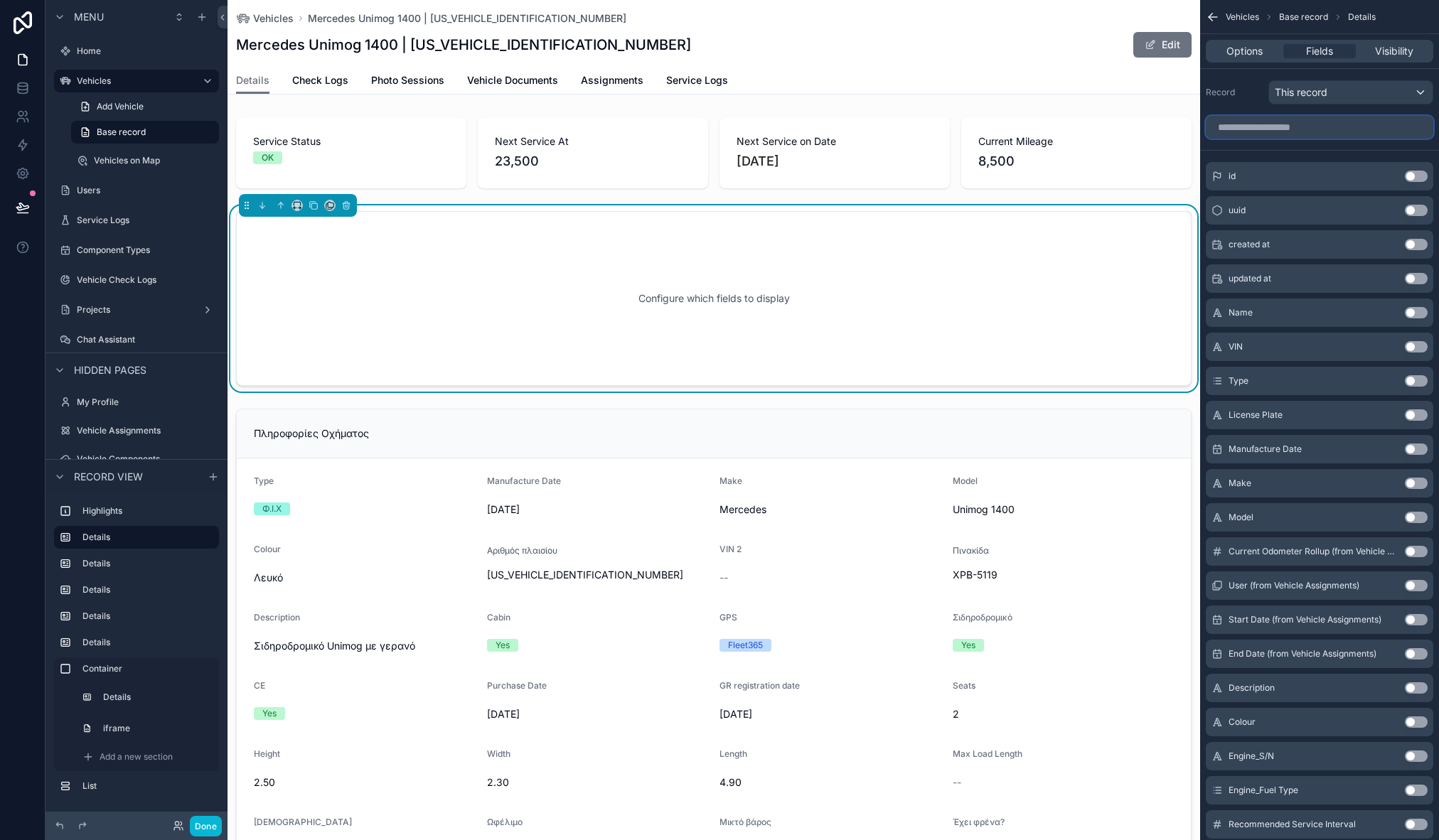
click at [1309, 127] on input "scrollable content" at bounding box center [1319, 127] width 227 height 23
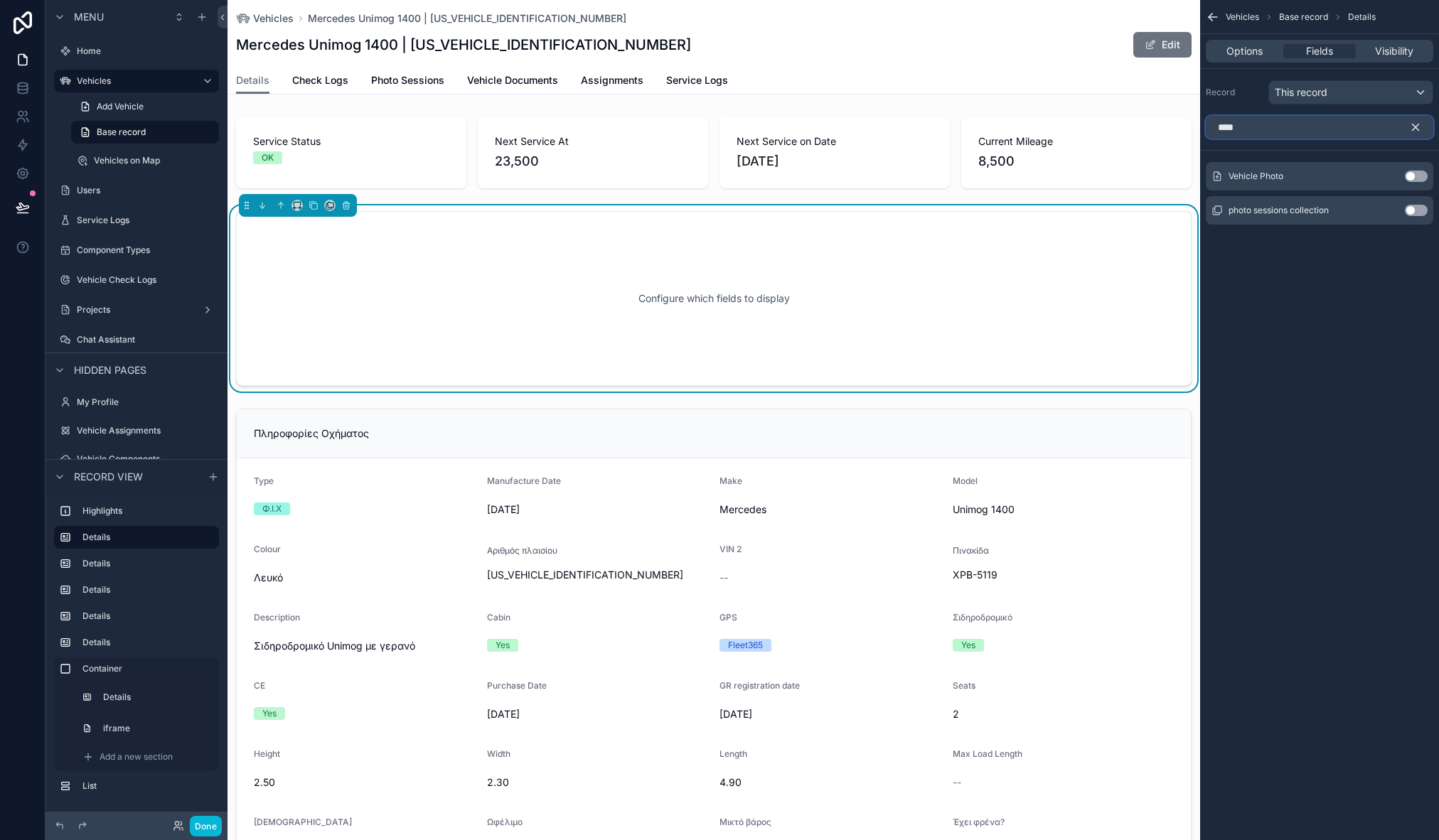
type input "****"
click at [1418, 175] on button "Use setting" at bounding box center [1416, 176] width 23 height 11
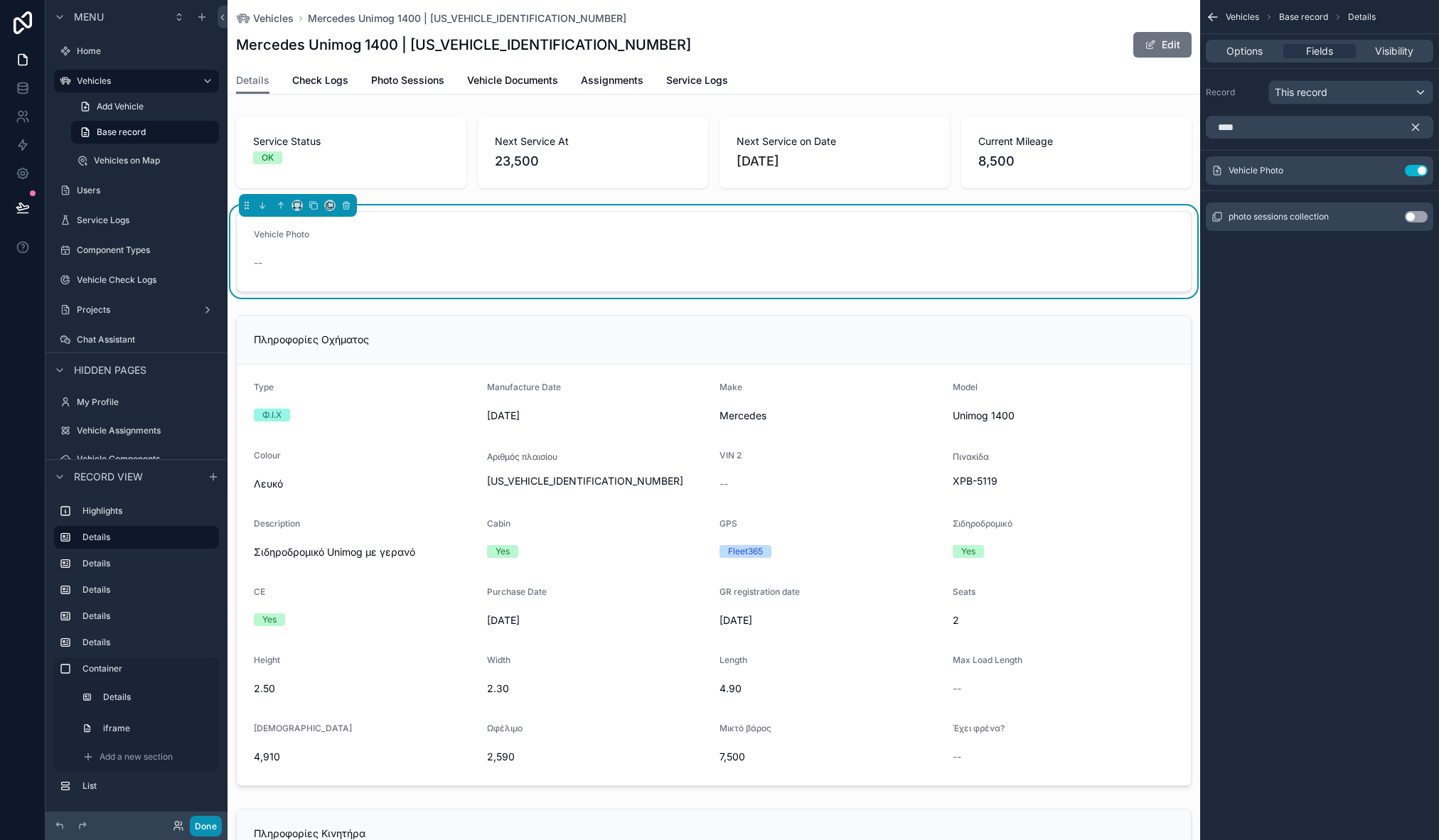
click at [216, 824] on button "Done" at bounding box center [205, 827] width 32 height 21
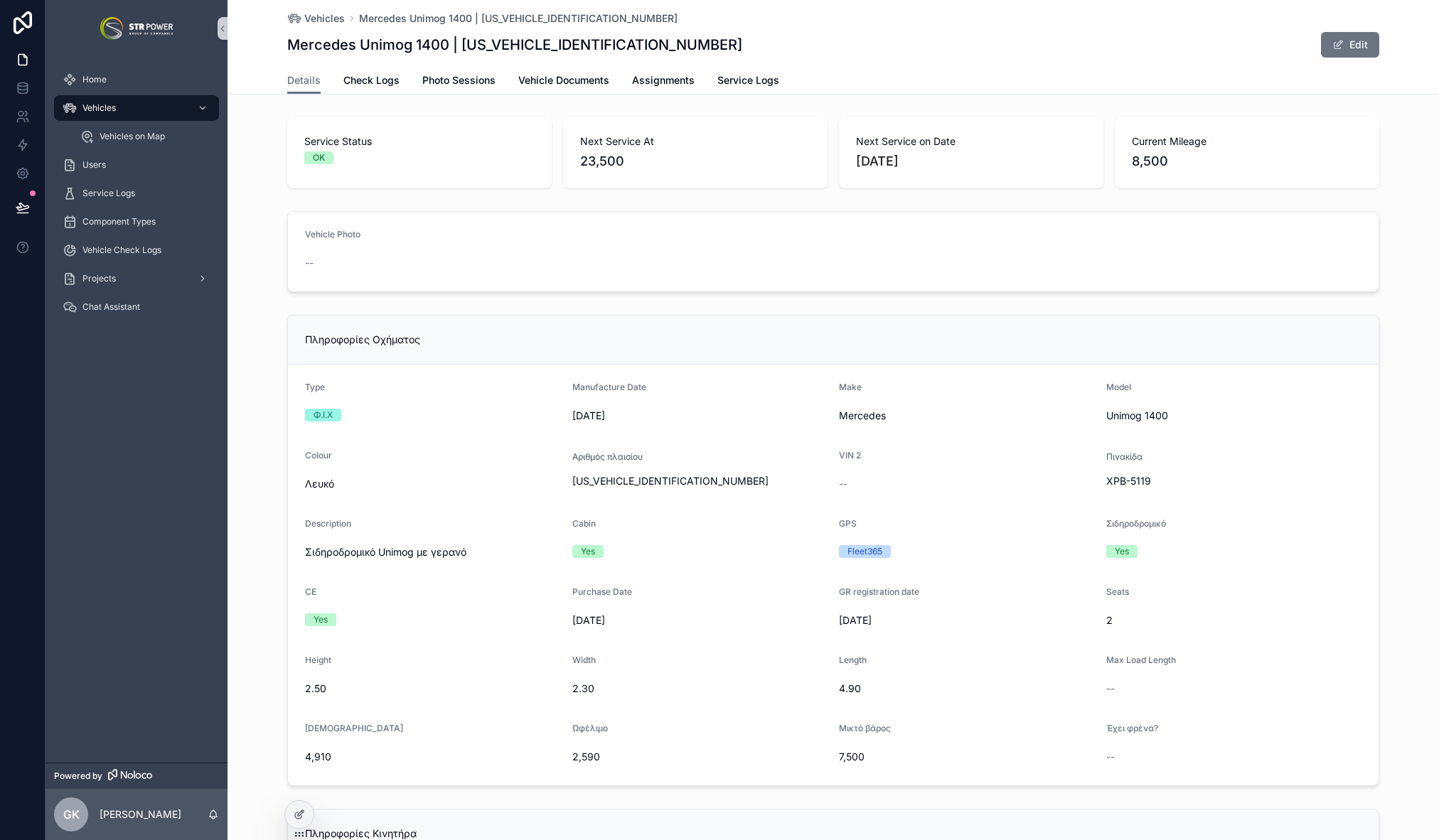
drag, startPoint x: 391, startPoint y: 246, endPoint x: 420, endPoint y: 238, distance: 30.1
click at [390, 246] on div "Vehicle Photo --" at bounding box center [433, 252] width 256 height 46
click at [1357, 45] on button "Edit" at bounding box center [1350, 44] width 58 height 25
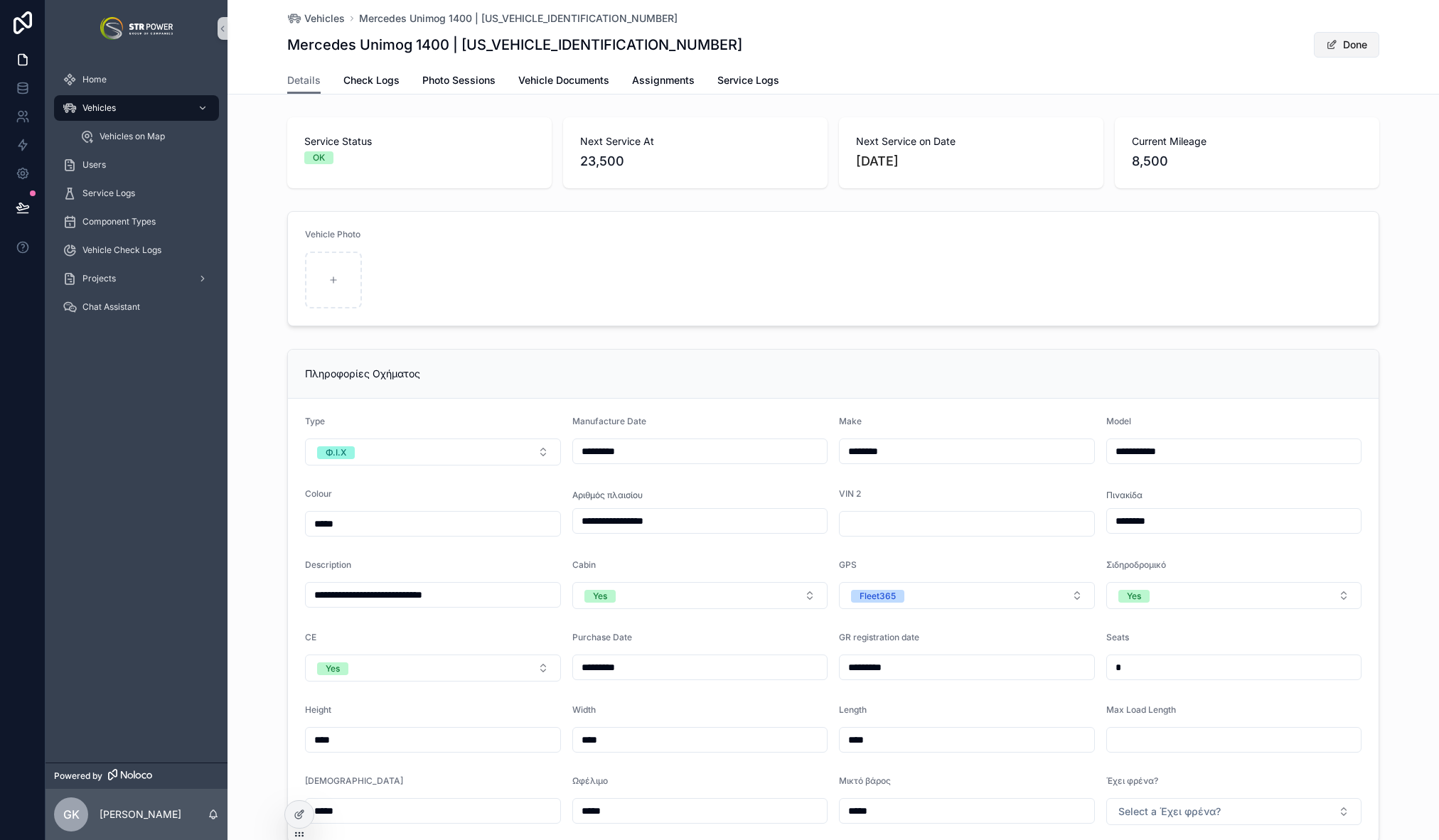
click at [1357, 45] on button "Done" at bounding box center [1346, 44] width 66 height 25
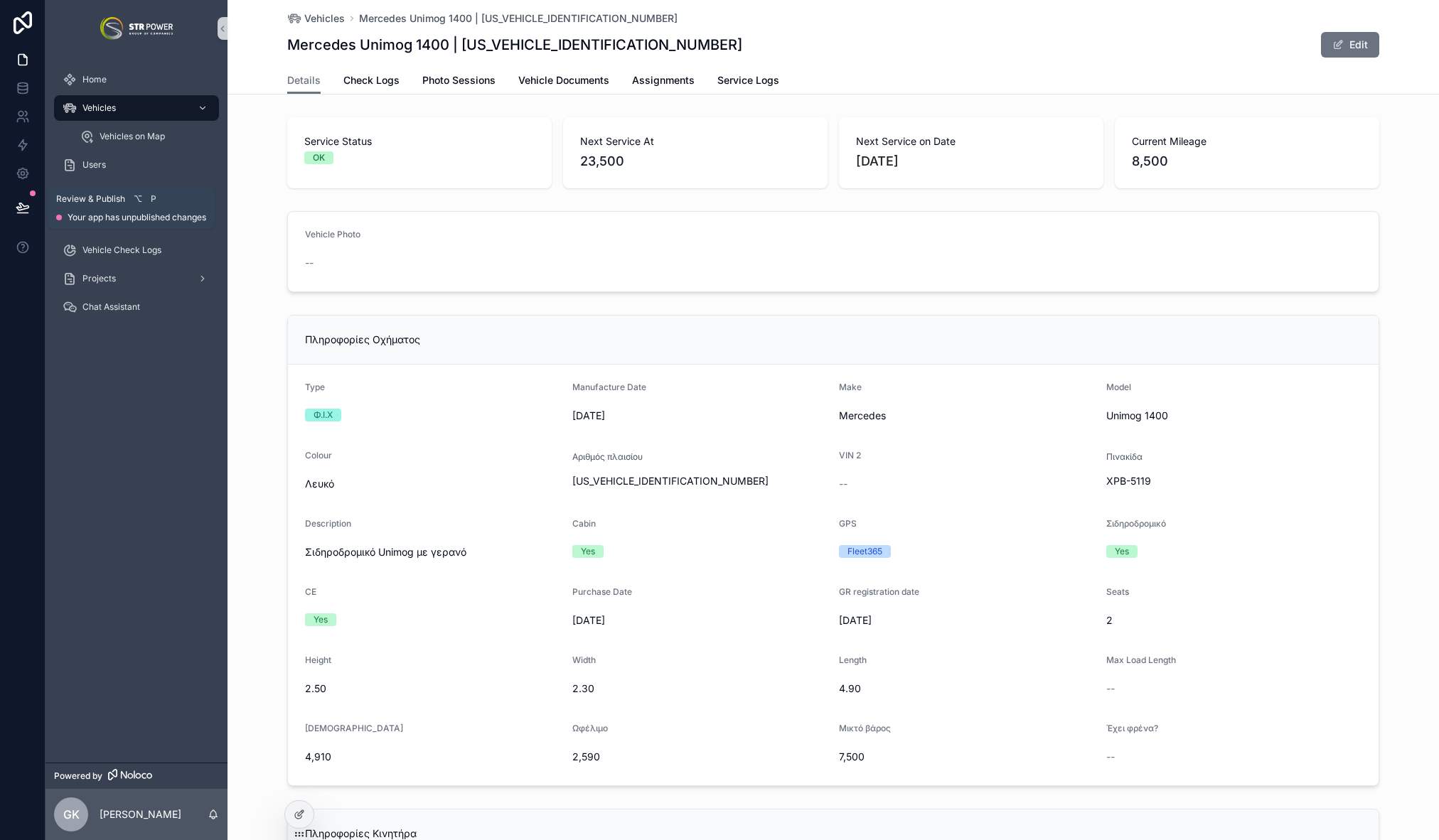
click at [18, 209] on icon at bounding box center [23, 208] width 14 height 14
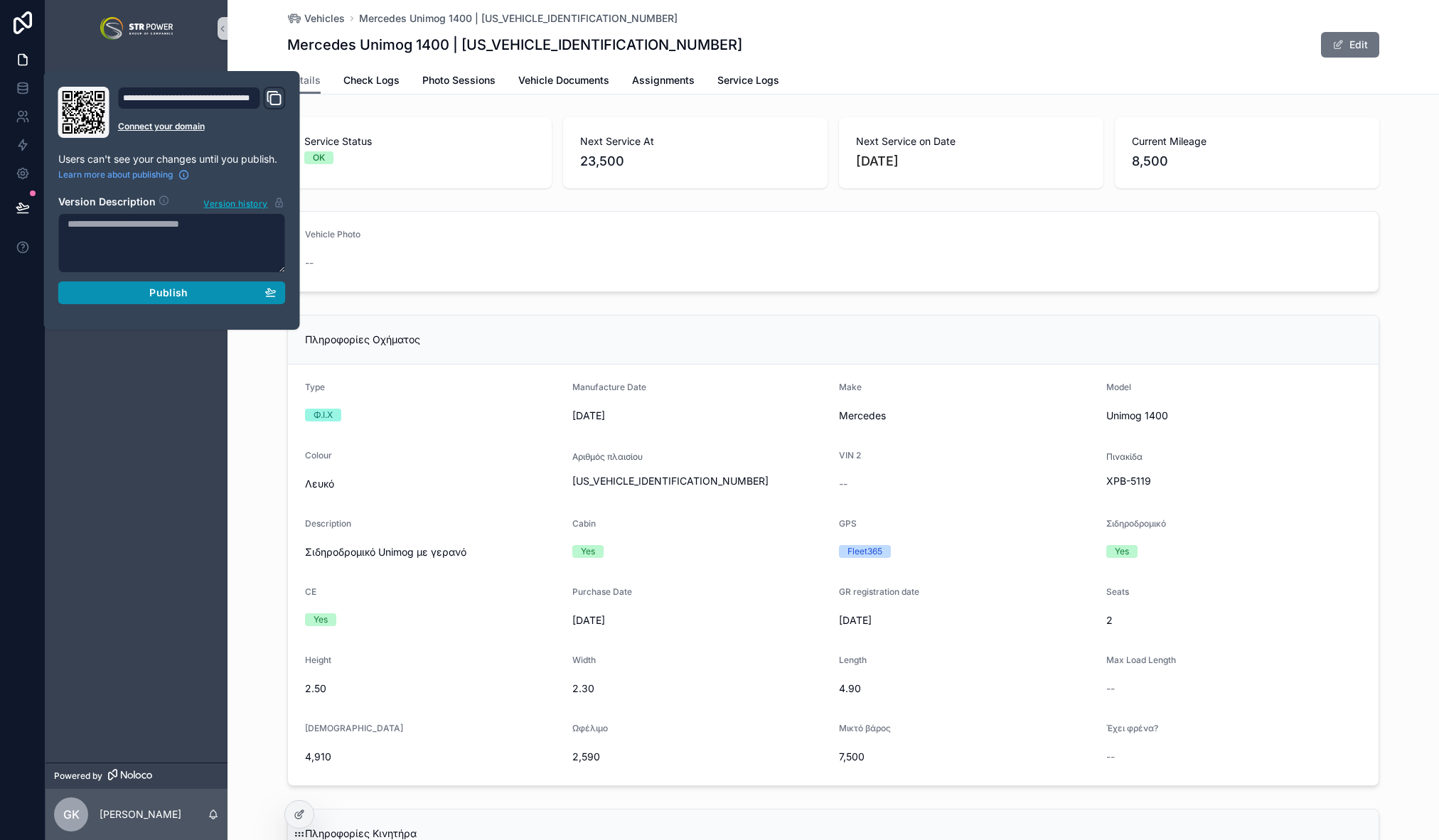
click at [210, 299] on div "Publish" at bounding box center [172, 293] width 209 height 13
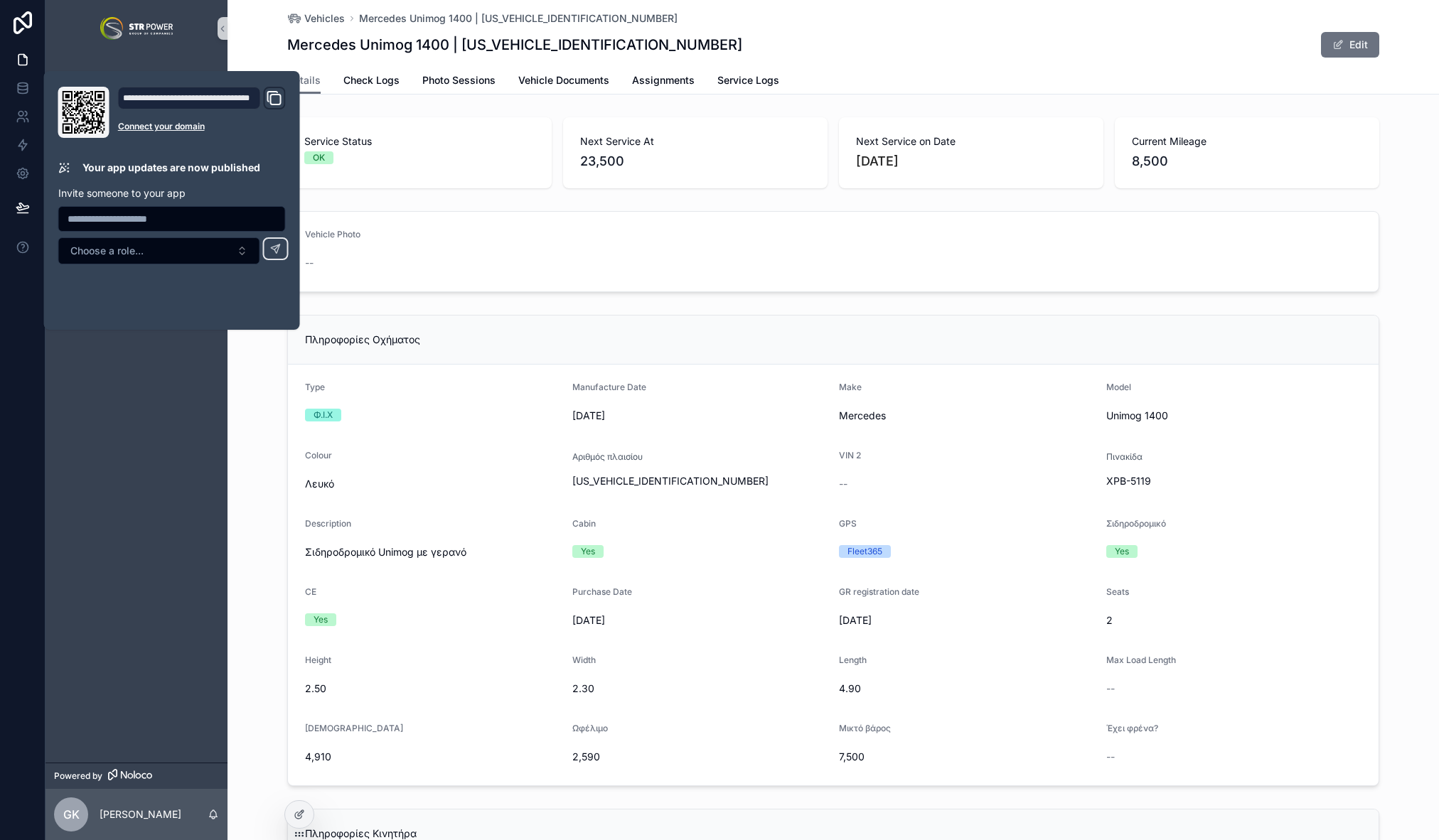
click at [257, 388] on div "Πληροφορίες Οχήματος Type Φ.Ι.Χ Manufacture Date [DATE] Make Mercedes Model Uni…" at bounding box center [832, 551] width 1211 height 482
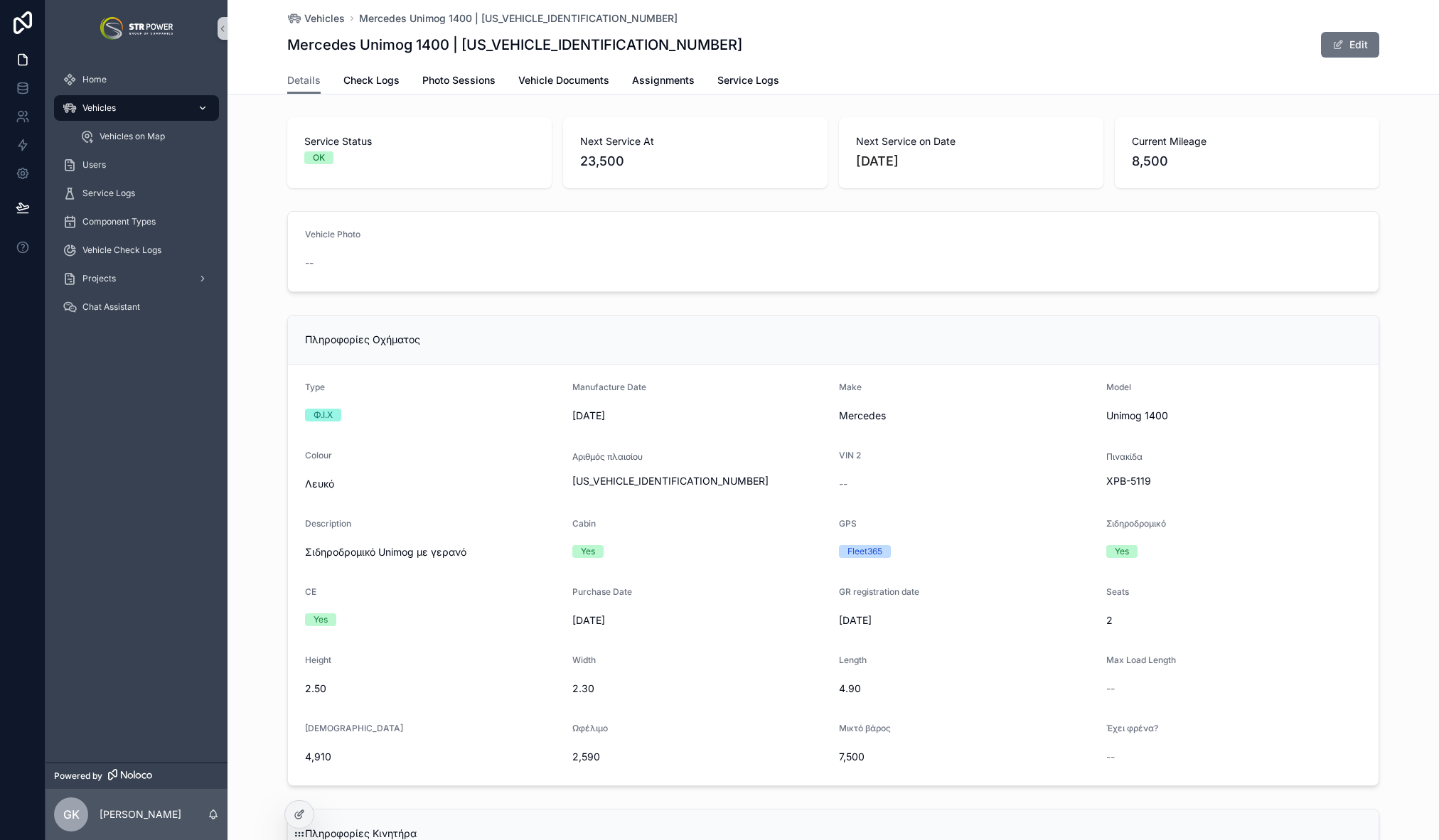
click at [108, 108] on span "Vehicles" at bounding box center [99, 108] width 33 height 11
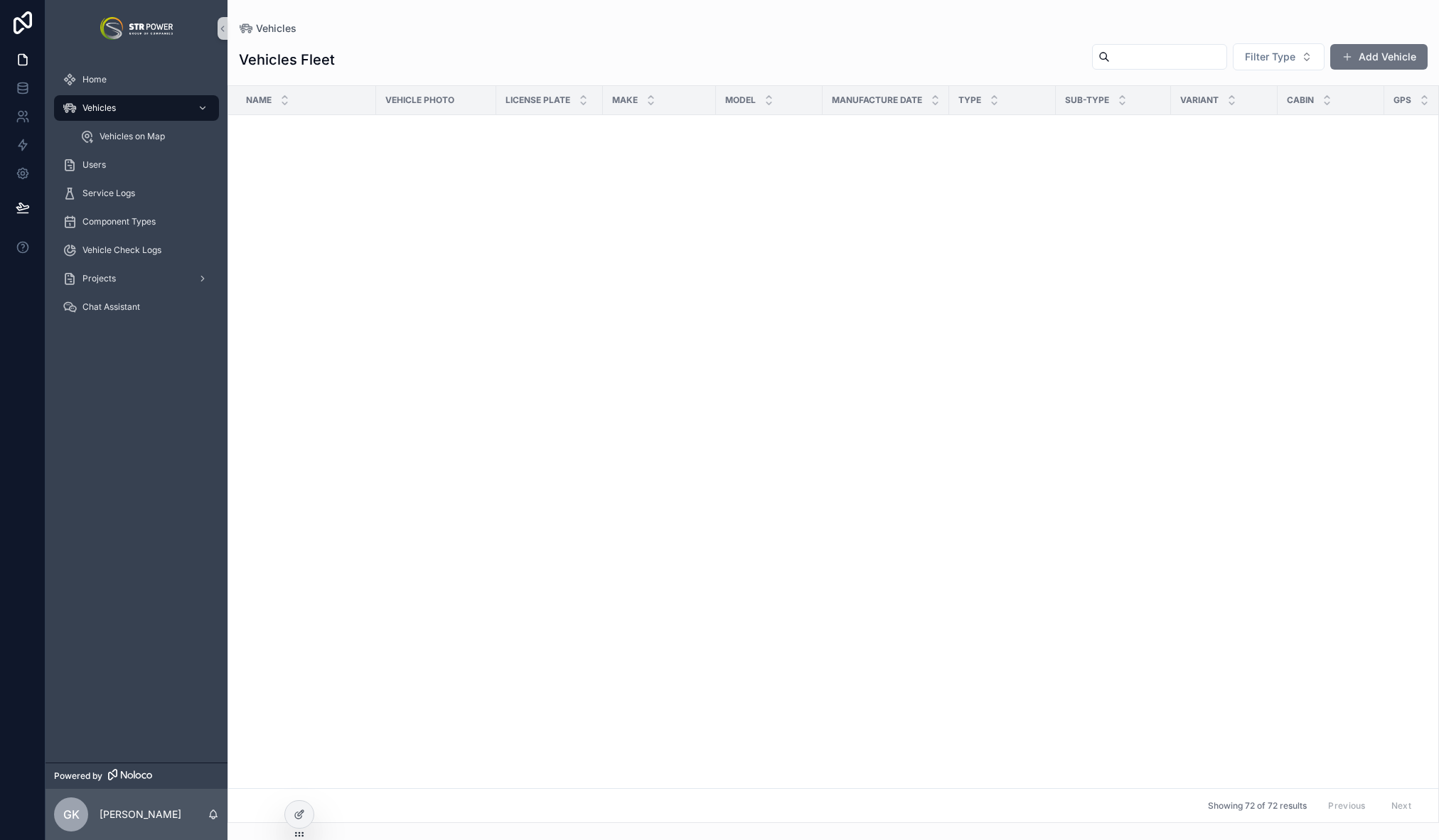
scroll to position [1733, 0]
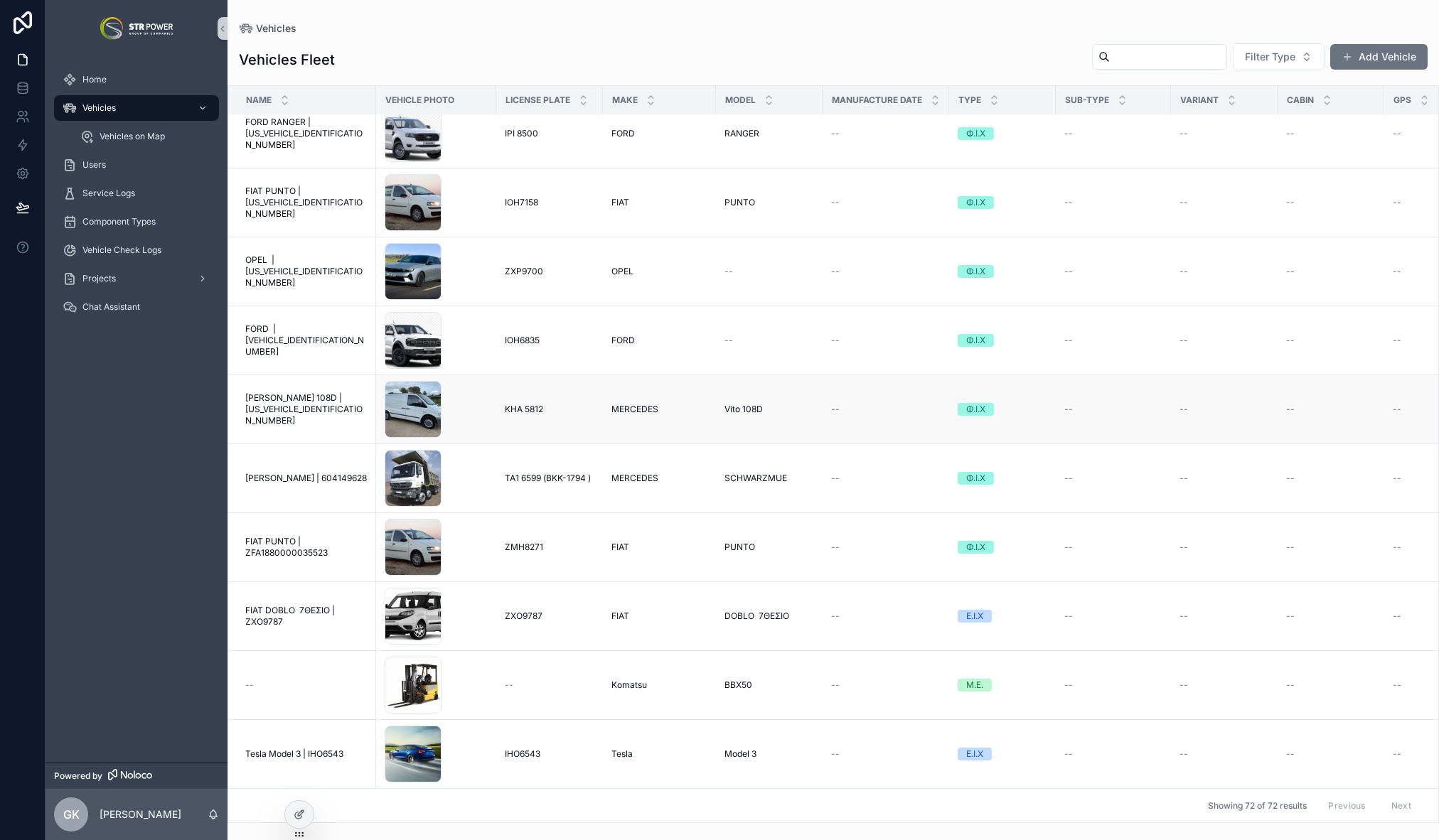
click at [542, 403] on span "ΚΗΑ 5812" at bounding box center [524, 409] width 39 height 11
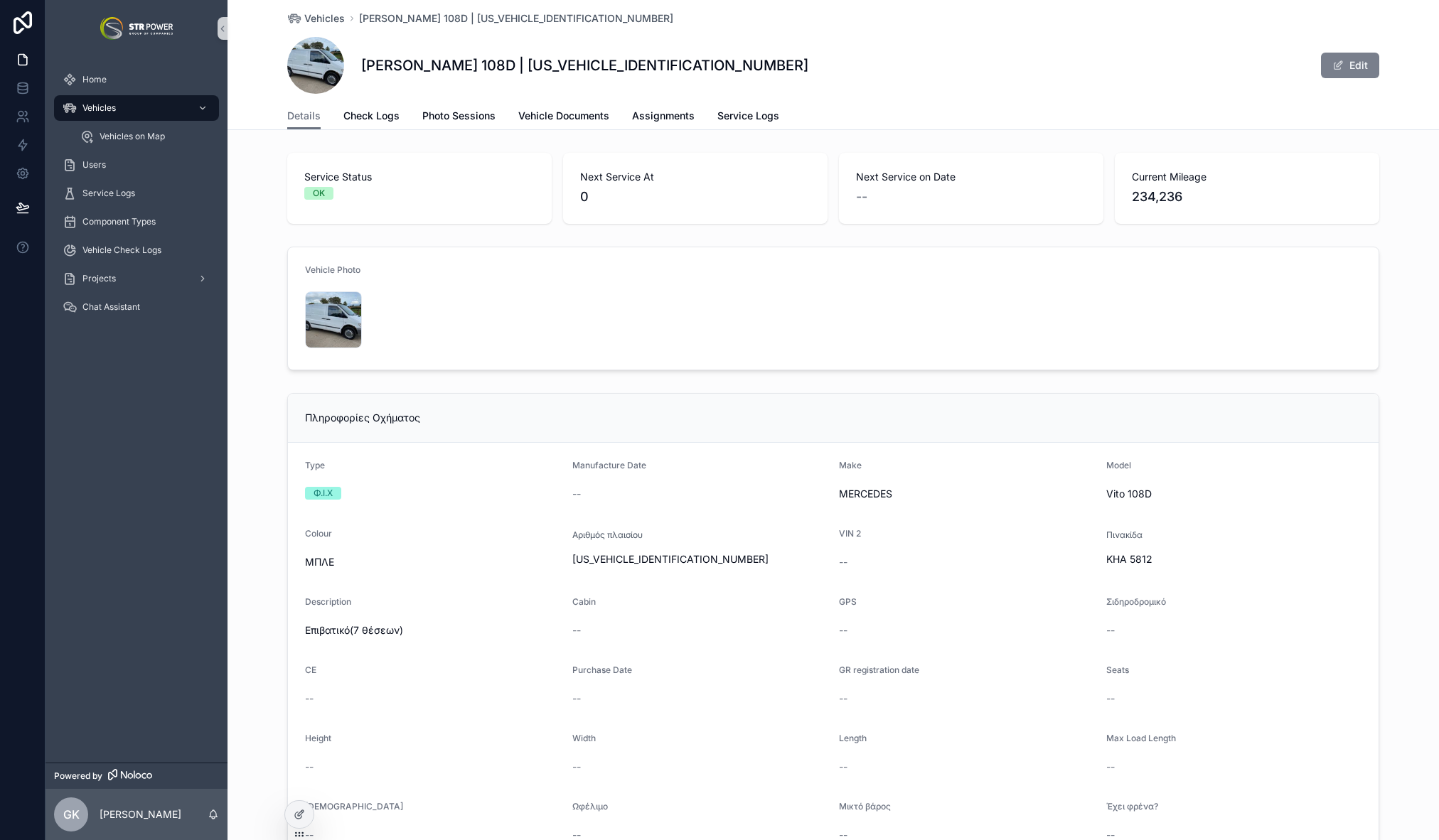
click at [1371, 62] on button "Edit" at bounding box center [1350, 65] width 58 height 25
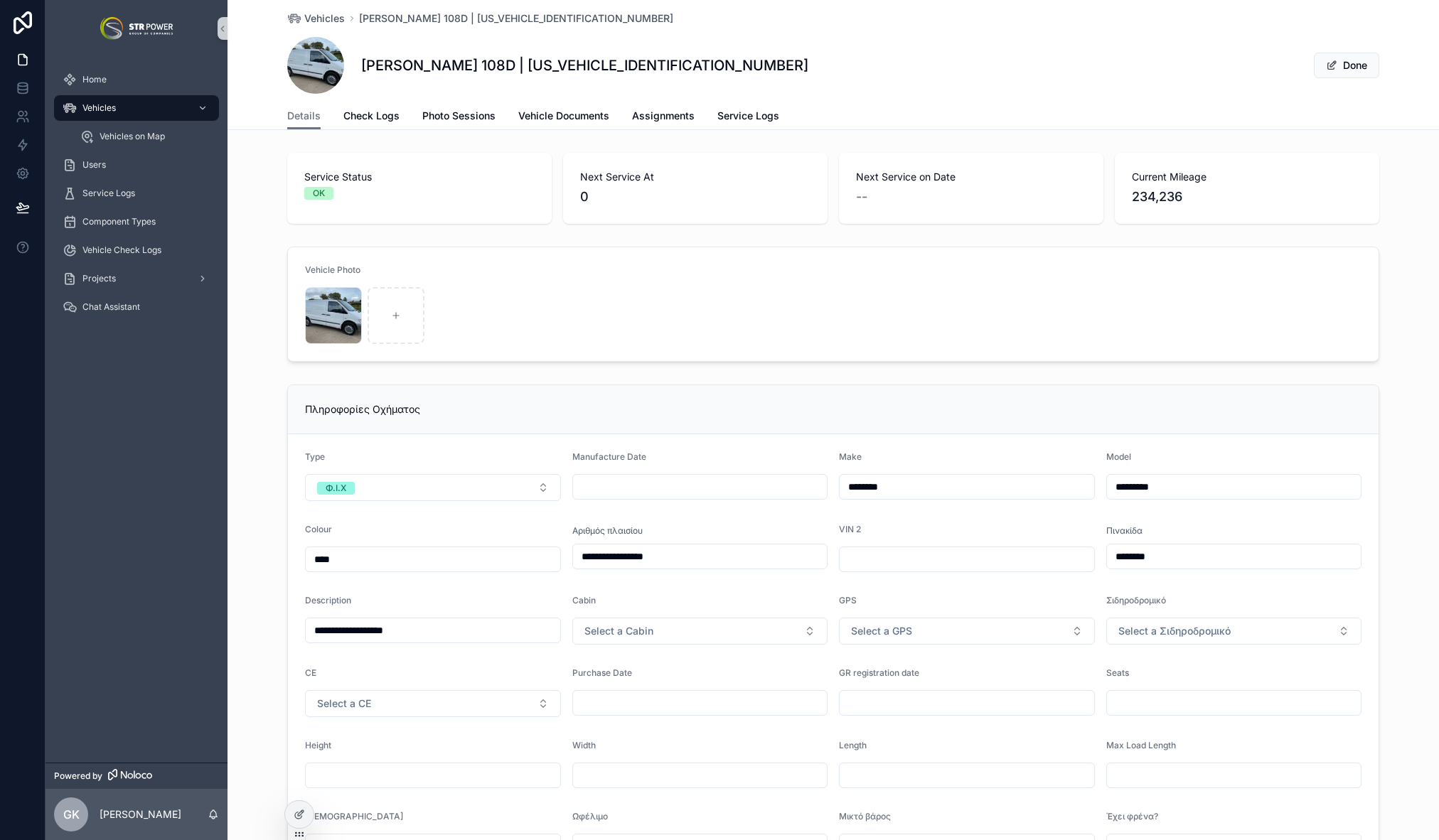
click at [317, 63] on span "scrollable content" at bounding box center [316, 65] width 57 height 57
click at [291, 821] on div at bounding box center [299, 815] width 28 height 27
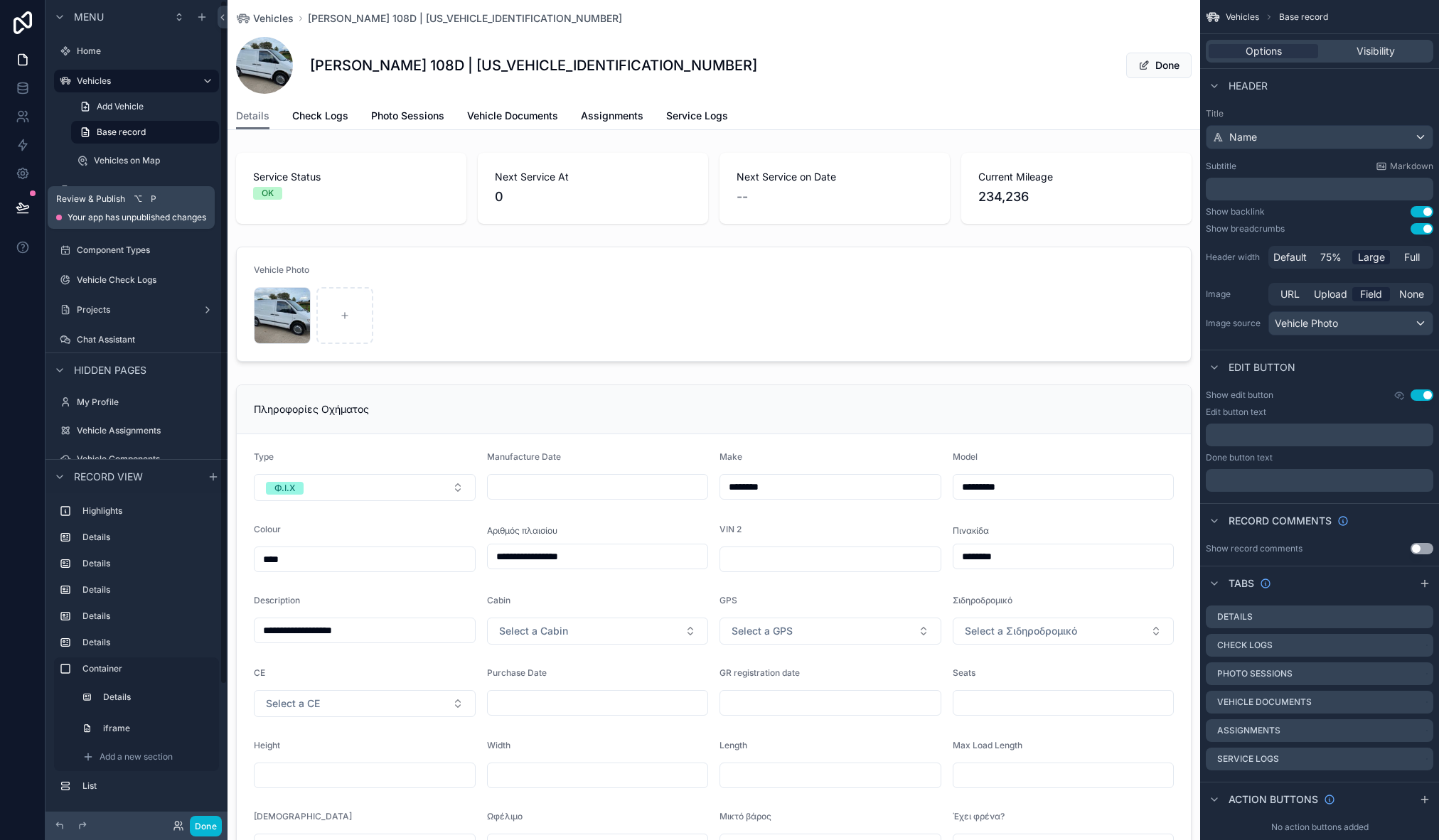
click at [18, 213] on icon at bounding box center [22, 213] width 11 height 0
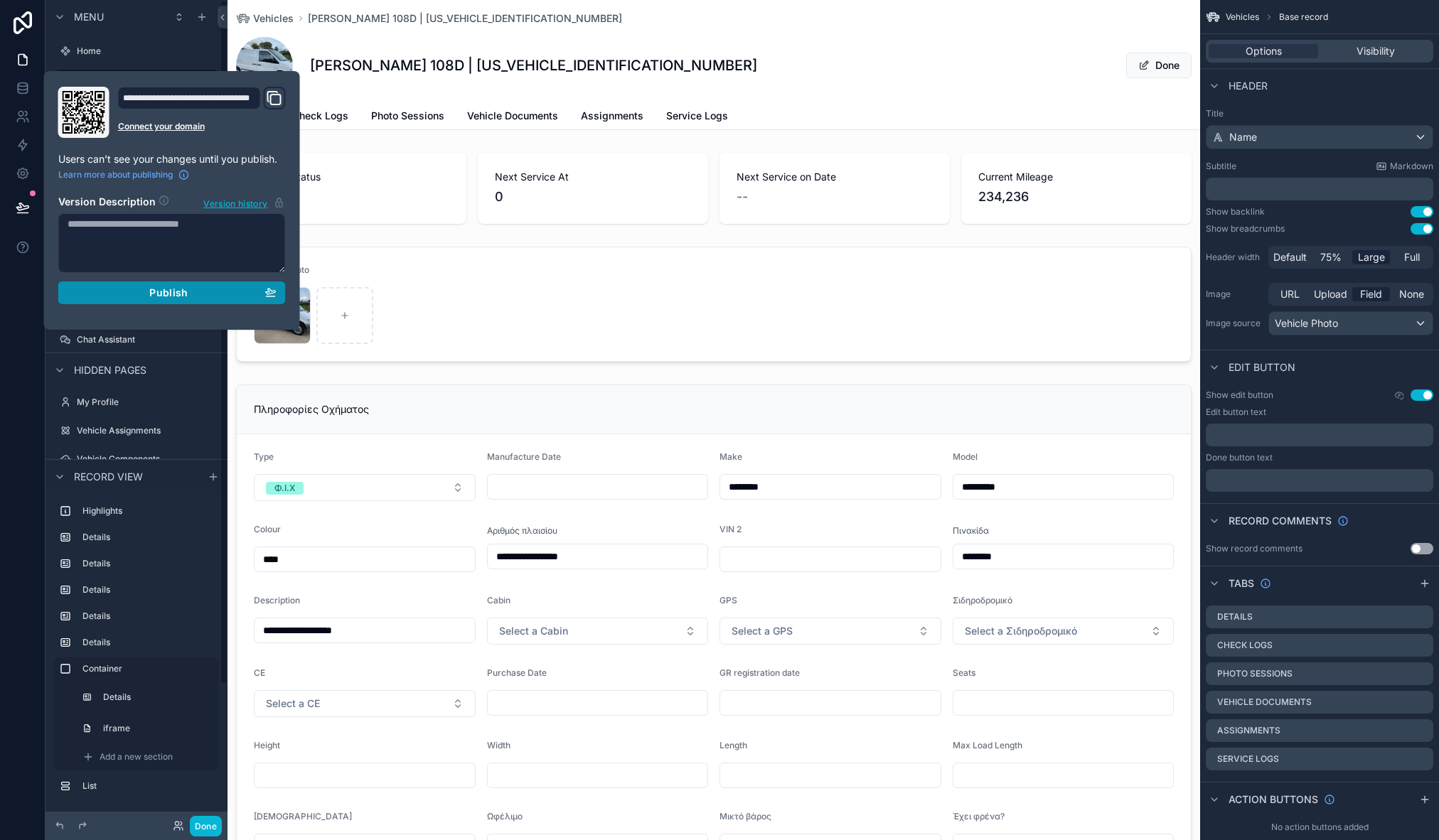
click at [145, 288] on div "Publish" at bounding box center [172, 293] width 209 height 13
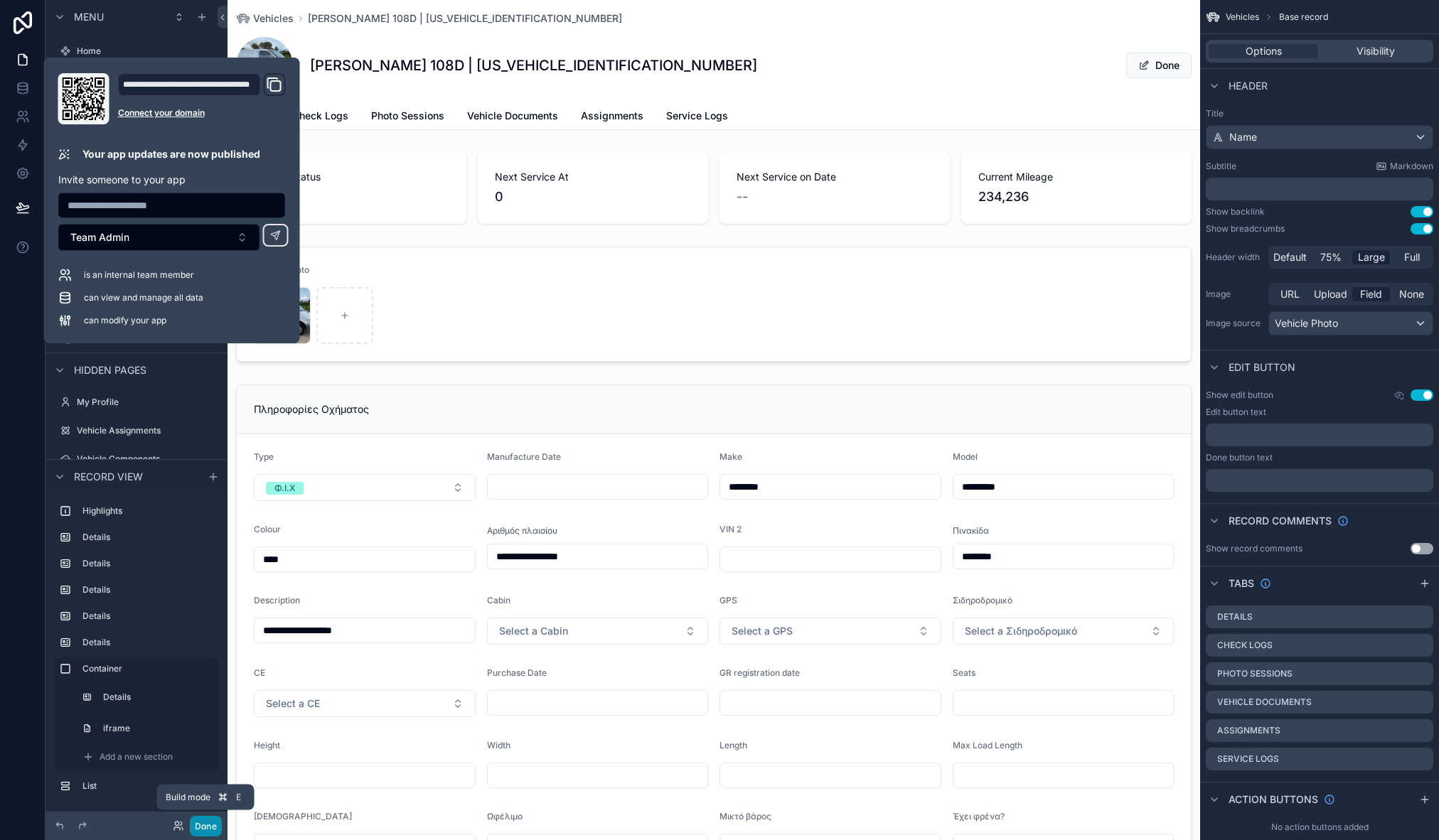
click at [210, 828] on button "Done" at bounding box center [205, 827] width 32 height 21
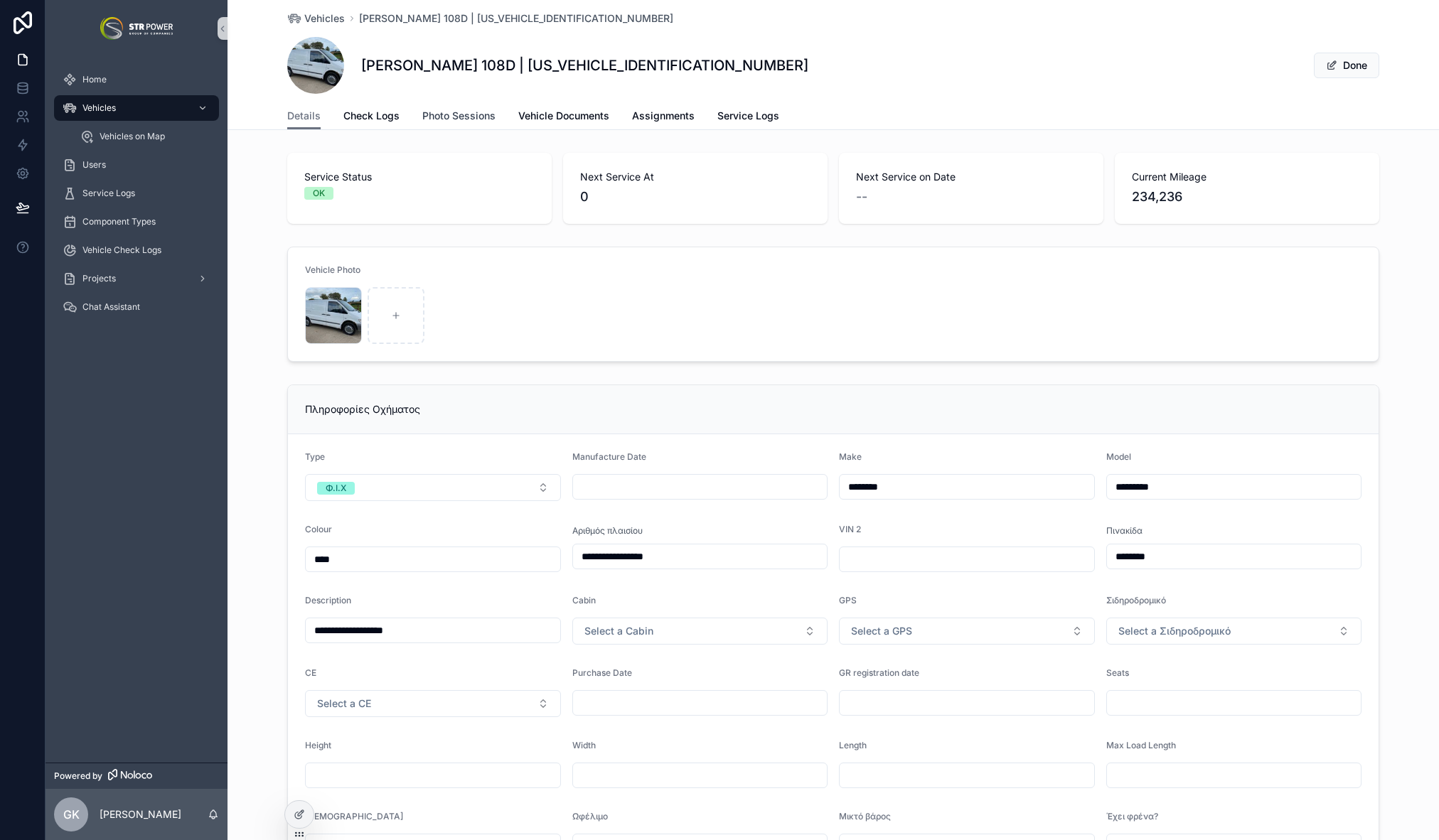
click at [441, 116] on span "Photo Sessions" at bounding box center [459, 116] width 74 height 14
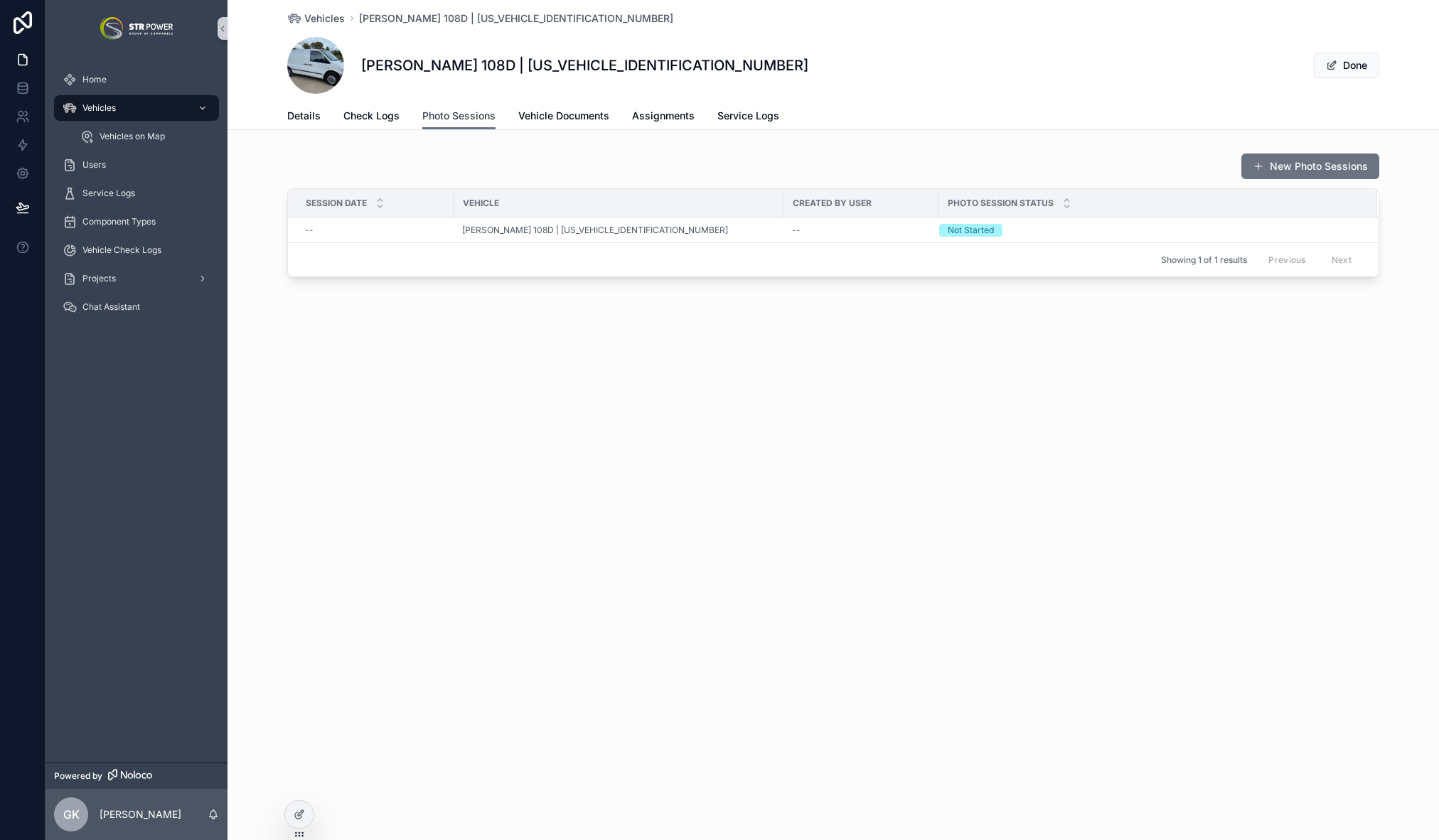
click at [456, 118] on span "Photo Sessions" at bounding box center [459, 116] width 74 height 14
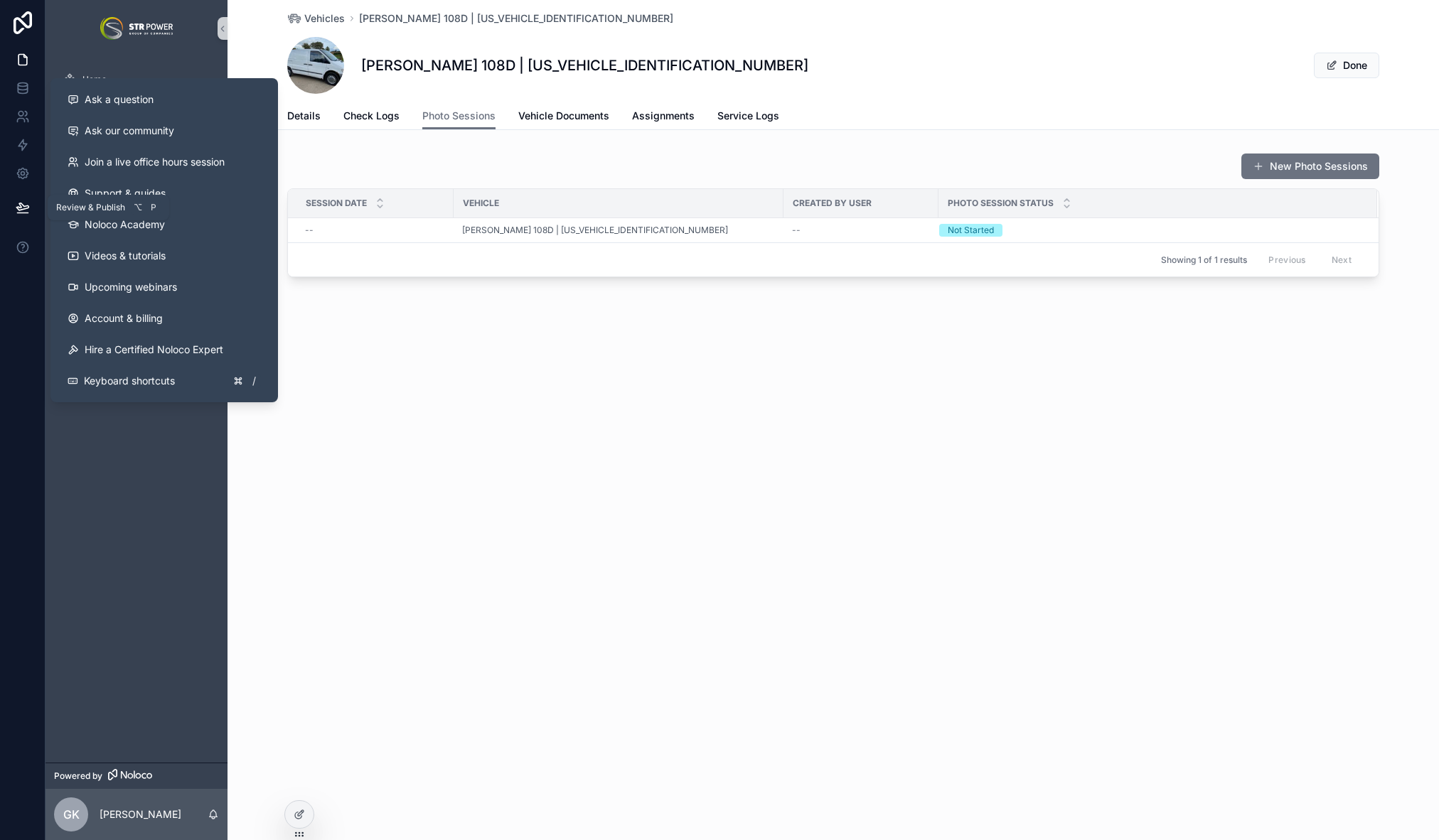
click at [28, 202] on icon at bounding box center [23, 208] width 14 height 14
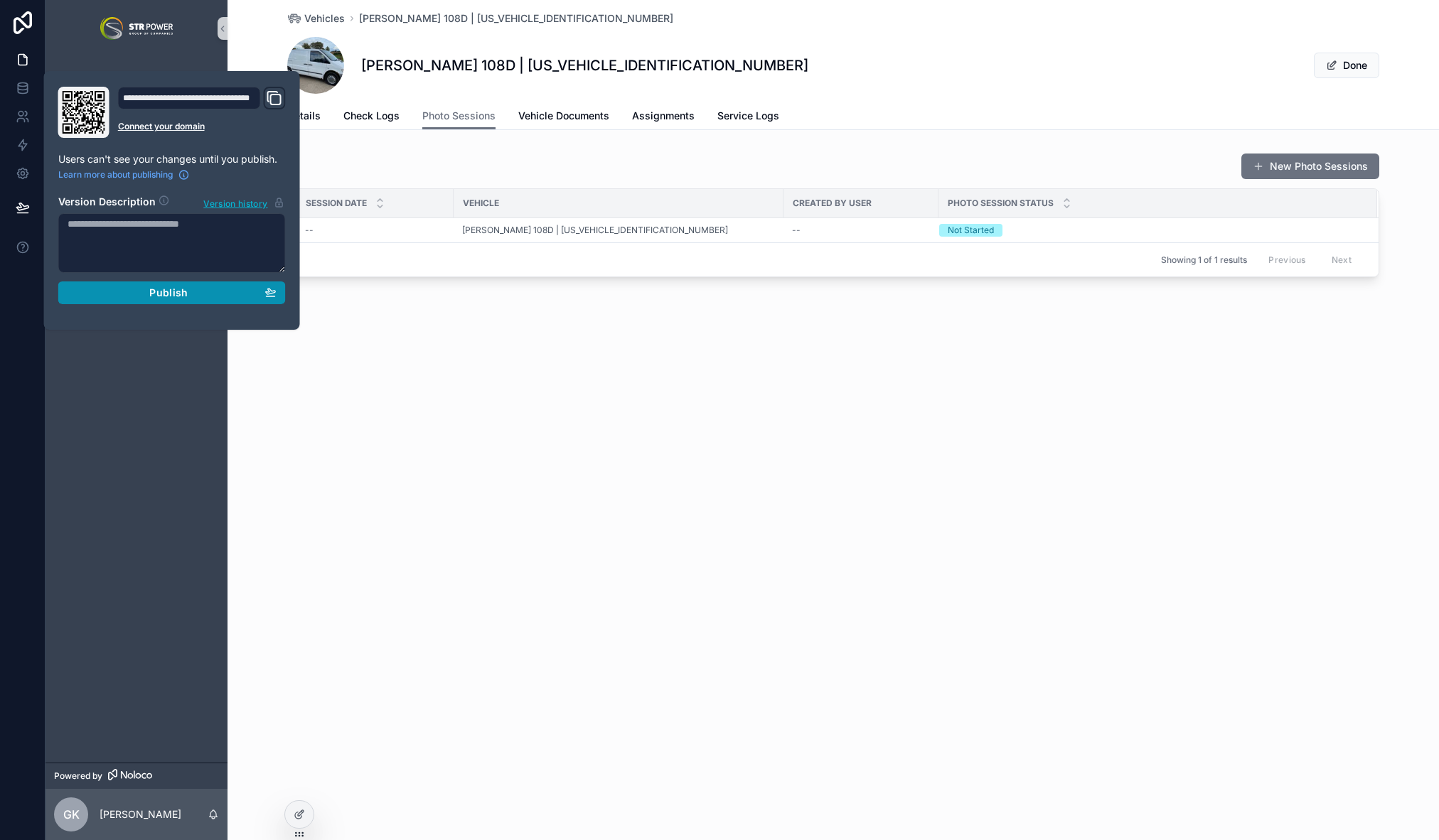
click at [160, 299] on button "Publish" at bounding box center [171, 293] width 227 height 23
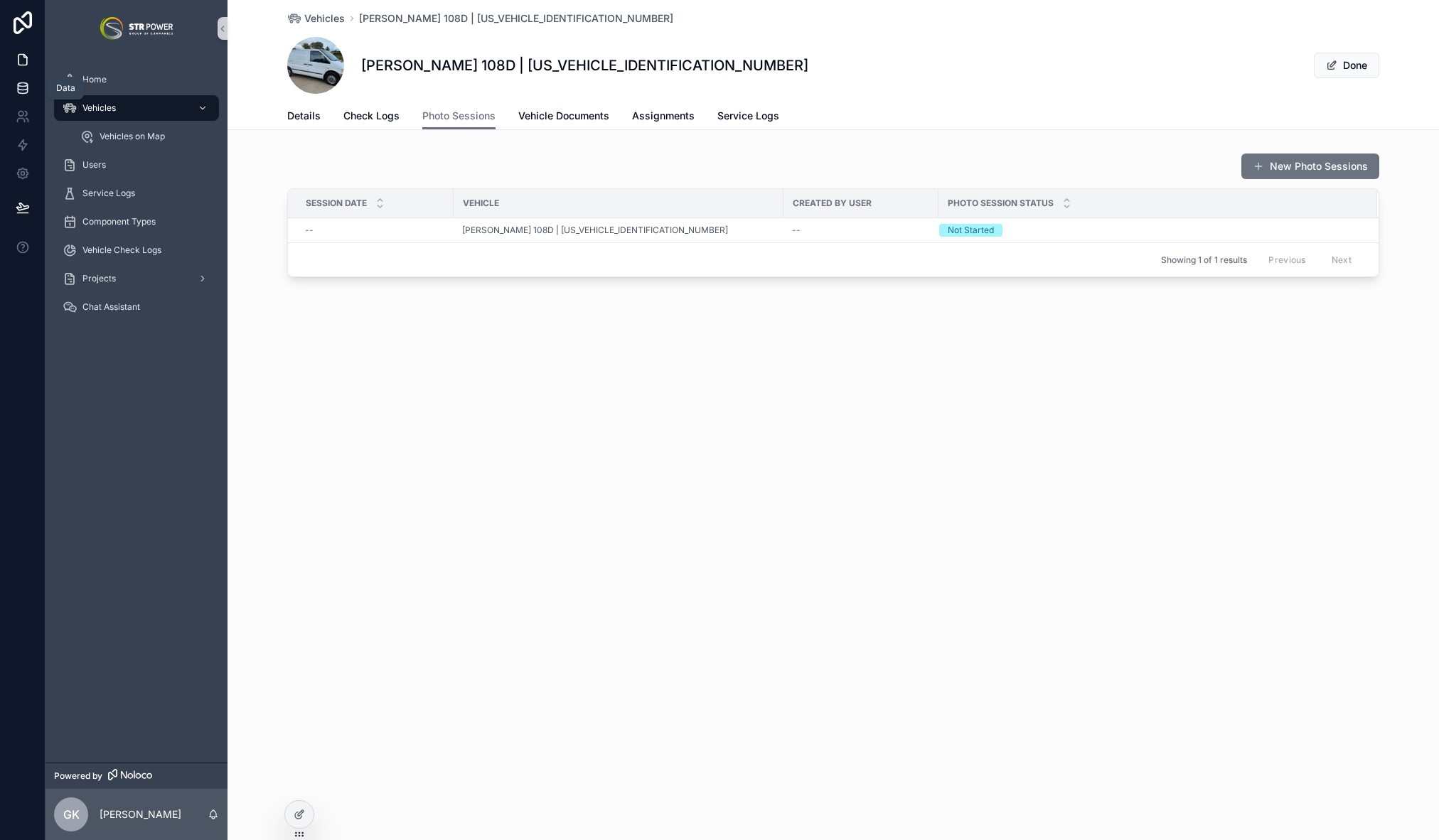
click at [28, 89] on icon at bounding box center [23, 88] width 14 height 14
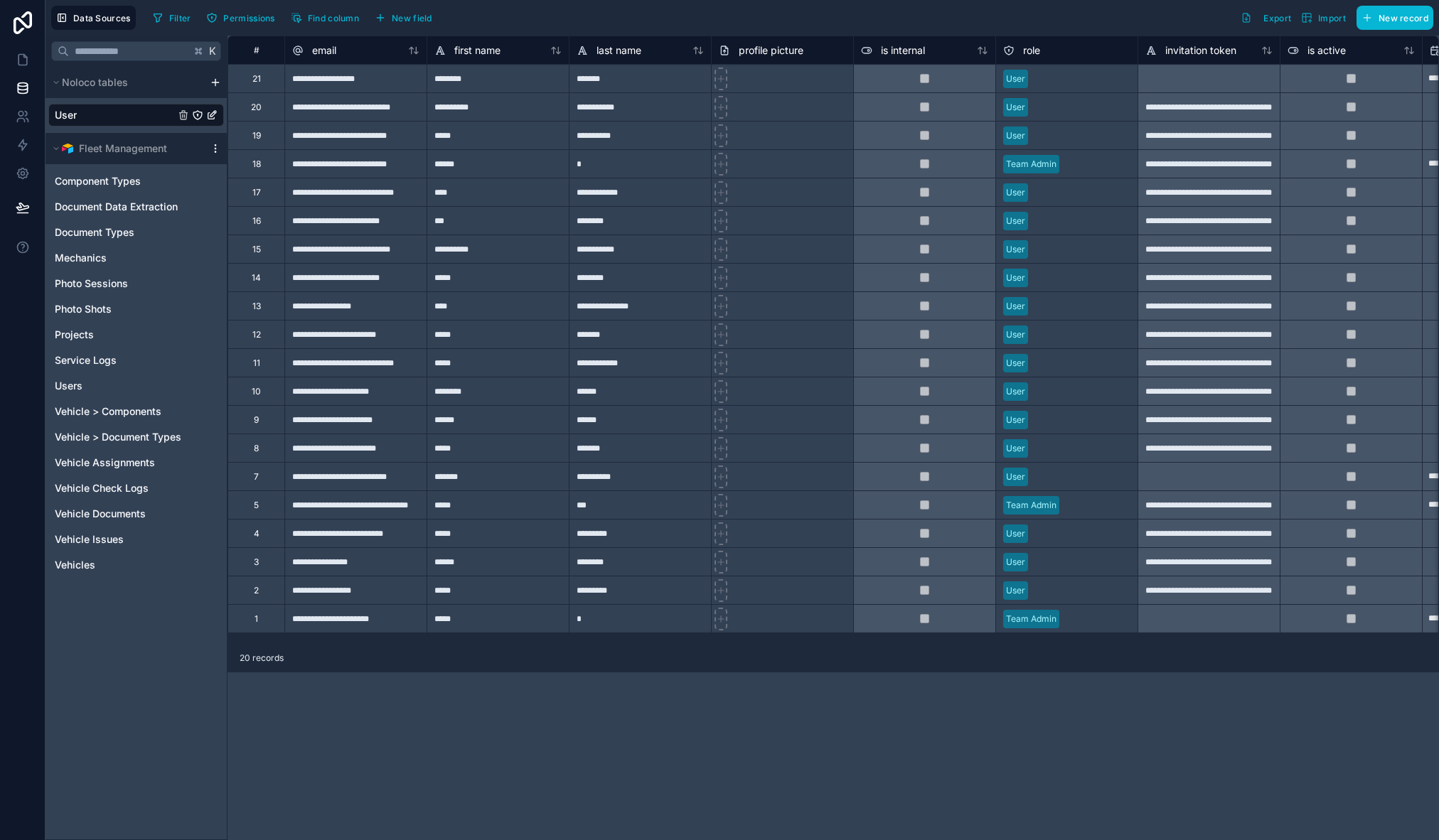
click at [217, 152] on icon "scrollable content" at bounding box center [215, 148] width 11 height 11
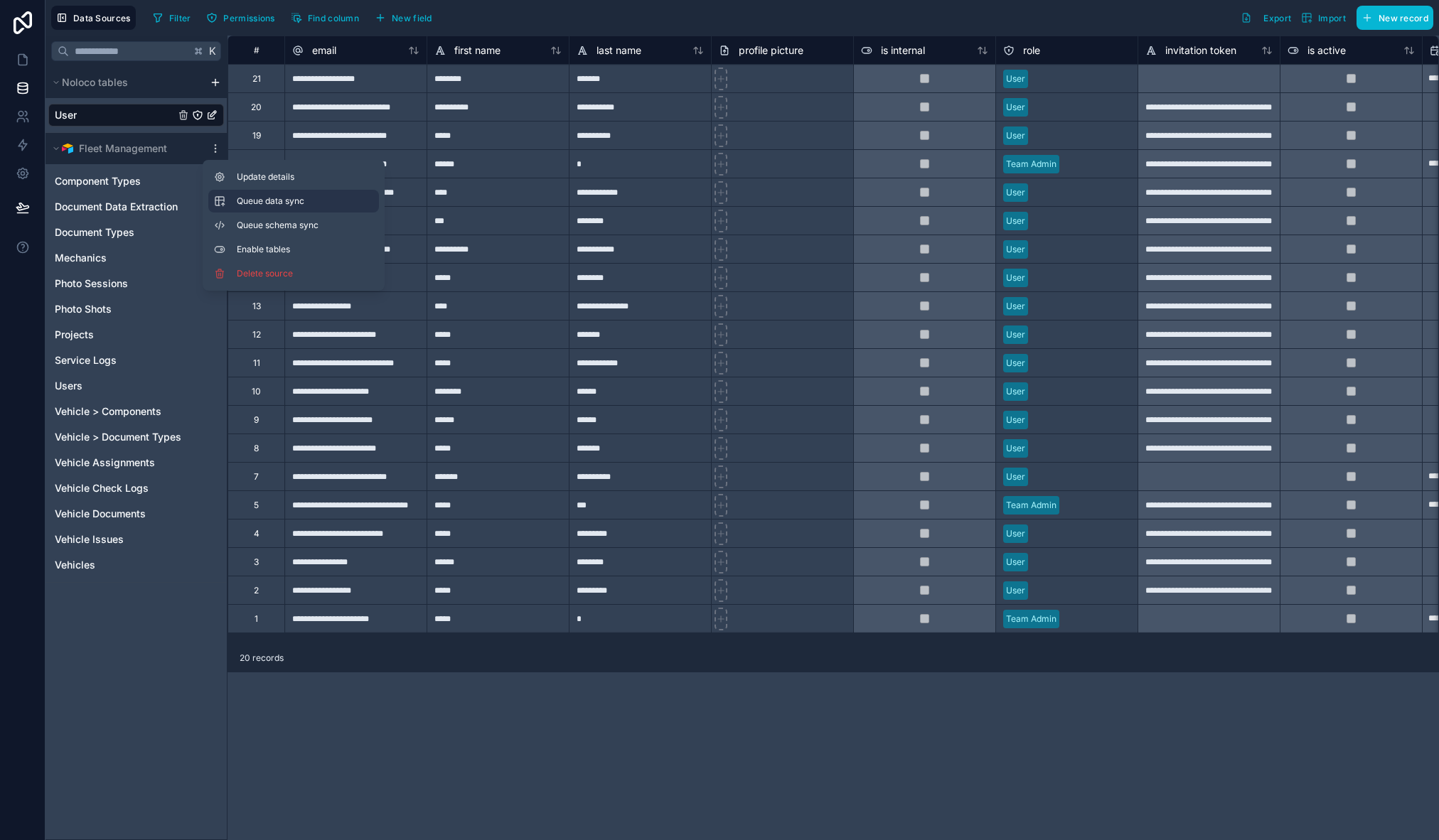
click at [273, 203] on span "Queue data sync" at bounding box center [288, 201] width 103 height 11
click at [277, 224] on span "Queue schema sync" at bounding box center [288, 225] width 103 height 11
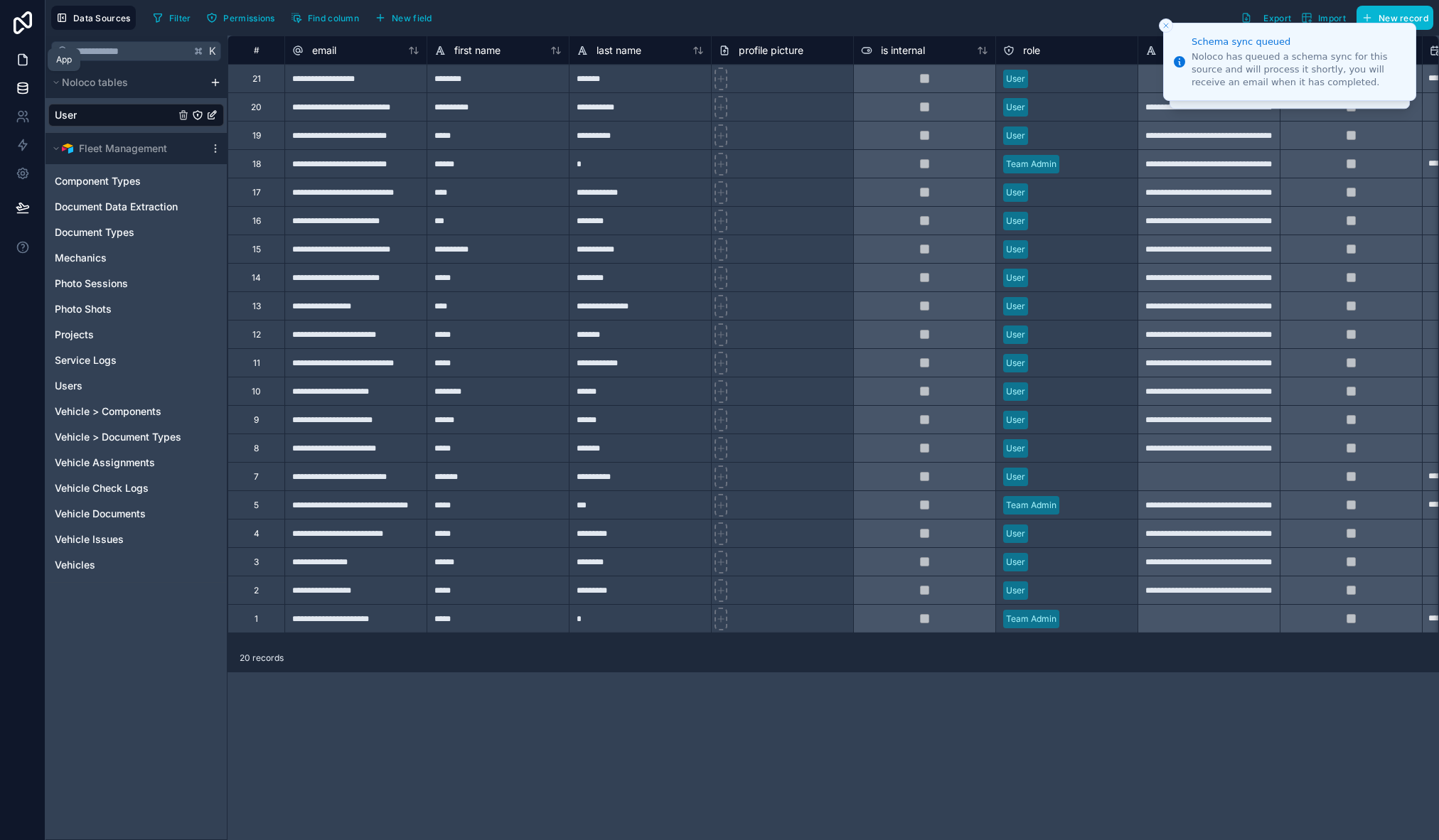
click at [29, 58] on icon at bounding box center [23, 60] width 14 height 14
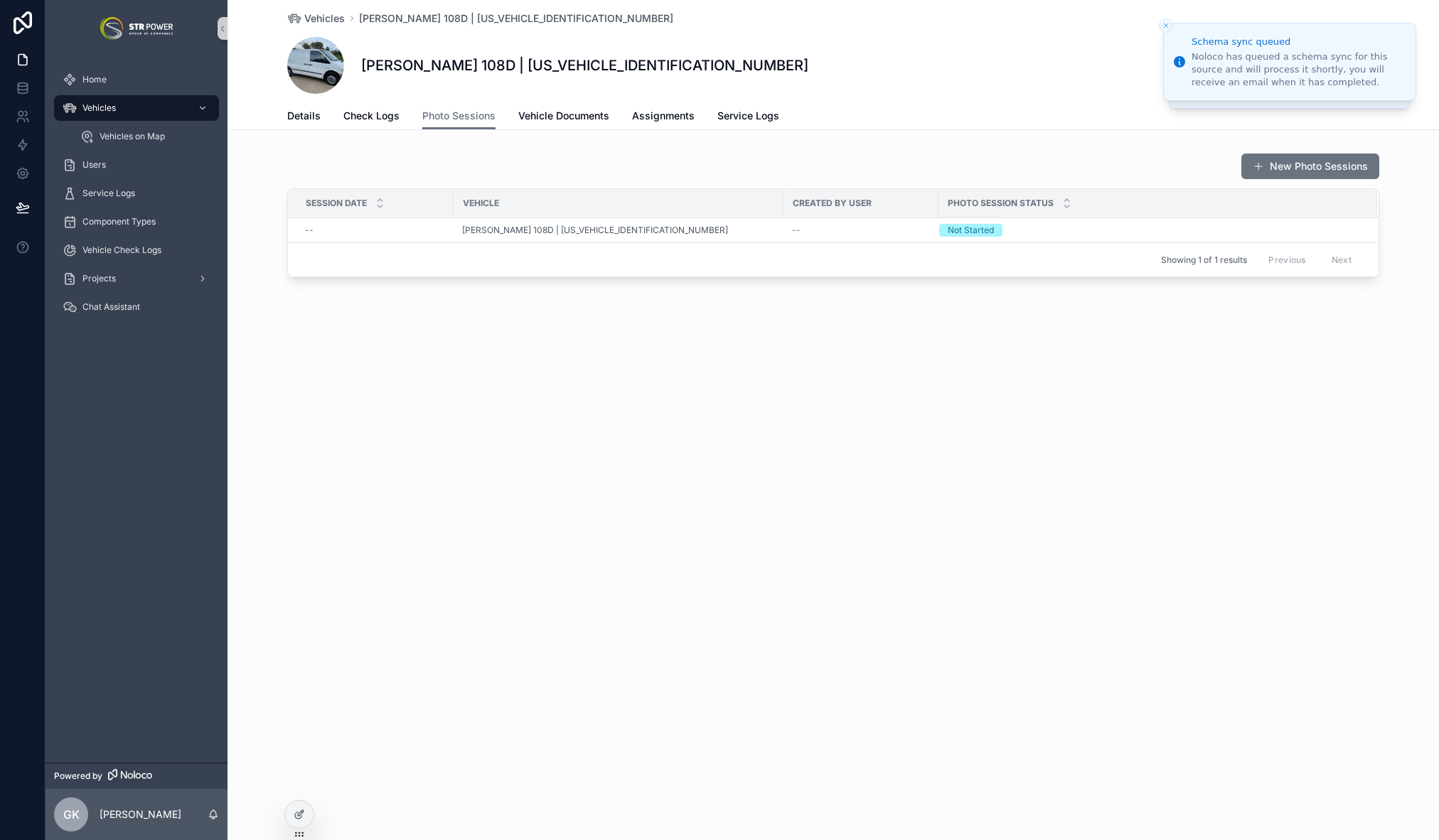
click at [627, 114] on div "Details Check Logs Photo Sessions Vehicle Documents Assignments Service Logs" at bounding box center [833, 116] width 1092 height 27
click at [573, 122] on span "Vehicle Documents" at bounding box center [564, 116] width 91 height 14
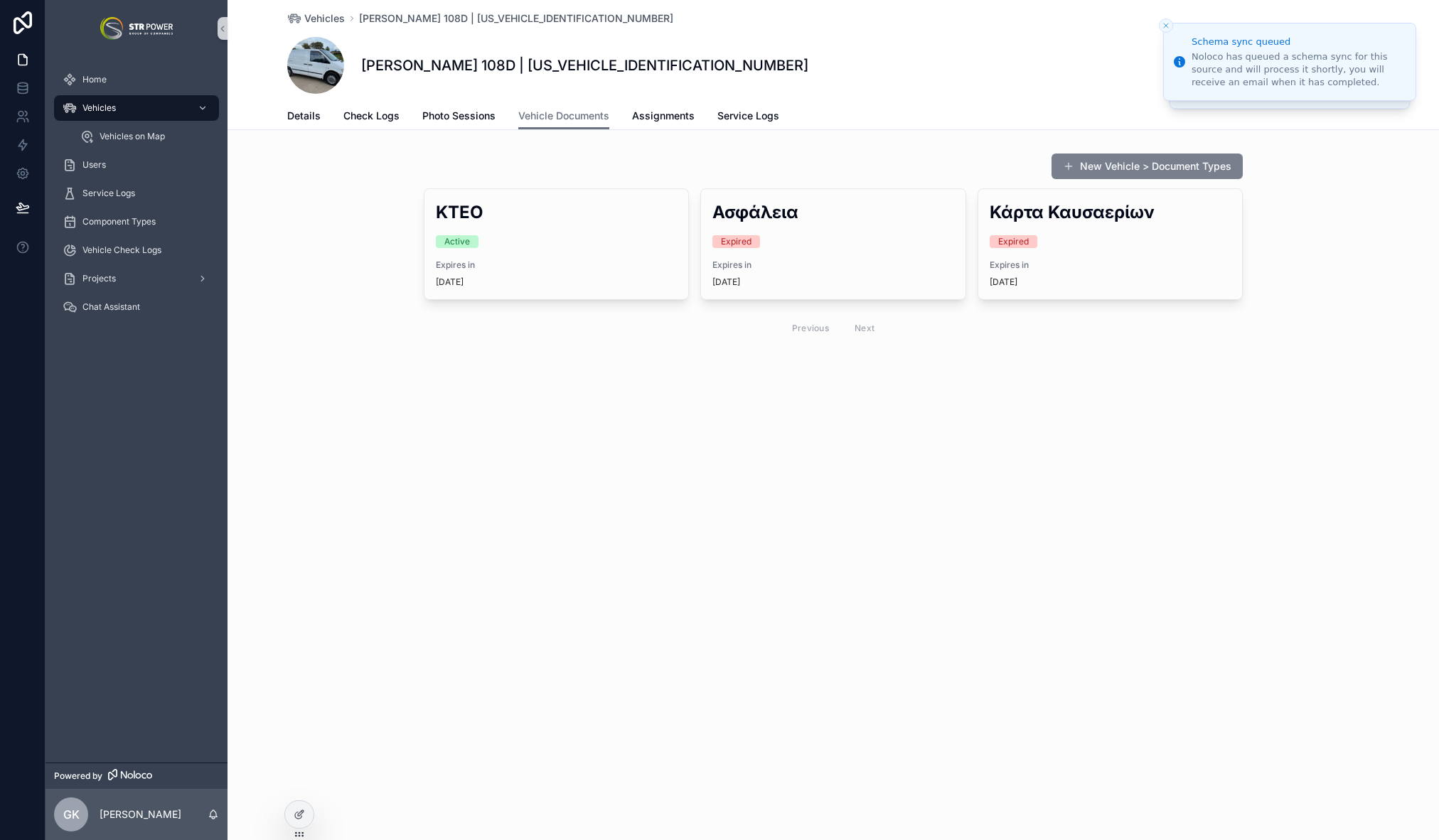
click at [1170, 168] on button "New Vehicle > Document Types" at bounding box center [1147, 166] width 191 height 25
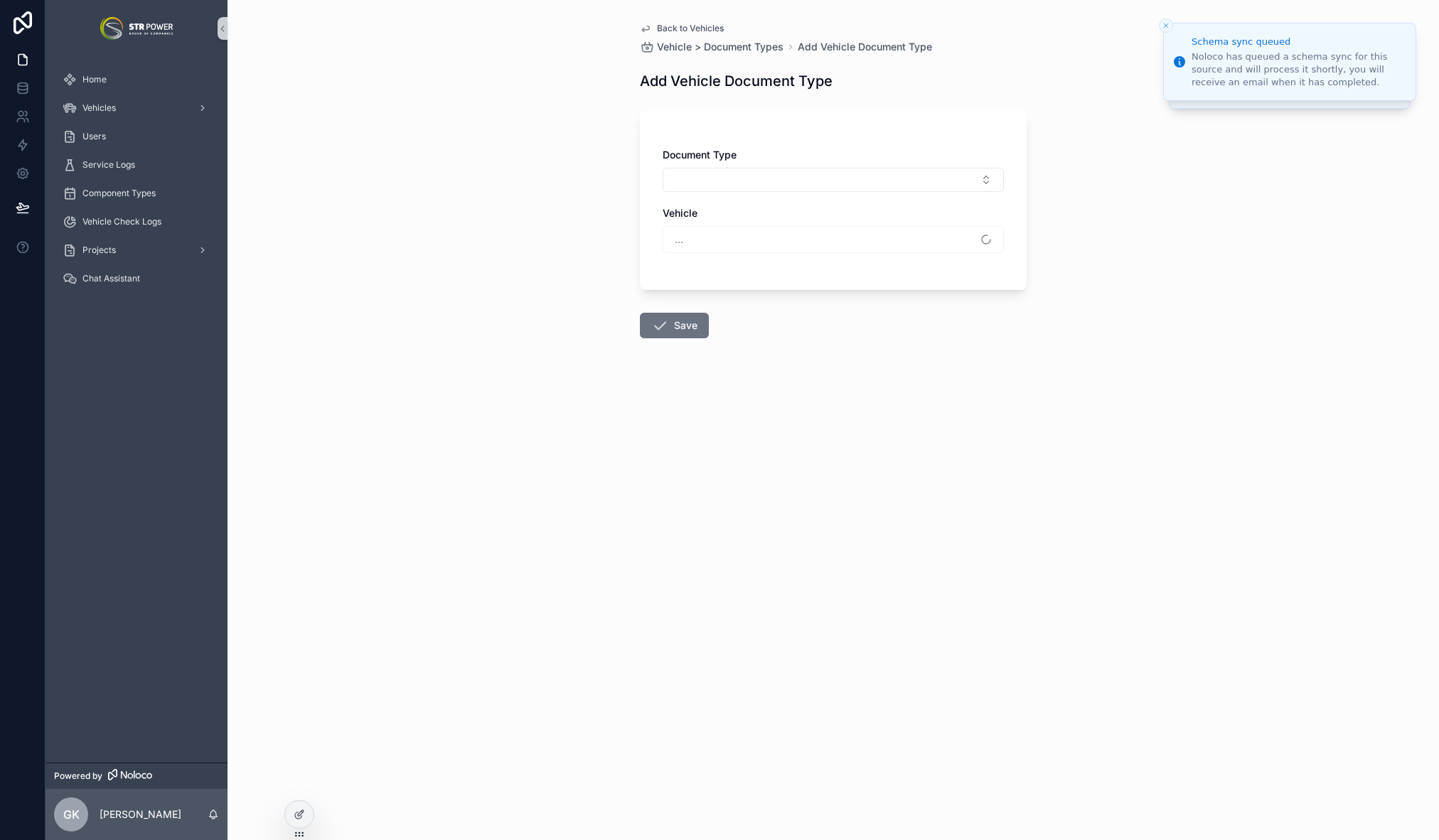
click at [896, 167] on div "Document Type" at bounding box center [833, 170] width 341 height 44
click at [887, 176] on button "Select Button" at bounding box center [833, 180] width 341 height 25
click at [1084, 396] on div "Back to Vehicles Vehicle > Document Types Add Vehicle Document Type Add Vehicle…" at bounding box center [832, 420] width 1211 height 840
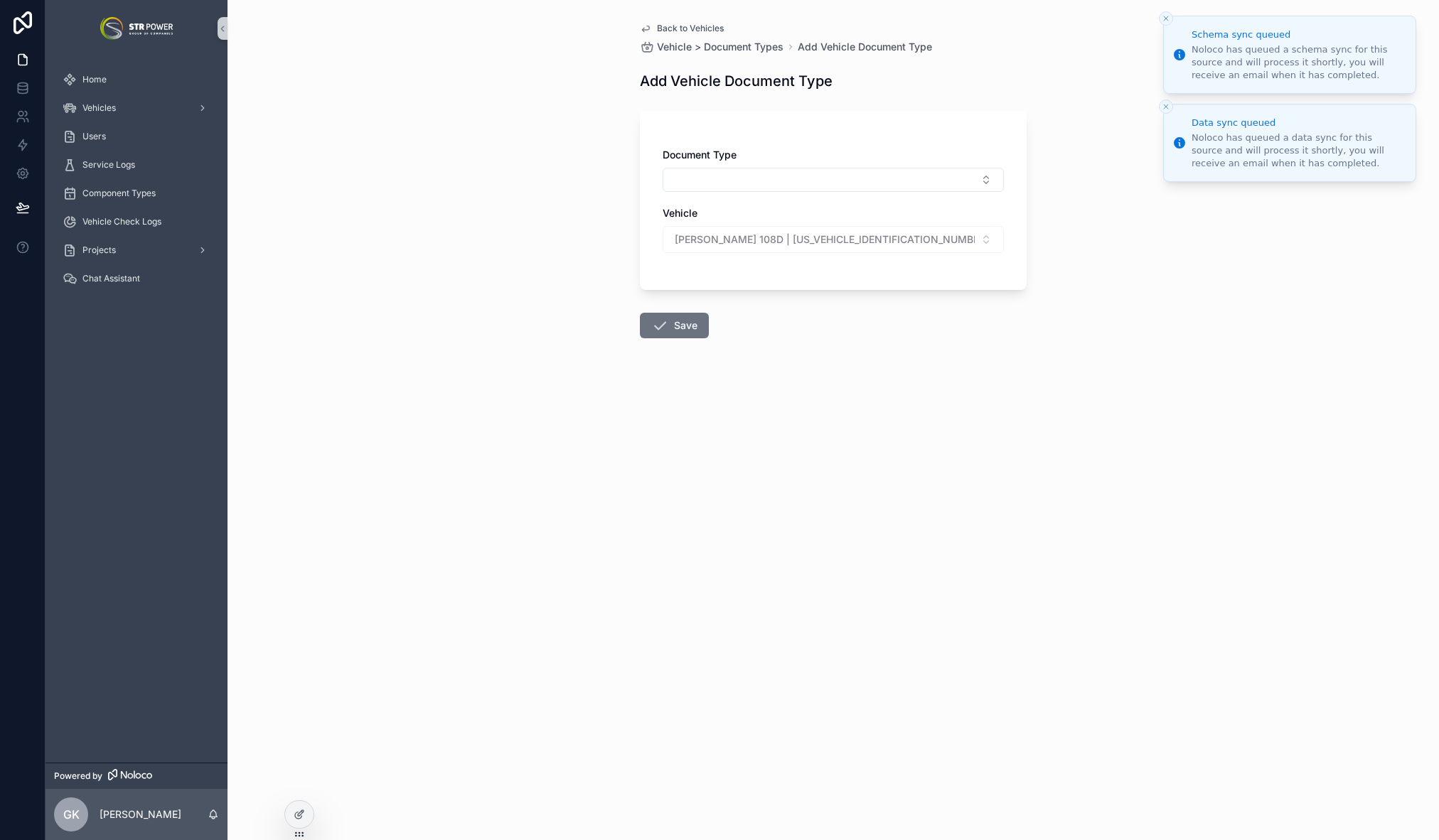
click at [1165, 13] on button "Close toast" at bounding box center [1165, 18] width 14 height 14
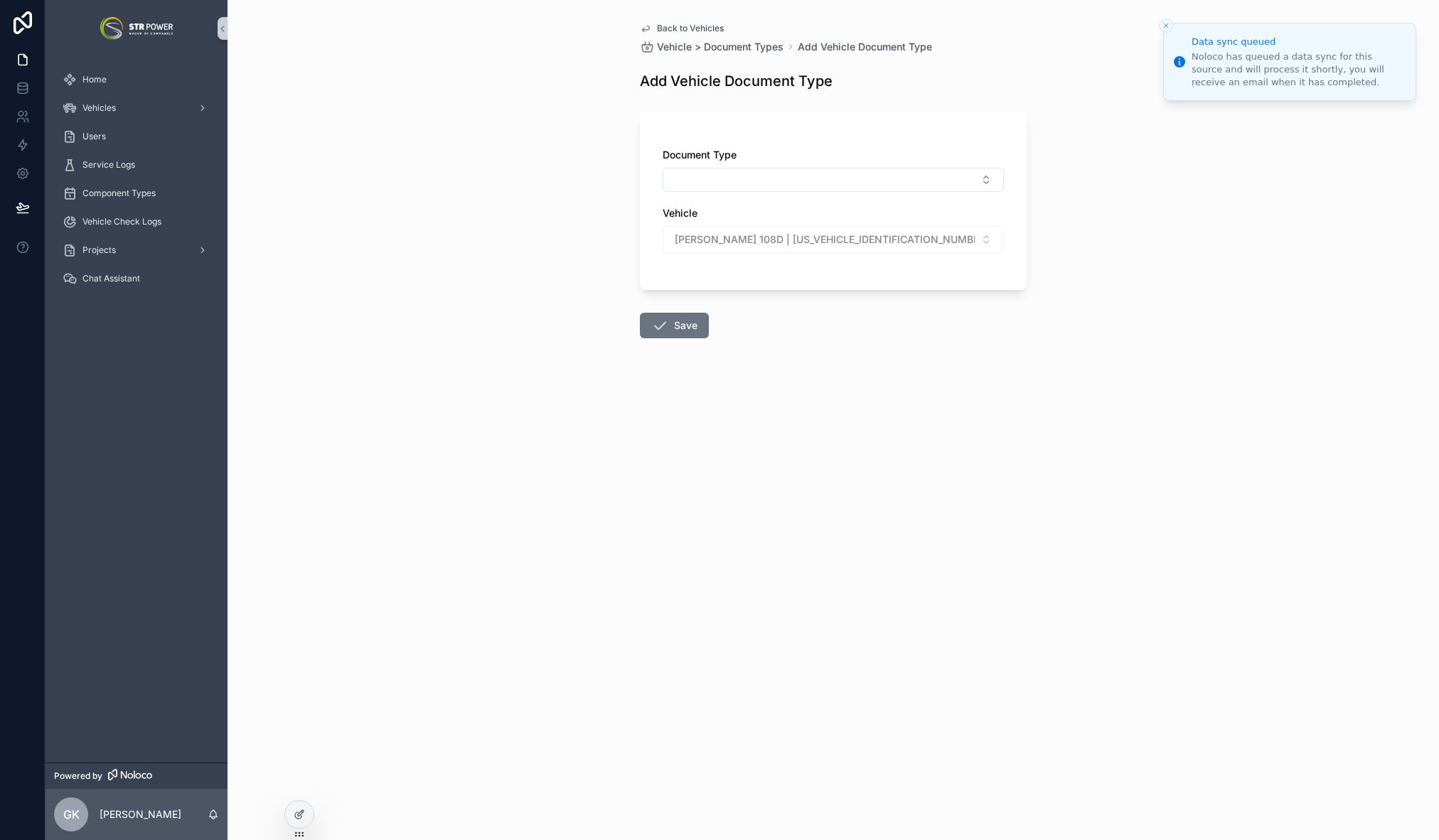
click at [1167, 23] on icon "Close toast" at bounding box center [1166, 25] width 9 height 9
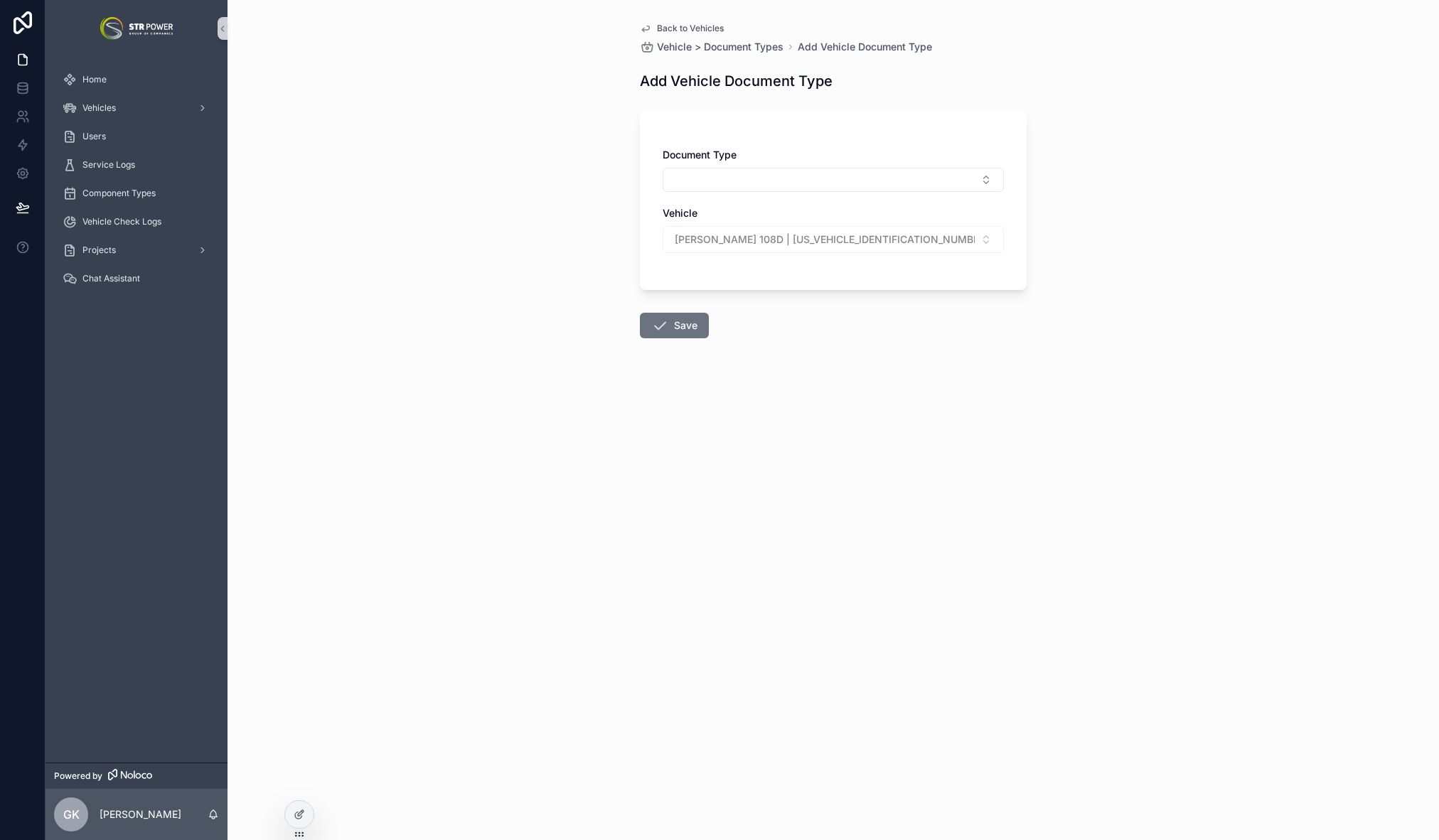
click at [496, 274] on div "Back to Vehicles Vehicle > Document Types Add Vehicle Document Type Add Vehicle…" at bounding box center [832, 420] width 1211 height 840
click at [701, 492] on div "Back to Vehicles Vehicle > Document Types Add Vehicle Document Type Add Vehicle…" at bounding box center [832, 420] width 1211 height 840
click at [516, 133] on div "Back to Vehicles Vehicle > Document Types Add Vehicle Document Type Add Vehicle…" at bounding box center [832, 420] width 1211 height 840
click at [847, 447] on div "Back to Vehicles Vehicle > Document Types Add Vehicle Document Type Add Vehicle…" at bounding box center [832, 420] width 1211 height 840
drag, startPoint x: 370, startPoint y: 172, endPoint x: 80, endPoint y: 100, distance: 298.8
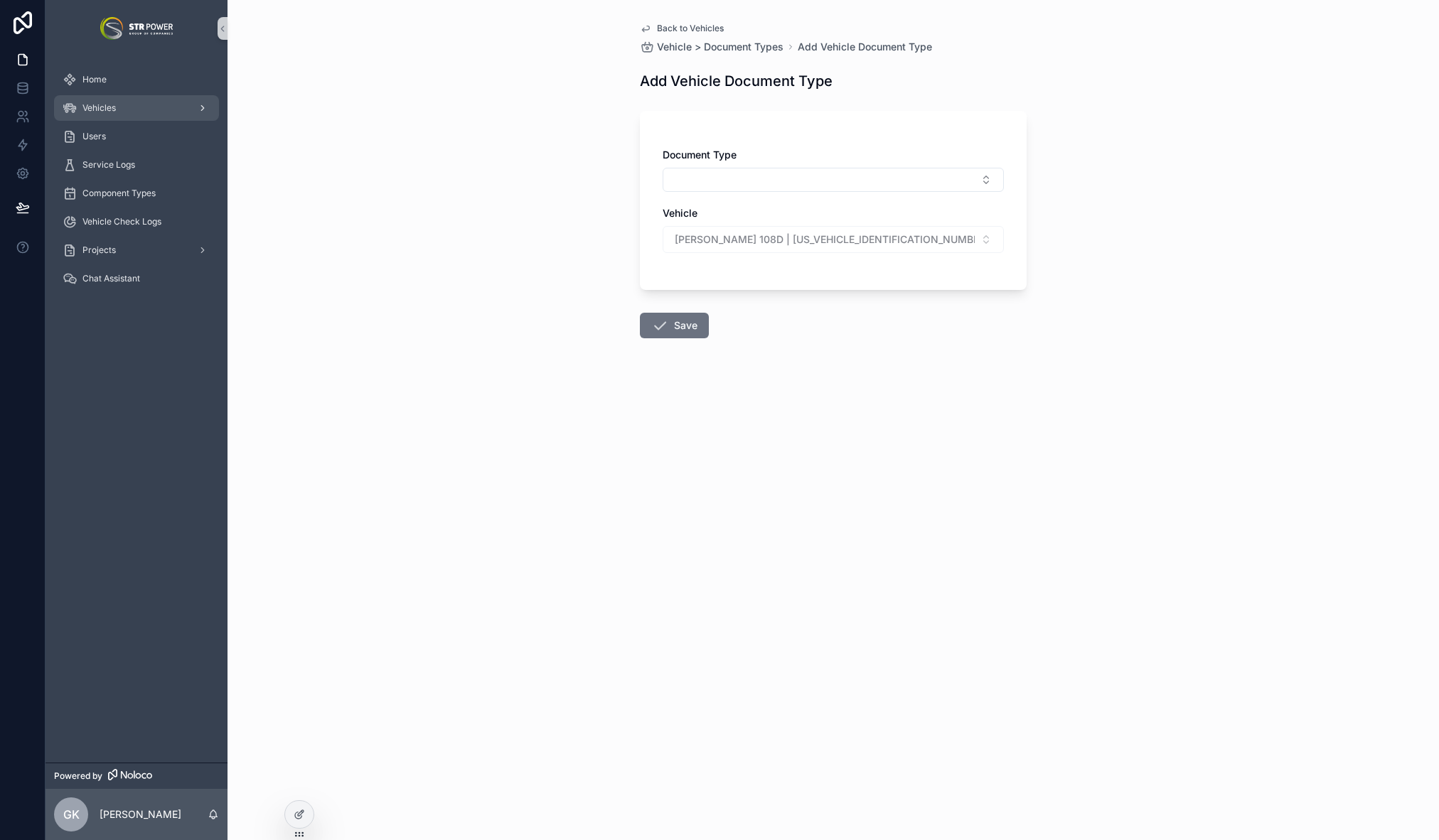
click at [369, 172] on div "Back to Vehicles Vehicle > Document Types Add Vehicle Document Type Add Vehicle…" at bounding box center [832, 420] width 1211 height 840
click at [96, 105] on span "Vehicles" at bounding box center [99, 108] width 33 height 11
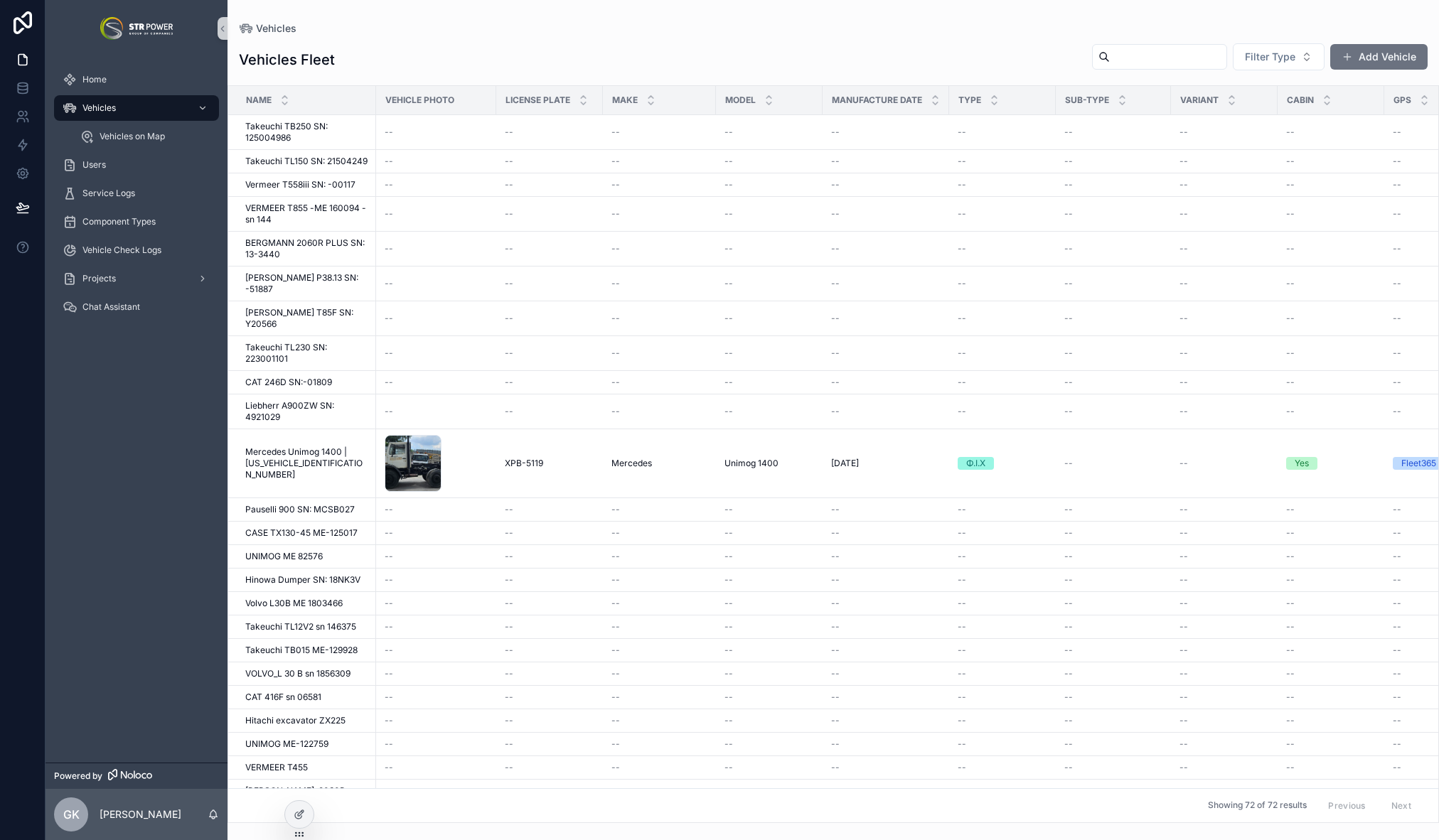
click at [547, 458] on div "XPB-5119 XPB-5119" at bounding box center [550, 463] width 89 height 11
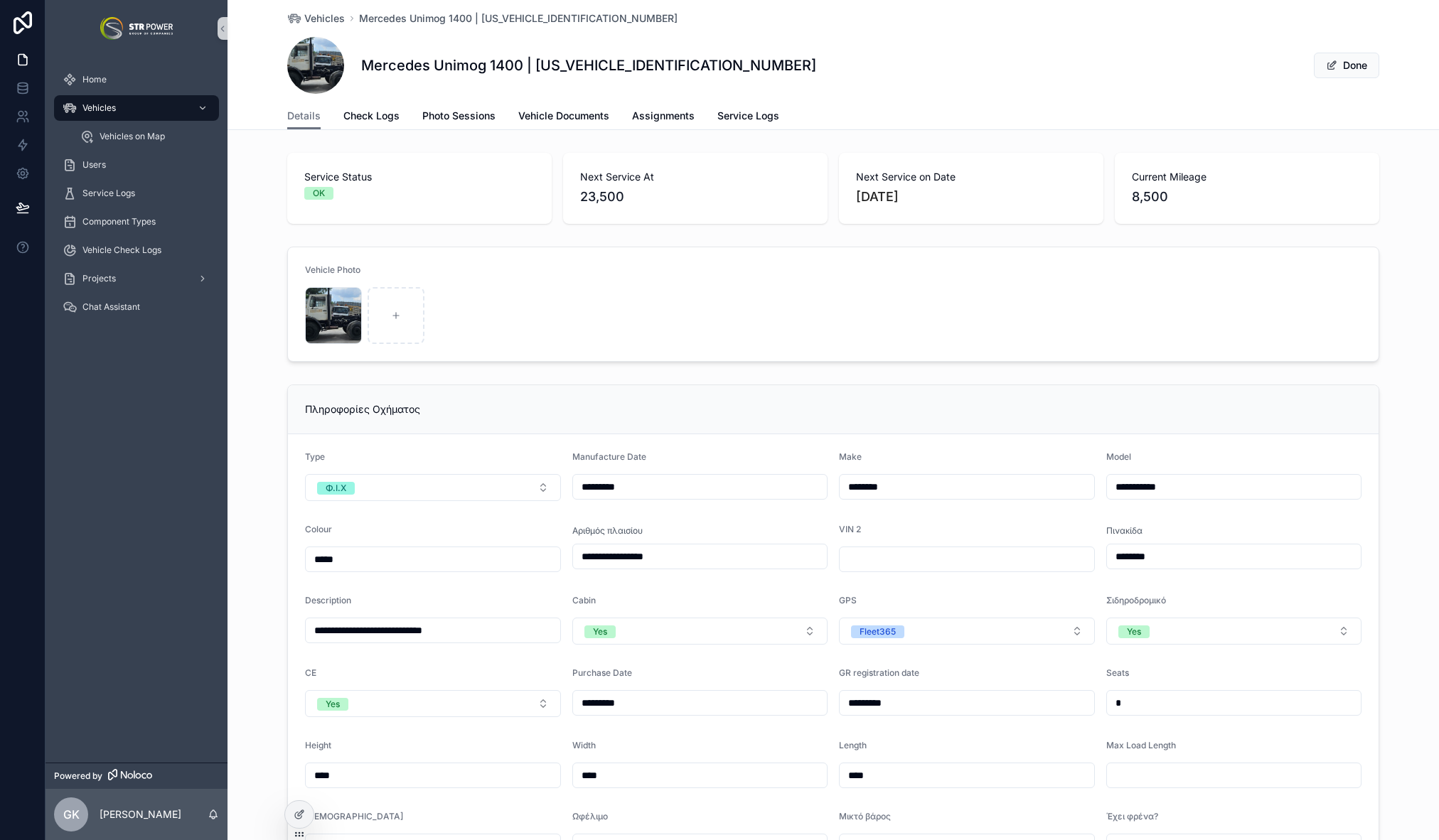
click at [303, 61] on span "scrollable content" at bounding box center [316, 65] width 57 height 57
click at [107, 105] on span "Vehicles" at bounding box center [99, 108] width 33 height 11
